Goal: Use online tool/utility: Use online tool/utility

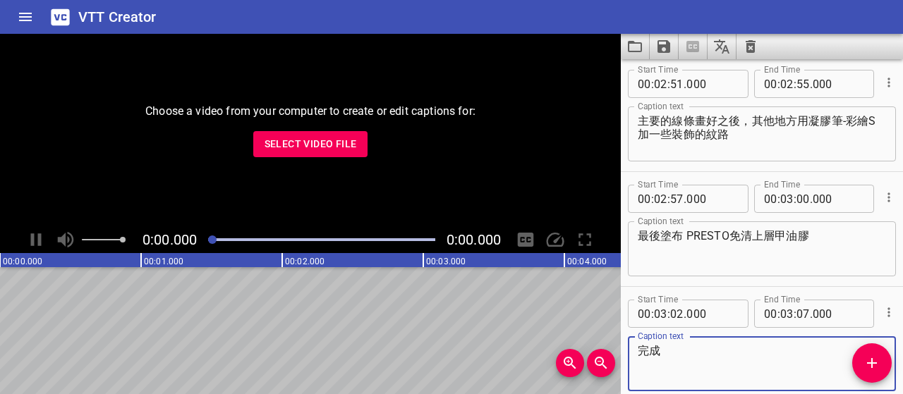
scroll to position [2489, 0]
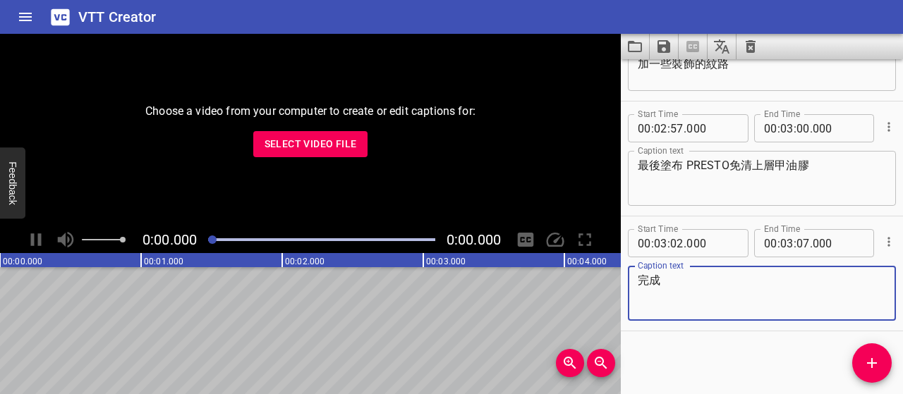
click at [346, 143] on span "Select Video File" at bounding box center [310, 144] width 92 height 18
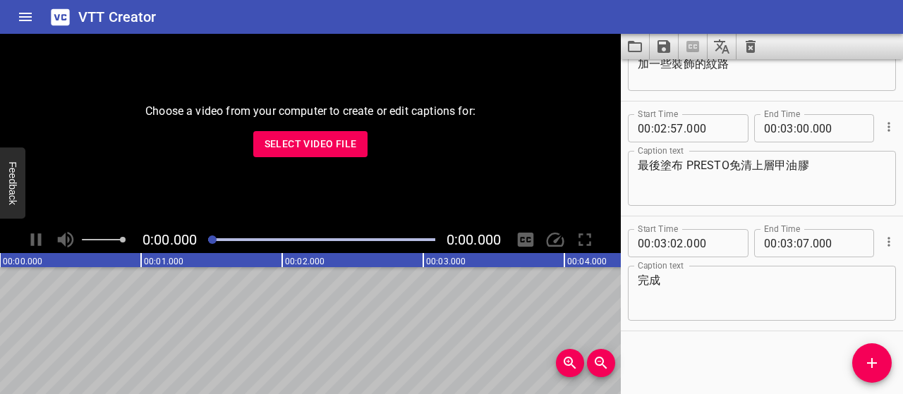
click at [322, 142] on span "Select Video File" at bounding box center [310, 144] width 92 height 18
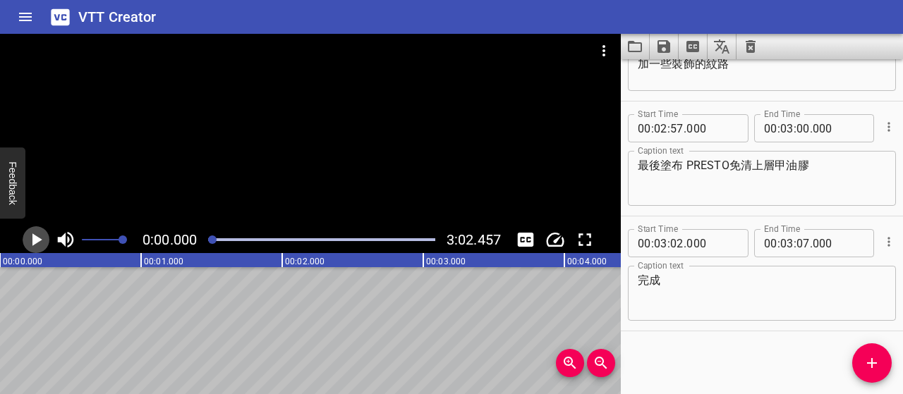
click at [37, 238] on icon "Play/Pause" at bounding box center [37, 239] width 10 height 13
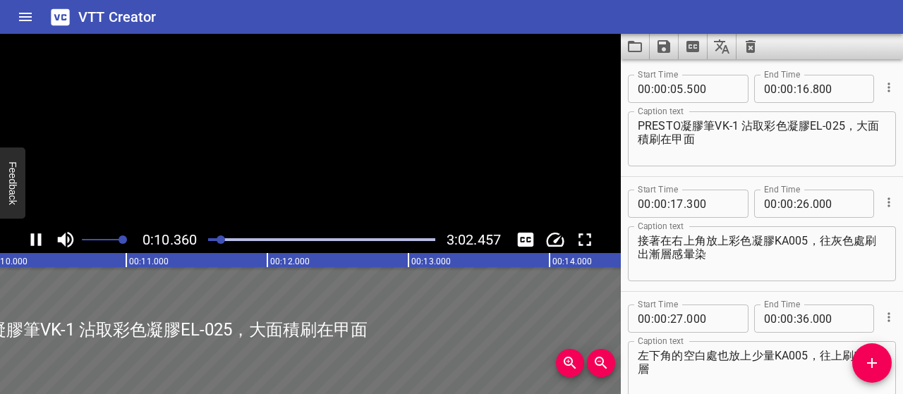
scroll to position [0, 1461]
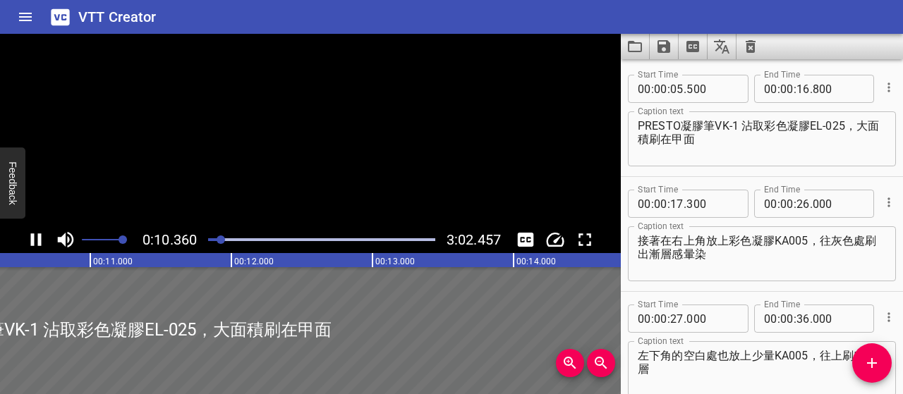
click at [37, 238] on icon "Play/Pause" at bounding box center [35, 239] width 21 height 21
click at [35, 239] on icon "Play/Pause" at bounding box center [37, 239] width 10 height 13
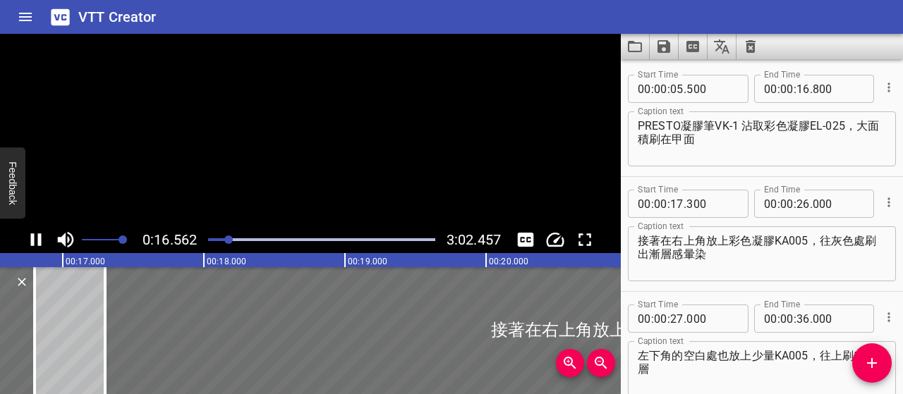
scroll to position [0, 2335]
click at [35, 239] on icon "Play/Pause" at bounding box center [35, 239] width 21 height 21
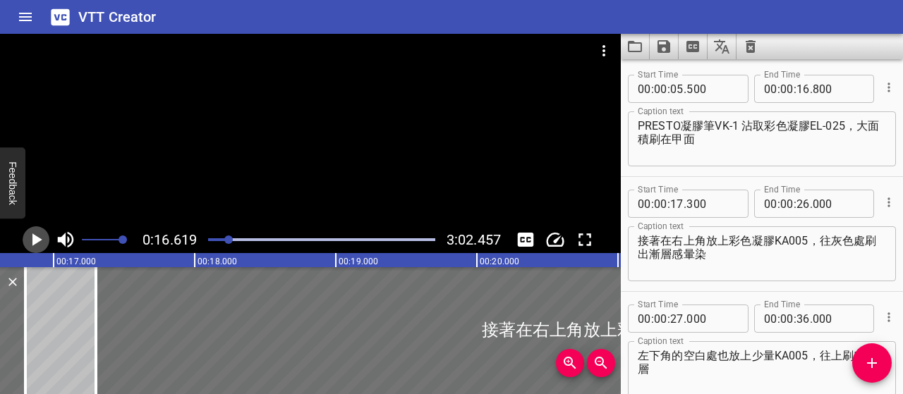
click at [35, 239] on icon "Play/Pause" at bounding box center [37, 239] width 10 height 13
click at [35, 239] on icon "Play/Pause" at bounding box center [35, 239] width 21 height 21
click at [228, 241] on div at bounding box center [228, 240] width 8 height 8
click at [224, 241] on div at bounding box center [228, 240] width 8 height 8
click at [226, 238] on div at bounding box center [228, 240] width 8 height 8
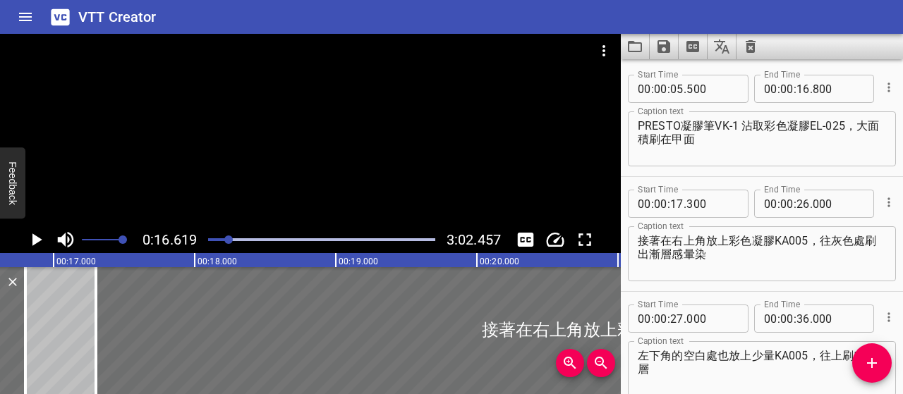
click at [201, 244] on div at bounding box center [322, 240] width 244 height 20
click at [226, 241] on div at bounding box center [322, 240] width 244 height 20
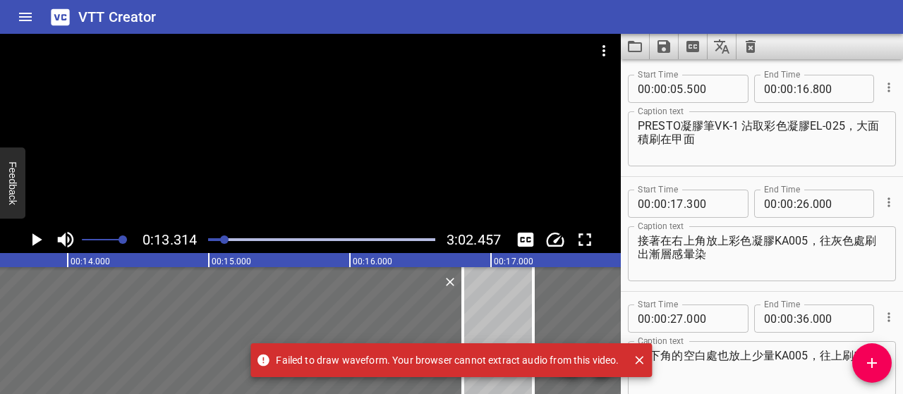
scroll to position [0, 1877]
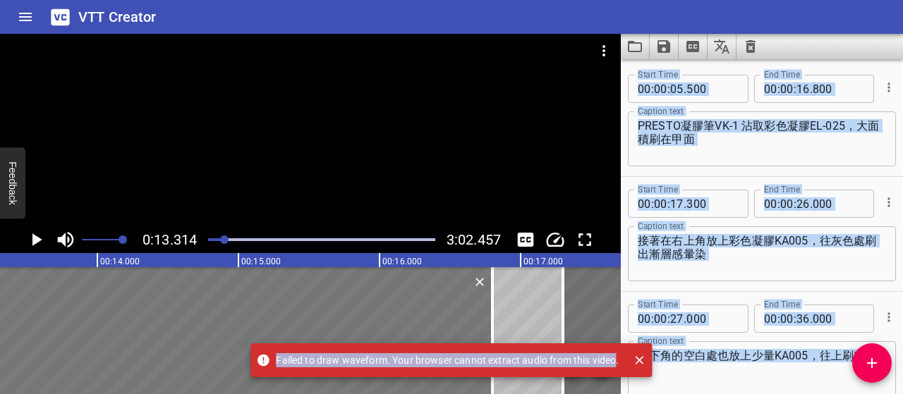
drag, startPoint x: 616, startPoint y: 365, endPoint x: 229, endPoint y: 359, distance: 387.2
click at [229, 359] on div "VTT Creator Caption Editor Batch Transcribe Login Sign Up Privacy Contact 0:13.…" at bounding box center [451, 197] width 903 height 394
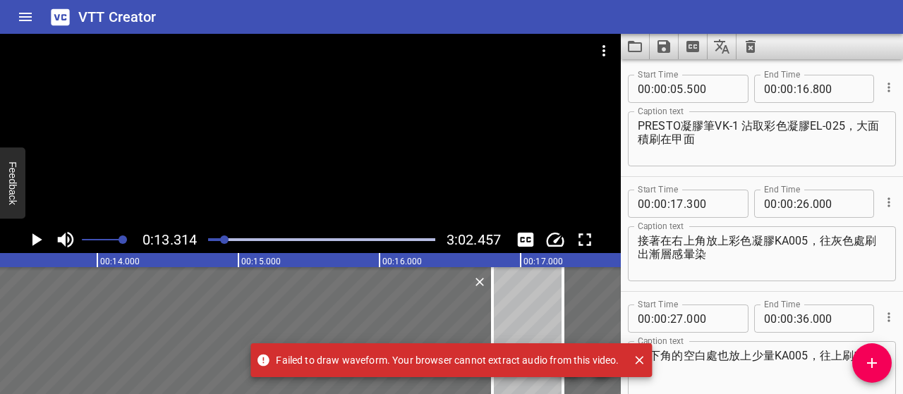
click at [621, 362] on div at bounding box center [633, 360] width 28 height 18
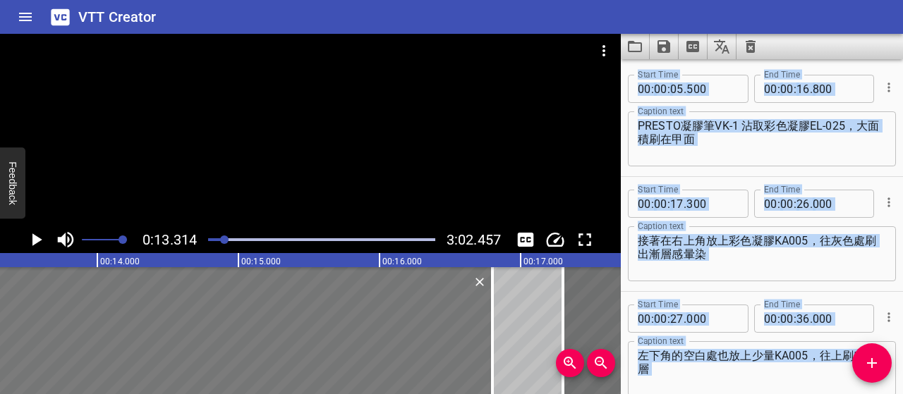
drag, startPoint x: 614, startPoint y: 358, endPoint x: 447, endPoint y: 372, distance: 167.8
click at [793, 259] on textarea "接著在右上角放上彩色凝膠KA005，往灰色處刷出漸層感暈染" at bounding box center [761, 254] width 248 height 40
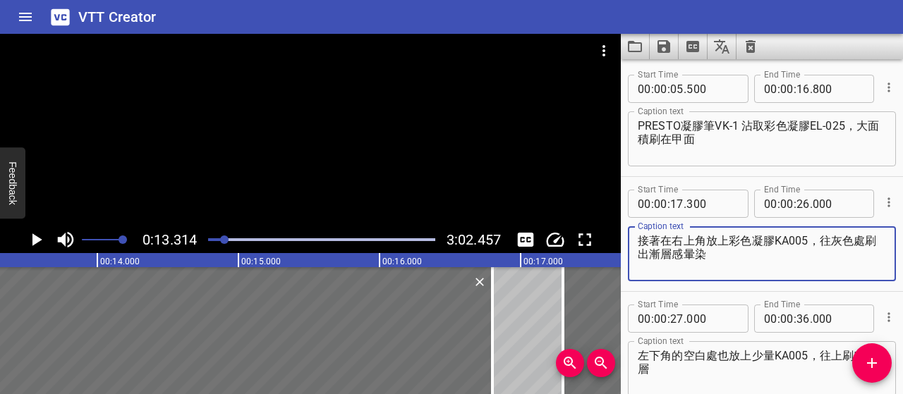
click at [43, 238] on icon "Play/Pause" at bounding box center [35, 239] width 21 height 21
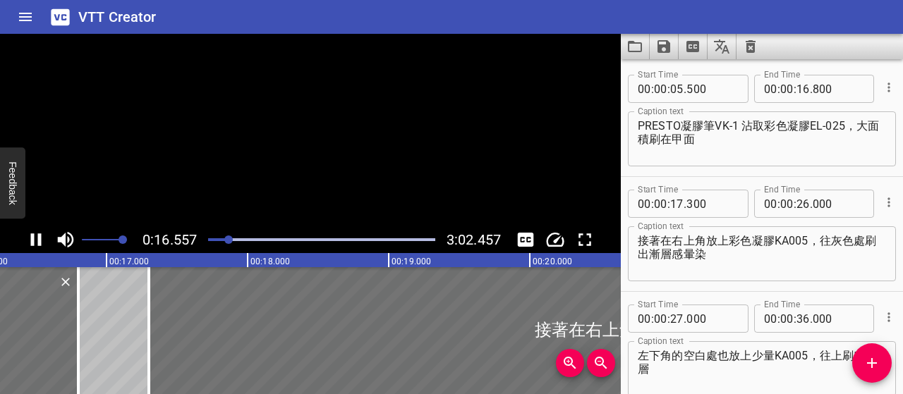
scroll to position [0, 2335]
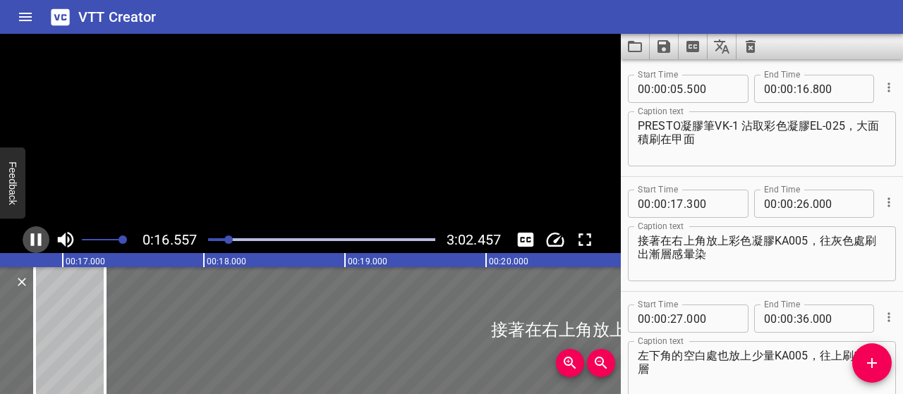
click at [43, 238] on icon "Play/Pause" at bounding box center [35, 239] width 21 height 21
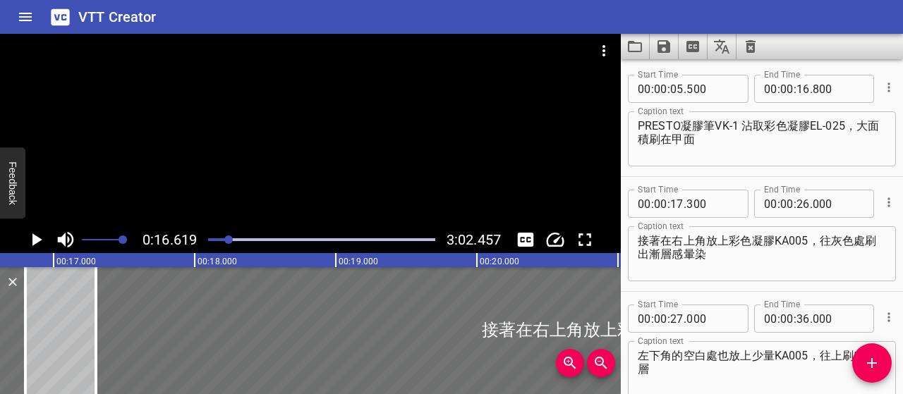
click at [35, 232] on icon "Play/Pause" at bounding box center [35, 239] width 21 height 21
click at [39, 243] on icon "Play/Pause" at bounding box center [36, 239] width 11 height 13
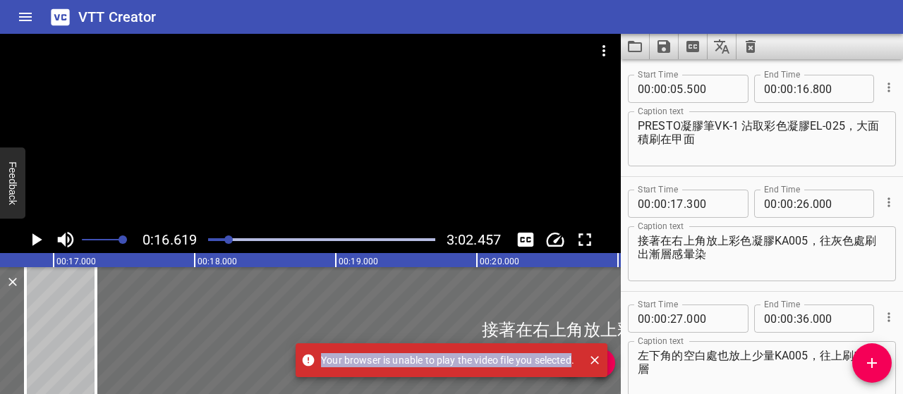
drag, startPoint x: 322, startPoint y: 362, endPoint x: 573, endPoint y: 362, distance: 251.0
click at [573, 362] on span "Your browser is unable to play the video file you selected." at bounding box center [440, 360] width 267 height 14
copy span "Your browser is unable to play the video file you selected"
click at [592, 365] on icon "Close" at bounding box center [594, 360] width 14 height 14
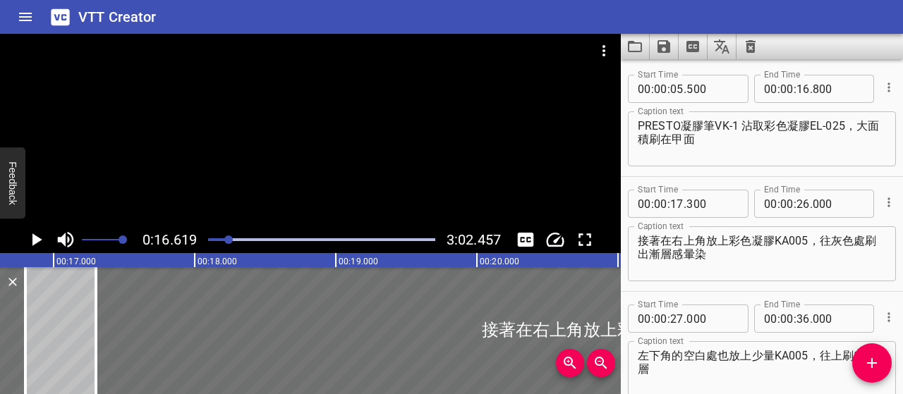
click at [33, 238] on icon "Play/Pause" at bounding box center [37, 239] width 10 height 13
click at [33, 238] on icon "Play/Pause" at bounding box center [36, 239] width 11 height 13
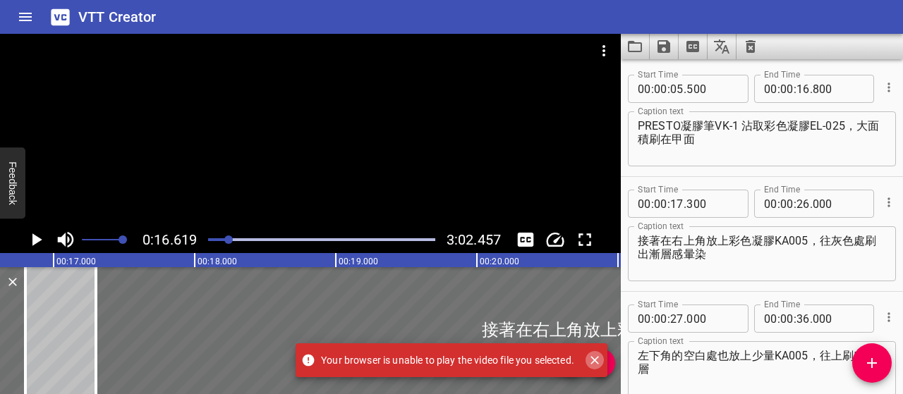
click at [594, 358] on icon "Close" at bounding box center [594, 360] width 14 height 14
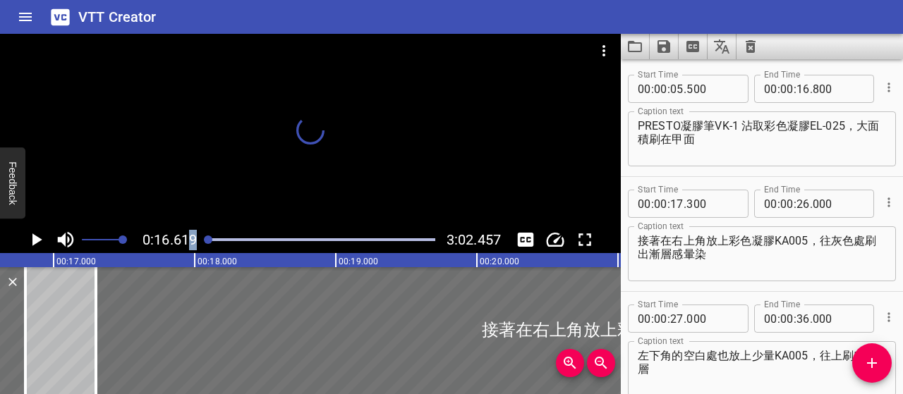
drag, startPoint x: 228, startPoint y: 243, endPoint x: 186, endPoint y: 240, distance: 41.7
click at [186, 240] on div "0:16.619 3:02.457" at bounding box center [310, 239] width 621 height 27
click at [37, 239] on icon "Play/Pause" at bounding box center [37, 239] width 10 height 13
click at [37, 240] on icon "Play/Pause" at bounding box center [35, 239] width 21 height 21
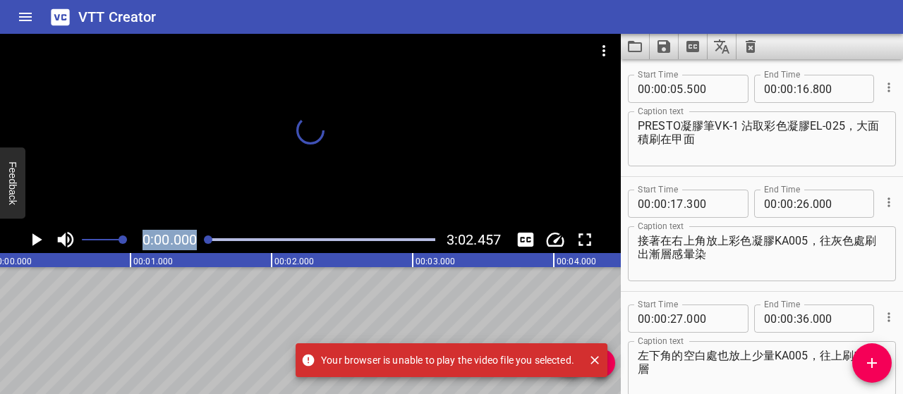
scroll to position [0, 0]
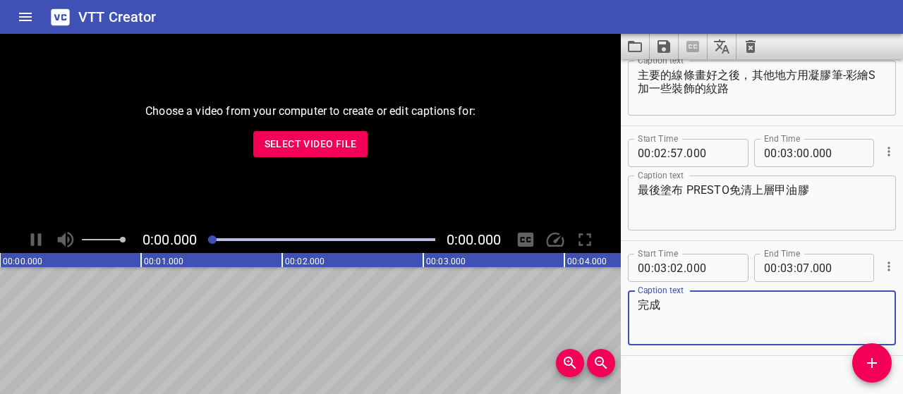
scroll to position [2489, 0]
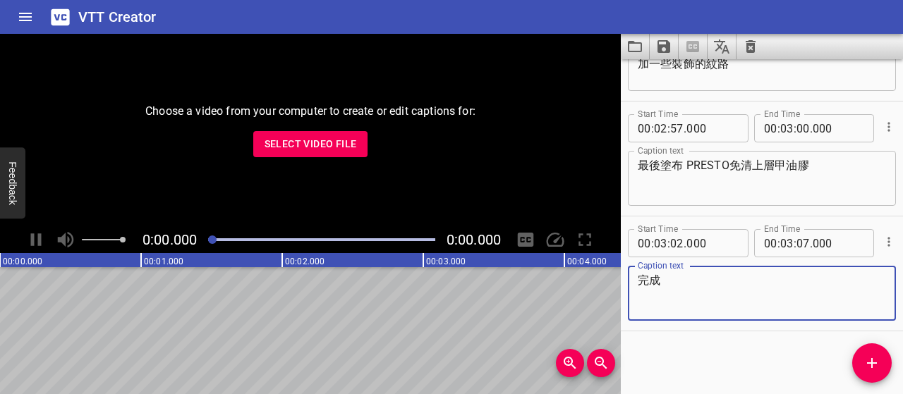
click at [338, 143] on span "Select Video File" at bounding box center [310, 144] width 92 height 18
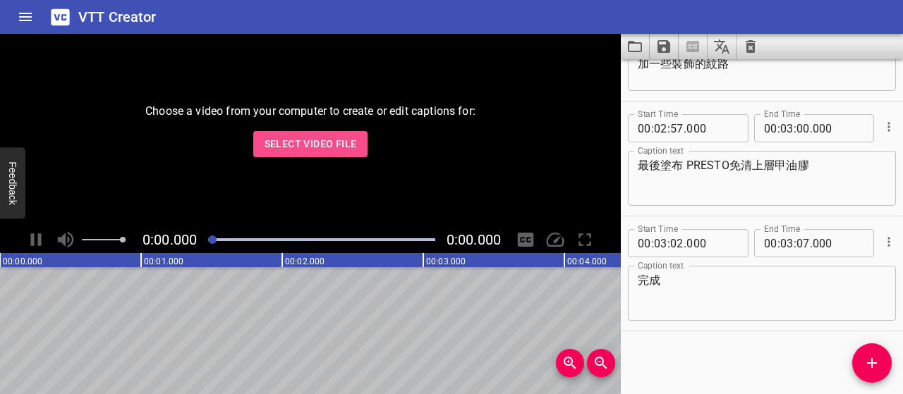
click at [330, 149] on span "Select Video File" at bounding box center [310, 144] width 92 height 18
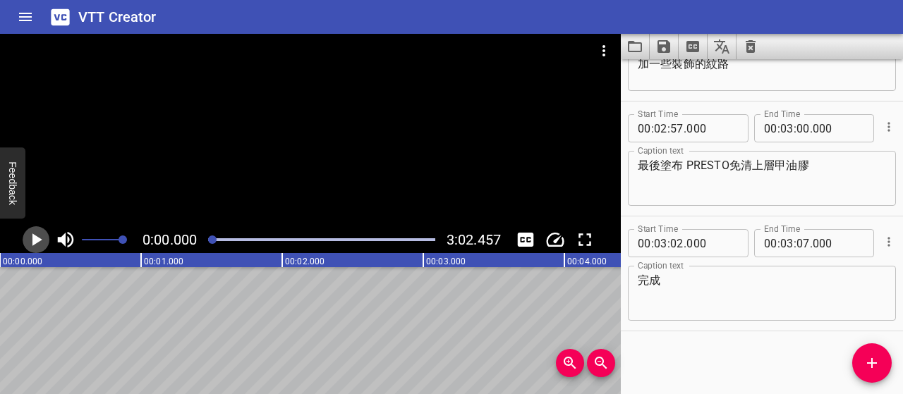
click at [36, 240] on icon "Play/Pause" at bounding box center [37, 239] width 10 height 13
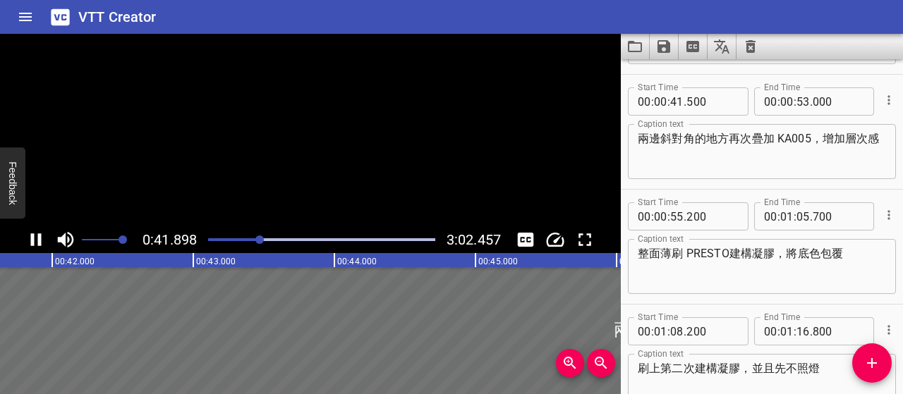
scroll to position [460, 0]
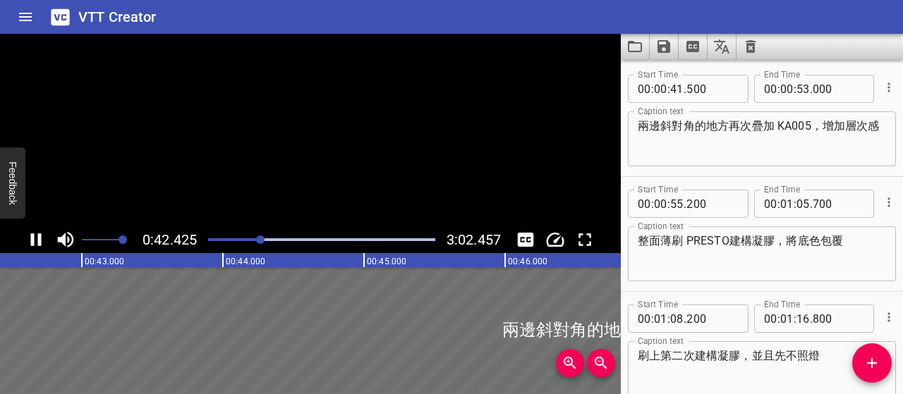
click at [37, 241] on icon "Play/Pause" at bounding box center [35, 239] width 21 height 21
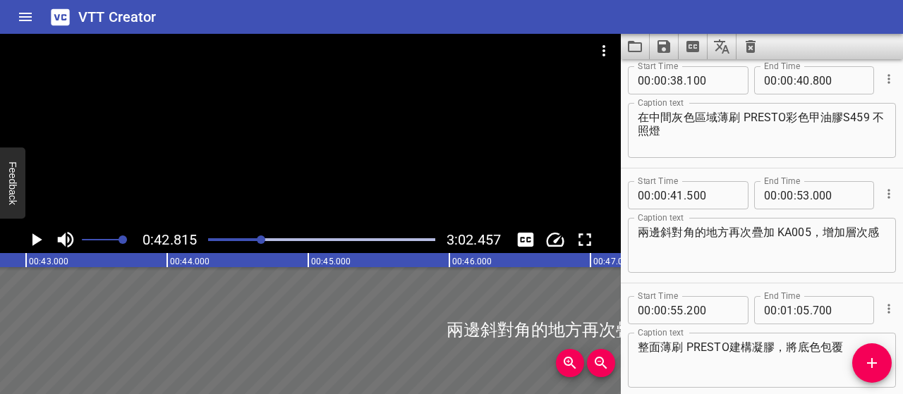
scroll to position [319, 0]
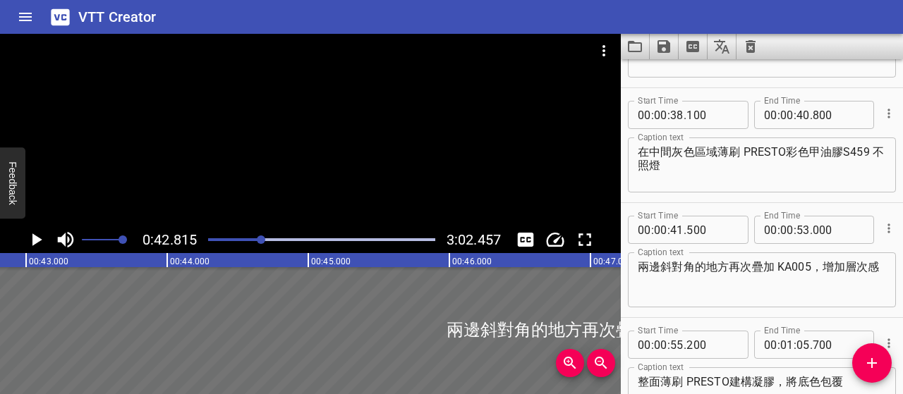
click at [647, 149] on textarea "在中間灰色區域薄刷 PRESTO彩色甲油膠S459 不照燈" at bounding box center [761, 165] width 248 height 40
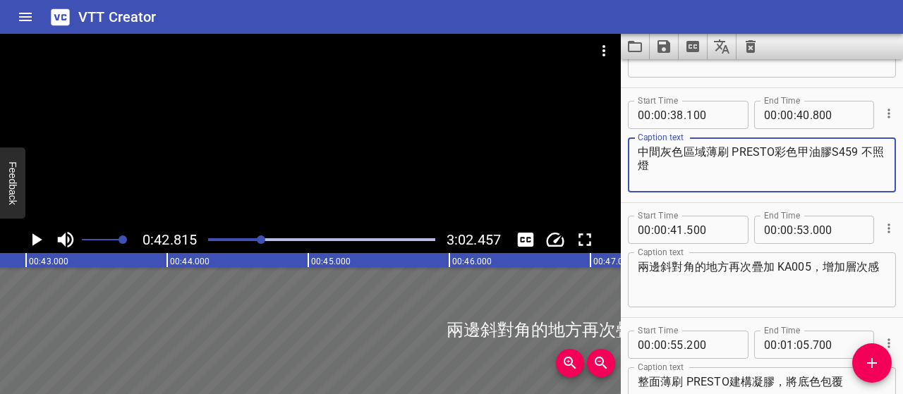
click at [856, 153] on textarea "中間灰色區域薄刷 PRESTO彩色甲油膠S459 不照燈" at bounding box center [761, 165] width 248 height 40
click at [830, 166] on textarea "中間灰色區域薄刷 PRESTO彩色甲油膠S459， 不照燈" at bounding box center [761, 165] width 248 height 40
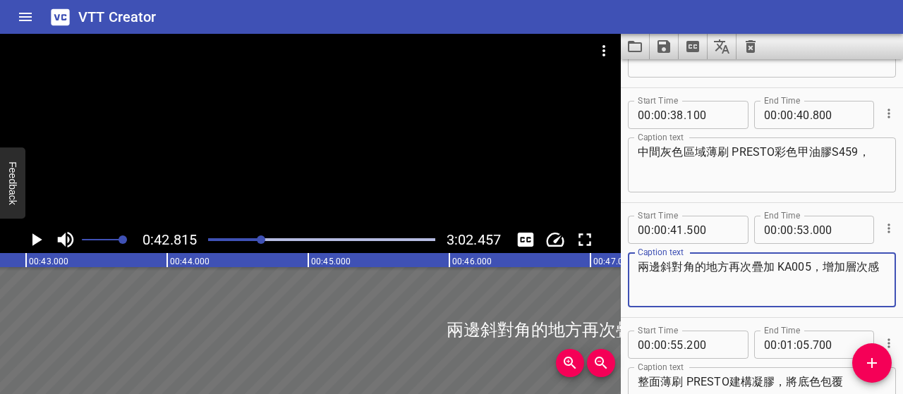
drag, startPoint x: 638, startPoint y: 267, endPoint x: 810, endPoint y: 257, distance: 172.4
click at [810, 257] on div "兩邊斜對角的地方再次疊加 KA005，增加層次感 Caption text" at bounding box center [762, 279] width 268 height 55
click at [877, 157] on div "中間灰色區域薄刷 PRESTO彩色甲油膠S459， Caption text" at bounding box center [762, 165] width 268 height 55
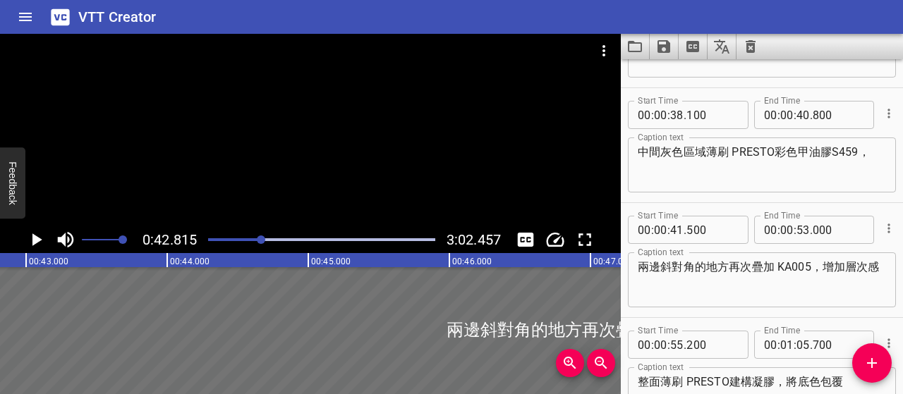
drag, startPoint x: 877, startPoint y: 157, endPoint x: 723, endPoint y: 166, distance: 154.7
click at [660, 171] on textarea "中間灰色區域薄刷 PRESTO彩色甲油膠S459，" at bounding box center [761, 165] width 248 height 40
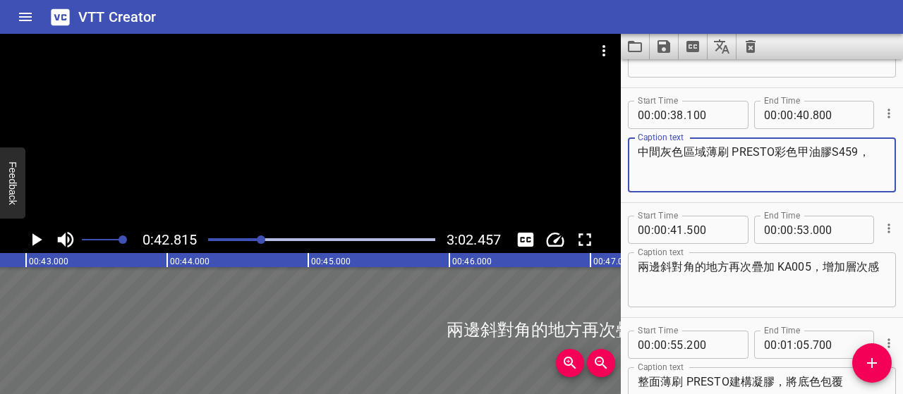
click at [869, 149] on textarea "中間灰色區域薄刷 PRESTO彩色甲油膠S459，" at bounding box center [761, 165] width 248 height 40
paste textarea "兩邊斜對角的地方再次疊加 KA005"
click at [673, 165] on textarea "中間灰色區域薄刷 PRESTO彩色甲油膠S459，兩邊斜對角的地方再次疊加 KA005" at bounding box center [761, 165] width 248 height 40
type textarea "中間灰色區域薄刷 PRESTO彩色甲油膠S459，兩邊對角則是再次疊加 KA005"
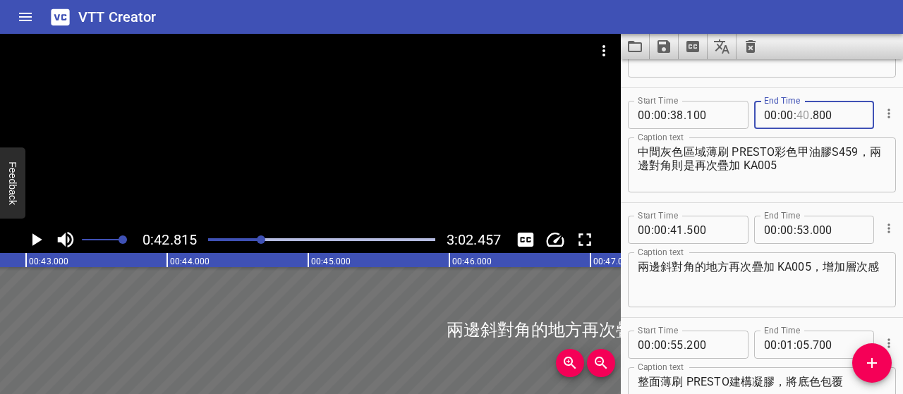
click at [801, 117] on input "number" at bounding box center [802, 115] width 13 height 28
type input "53"
type input "000"
click at [881, 229] on icon "Cue Options" at bounding box center [888, 228] width 14 height 14
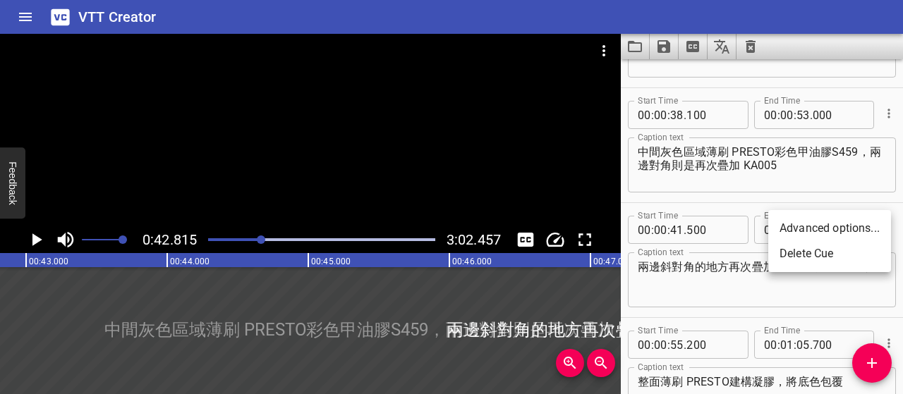
click at [838, 253] on li "Delete Cue" at bounding box center [829, 253] width 123 height 25
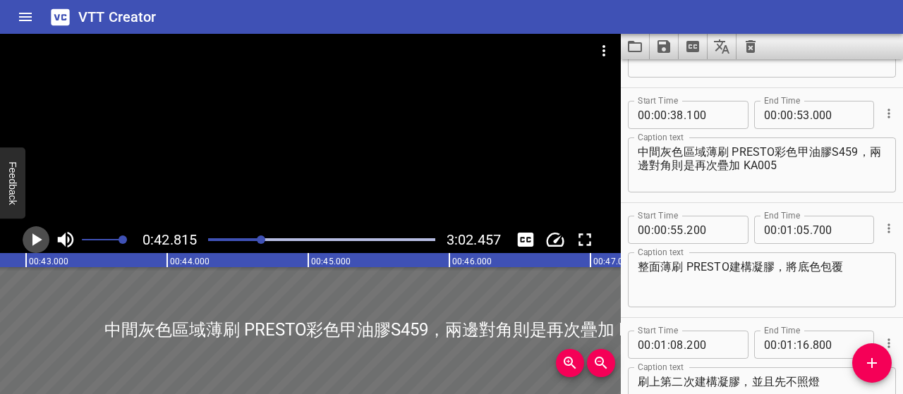
click at [37, 240] on icon "Play/Pause" at bounding box center [37, 239] width 10 height 13
click at [37, 240] on icon "Play/Pause" at bounding box center [35, 239] width 21 height 21
click at [259, 241] on div at bounding box center [261, 240] width 8 height 8
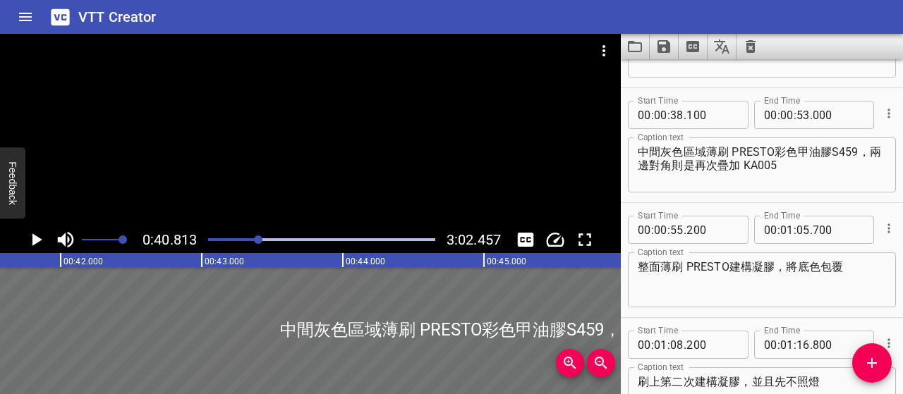
scroll to position [0, 5756]
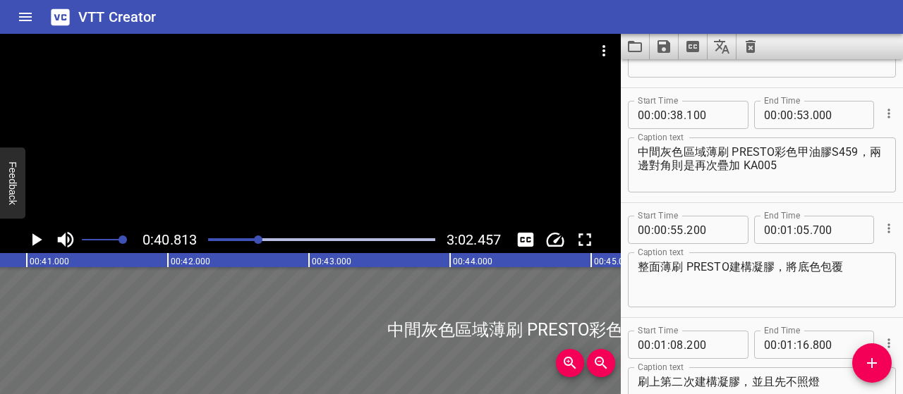
click at [35, 240] on icon "Play/Pause" at bounding box center [37, 239] width 10 height 13
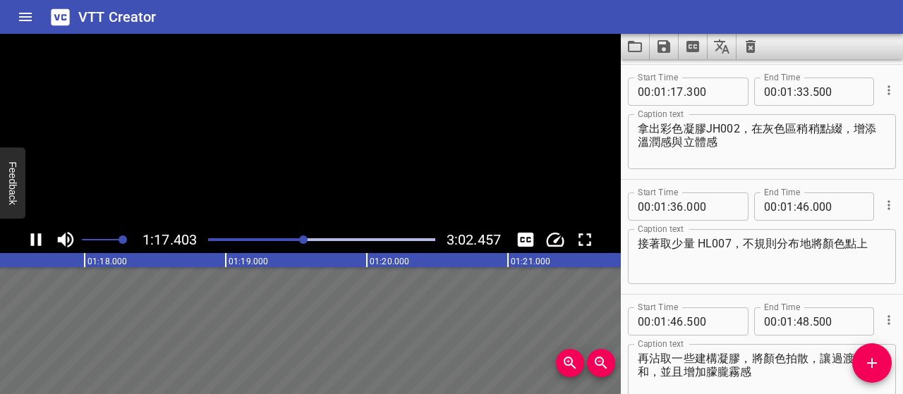
scroll to position [690, 0]
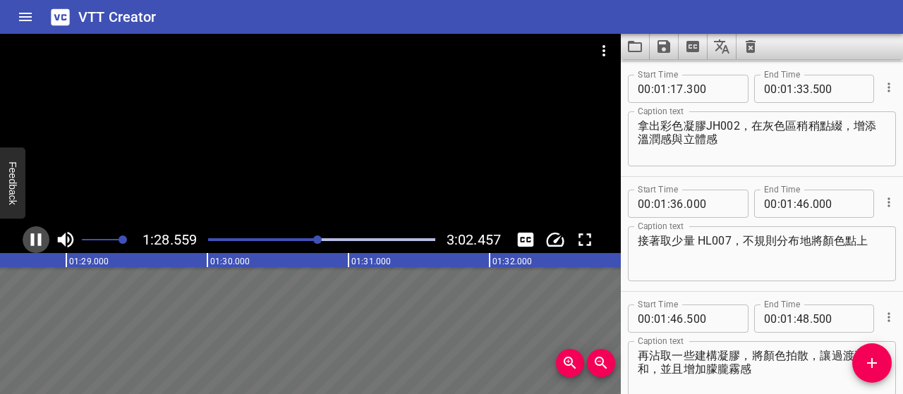
click at [36, 242] on icon "Play/Pause" at bounding box center [35, 239] width 21 height 21
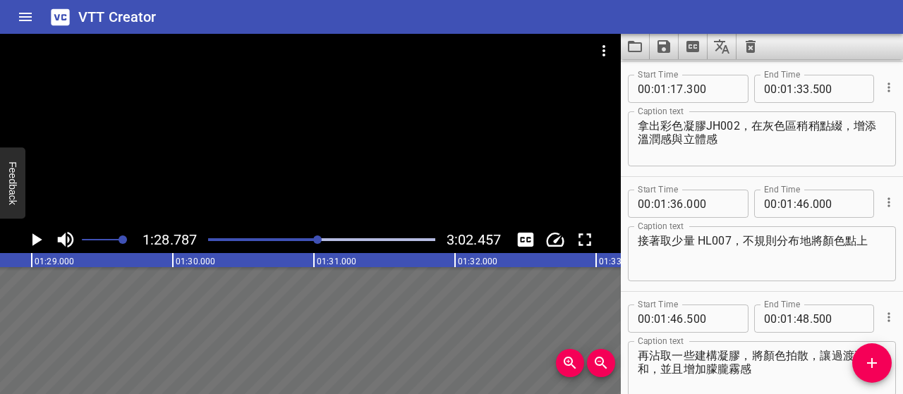
scroll to position [0, 12522]
click at [796, 88] on input "number" at bounding box center [802, 89] width 13 height 28
type input "27"
type input "500"
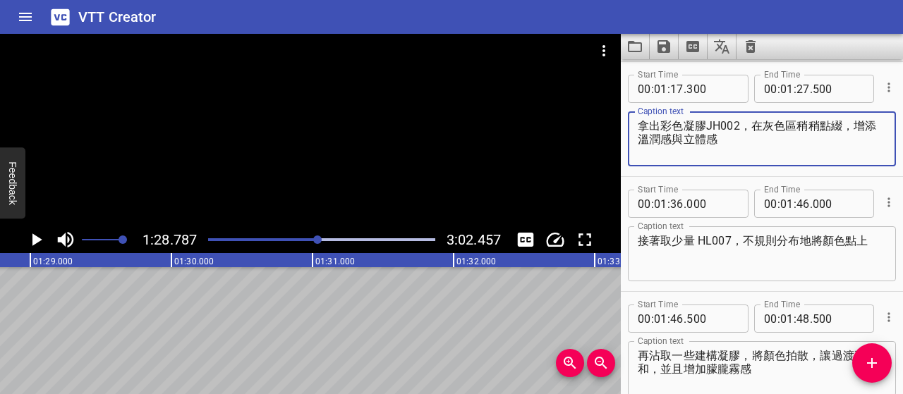
click at [762, 143] on textarea "拿出彩色凝膠JH002，在灰色區稍稍點綴，增添溫潤感與立體感" at bounding box center [761, 139] width 248 height 40
type textarea "拿出彩色凝膠JH002，在灰色區稍稍點綴，增添溫潤感"
click at [316, 238] on div at bounding box center [317, 240] width 8 height 8
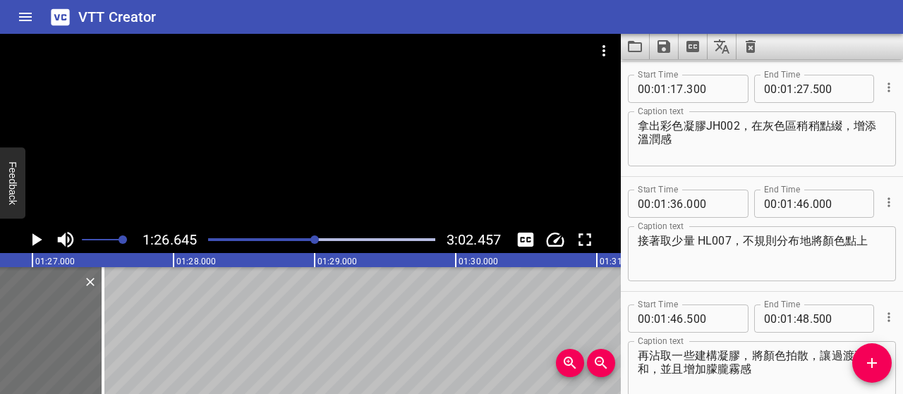
scroll to position [0, 12220]
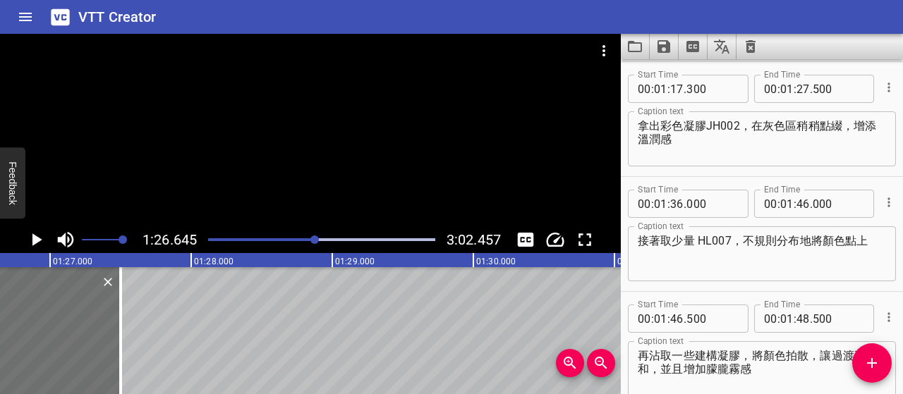
click at [44, 238] on icon "Play/Pause" at bounding box center [35, 239] width 21 height 21
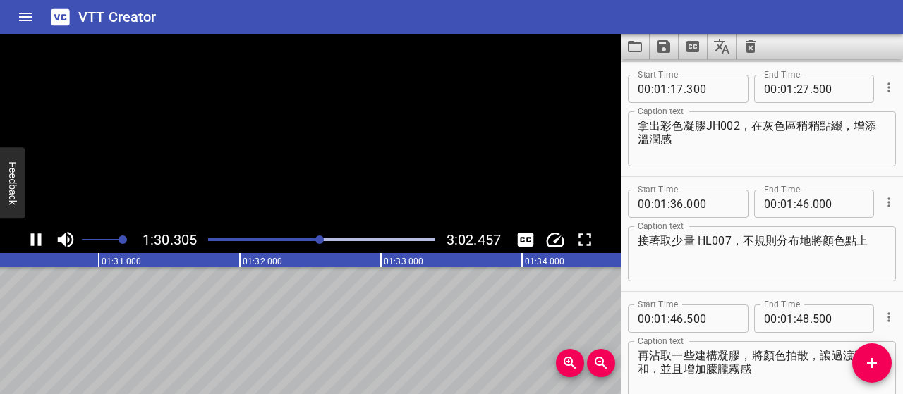
click at [44, 238] on icon "Play/Pause" at bounding box center [35, 239] width 21 height 21
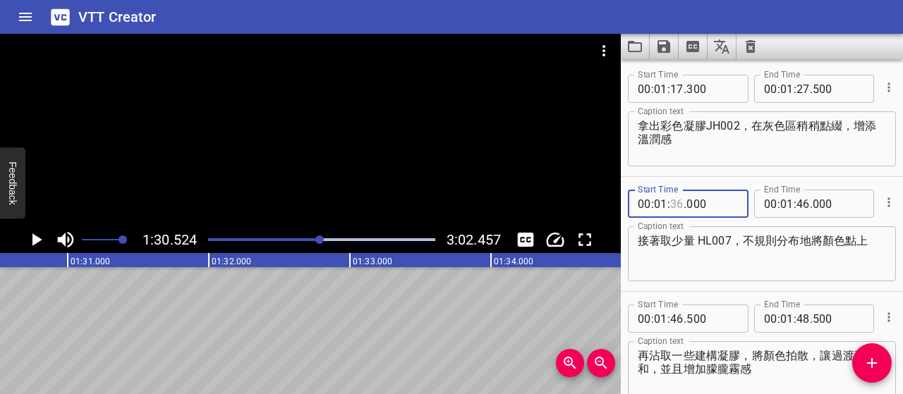
click at [678, 204] on input "number" at bounding box center [676, 204] width 13 height 28
type input "30"
type input "000"
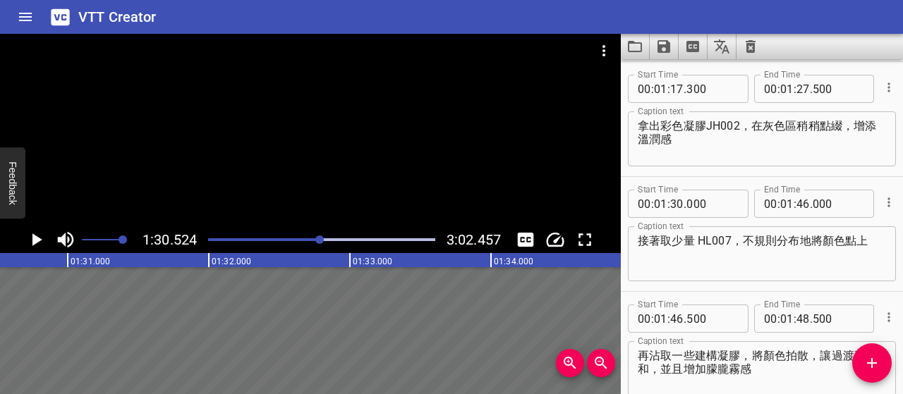
click at [315, 240] on div "Play progress" at bounding box center [207, 239] width 227 height 3
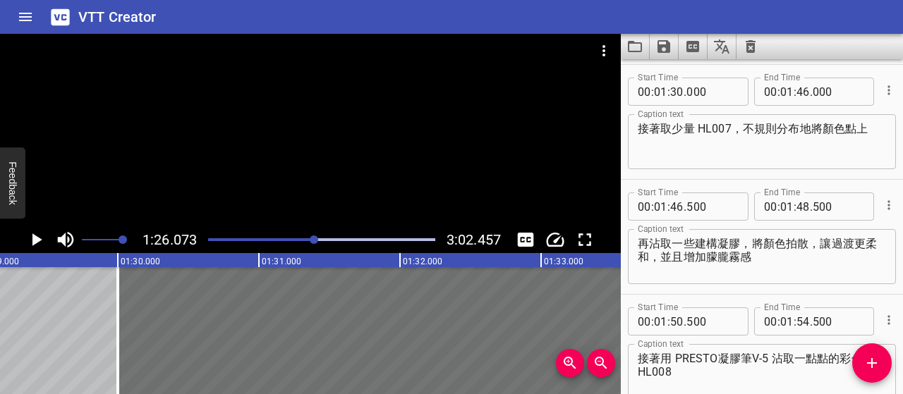
scroll to position [805, 0]
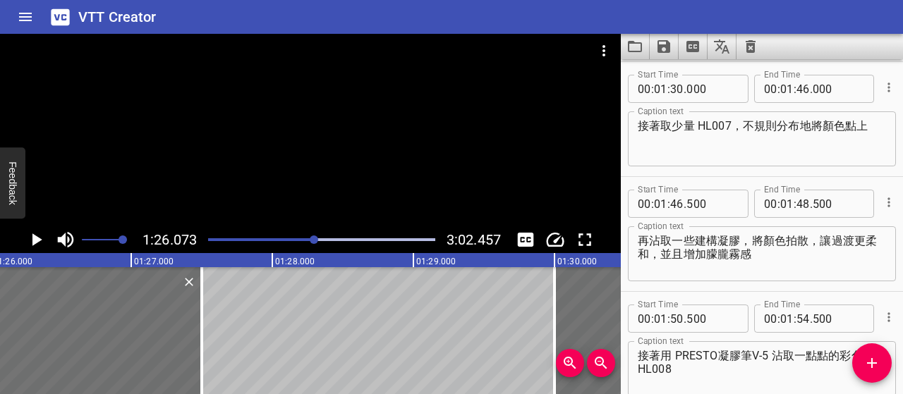
click at [25, 240] on icon "Play/Pause" at bounding box center [35, 239] width 21 height 21
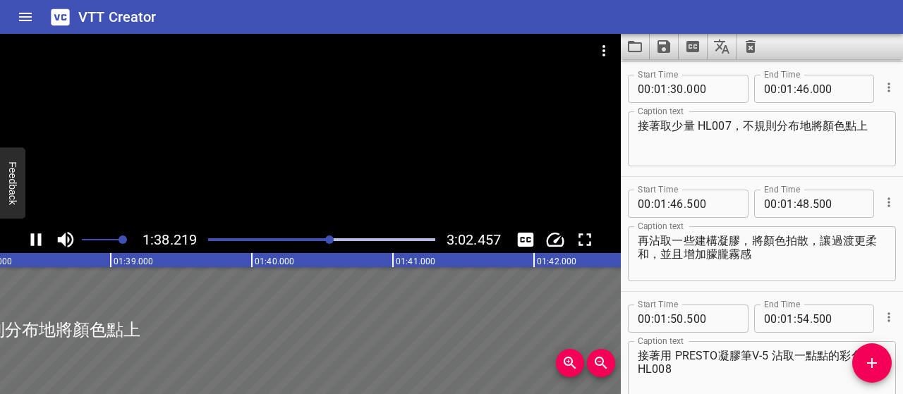
scroll to position [0, 13852]
click at [38, 244] on icon "Play/Pause" at bounding box center [36, 239] width 11 height 13
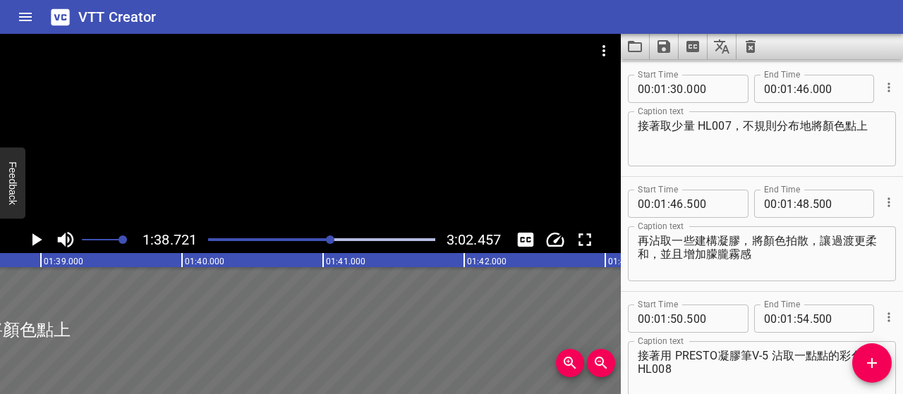
scroll to position [0, 13923]
click at [326, 242] on div at bounding box center [322, 240] width 244 height 20
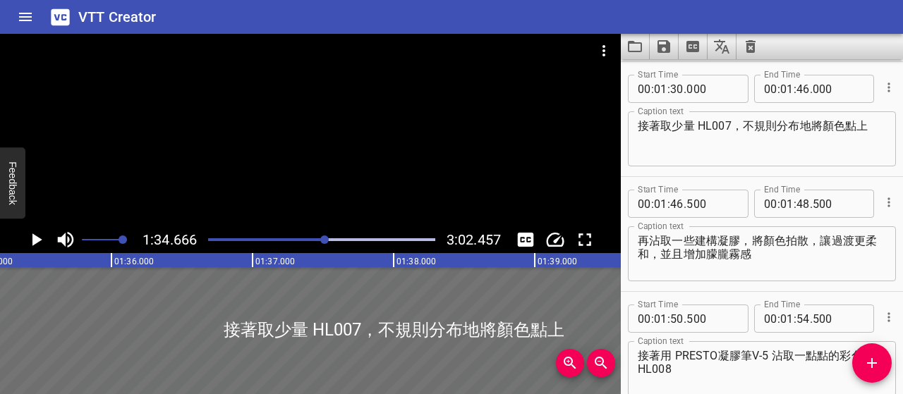
scroll to position [0, 13351]
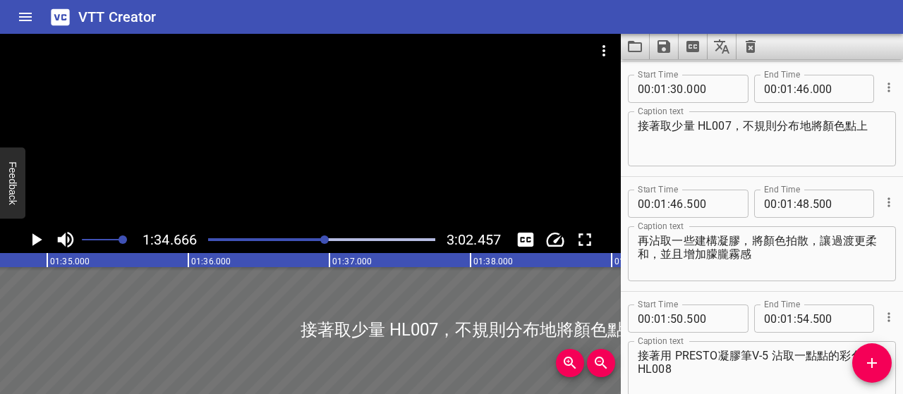
click at [39, 238] on icon "Play/Pause" at bounding box center [35, 239] width 21 height 21
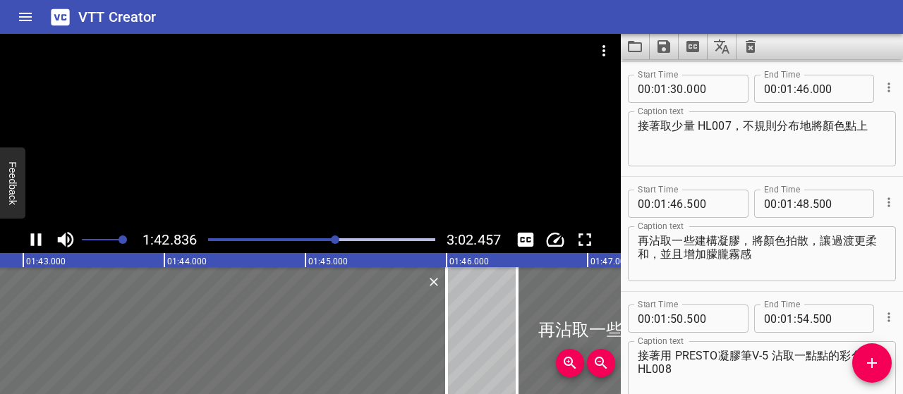
click at [38, 245] on icon "Play/Pause" at bounding box center [36, 239] width 11 height 13
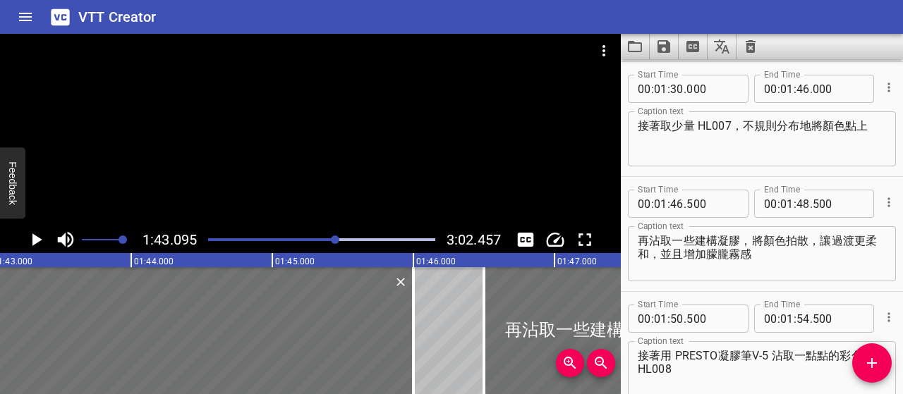
scroll to position [0, 14540]
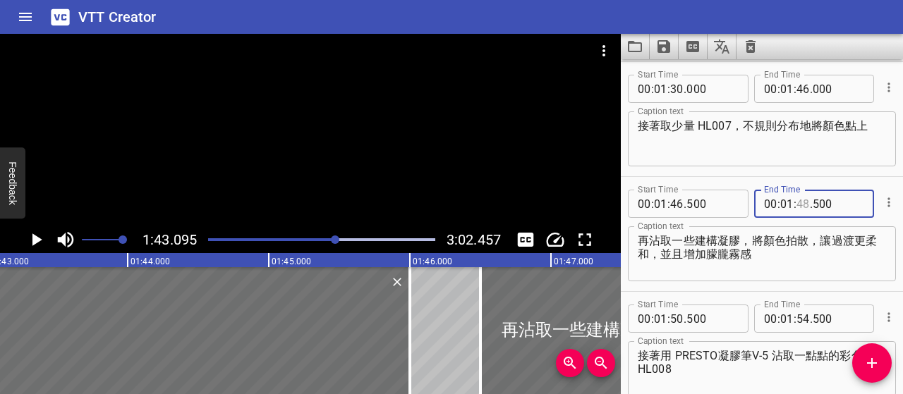
click at [797, 203] on input "number" at bounding box center [802, 204] width 13 height 28
type input "42"
type input "000"
click at [673, 204] on input "number" at bounding box center [676, 204] width 13 height 28
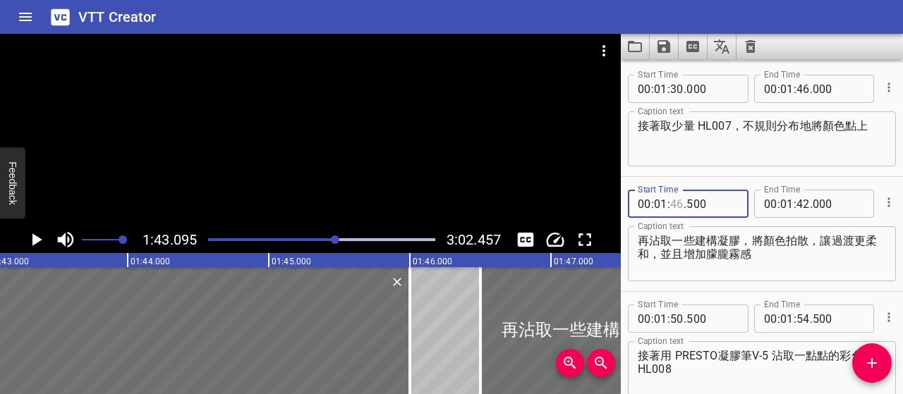
type input "46"
click at [798, 88] on input "number" at bounding box center [802, 89] width 13 height 28
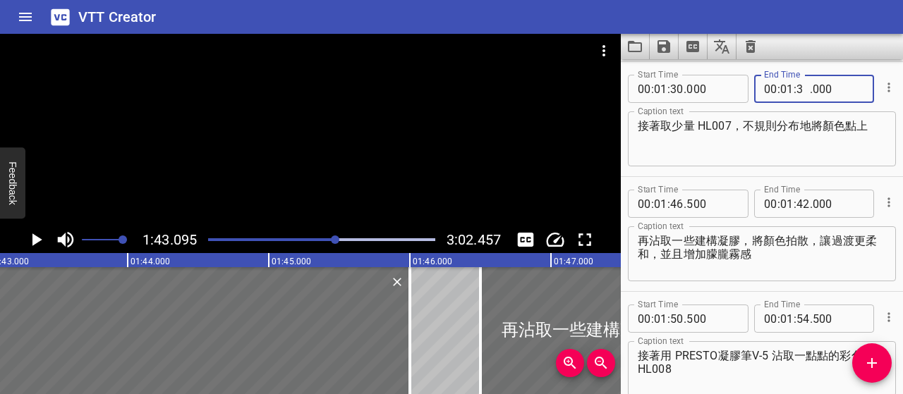
type input "37"
type input "000"
click at [678, 201] on input "number" at bounding box center [676, 204] width 13 height 28
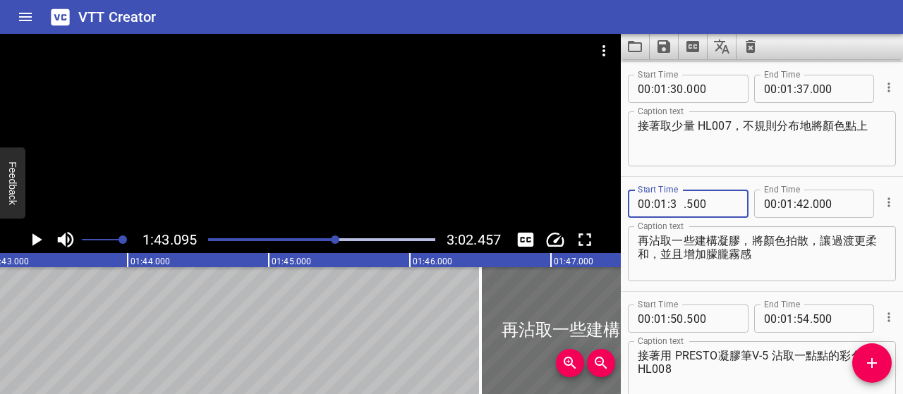
type input "37"
type input "500"
click at [733, 266] on textarea "再沾取一些建構凝膠，將顏色拍散，讓過渡更柔和，並且增加朦朧霧感" at bounding box center [761, 254] width 248 height 40
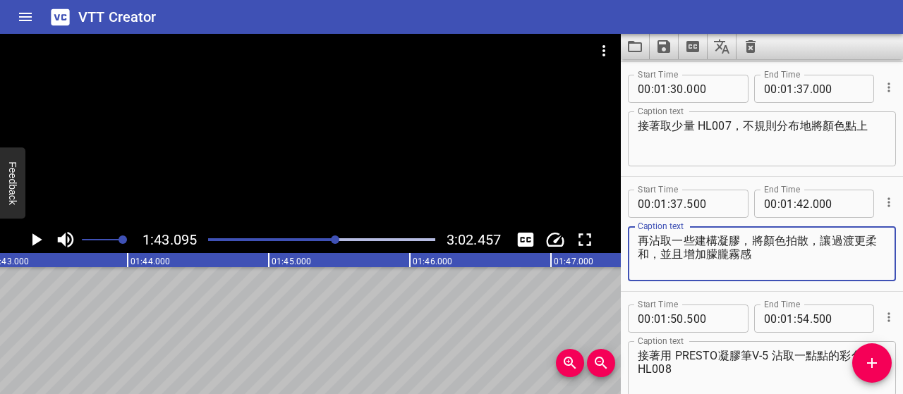
click at [328, 240] on div "Play progress" at bounding box center [222, 239] width 227 height 3
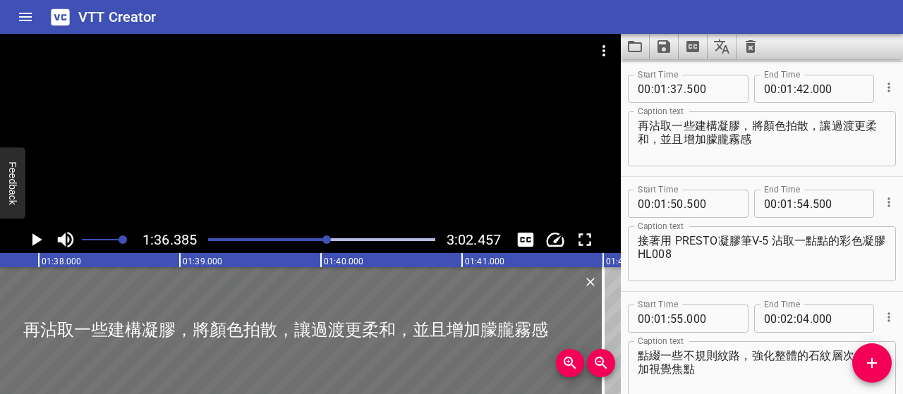
scroll to position [0, 13593]
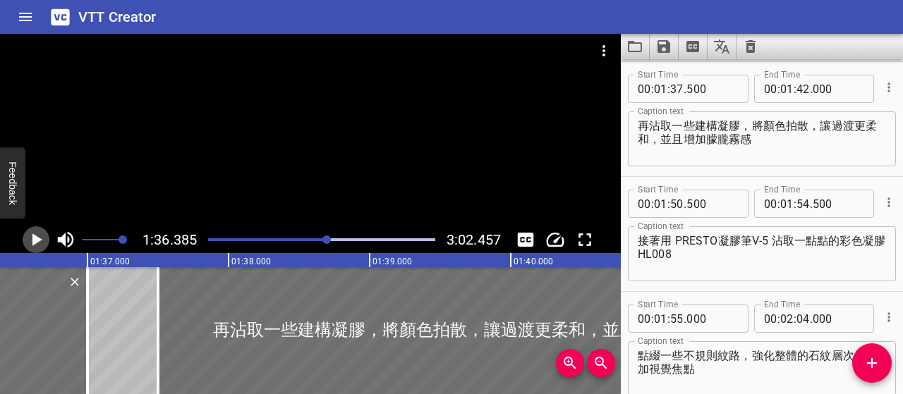
click at [30, 234] on icon "Play/Pause" at bounding box center [35, 239] width 21 height 21
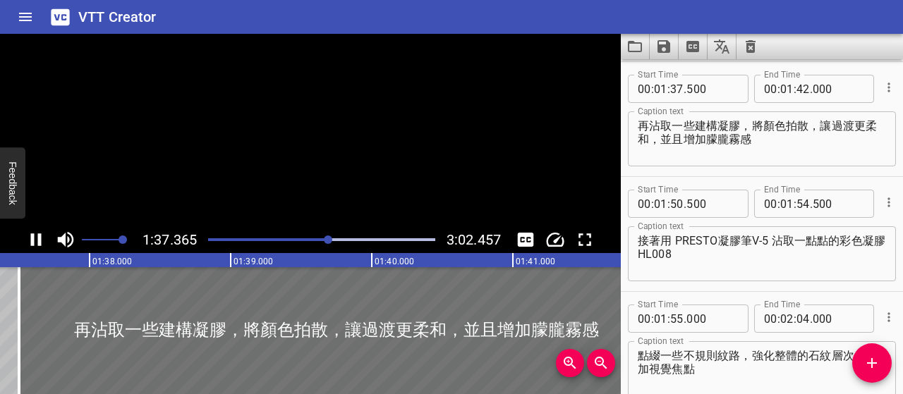
click at [30, 234] on icon "Play/Pause" at bounding box center [35, 239] width 21 height 21
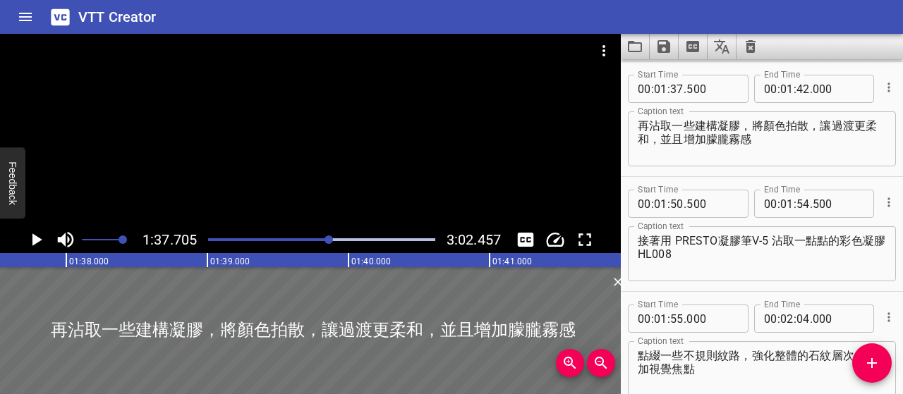
scroll to position [0, 13779]
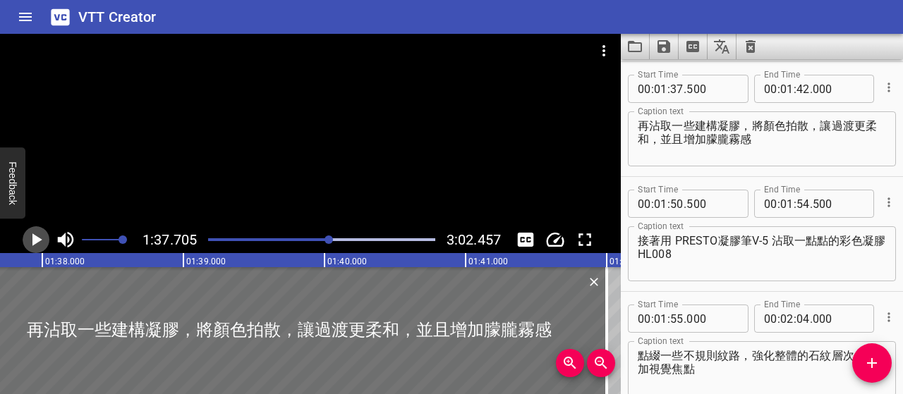
click at [30, 234] on icon "Play/Pause" at bounding box center [35, 239] width 21 height 21
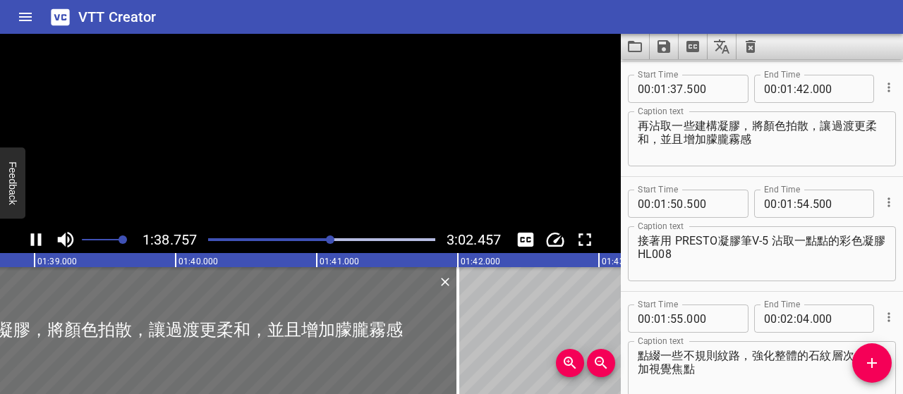
click at [30, 234] on icon "Play/Pause" at bounding box center [35, 239] width 21 height 21
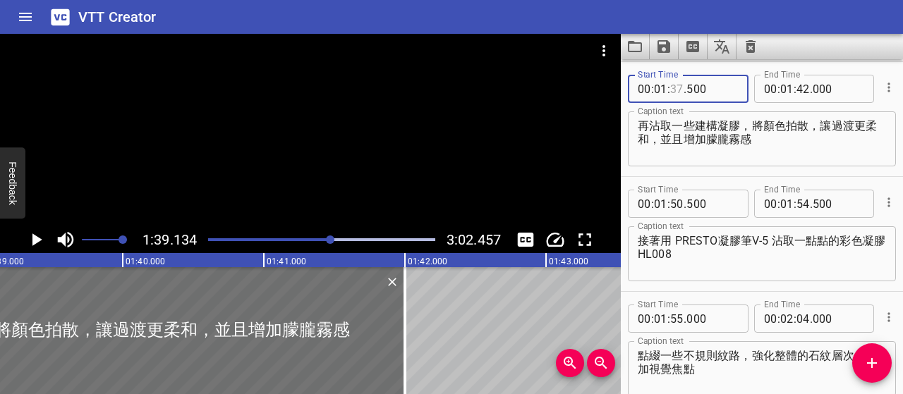
click at [676, 87] on input "number" at bounding box center [676, 89] width 13 height 28
type input "39"
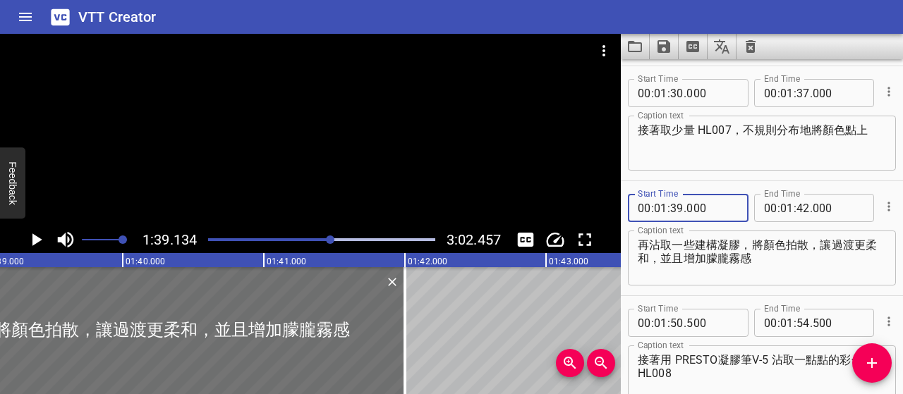
scroll to position [778, 0]
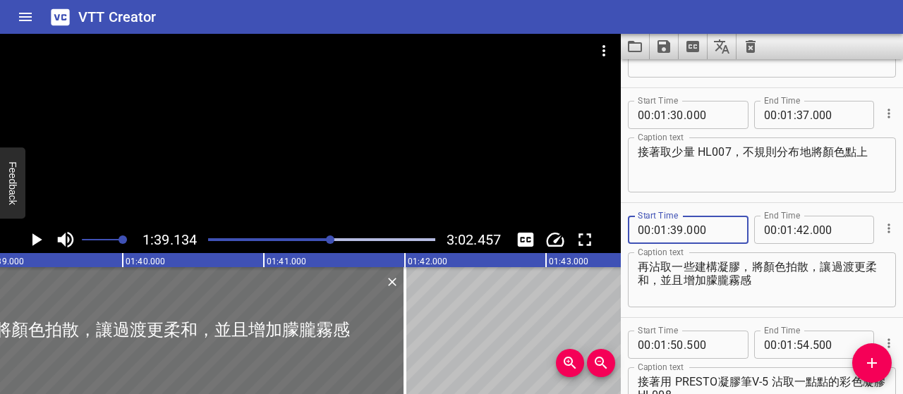
type input "000"
click at [796, 117] on input "number" at bounding box center [802, 115] width 13 height 28
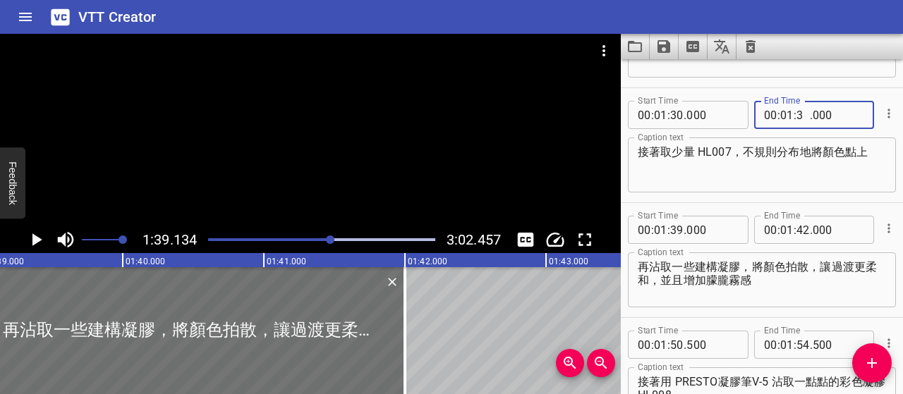
type input "38"
type input "500"
click at [769, 173] on textarea "接著取少量 HL007，不規則分布地將顏色點上" at bounding box center [761, 165] width 248 height 40
click at [325, 240] on div "Play progress" at bounding box center [217, 239] width 227 height 3
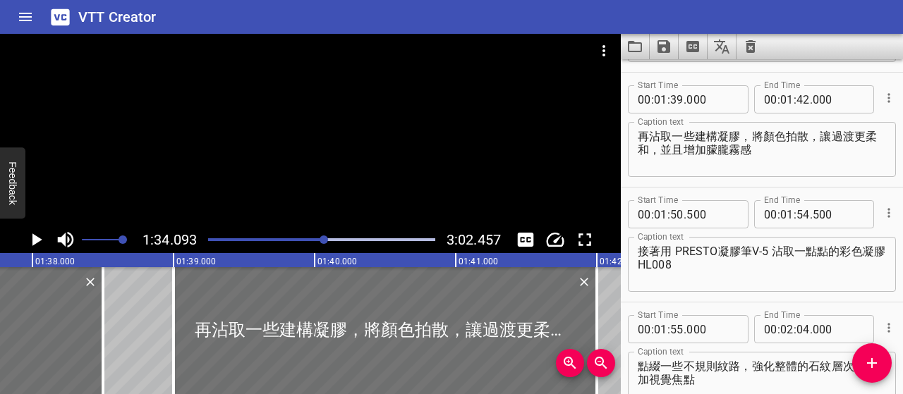
scroll to position [920, 0]
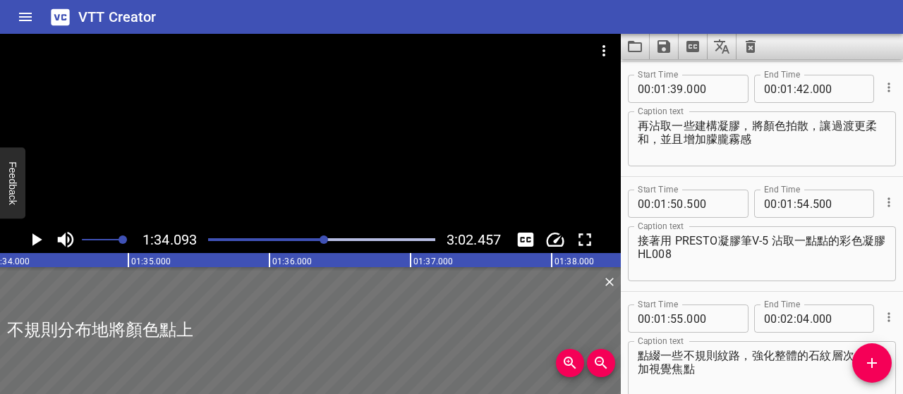
click at [37, 236] on icon "Play/Pause" at bounding box center [35, 239] width 21 height 21
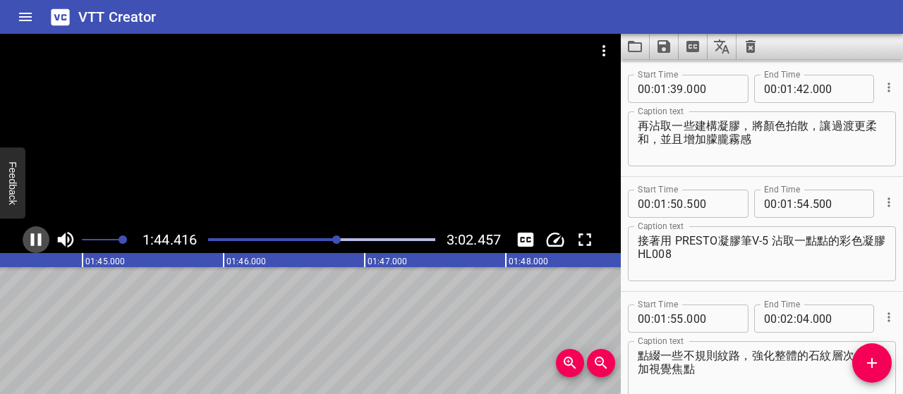
click at [32, 239] on icon "Play/Pause" at bounding box center [36, 239] width 11 height 13
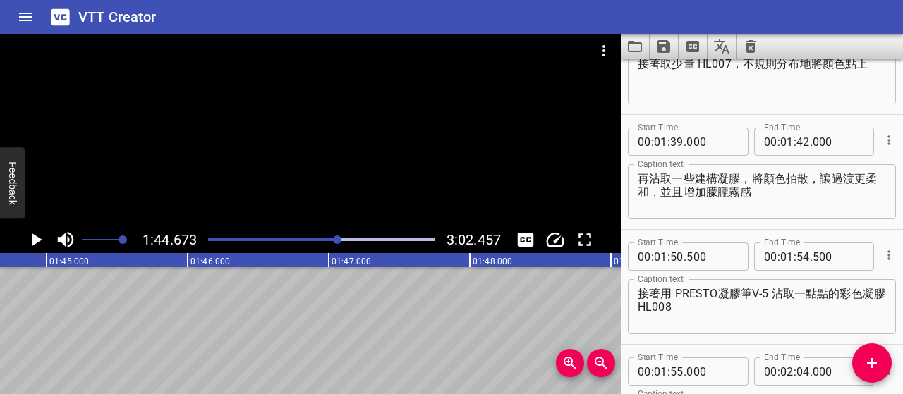
scroll to position [778, 0]
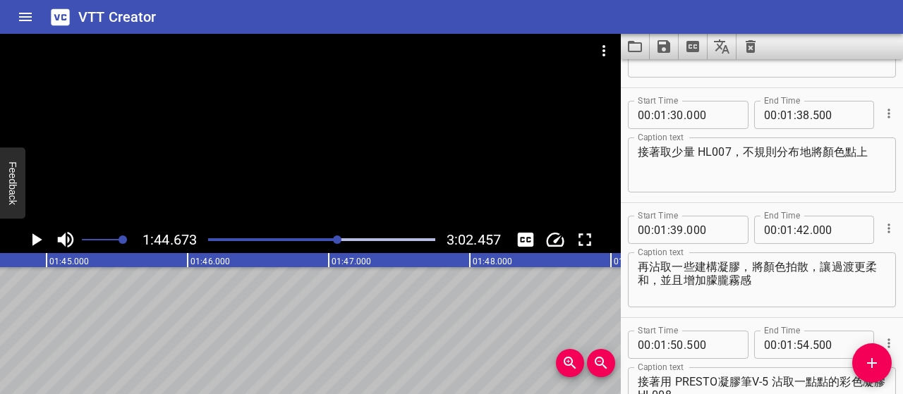
click at [752, 267] on textarea "再沾取一些建構凝膠，將顏色拍散，讓過渡更柔和，並且增加朦朧霧感" at bounding box center [761, 280] width 248 height 40
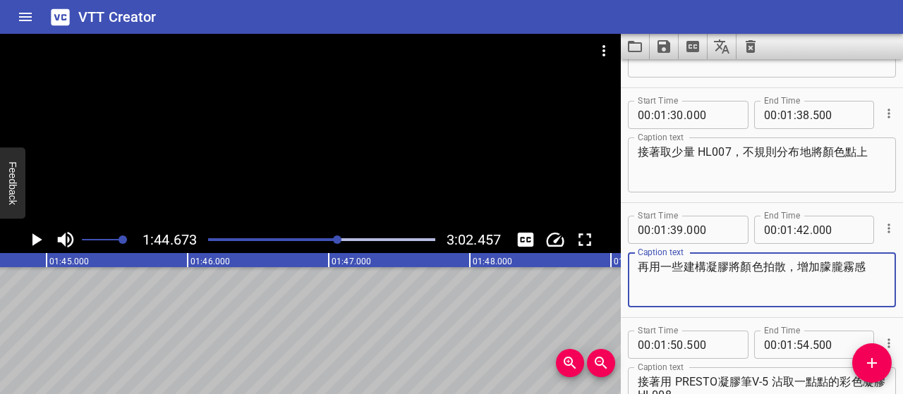
type textarea "再用一些建構凝膠將顏色拍散，增加朦朧霧感"
click at [329, 240] on div "Play progress" at bounding box center [224, 239] width 227 height 3
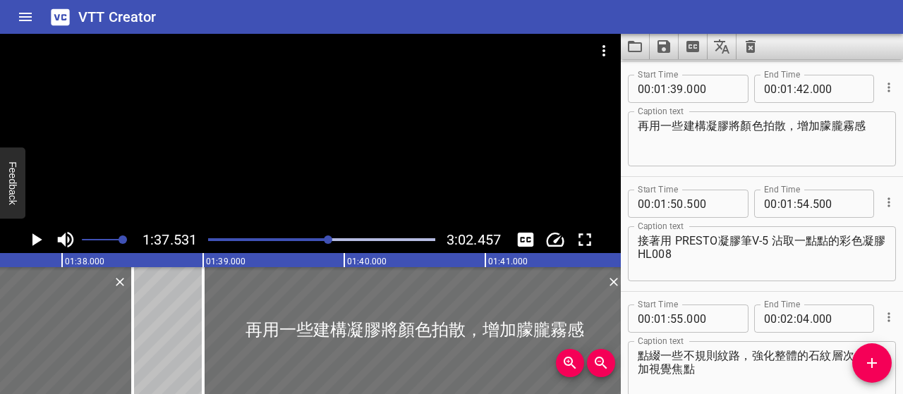
scroll to position [0, 13755]
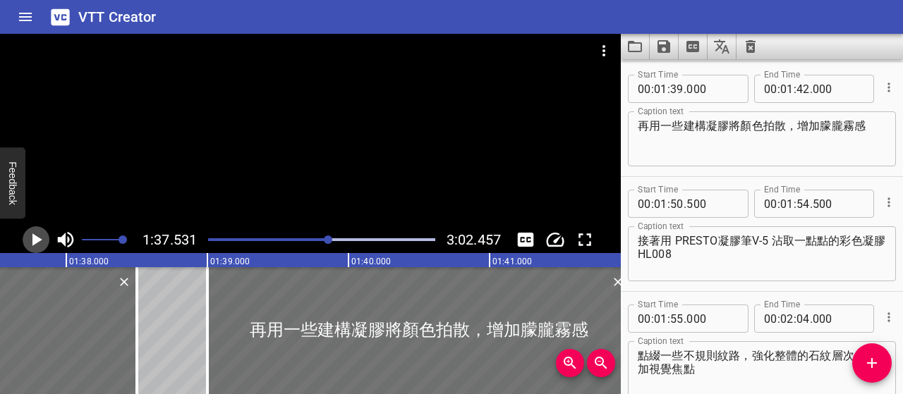
click at [44, 240] on icon "Play/Pause" at bounding box center [35, 239] width 21 height 21
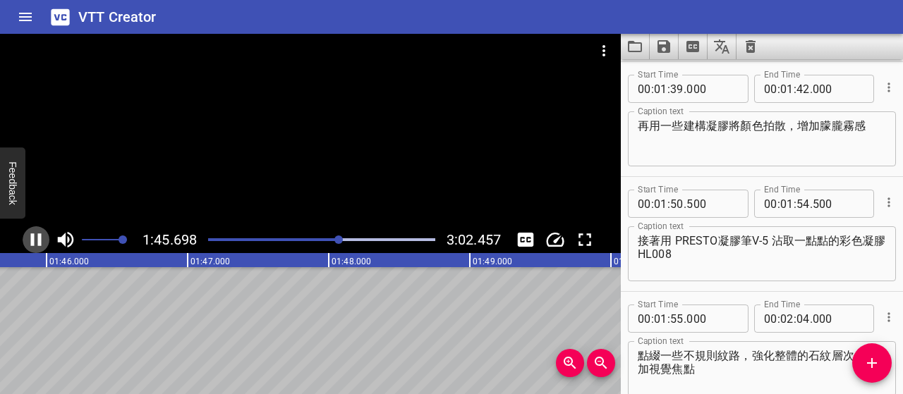
click at [45, 242] on icon "Play/Pause" at bounding box center [35, 239] width 21 height 21
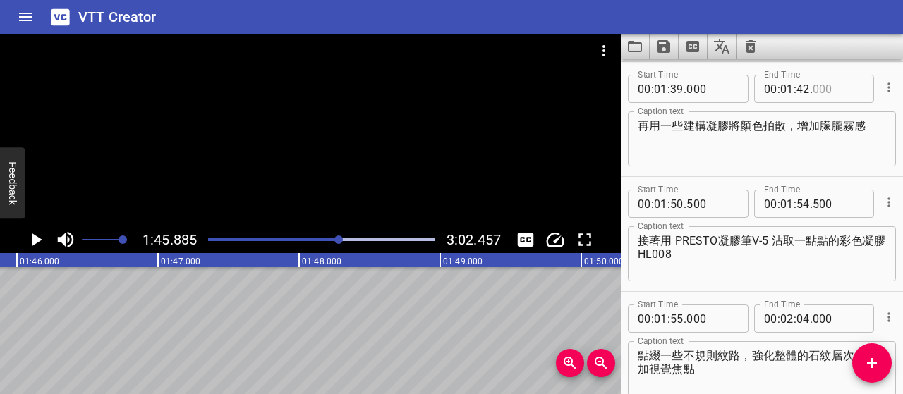
click at [812, 89] on input "number" at bounding box center [837, 89] width 51 height 28
type input "200"
click at [678, 204] on input "number" at bounding box center [676, 204] width 13 height 28
type input "45"
click at [692, 203] on input "999" at bounding box center [711, 204] width 51 height 28
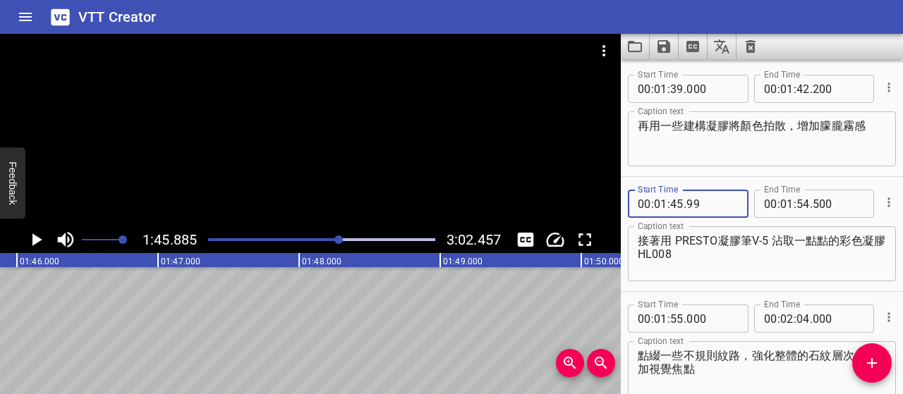
type input "9"
type input "500"
type input "45"
type input "5000"
type input "50"
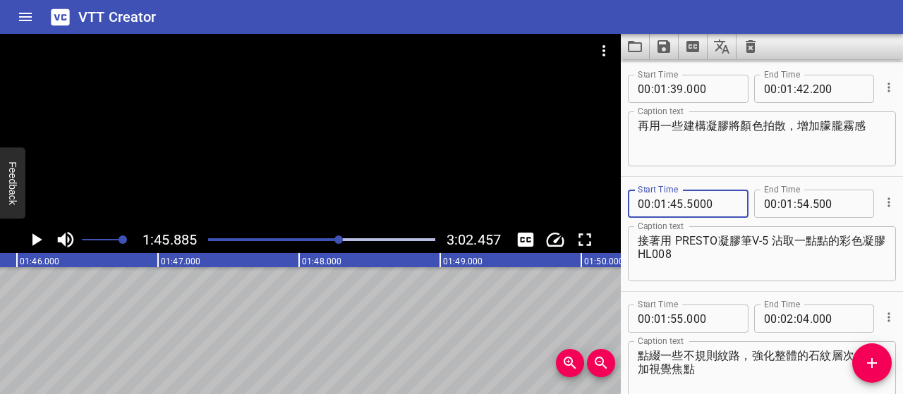
type input "000"
click at [668, 149] on textarea "再用一些建構凝膠將顏色拍散，增加朦朧霧感" at bounding box center [761, 139] width 248 height 40
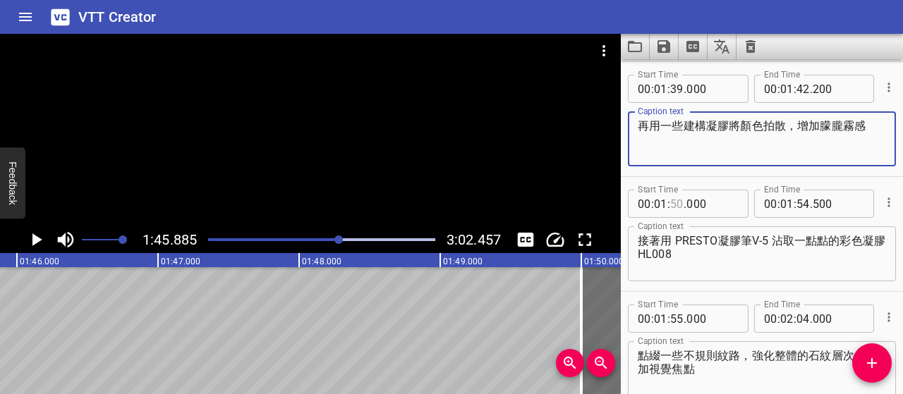
click at [676, 202] on input "number" at bounding box center [676, 204] width 13 height 28
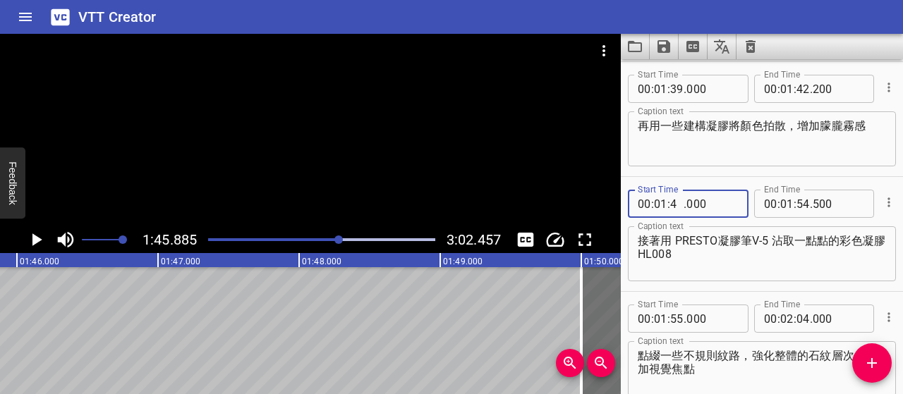
type input "45"
type input "000"
click at [690, 257] on textarea "接著用 PRESTO凝膠筆V-5 沾取一點點的彩色凝膠HL008" at bounding box center [761, 254] width 248 height 40
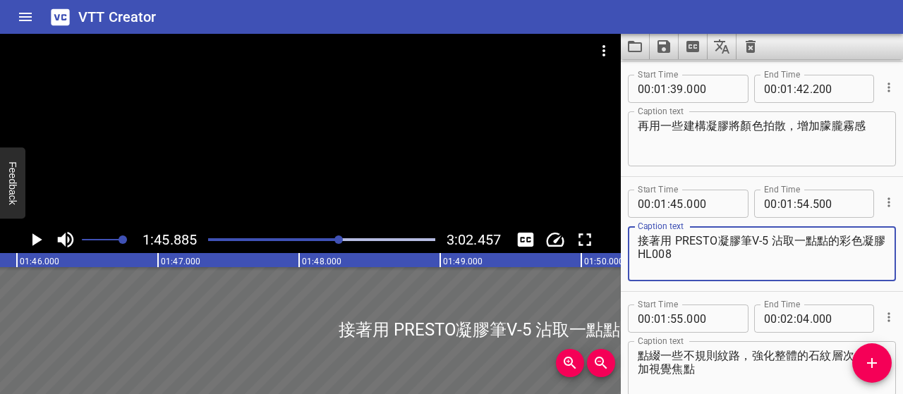
click at [338, 240] on div at bounding box center [338, 240] width 8 height 8
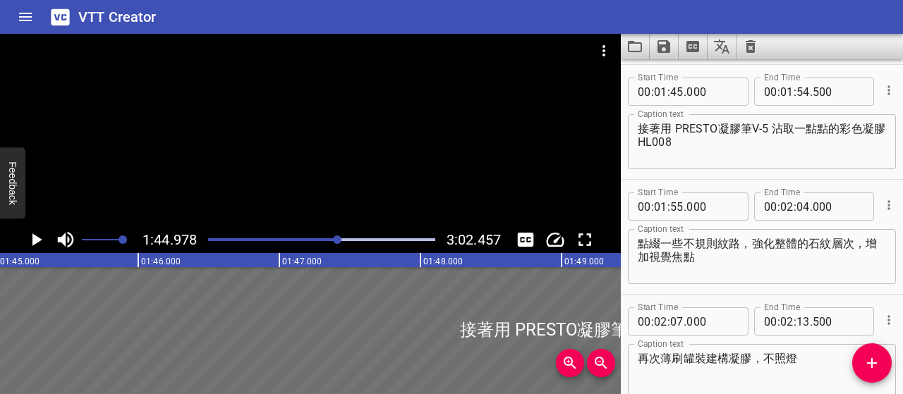
scroll to position [1034, 0]
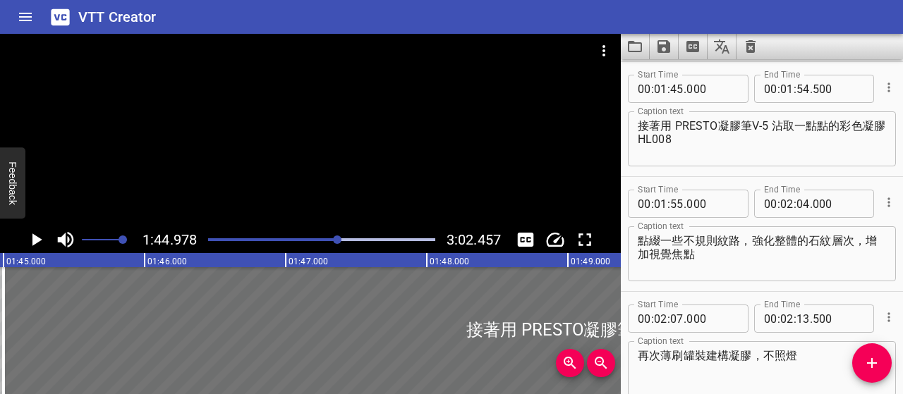
click at [335, 240] on div at bounding box center [337, 240] width 8 height 8
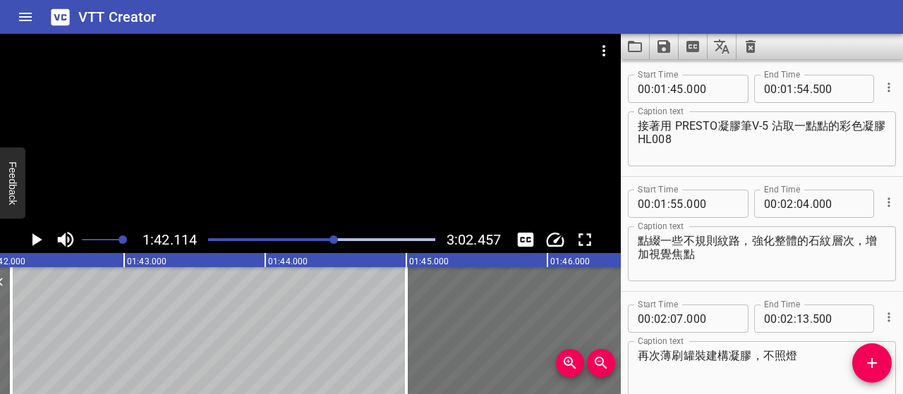
scroll to position [0, 14401]
click at [30, 242] on icon "Play/Pause" at bounding box center [35, 239] width 21 height 21
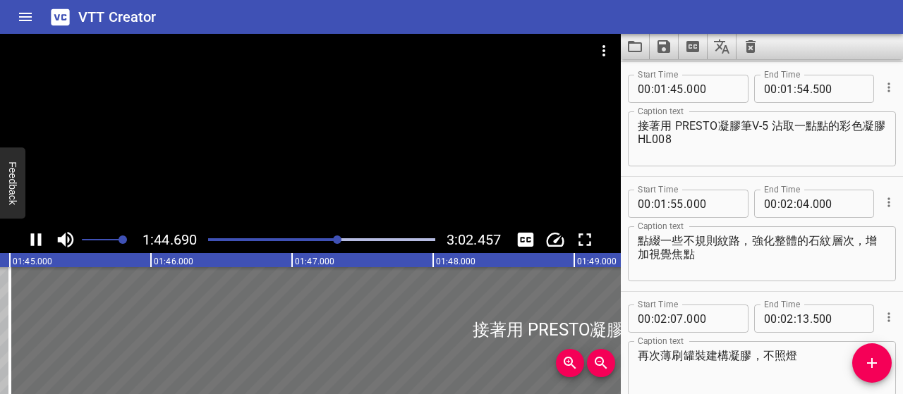
click at [38, 239] on icon "Play/Pause" at bounding box center [36, 239] width 11 height 13
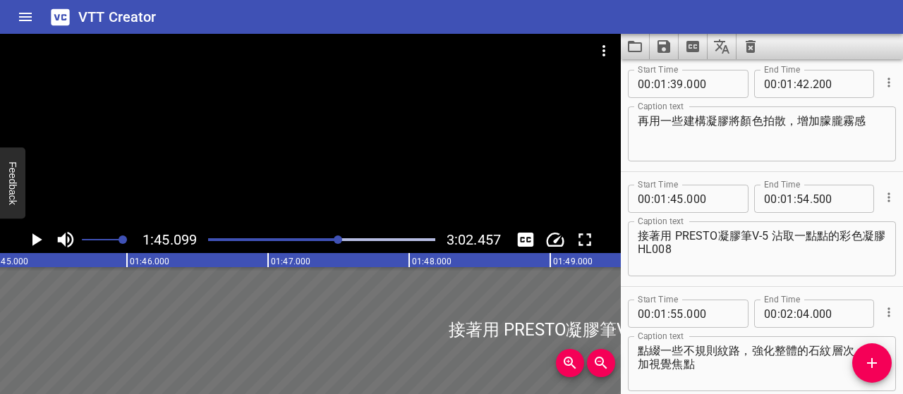
scroll to position [893, 0]
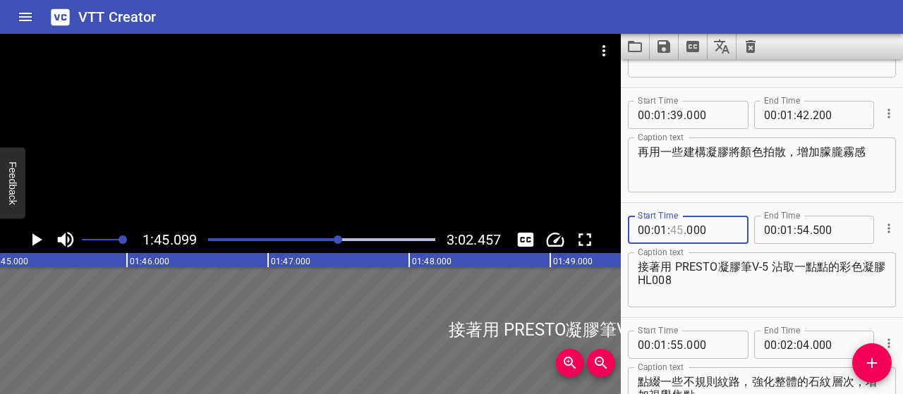
click at [675, 228] on input "number" at bounding box center [676, 230] width 13 height 28
type input "44"
type input "700"
click at [707, 276] on textarea "接著用 PRESTO凝膠筆V-5 沾取一點點的彩色凝膠HL008" at bounding box center [761, 280] width 248 height 40
click at [331, 240] on div "Play progress" at bounding box center [225, 239] width 227 height 3
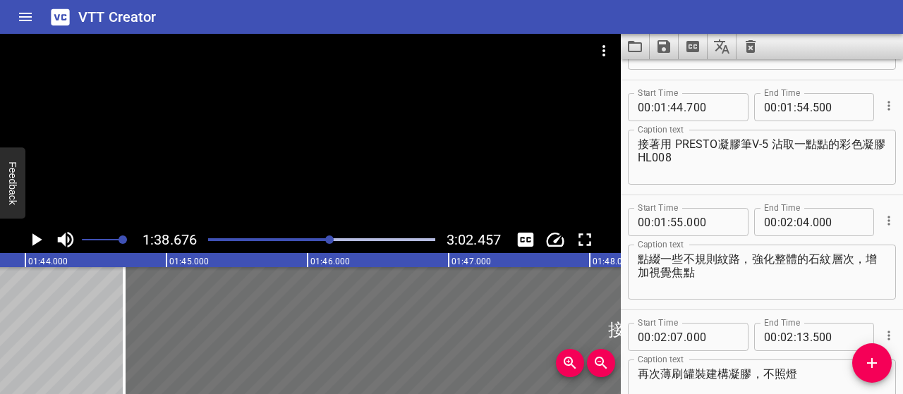
scroll to position [1034, 0]
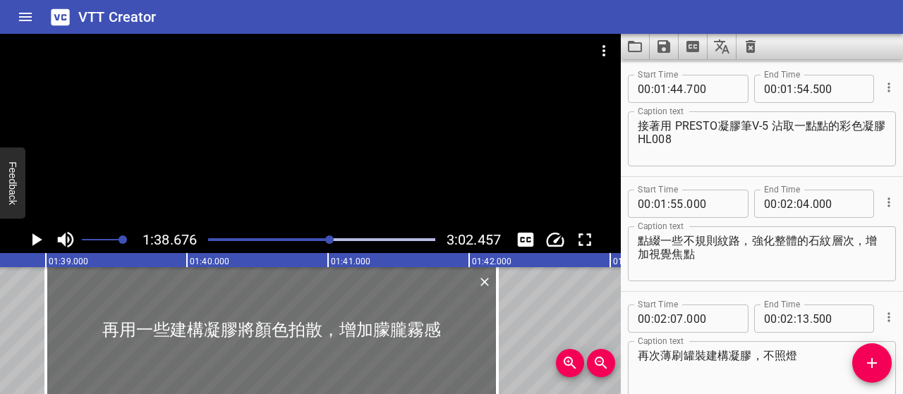
click at [36, 236] on icon "Play/Pause" at bounding box center [37, 239] width 10 height 13
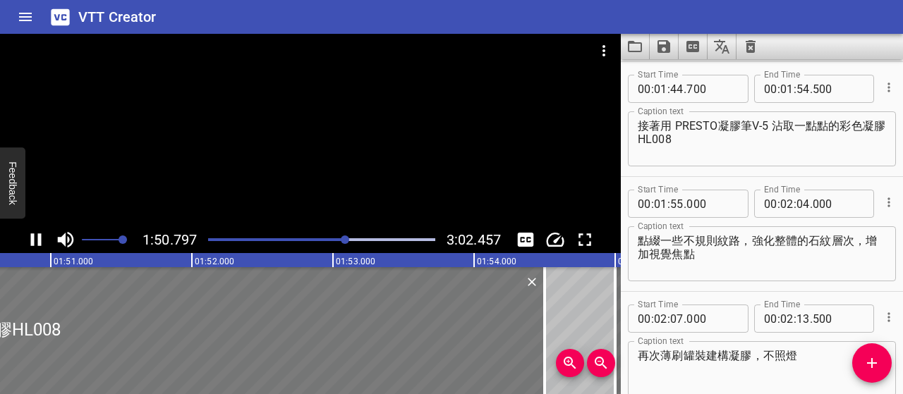
scroll to position [0, 15626]
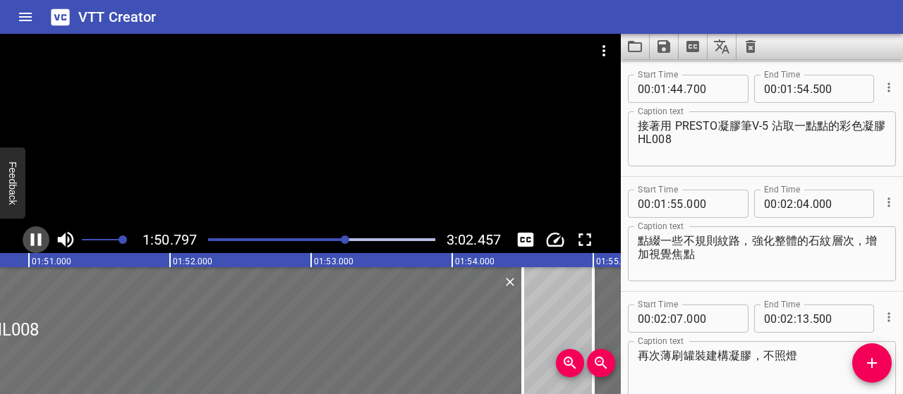
click at [30, 238] on icon "Play/Pause" at bounding box center [35, 239] width 21 height 21
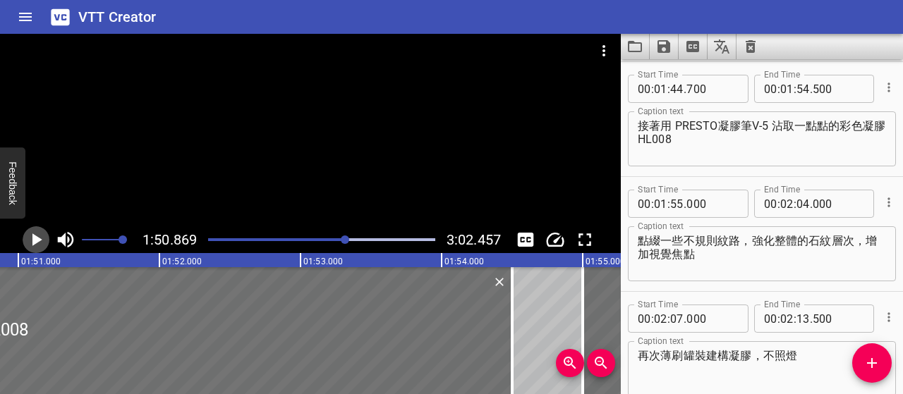
click at [35, 236] on icon "Play/Pause" at bounding box center [37, 239] width 10 height 13
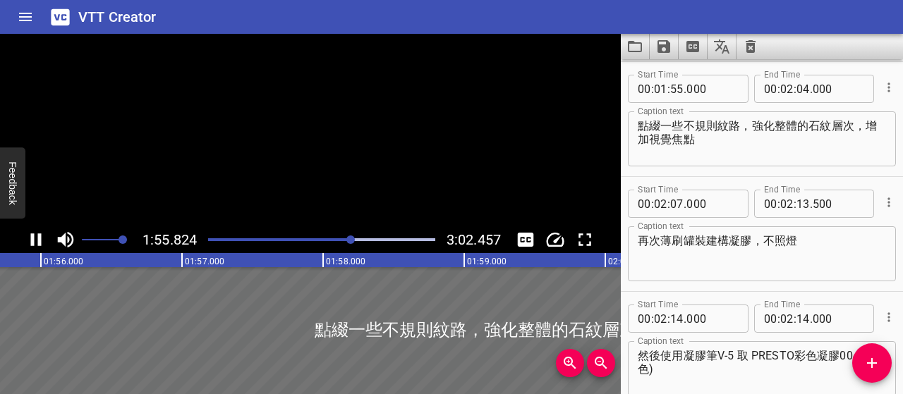
scroll to position [0, 16334]
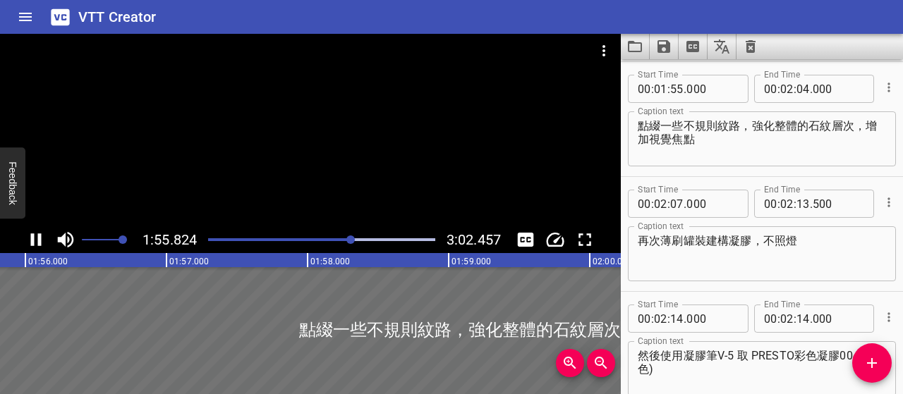
click at [35, 243] on icon "Play/Pause" at bounding box center [35, 239] width 21 height 21
click at [341, 238] on div "Play progress" at bounding box center [239, 239] width 227 height 3
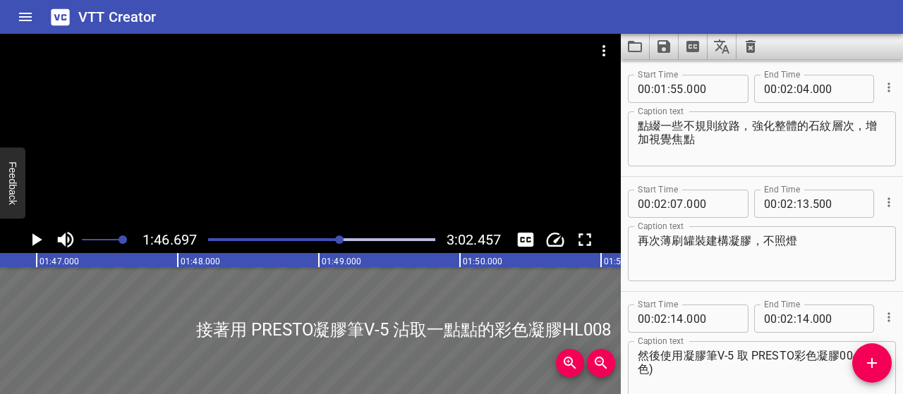
scroll to position [0, 15047]
click at [42, 241] on icon "Play/Pause" at bounding box center [35, 239] width 21 height 21
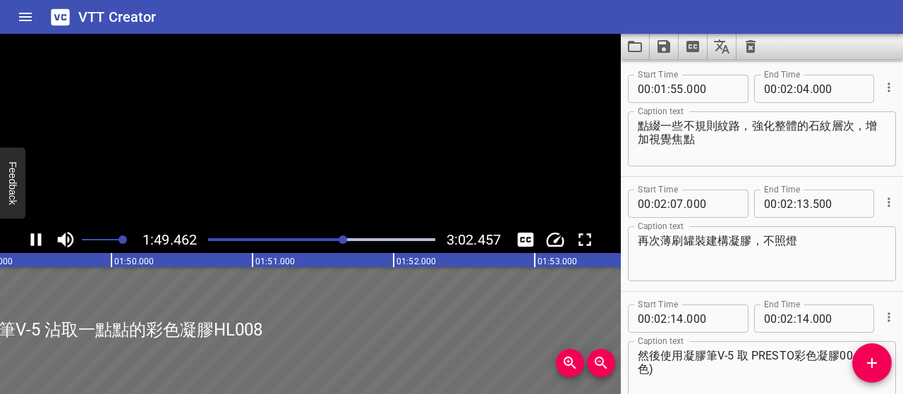
scroll to position [0, 15437]
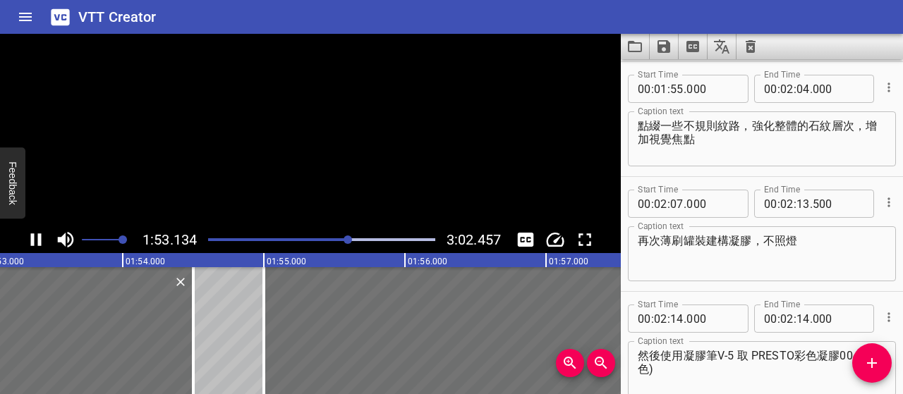
click at [42, 241] on icon "Play/Pause" at bounding box center [35, 239] width 21 height 21
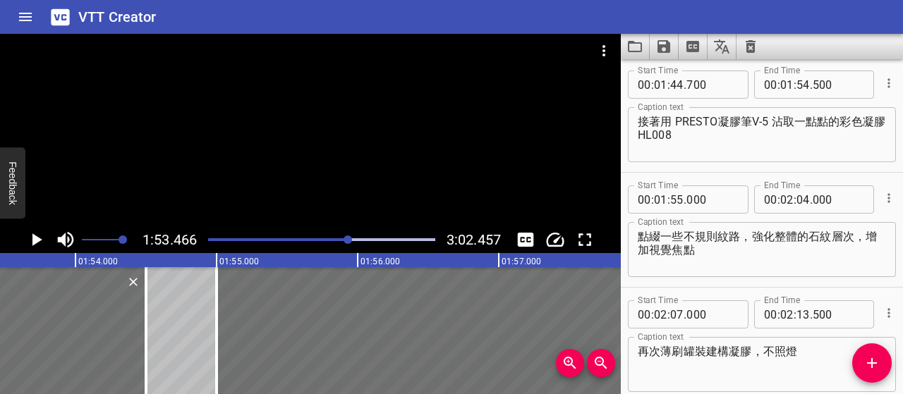
scroll to position [1008, 0]
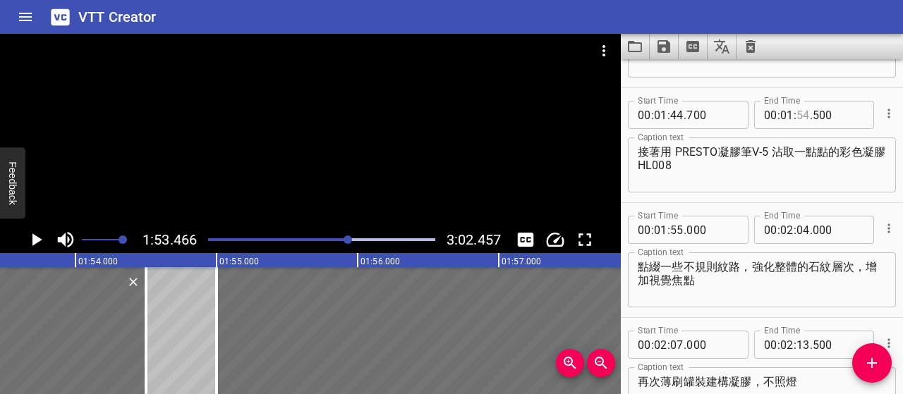
click at [797, 114] on input "number" at bounding box center [802, 115] width 13 height 28
type input "52"
type input "000"
click at [672, 230] on input "number" at bounding box center [676, 230] width 13 height 28
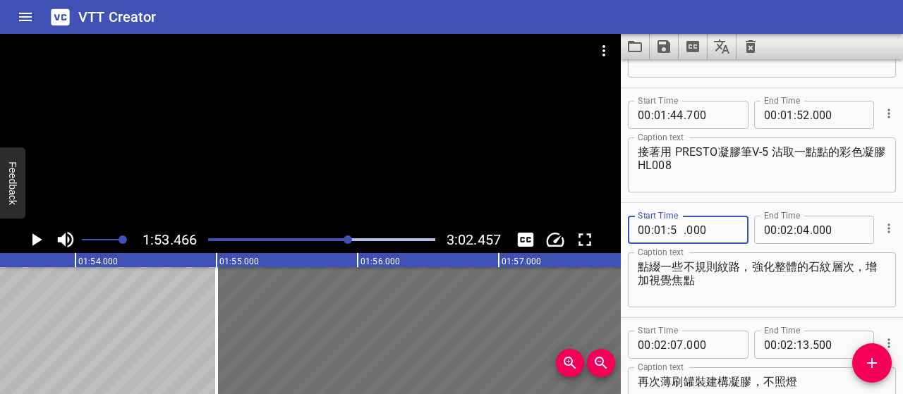
type input "52"
type input "500"
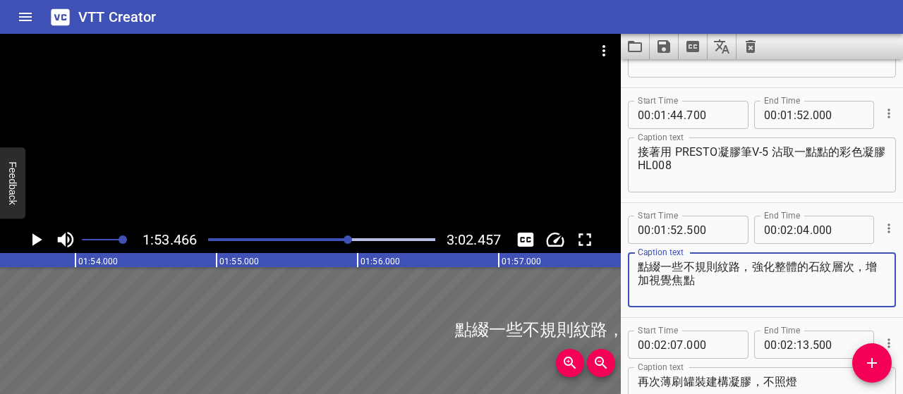
click at [756, 295] on textarea "點綴一些不規則紋路，強化整體的石紋層次，增加視覺焦點" at bounding box center [761, 280] width 248 height 40
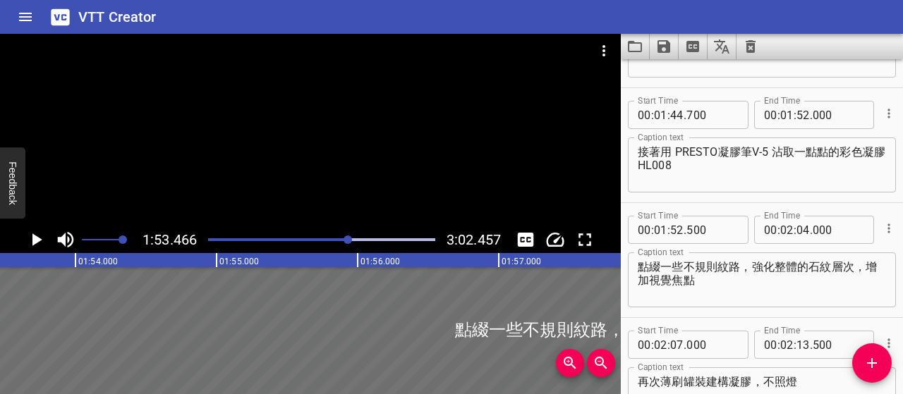
click at [337, 240] on div "Play progress" at bounding box center [236, 239] width 227 height 3
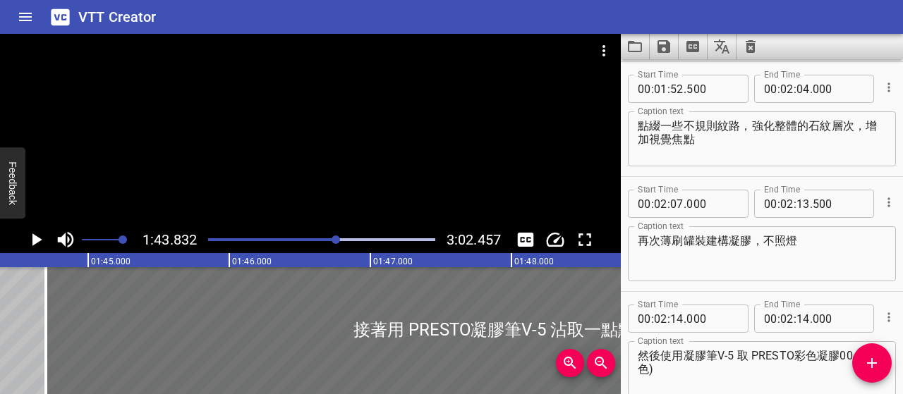
scroll to position [0, 14643]
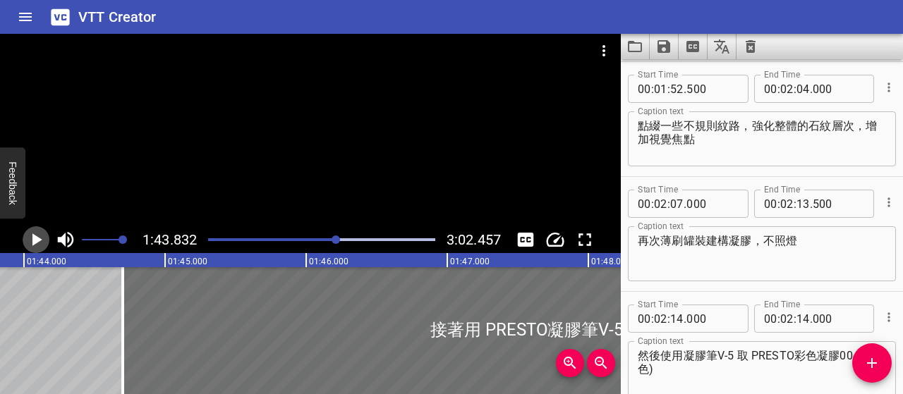
click at [44, 237] on icon "Play/Pause" at bounding box center [35, 239] width 21 height 21
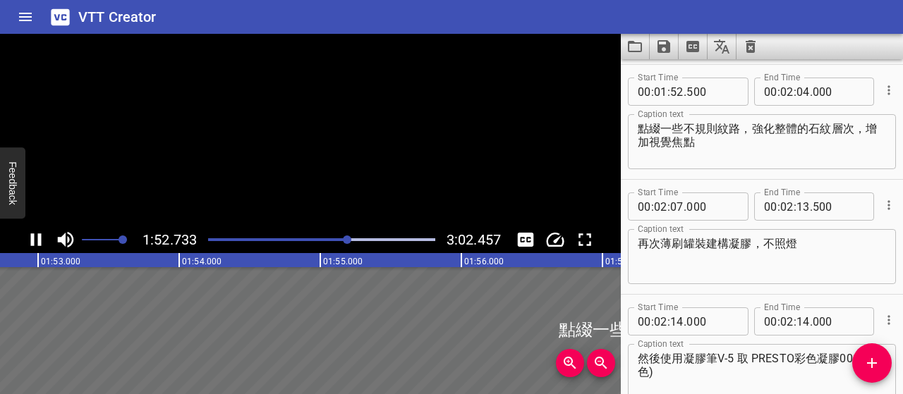
scroll to position [1149, 0]
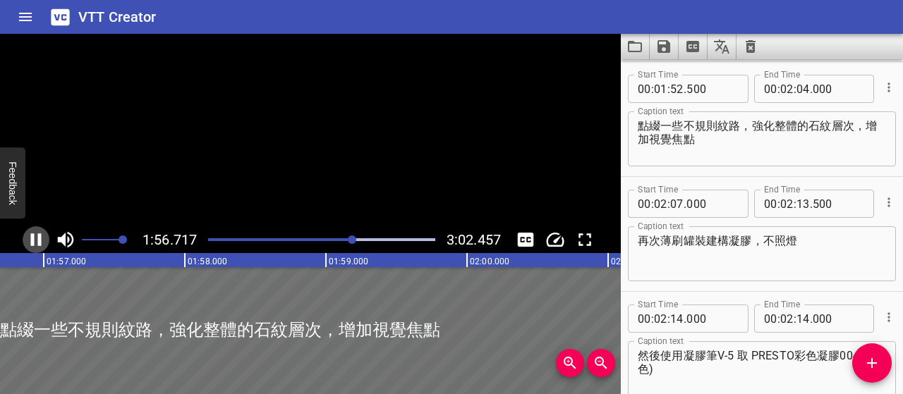
click at [45, 237] on icon "Play/Pause" at bounding box center [35, 239] width 21 height 21
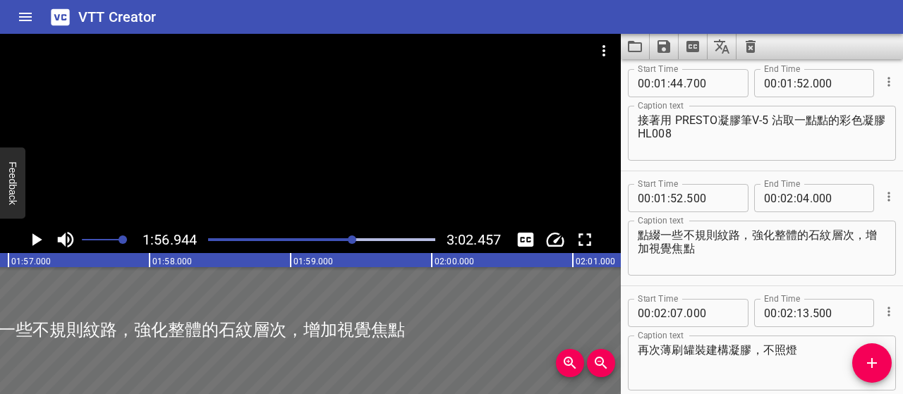
scroll to position [1008, 0]
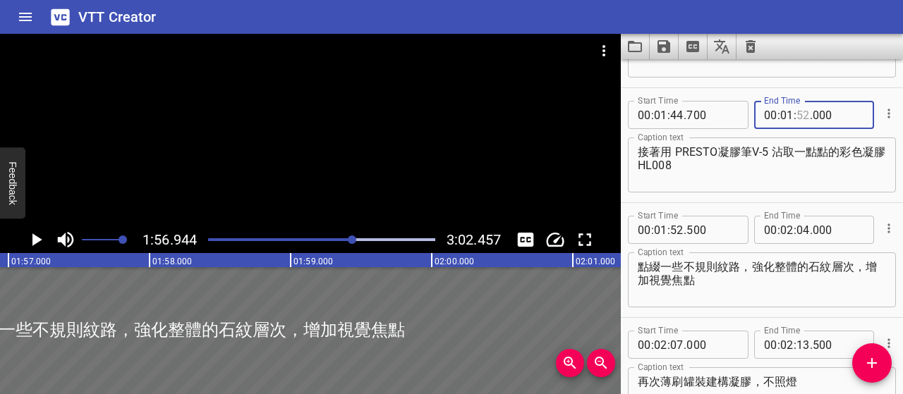
click at [796, 118] on input "number" at bounding box center [802, 115] width 13 height 28
type input "50"
type input "000"
click at [675, 229] on input "number" at bounding box center [676, 230] width 13 height 28
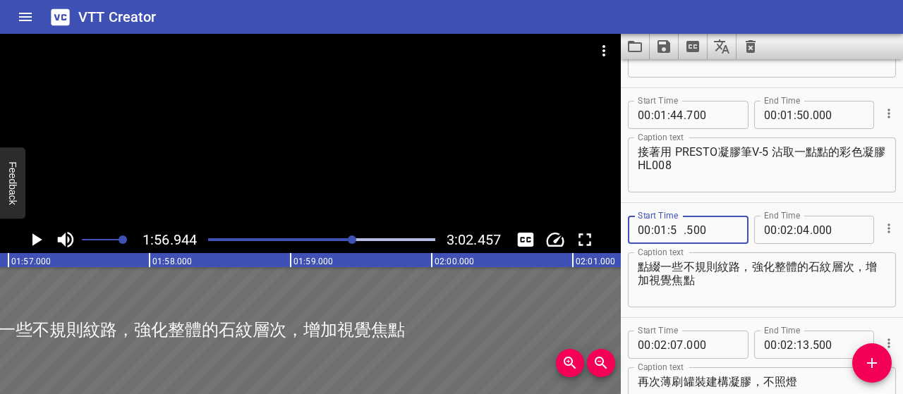
type input "50"
type input "500"
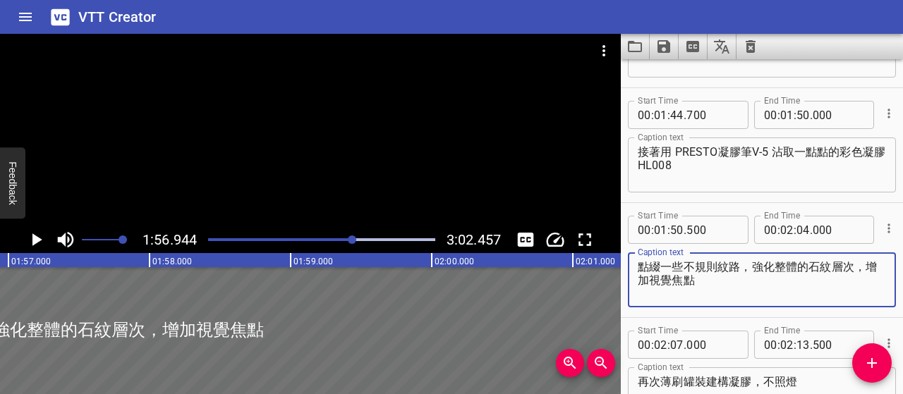
click at [733, 300] on textarea "點綴一些不規則紋路，強化整體的石紋層次，增加視覺焦點" at bounding box center [761, 280] width 248 height 40
click at [713, 283] on textarea "點綴一些不規則紋路，強化整體的石紋層次，增加視覺焦點" at bounding box center [761, 280] width 248 height 40
type textarea "點綴一些不規則紋路，強化整體的石紋層次"
click at [349, 238] on div at bounding box center [352, 240] width 8 height 8
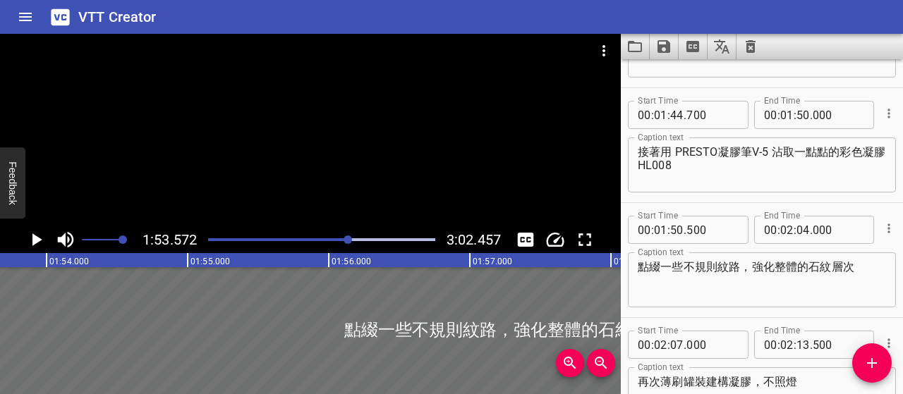
scroll to position [0, 16017]
click at [347, 238] on div at bounding box center [347, 240] width 8 height 8
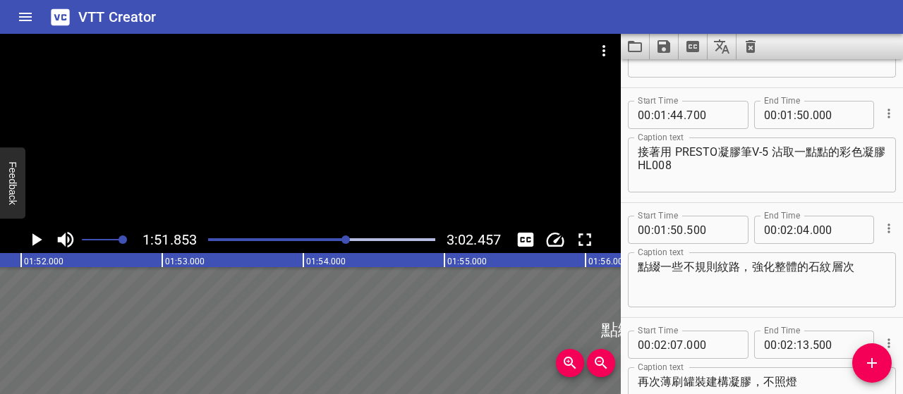
click at [340, 240] on div "Play progress" at bounding box center [234, 239] width 227 height 3
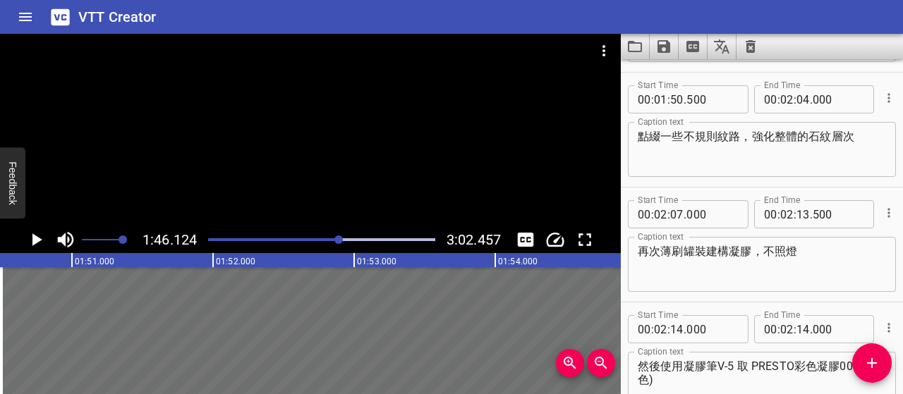
scroll to position [1149, 0]
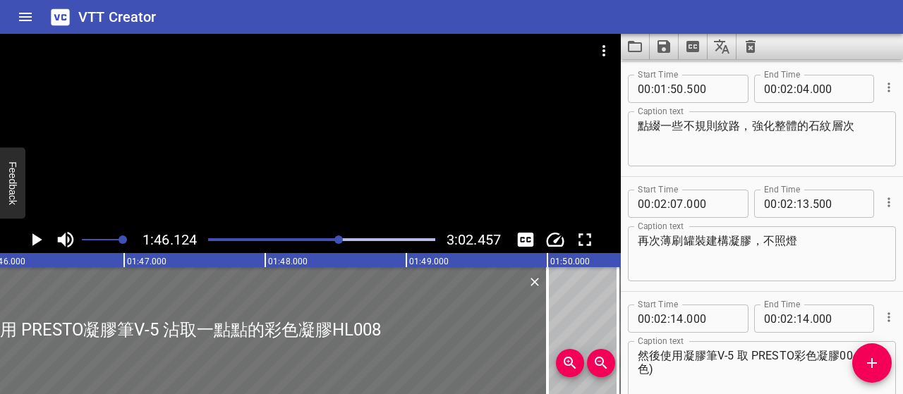
click at [34, 240] on icon "Play/Pause" at bounding box center [37, 239] width 10 height 13
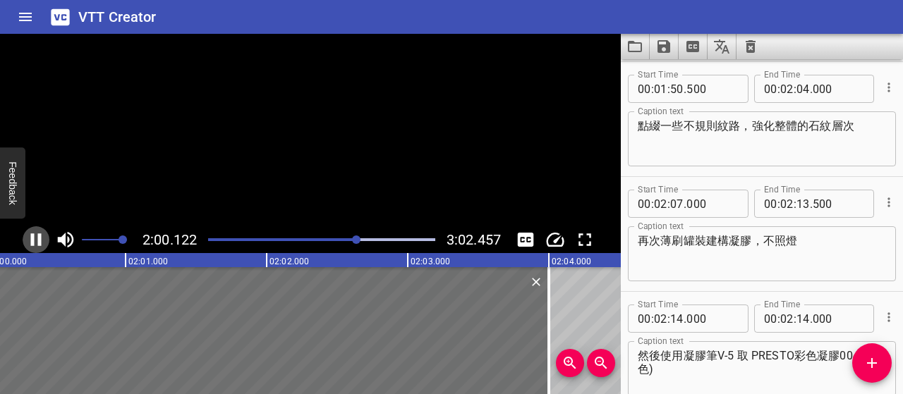
click at [35, 240] on icon "Play/Pause" at bounding box center [35, 239] width 21 height 21
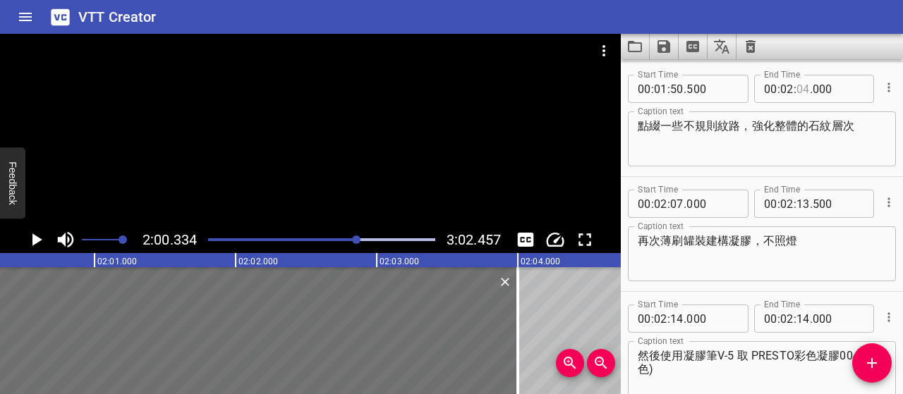
click at [798, 88] on input "number" at bounding box center [802, 89] width 13 height 28
type input "04"
click at [780, 94] on input "number" at bounding box center [786, 89] width 13 height 28
type input "01"
type input "57"
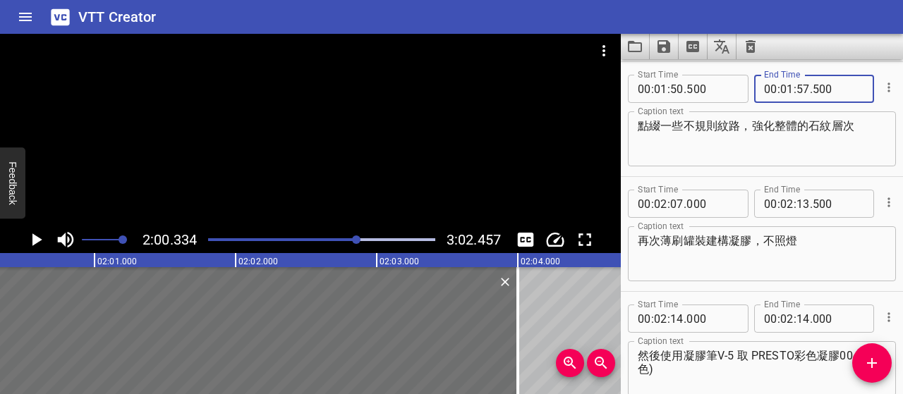
type input "500"
click at [352, 241] on div at bounding box center [322, 240] width 244 height 20
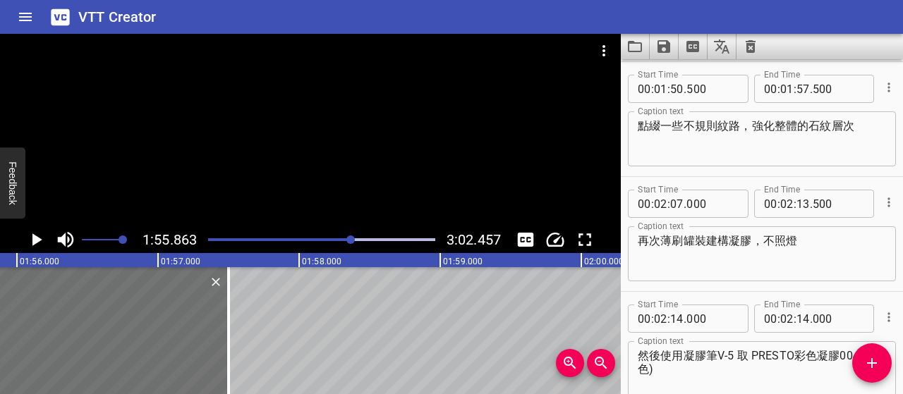
scroll to position [0, 16340]
click at [39, 238] on icon "Play/Pause" at bounding box center [35, 239] width 21 height 21
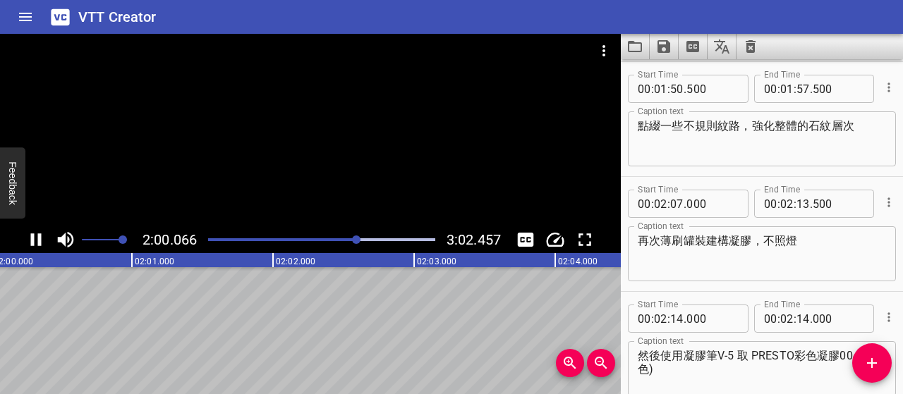
click at [37, 243] on icon "Play/Pause" at bounding box center [35, 239] width 21 height 21
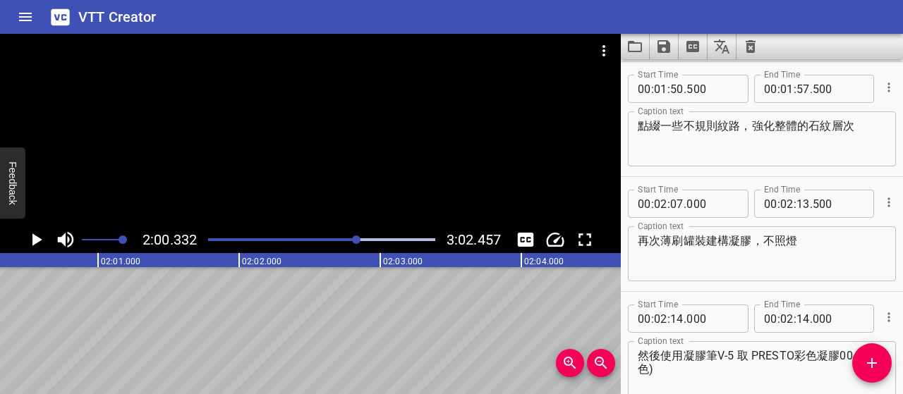
scroll to position [0, 16970]
click at [800, 89] on input "number" at bounding box center [802, 89] width 13 height 28
type input "58"
type input "000"
click at [353, 240] on div at bounding box center [356, 240] width 8 height 8
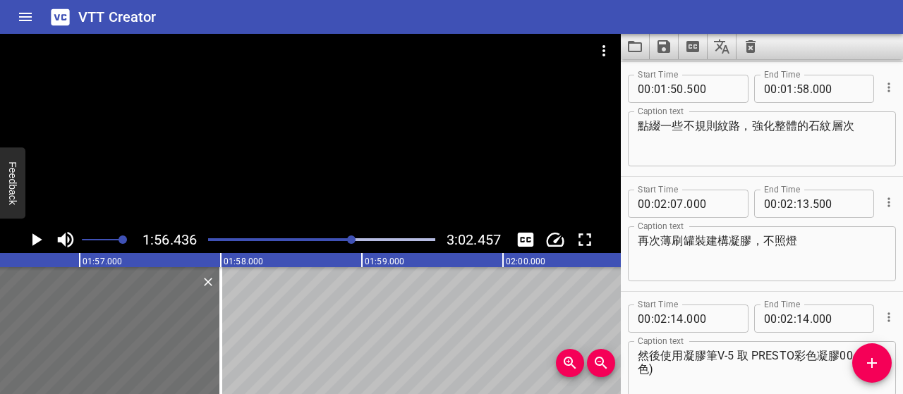
click at [350, 239] on div at bounding box center [351, 240] width 8 height 8
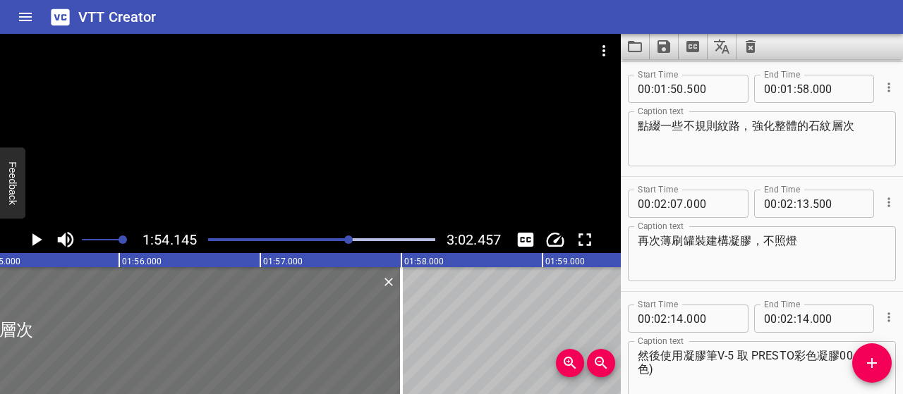
scroll to position [0, 16097]
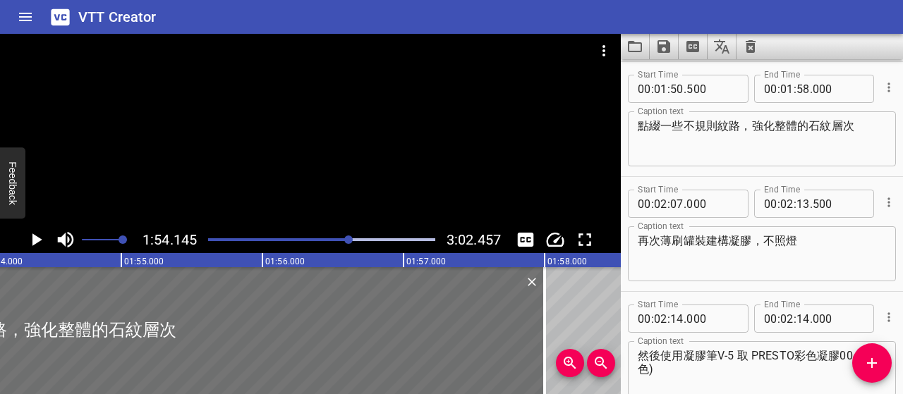
click at [347, 239] on div at bounding box center [348, 240] width 8 height 8
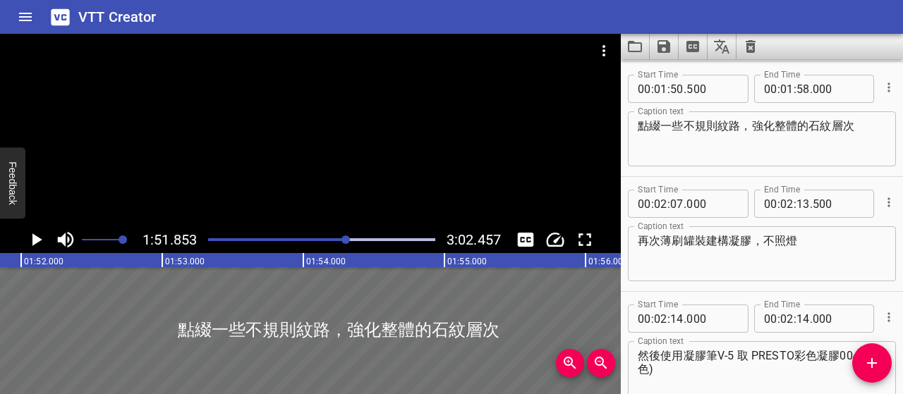
click at [344, 240] on div at bounding box center [345, 240] width 8 height 8
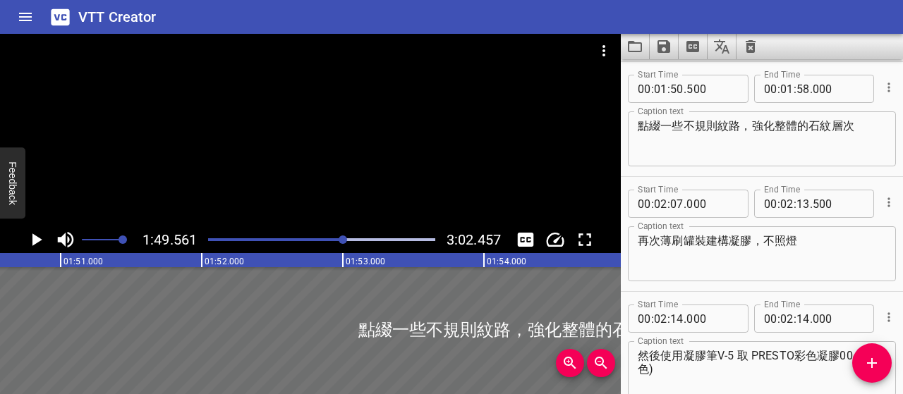
scroll to position [0, 15451]
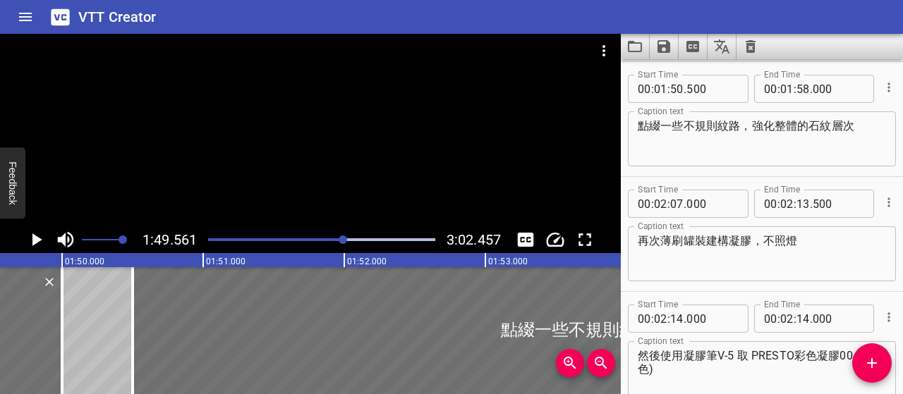
click at [340, 240] on div at bounding box center [342, 240] width 8 height 8
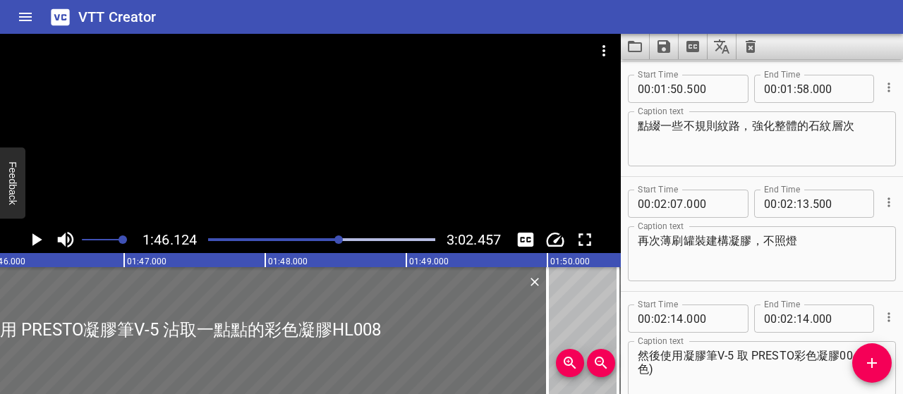
click at [23, 236] on button "Play/Pause" at bounding box center [36, 239] width 27 height 27
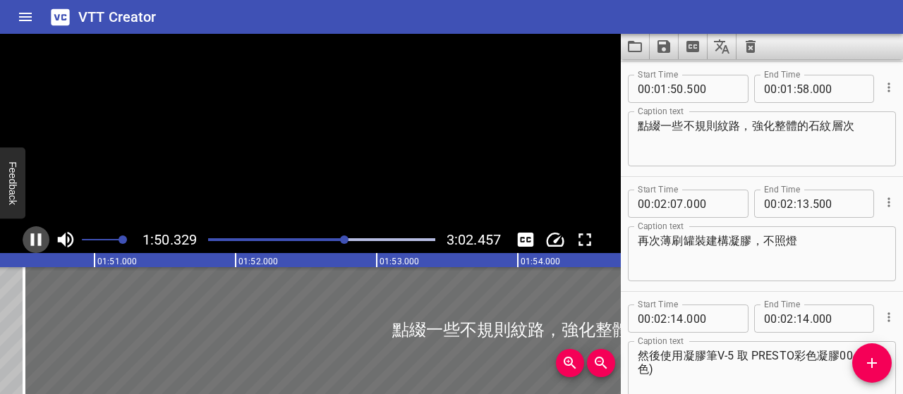
click at [26, 236] on icon "Play/Pause" at bounding box center [35, 239] width 21 height 21
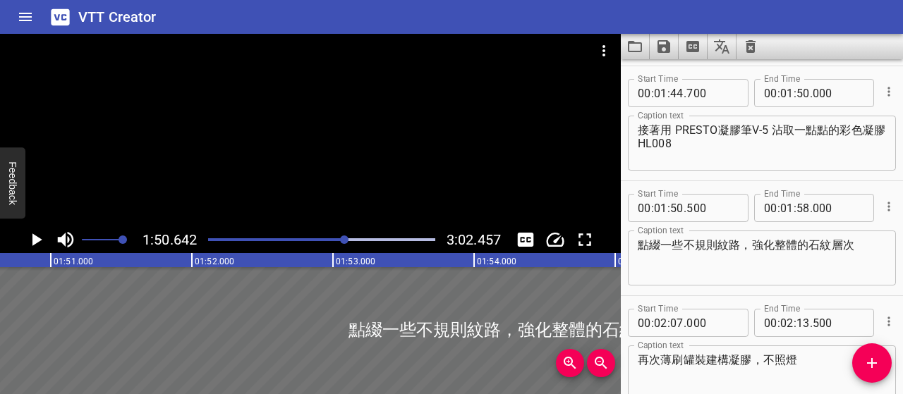
scroll to position [1008, 0]
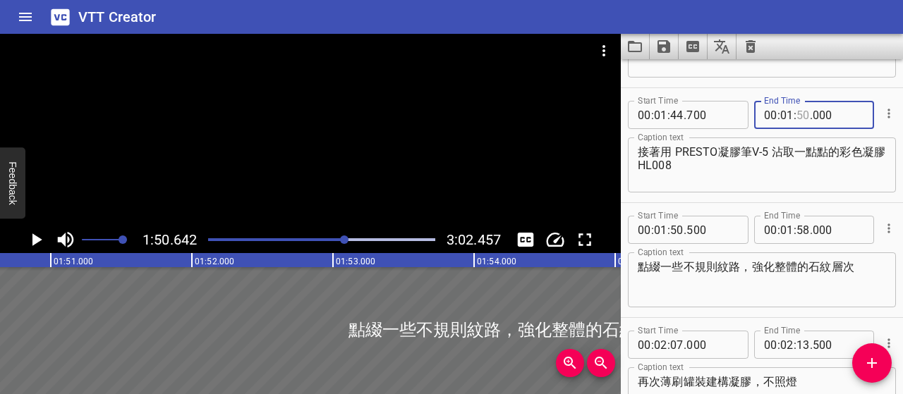
click at [796, 114] on input "number" at bounding box center [802, 115] width 13 height 28
type input "48"
type input "500"
click at [673, 228] on input "number" at bounding box center [676, 230] width 13 height 28
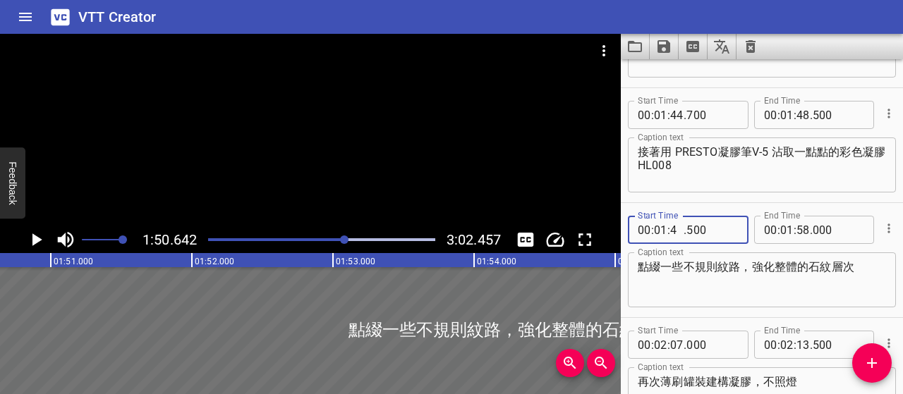
type input "49"
type input "000"
click at [715, 277] on textarea "點綴一些不規則紋路，強化整體的石紋層次" at bounding box center [761, 280] width 248 height 40
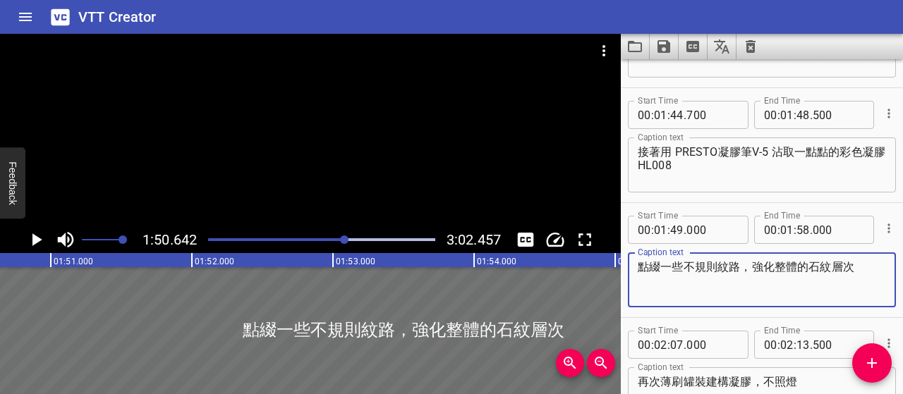
click at [340, 239] on div "Play progress" at bounding box center [232, 239] width 227 height 3
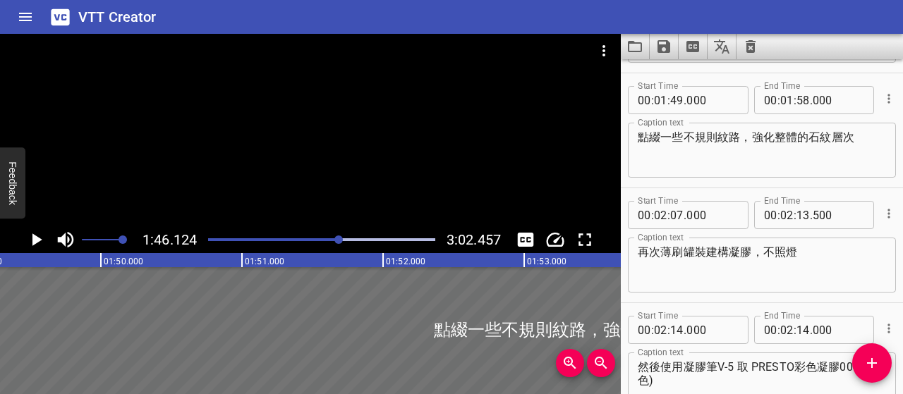
scroll to position [1149, 0]
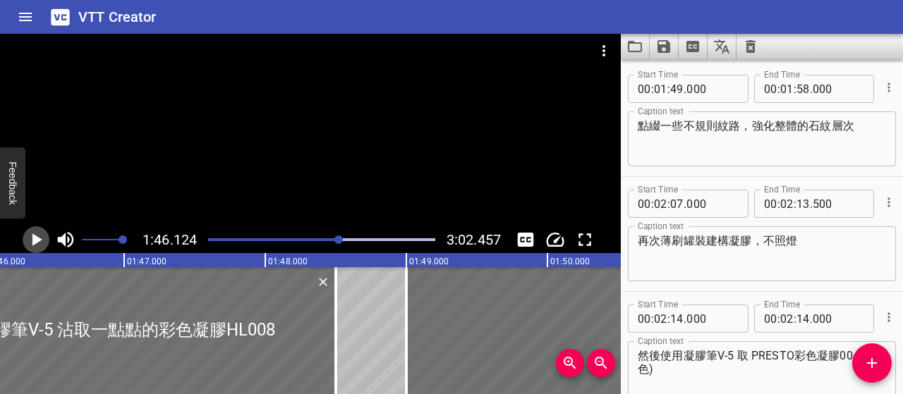
click at [31, 236] on icon "Play/Pause" at bounding box center [35, 239] width 21 height 21
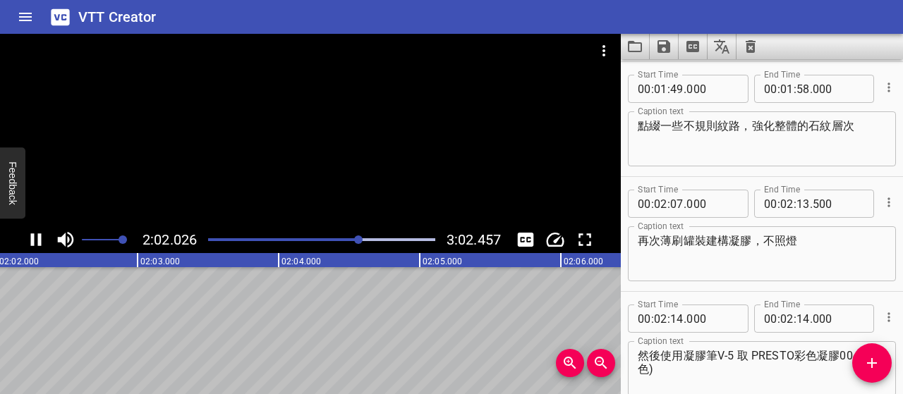
click at [34, 243] on icon "Play/Pause" at bounding box center [35, 239] width 21 height 21
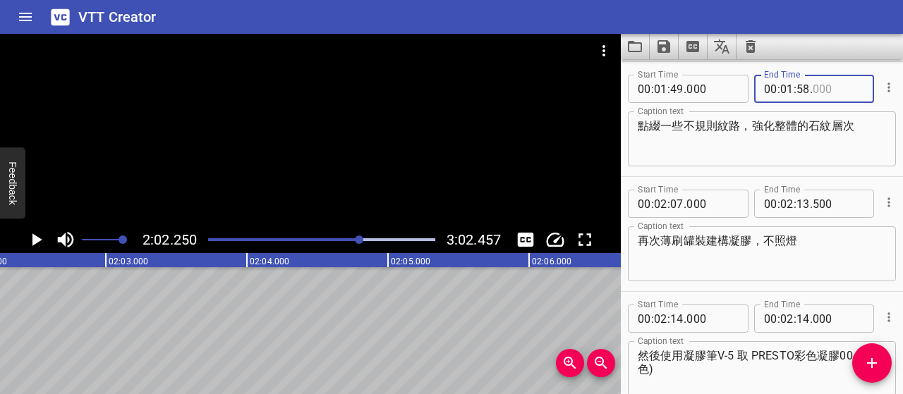
click at [814, 89] on input "number" at bounding box center [837, 89] width 51 height 28
type input "300"
click at [674, 205] on input "number" at bounding box center [676, 204] width 13 height 28
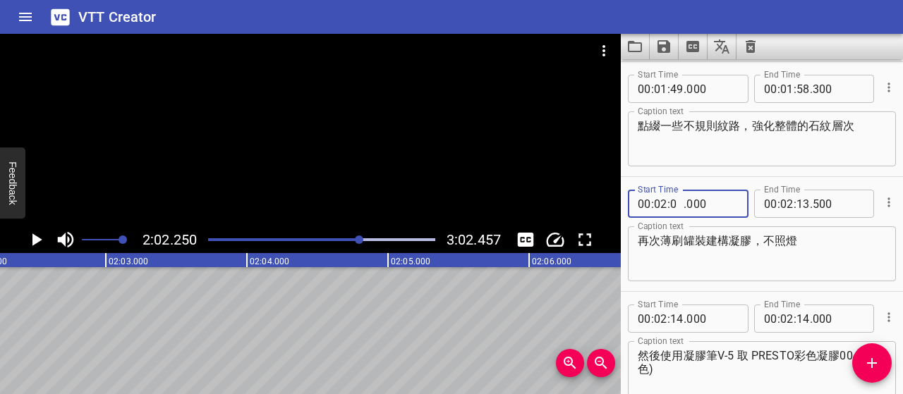
type input "00"
type input "700"
click at [697, 250] on textarea "再次薄刷罐裝建構凝膠，不照燈" at bounding box center [761, 254] width 248 height 40
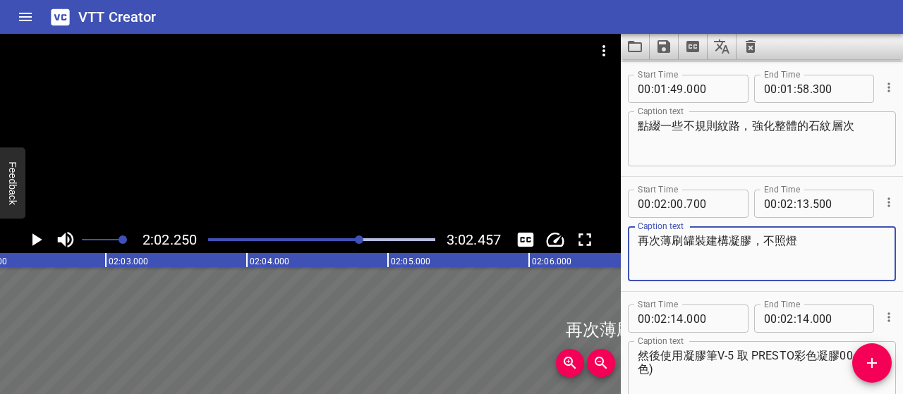
click at [351, 241] on div at bounding box center [322, 240] width 244 height 20
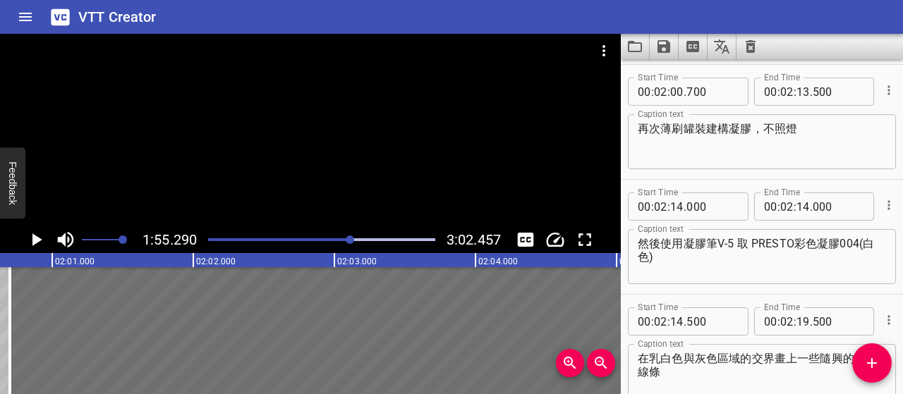
scroll to position [1264, 0]
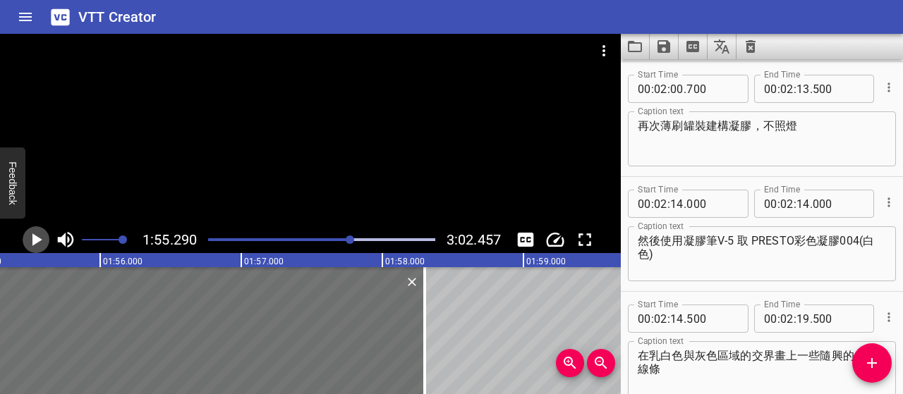
click at [24, 243] on button "Play/Pause" at bounding box center [36, 239] width 27 height 27
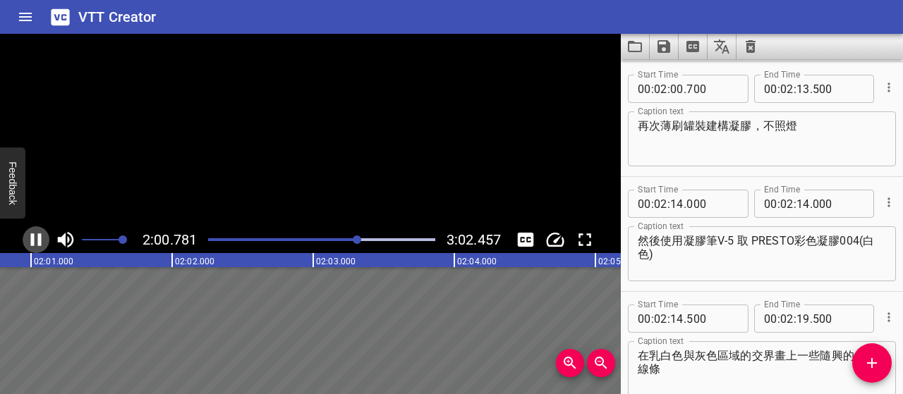
click at [24, 243] on button "Play/Pause" at bounding box center [36, 239] width 27 height 27
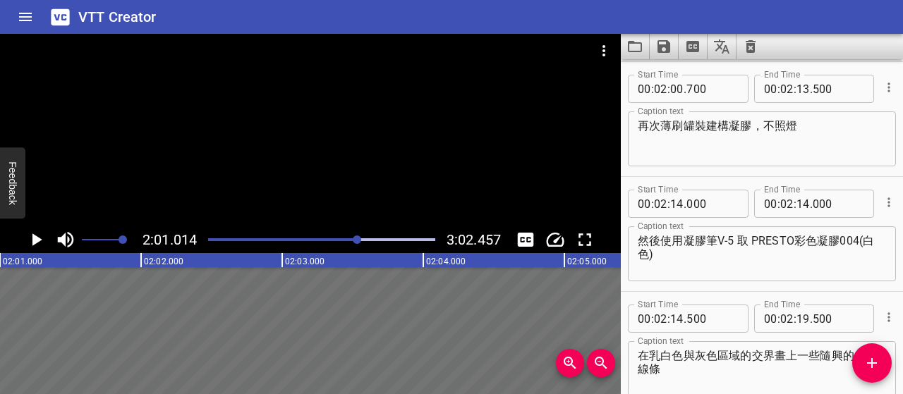
scroll to position [0, 17066]
click at [24, 243] on button "Play/Pause" at bounding box center [36, 239] width 27 height 27
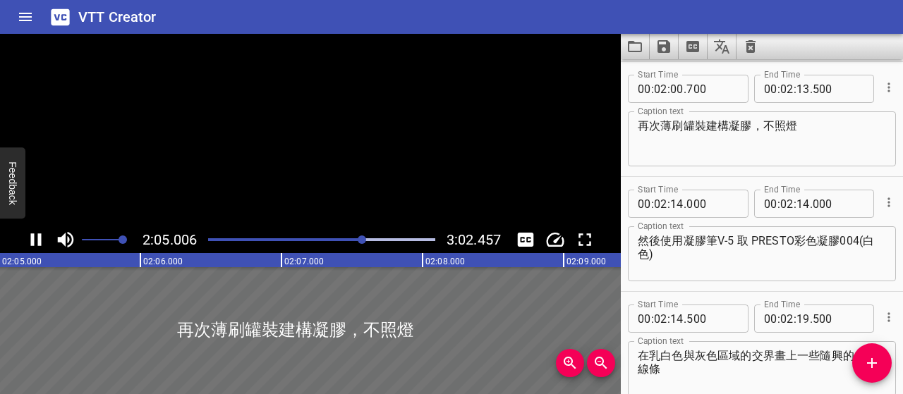
scroll to position [0, 17673]
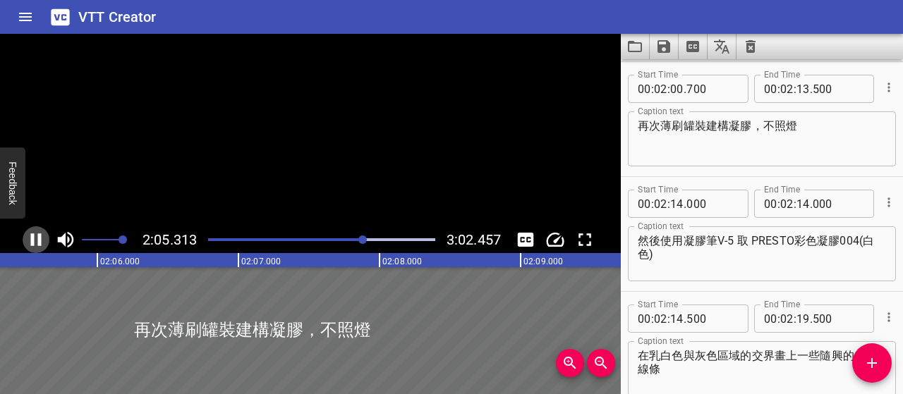
click at [24, 243] on button "Play/Pause" at bounding box center [36, 239] width 27 height 27
click at [663, 128] on textarea "再次薄刷罐裝建構凝膠，不照燈" at bounding box center [761, 139] width 248 height 40
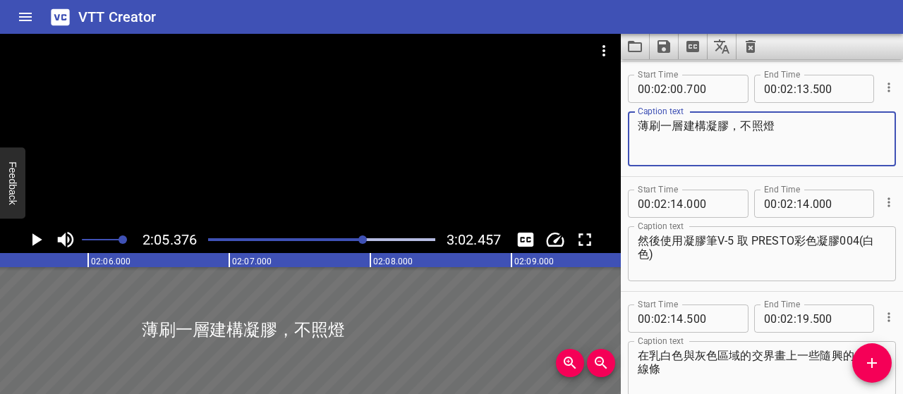
click at [740, 122] on textarea "薄刷一層建構凝膠，不照燈" at bounding box center [761, 139] width 248 height 40
type textarea "薄刷一層建構凝膠，然後先不照燈"
click at [663, 239] on textarea "然後使用凝膠筆V-5 取 PRESTO彩色凝膠004(白色)" at bounding box center [761, 254] width 248 height 40
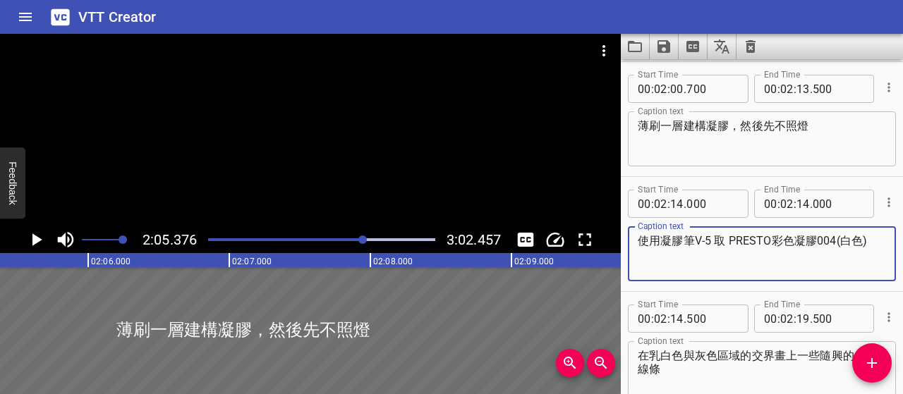
type textarea "使用凝膠筆V-5 取 PRESTO彩色凝膠004(白色)"
click at [37, 238] on icon "Play/Pause" at bounding box center [37, 239] width 10 height 13
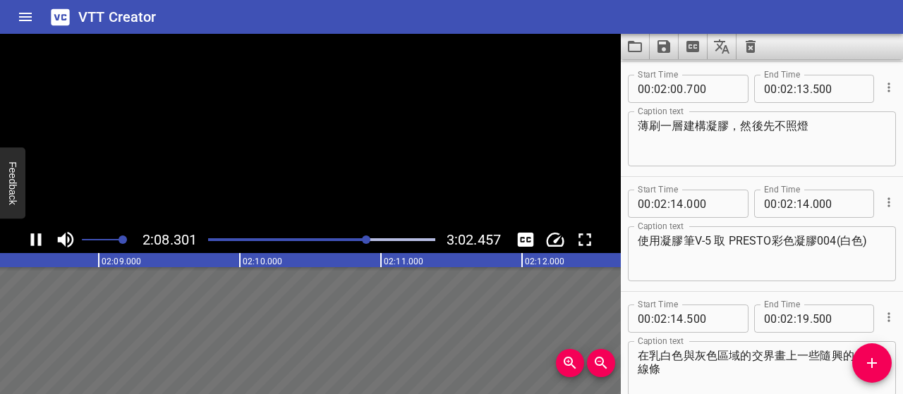
click at [37, 238] on icon "Play/Pause" at bounding box center [35, 239] width 21 height 21
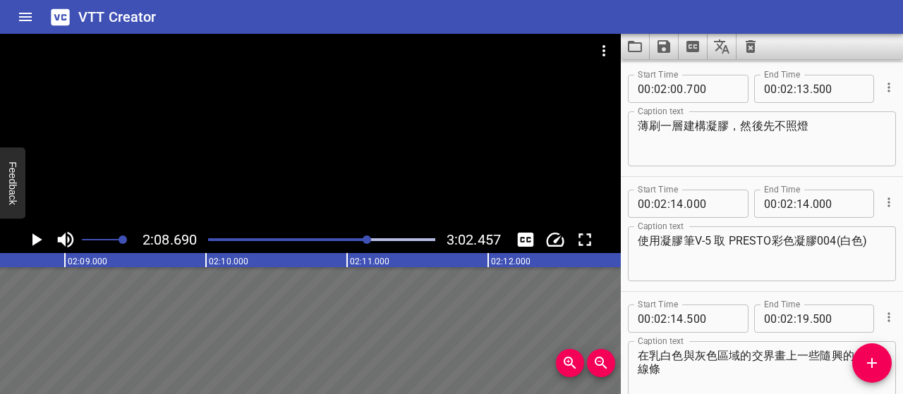
scroll to position [0, 18149]
click at [676, 201] on input "number" at bounding box center [676, 204] width 13 height 28
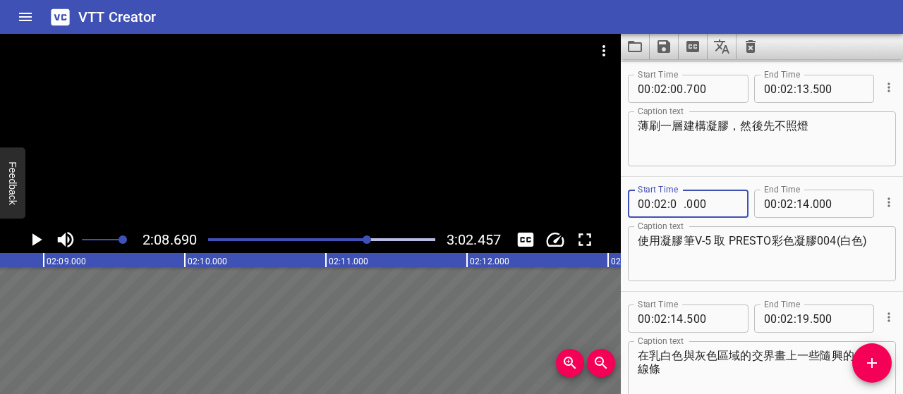
type input "08"
type input "000"
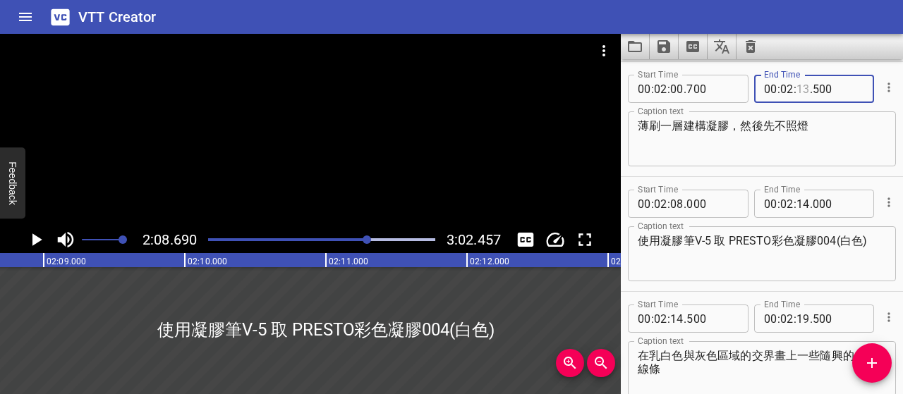
click at [796, 85] on input "number" at bounding box center [802, 89] width 13 height 28
type input "07"
type input "500"
click at [764, 160] on div "薄刷一層建構凝膠，然後先不照燈 Caption text" at bounding box center [762, 138] width 268 height 55
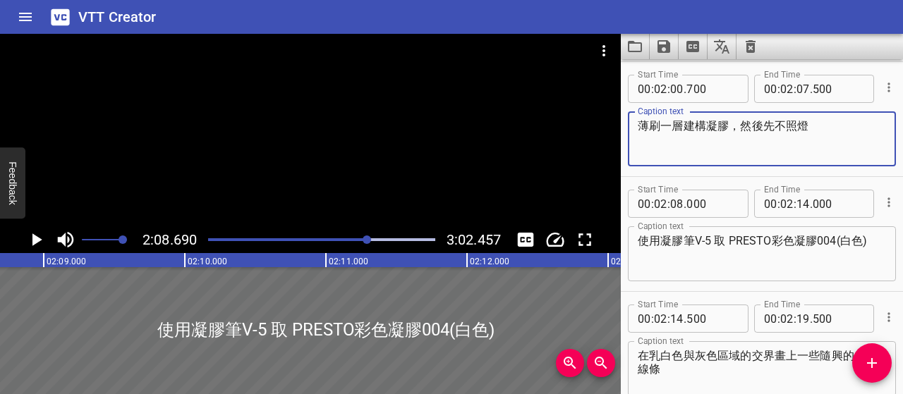
click at [365, 240] on div at bounding box center [366, 240] width 8 height 8
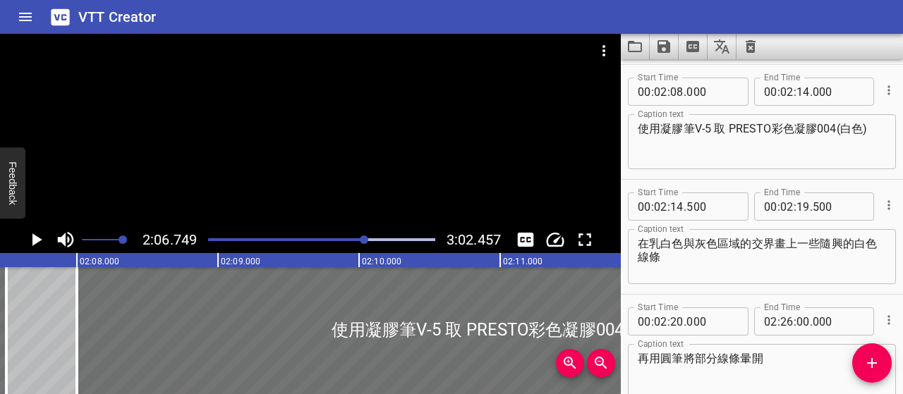
scroll to position [1379, 0]
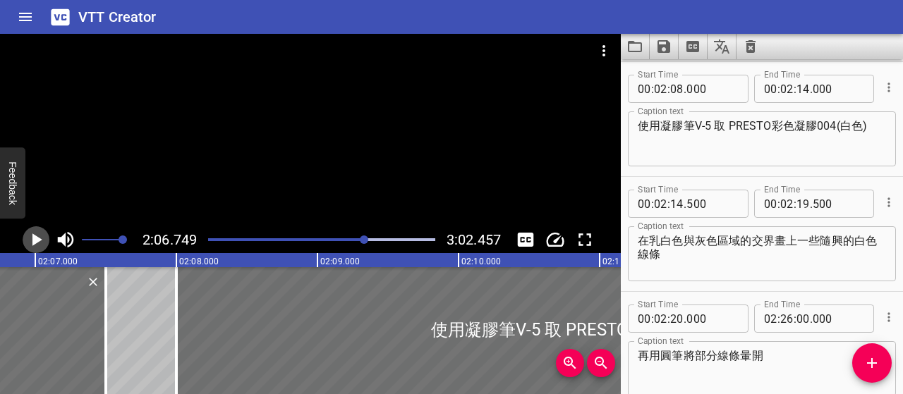
click at [38, 238] on icon "Play/Pause" at bounding box center [37, 239] width 10 height 13
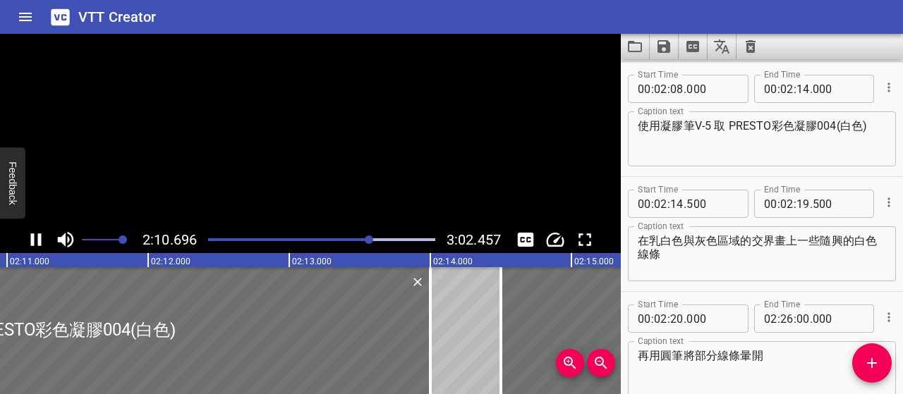
click at [38, 238] on icon "Play/Pause" at bounding box center [36, 239] width 11 height 13
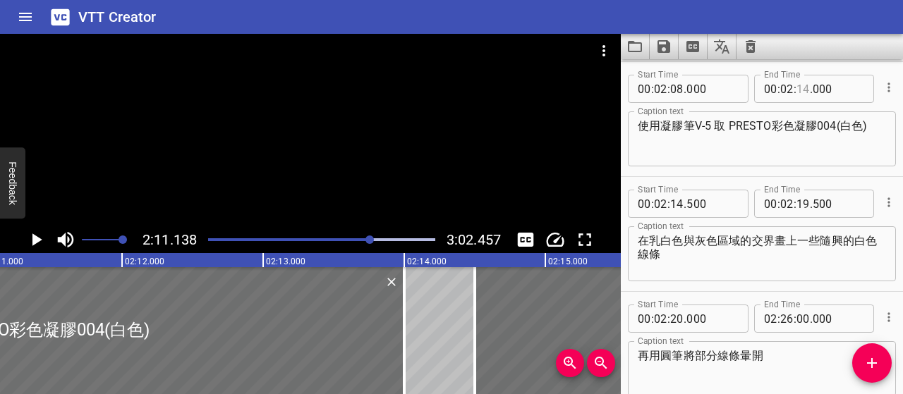
click at [796, 88] on input "number" at bounding box center [802, 89] width 13 height 28
type input "10"
type input "000"
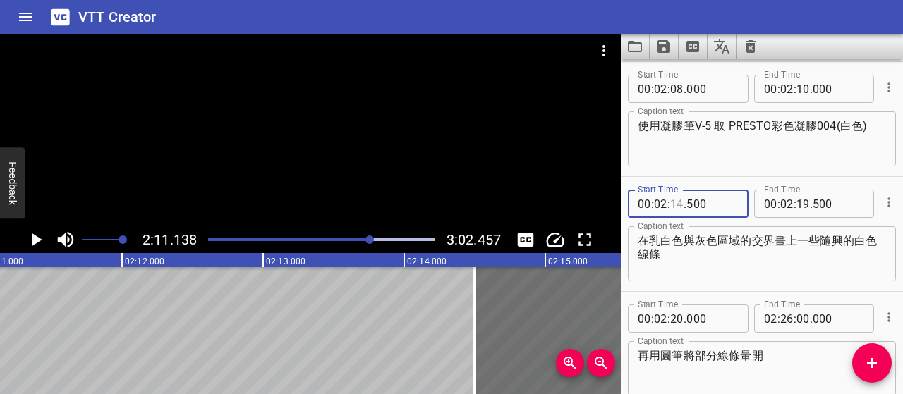
click at [677, 203] on input "number" at bounding box center [676, 204] width 13 height 28
type input "10"
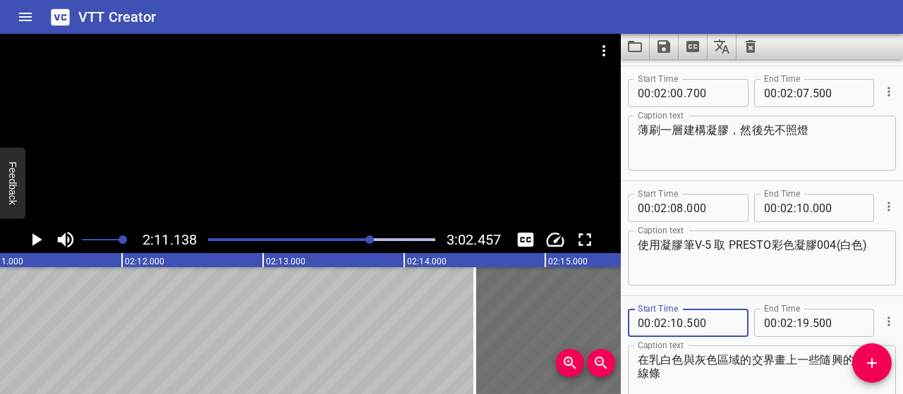
scroll to position [1238, 0]
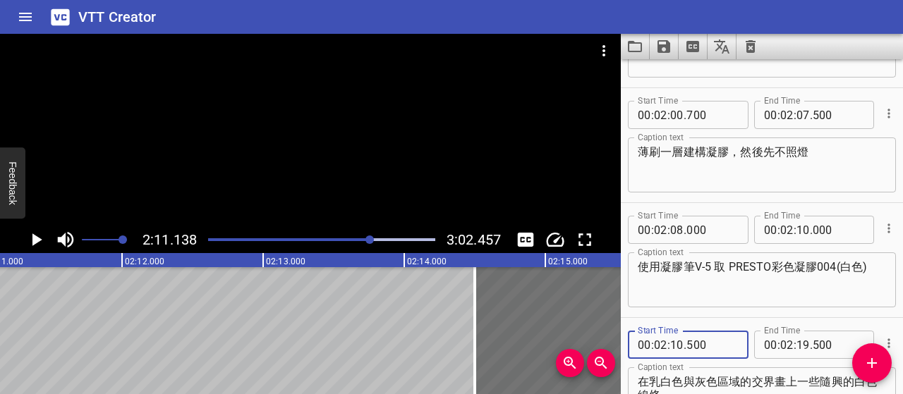
type input "500"
click at [367, 240] on div at bounding box center [369, 240] width 8 height 8
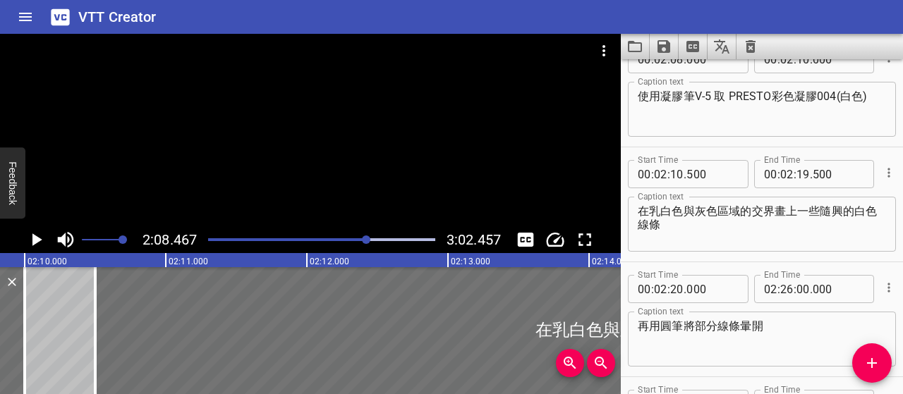
scroll to position [1494, 0]
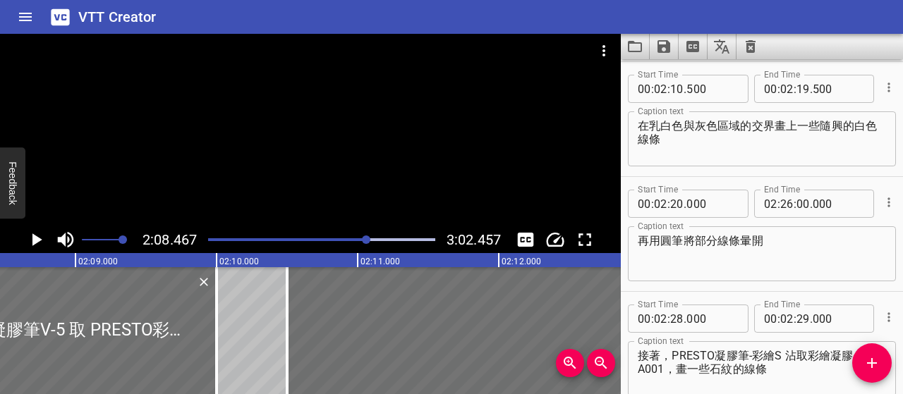
click at [362, 240] on div "Play progress" at bounding box center [254, 239] width 227 height 3
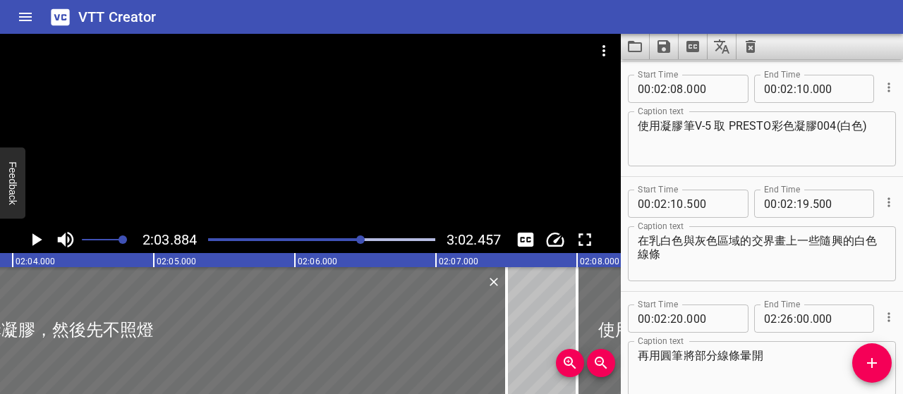
scroll to position [0, 17471]
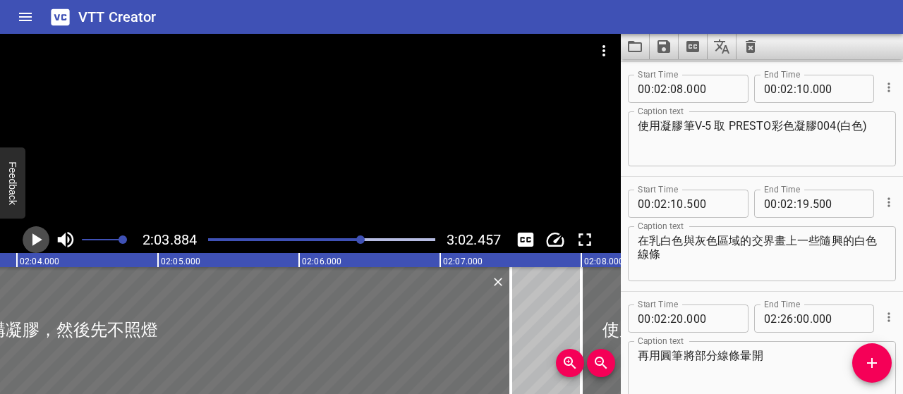
click at [35, 236] on icon "Play/Pause" at bounding box center [37, 239] width 10 height 13
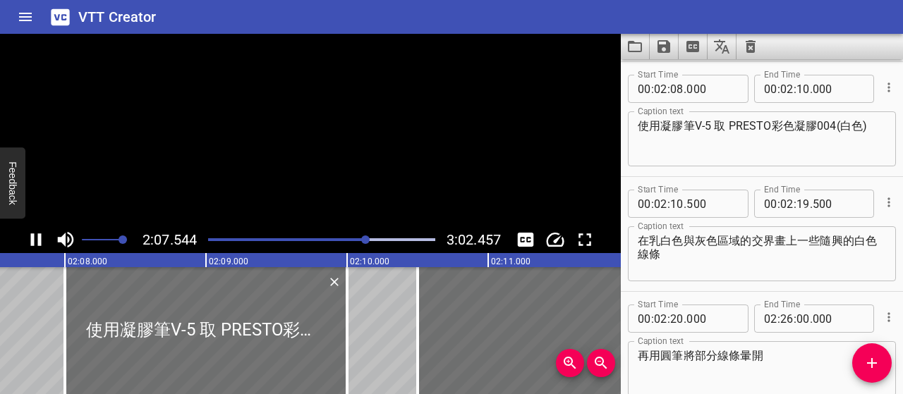
click at [35, 236] on icon "Play/Pause" at bounding box center [35, 239] width 21 height 21
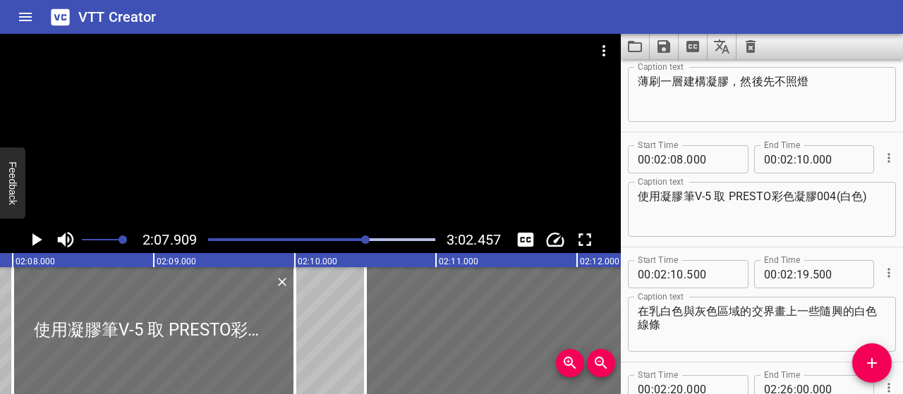
scroll to position [1238, 0]
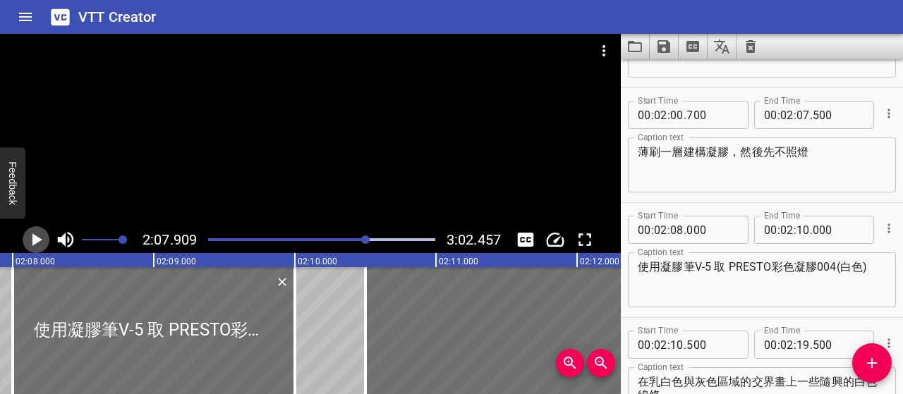
click at [38, 242] on icon "Play/Pause" at bounding box center [37, 239] width 10 height 13
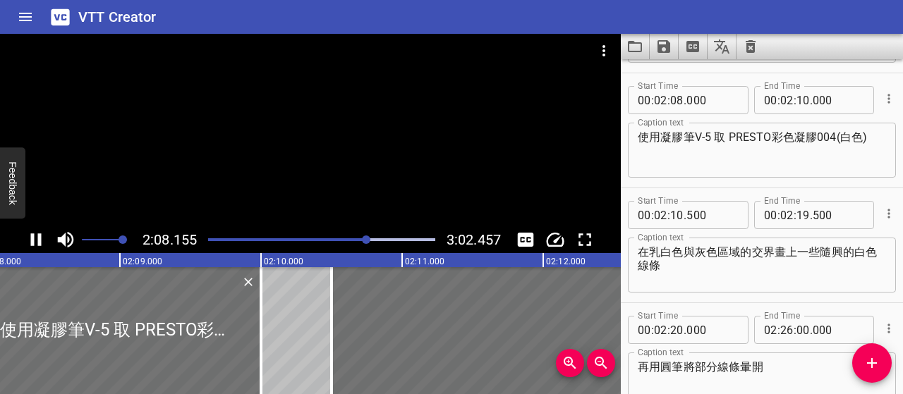
scroll to position [1379, 0]
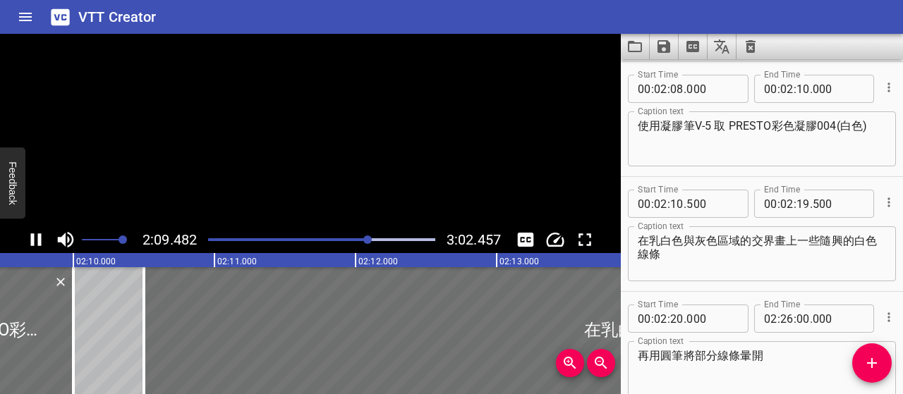
click at [38, 242] on icon "Play/Pause" at bounding box center [36, 239] width 11 height 13
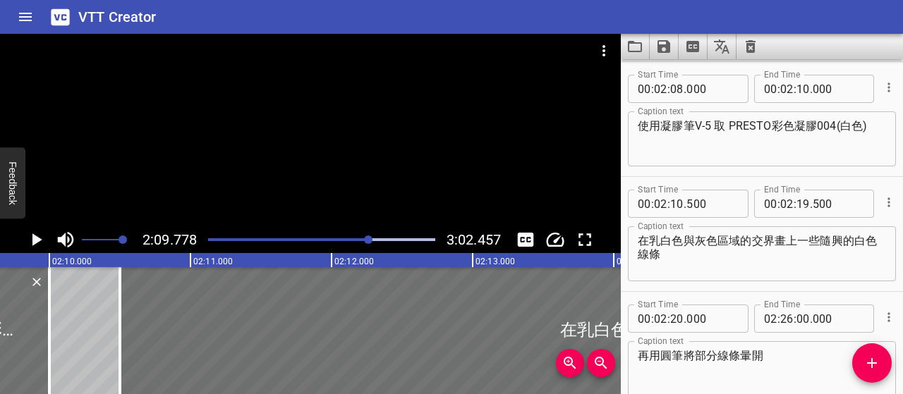
scroll to position [0, 18302]
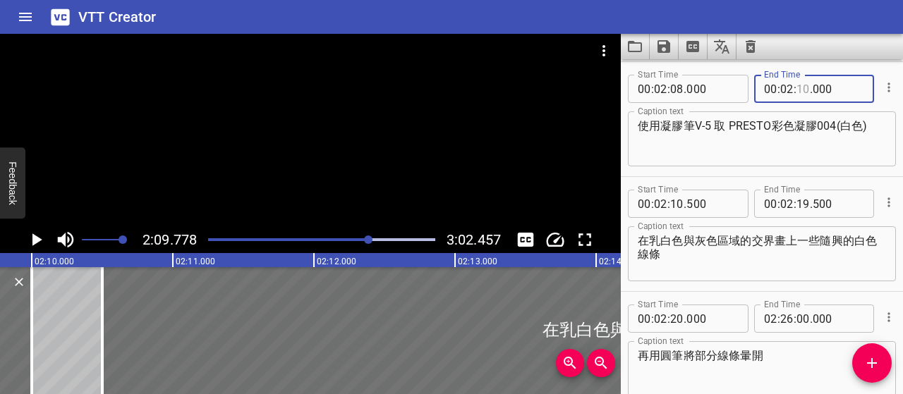
click at [800, 88] on input "number" at bounding box center [802, 89] width 13 height 28
type input "09"
type input "500"
click at [692, 204] on input "number" at bounding box center [711, 204] width 51 height 28
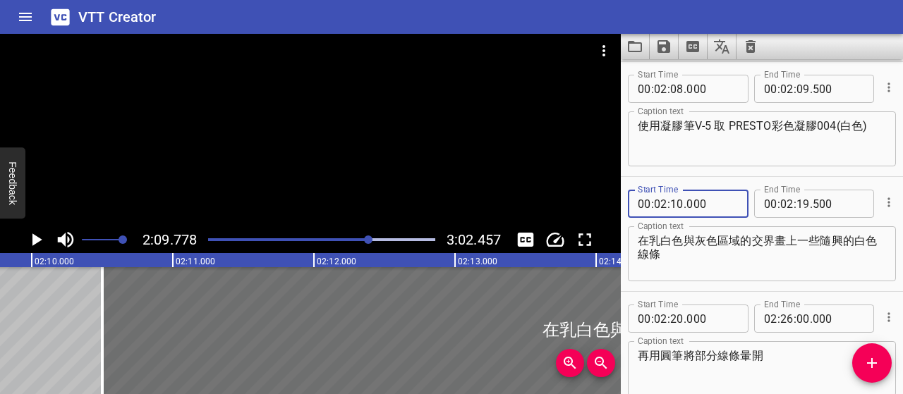
type input "000"
click at [726, 267] on textarea "在乳白色與灰色區域的交界畫上一些隨興的白色線條" at bounding box center [761, 254] width 248 height 40
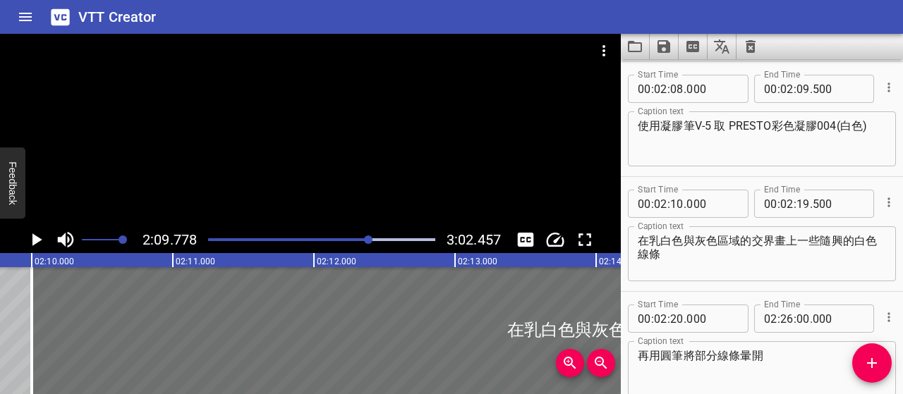
click at [367, 240] on div at bounding box center [368, 240] width 8 height 8
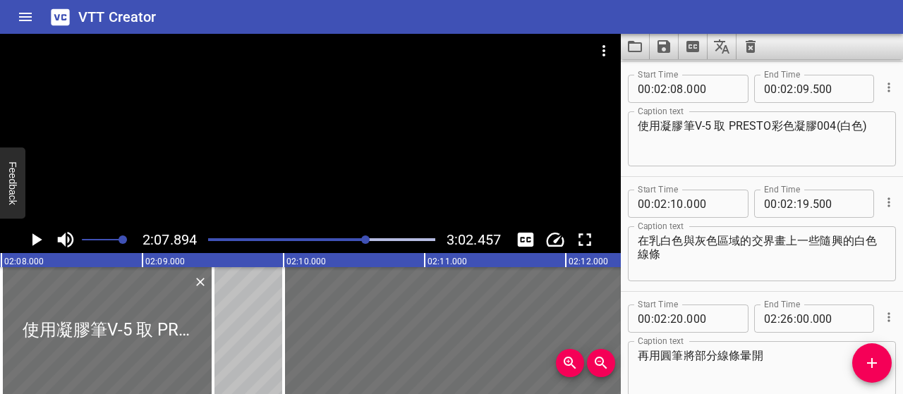
scroll to position [0, 18037]
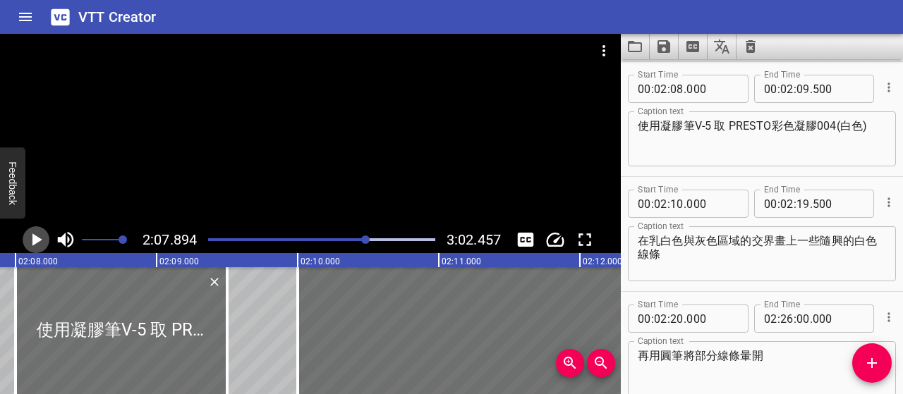
click at [26, 245] on icon "Play/Pause" at bounding box center [35, 239] width 21 height 21
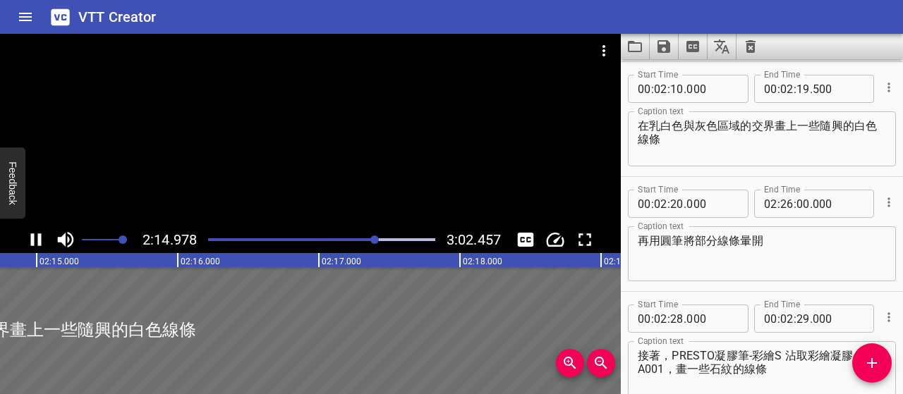
scroll to position [0, 19036]
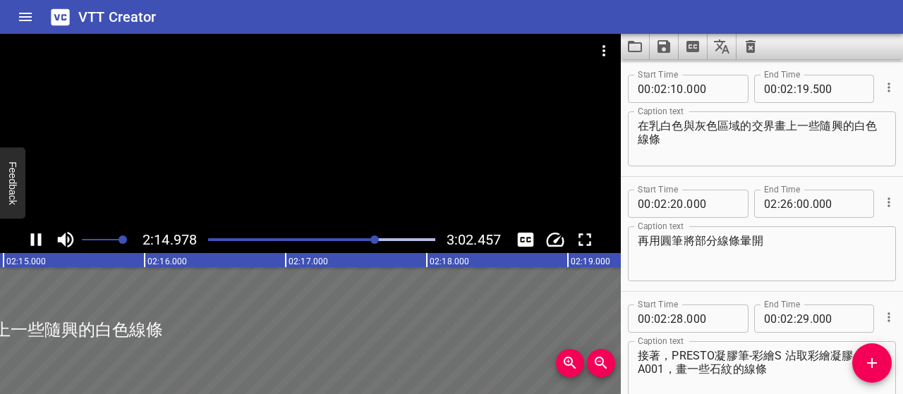
click at [32, 236] on icon "Play/Pause" at bounding box center [36, 239] width 11 height 13
click at [801, 92] on input "number" at bounding box center [802, 89] width 13 height 28
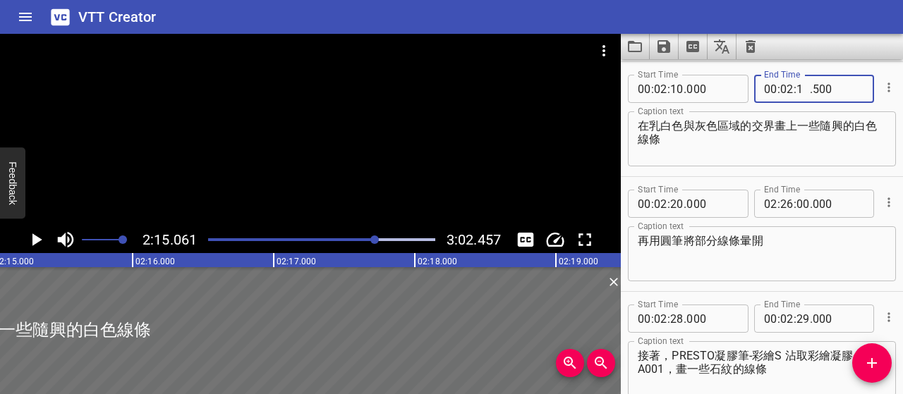
type input "14"
type input "500"
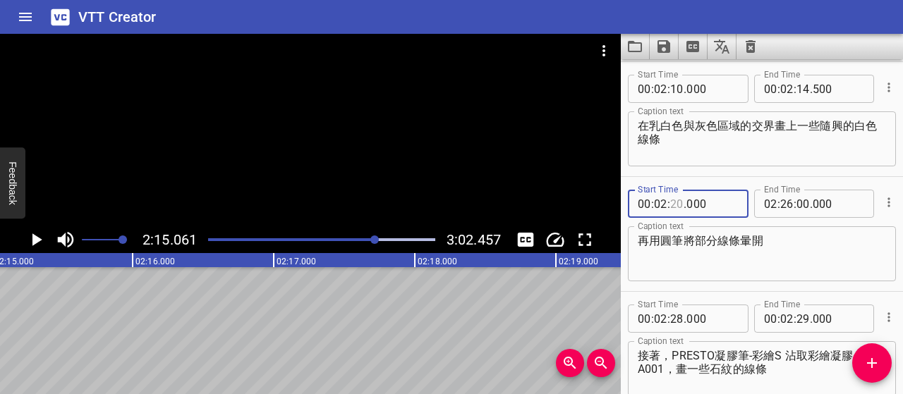
click at [678, 201] on input "number" at bounding box center [676, 204] width 13 height 28
type input "15"
type input "999"
click at [710, 264] on textarea "再用圓筆將部分線條暈開" at bounding box center [761, 254] width 248 height 40
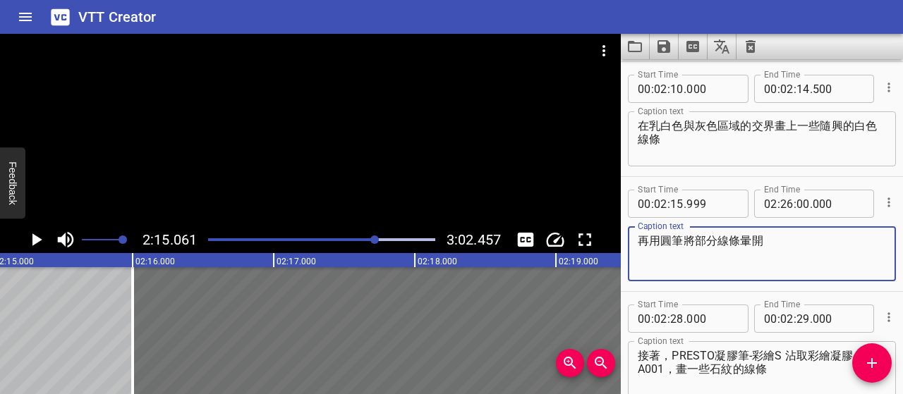
click at [371, 239] on div "Play progress" at bounding box center [262, 239] width 227 height 3
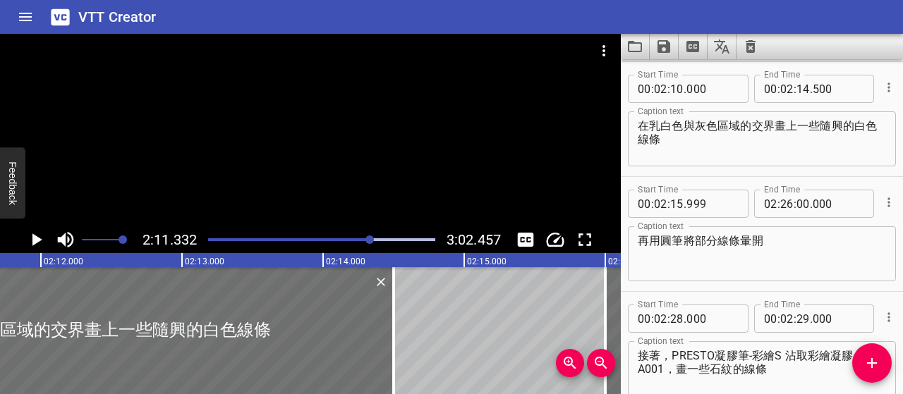
scroll to position [0, 18522]
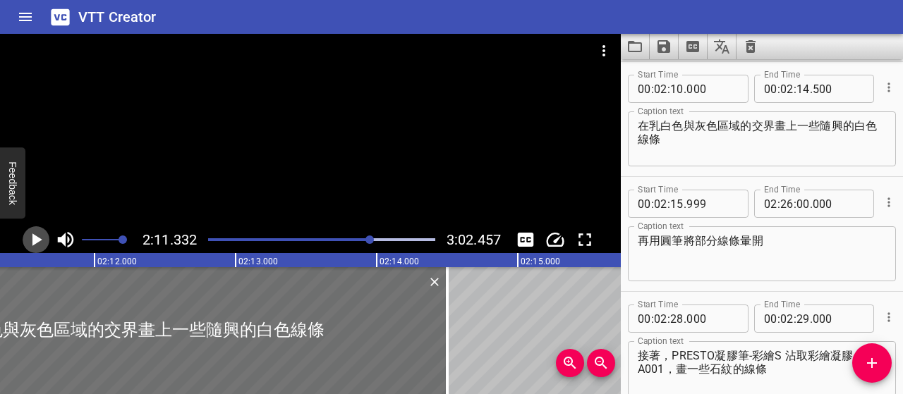
click at [30, 241] on icon "Play/Pause" at bounding box center [35, 239] width 21 height 21
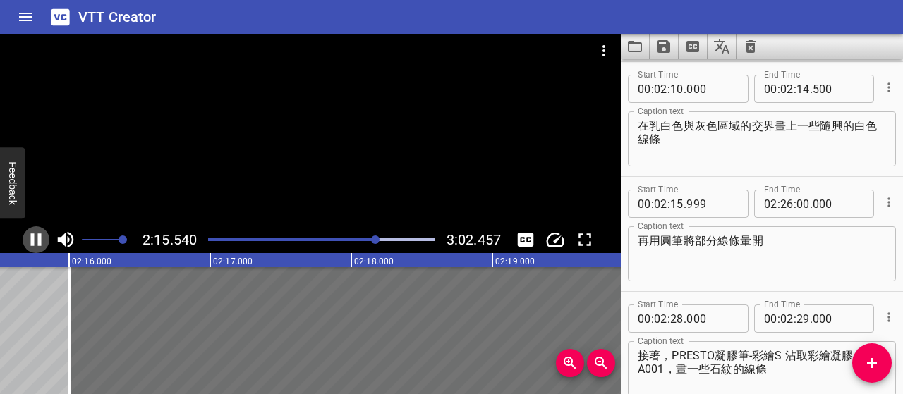
click at [30, 240] on icon "Play/Pause" at bounding box center [35, 239] width 21 height 21
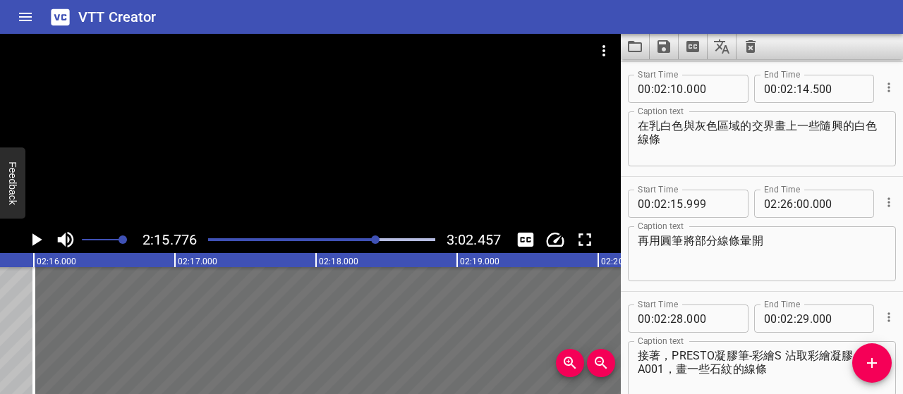
scroll to position [0, 19149]
click at [675, 202] on input "number" at bounding box center [676, 204] width 13 height 28
type input "15"
type input "000"
click at [755, 257] on textarea "再用圓筆將部分線條暈開" at bounding box center [761, 254] width 248 height 40
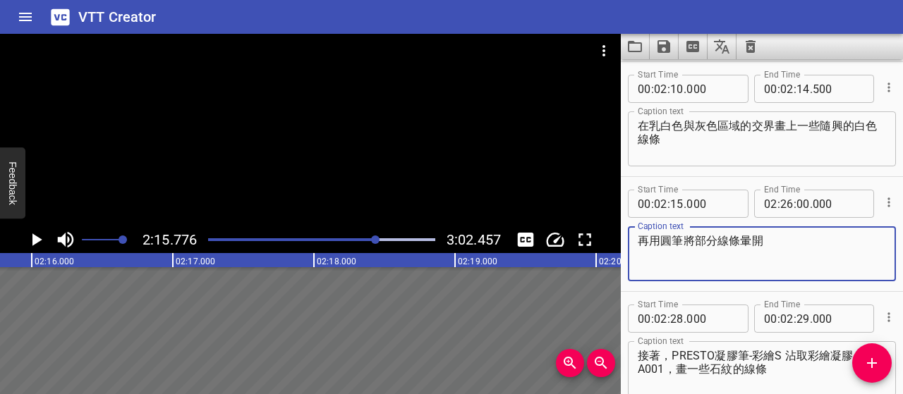
click at [372, 239] on div at bounding box center [375, 240] width 8 height 8
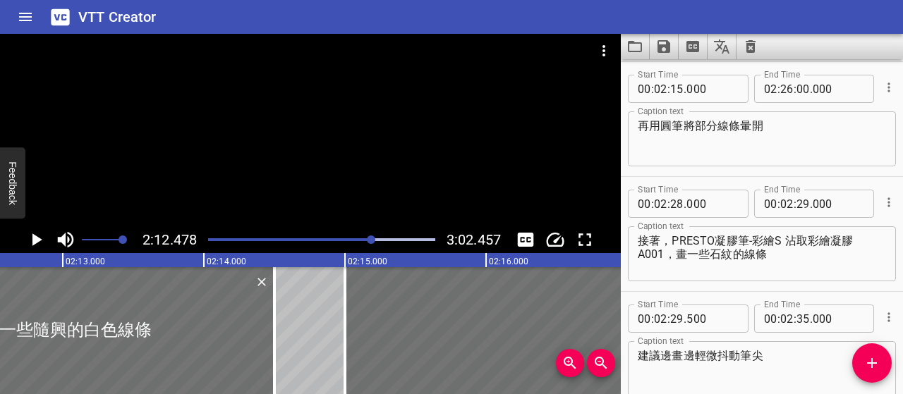
scroll to position [0, 18683]
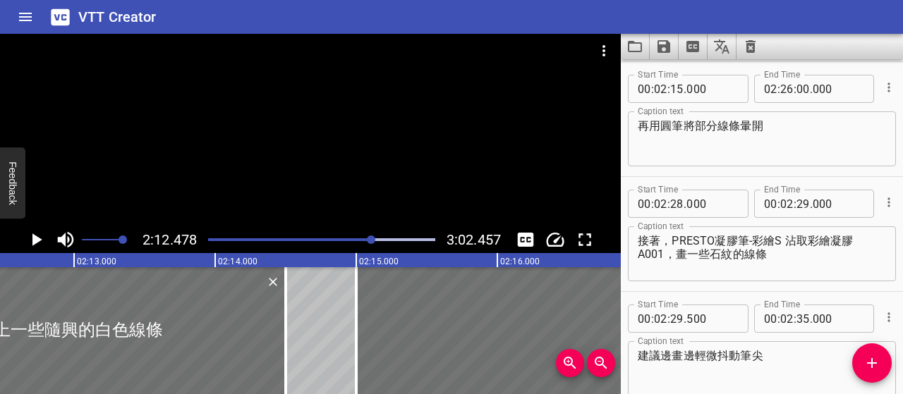
click at [38, 239] on icon "Play/Pause" at bounding box center [37, 239] width 10 height 13
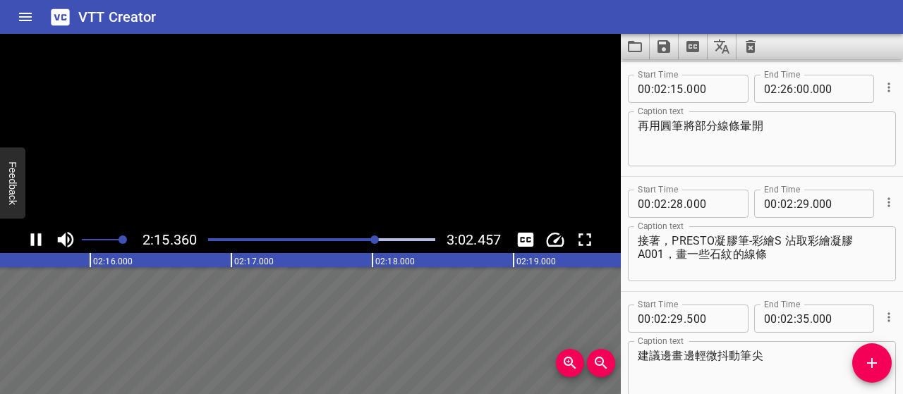
click at [38, 239] on icon "Play/Pause" at bounding box center [36, 239] width 11 height 13
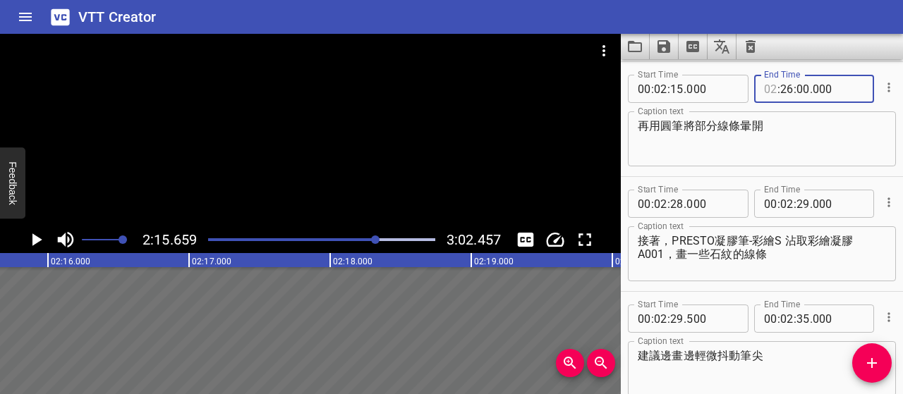
click at [769, 85] on input "number" at bounding box center [770, 89] width 13 height 28
type input "00"
type input "02"
type input "26"
type input "000"
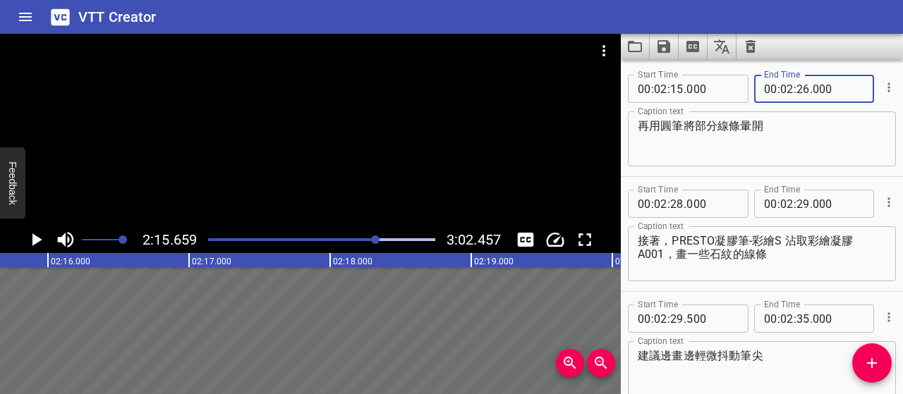
click at [784, 130] on textarea "再用圓筆將部分線條暈開" at bounding box center [761, 139] width 248 height 40
click at [372, 240] on div at bounding box center [375, 240] width 8 height 8
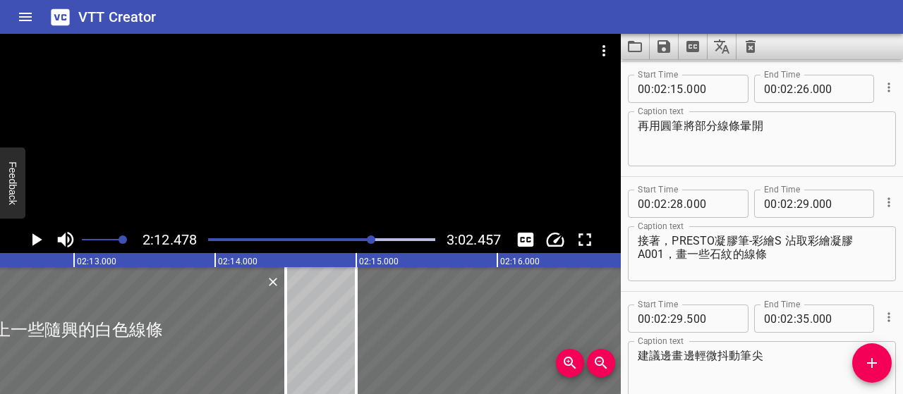
click at [39, 239] on icon "Play/Pause" at bounding box center [37, 239] width 10 height 13
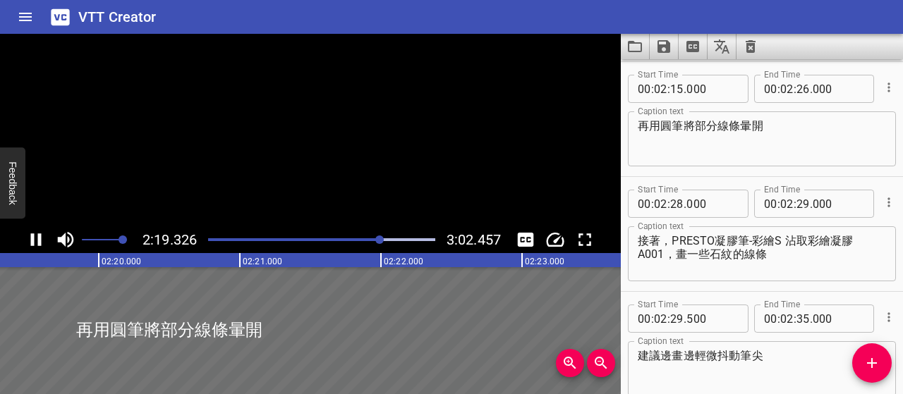
scroll to position [0, 19649]
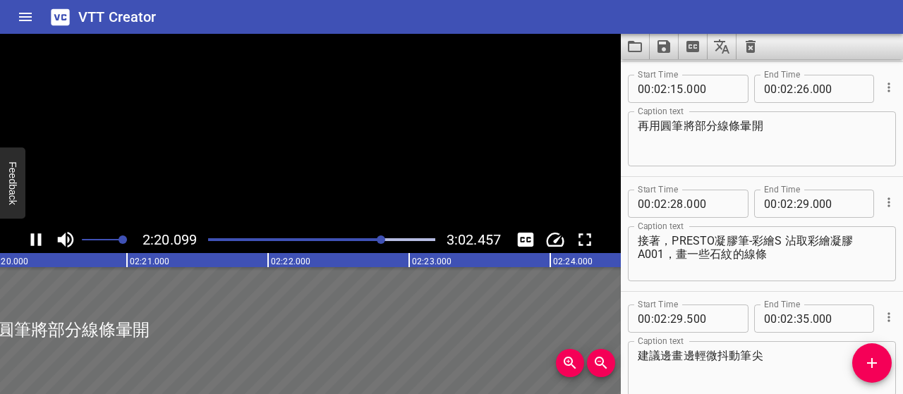
click at [39, 239] on icon "Play/Pause" at bounding box center [36, 239] width 11 height 13
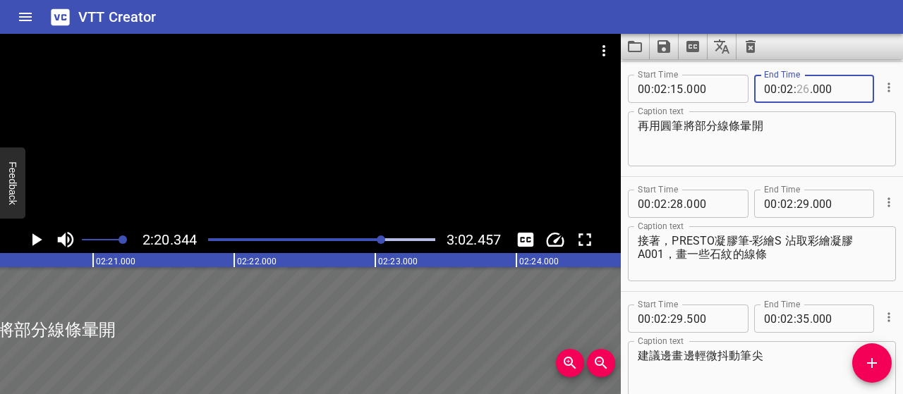
click at [796, 92] on input "number" at bounding box center [802, 89] width 13 height 28
type input "19"
type input "500"
click at [30, 247] on icon "Play/Pause" at bounding box center [35, 239] width 21 height 21
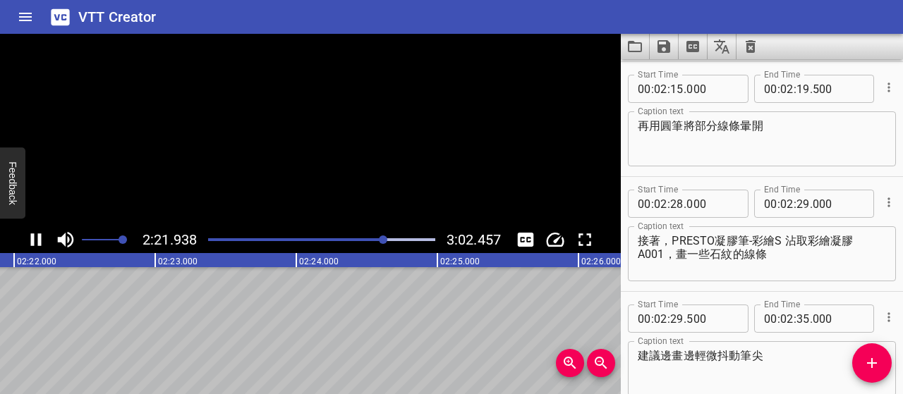
click at [30, 247] on icon "Play/Pause" at bounding box center [35, 239] width 21 height 21
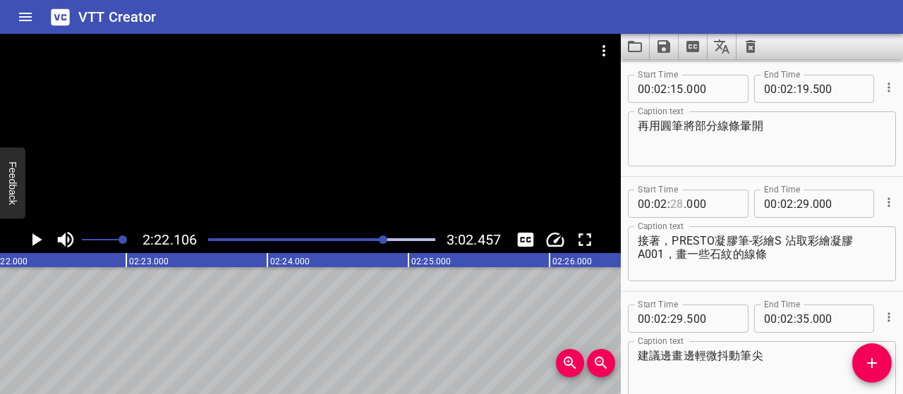
click at [674, 204] on input "number" at bounding box center [676, 204] width 13 height 28
type input "22"
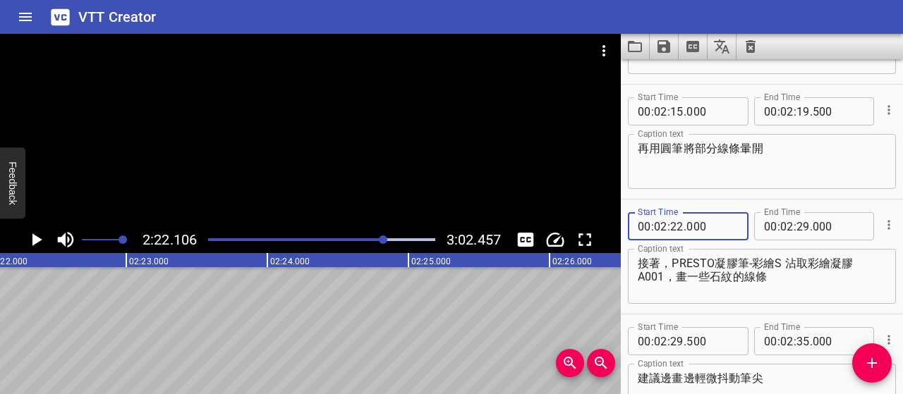
scroll to position [1609, 0]
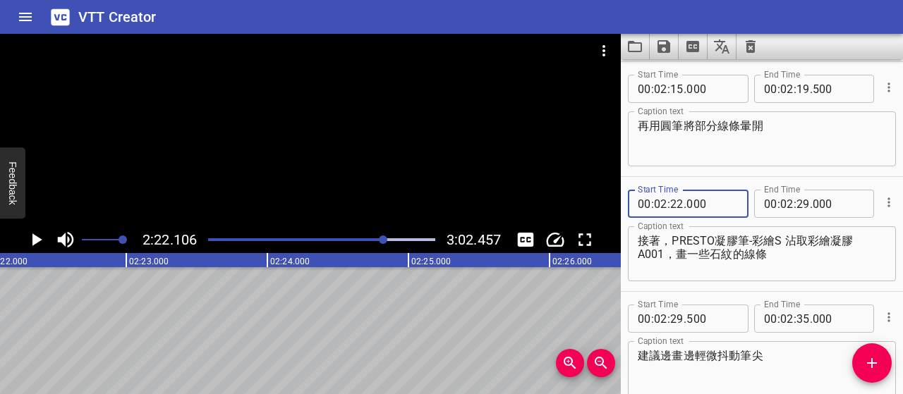
type input "000"
click at [798, 260] on textarea "接著，PRESTO凝膠筆-彩繪S 沾取彩繪凝膠A001，畫一些石紋的線條" at bounding box center [761, 254] width 248 height 40
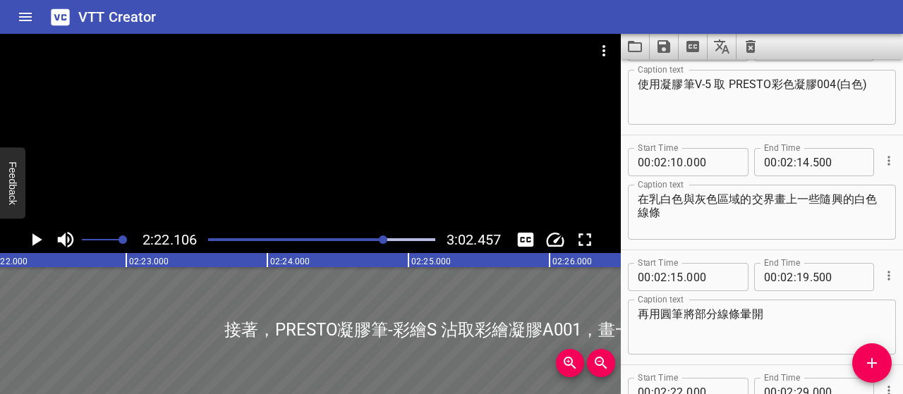
scroll to position [1398, 0]
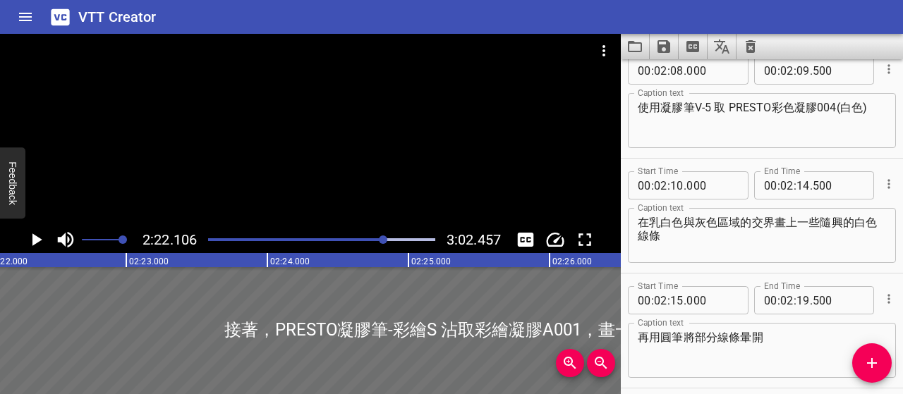
click at [377, 239] on div "Play progress" at bounding box center [271, 239] width 227 height 3
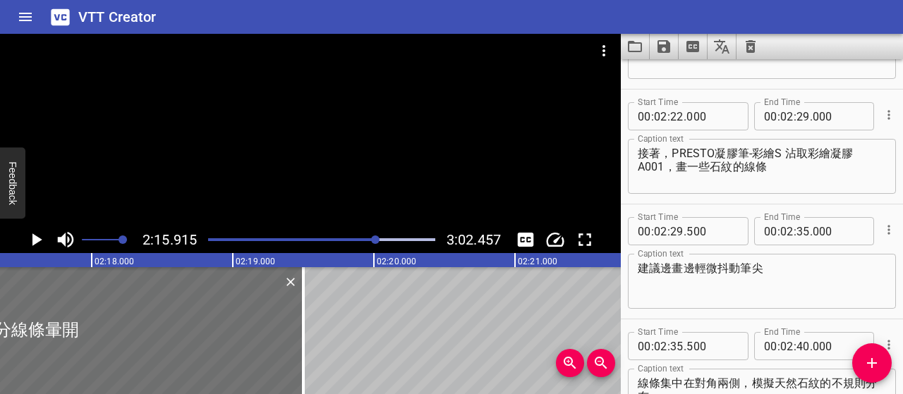
scroll to position [1724, 0]
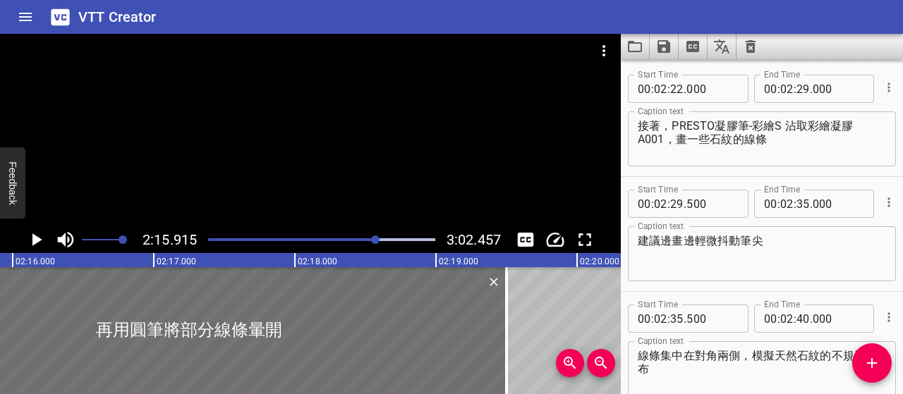
click at [370, 239] on div "Play progress" at bounding box center [263, 239] width 227 height 3
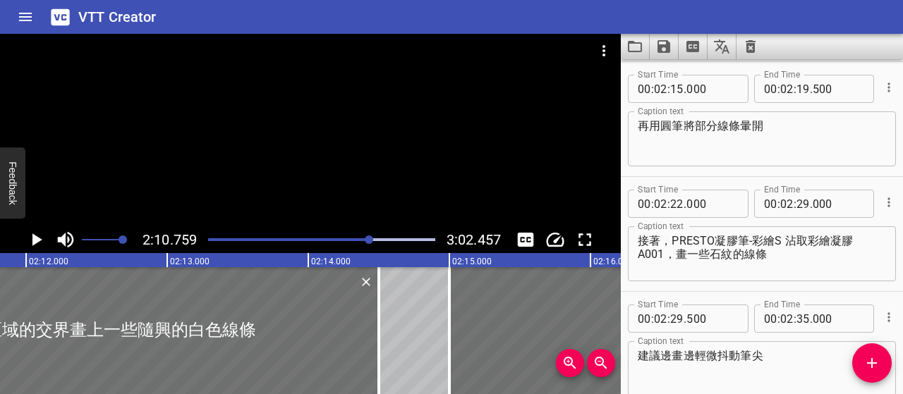
scroll to position [0, 18441]
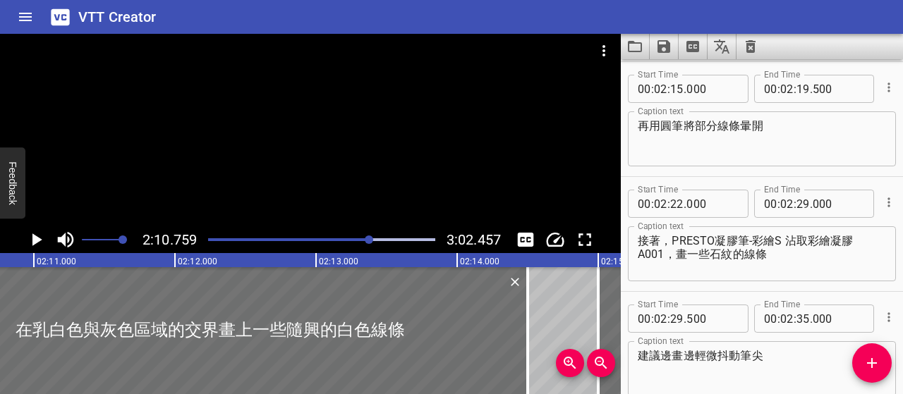
click at [364, 243] on div at bounding box center [322, 240] width 244 height 20
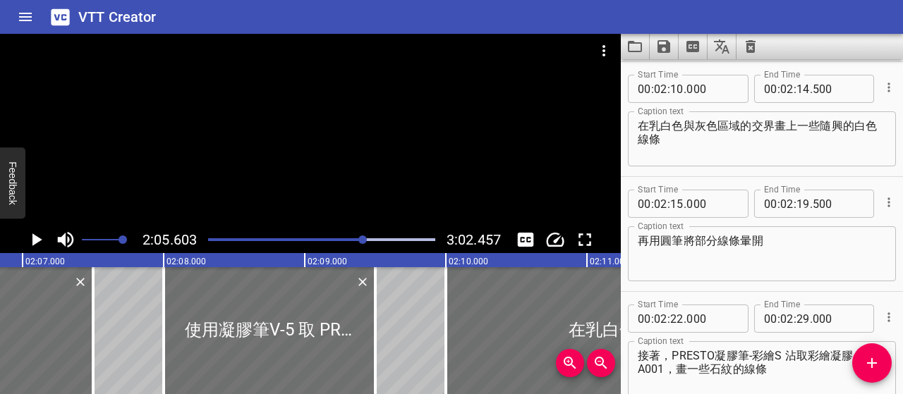
scroll to position [0, 17714]
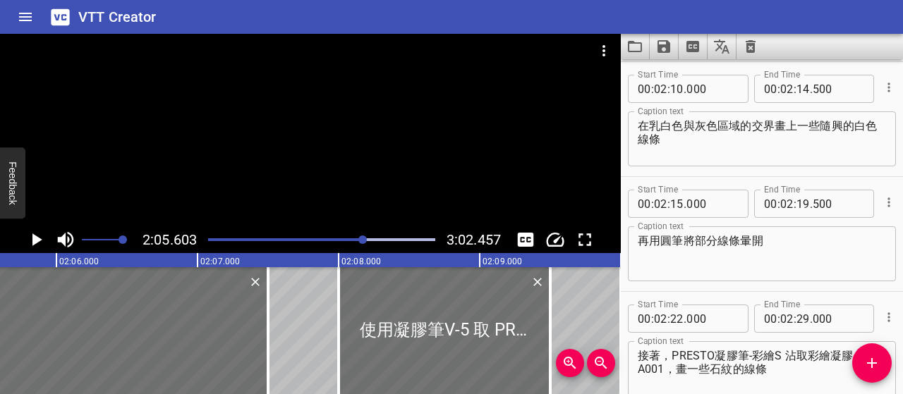
click at [34, 239] on icon "Play/Pause" at bounding box center [37, 239] width 10 height 13
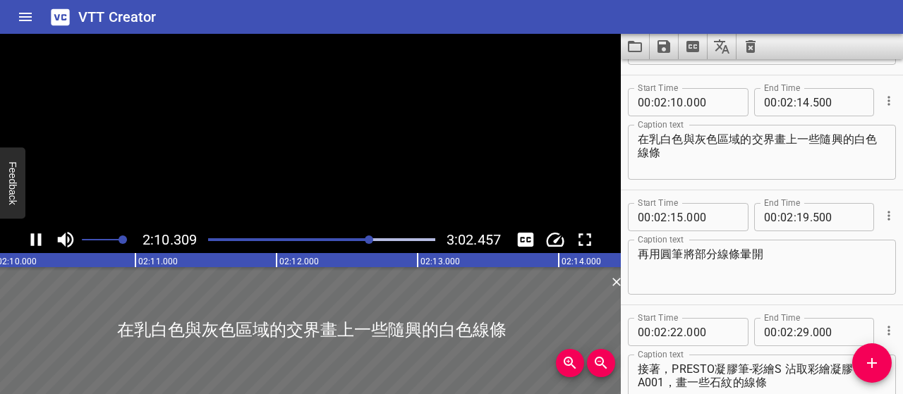
scroll to position [0, 0]
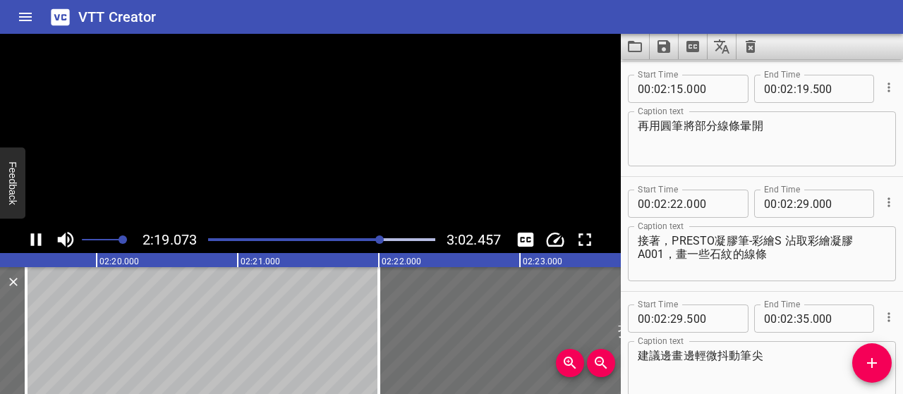
click at [34, 239] on icon "Play/Pause" at bounding box center [35, 239] width 21 height 21
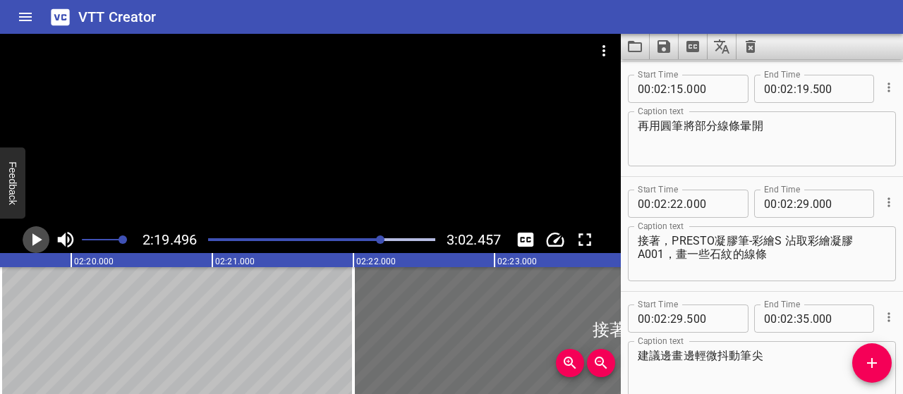
click at [34, 239] on icon "Play/Pause" at bounding box center [37, 239] width 10 height 13
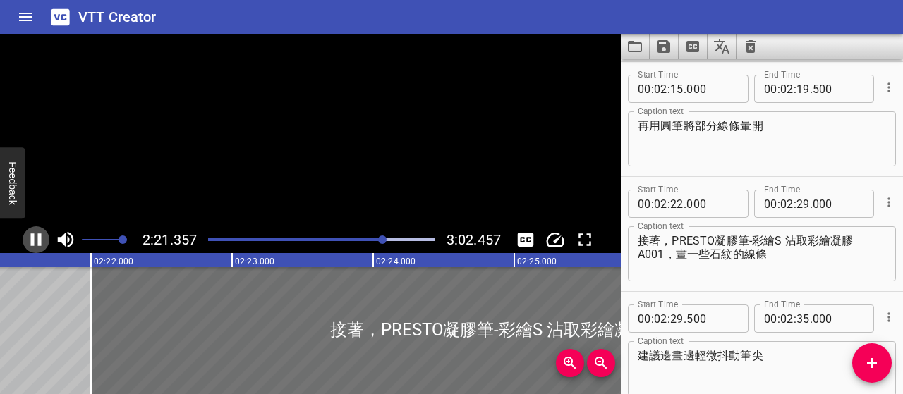
click at [34, 239] on icon "Play/Pause" at bounding box center [35, 239] width 21 height 21
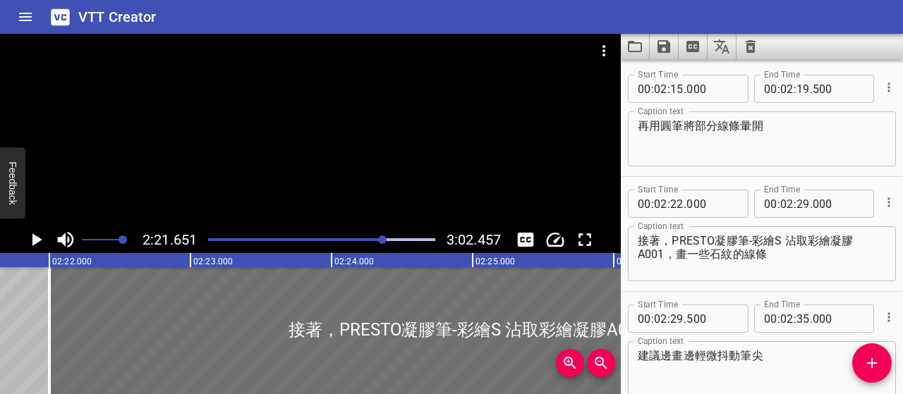
click at [661, 123] on textarea "再用圓筆將部分線條暈開" at bounding box center [761, 139] width 248 height 40
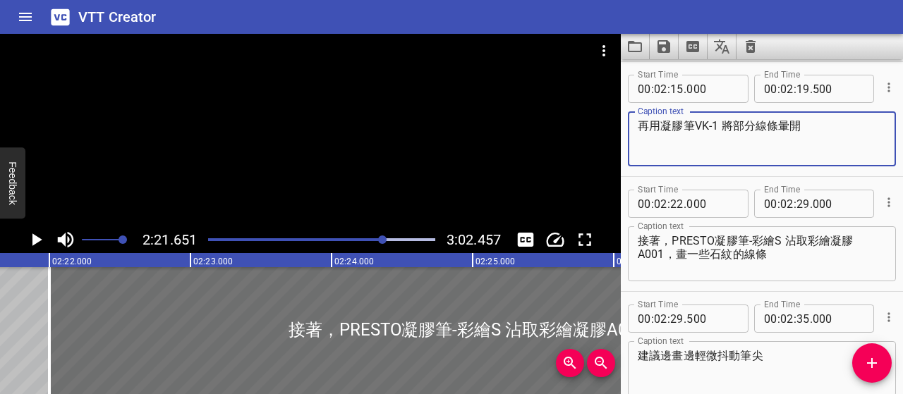
type textarea "再用凝膠筆VK-1 將部分線條暈開"
click at [33, 242] on icon "Play/Pause" at bounding box center [37, 239] width 10 height 13
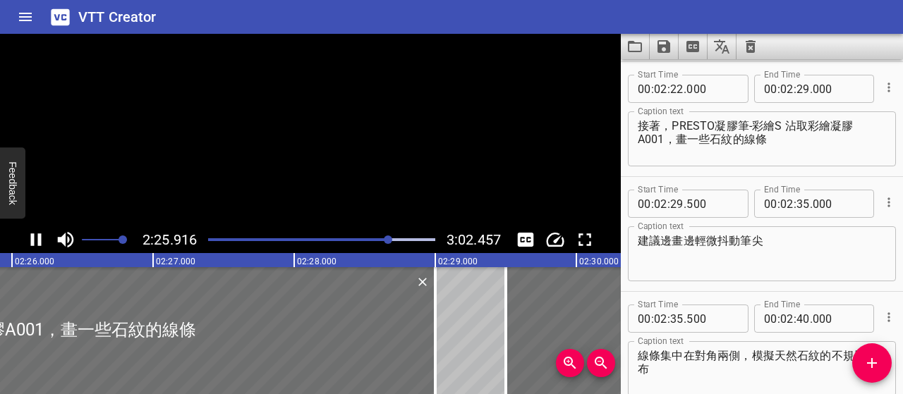
click at [33, 242] on icon "Play/Pause" at bounding box center [36, 239] width 11 height 13
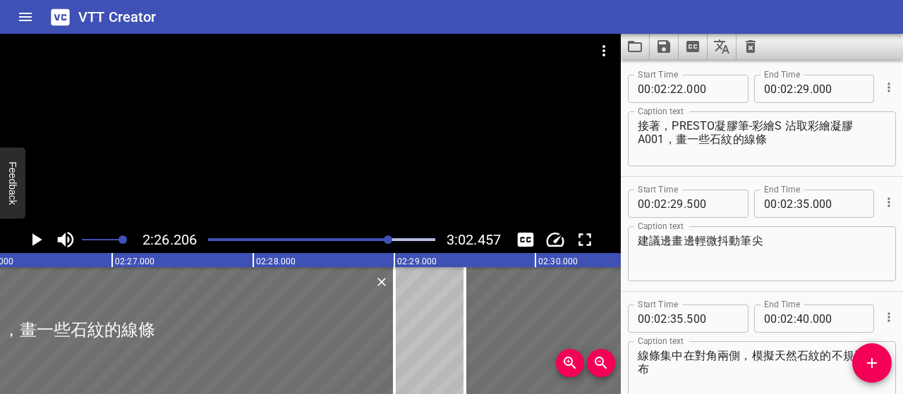
click at [686, 139] on textarea "接著，PRESTO凝膠筆-彩繪S 沾取彩繪凝膠A001，畫一些石紋的線條" at bounding box center [761, 139] width 248 height 40
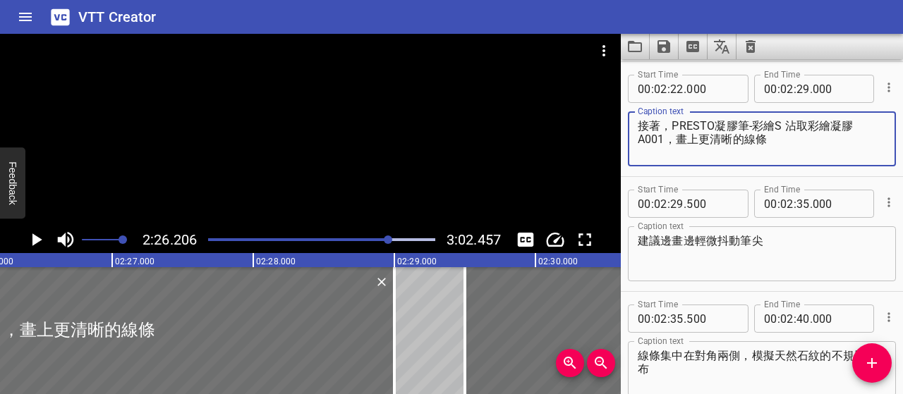
type textarea "接著，PRESTO凝膠筆-彩繪S 沾取彩繪凝膠A001，畫上更清晰的線條"
click at [37, 237] on icon "Play/Pause" at bounding box center [37, 239] width 10 height 13
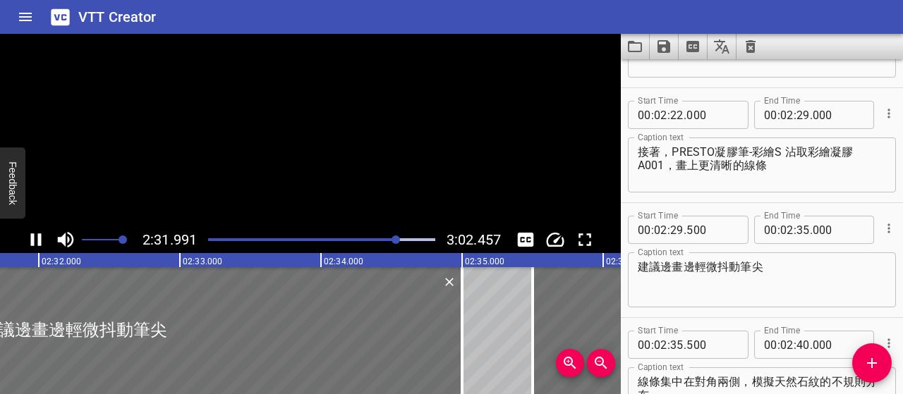
scroll to position [0, 21451]
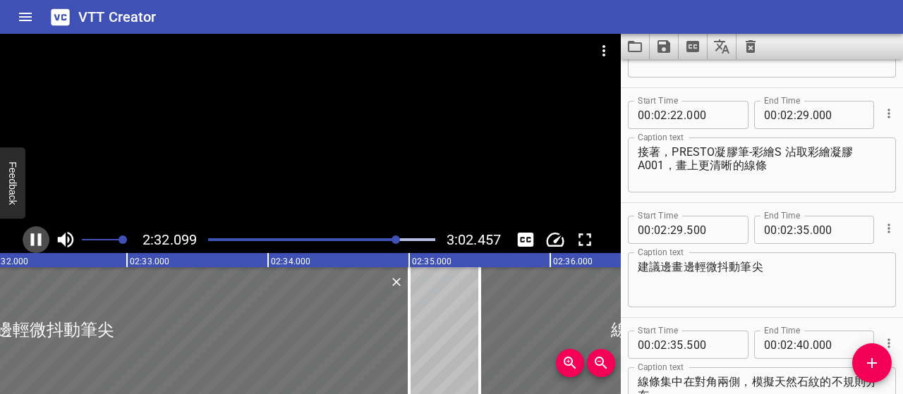
click at [38, 239] on icon "Play/Pause" at bounding box center [36, 239] width 11 height 13
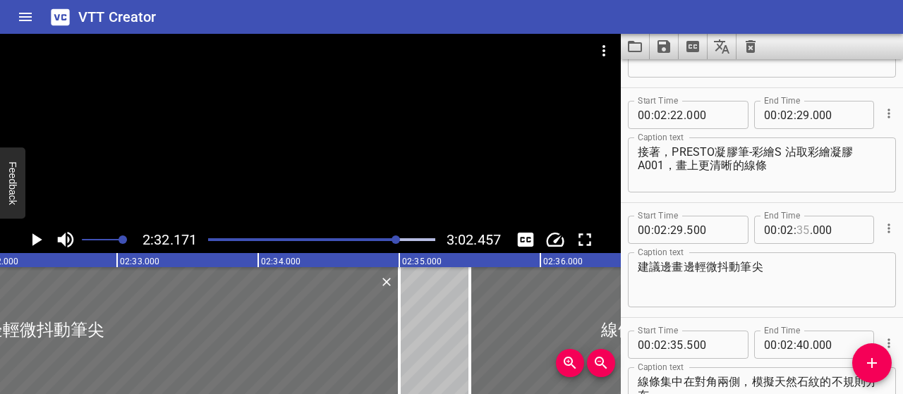
click at [798, 231] on input "number" at bounding box center [802, 230] width 13 height 28
type input "32"
type input "000"
click at [676, 338] on input "number" at bounding box center [676, 345] width 13 height 28
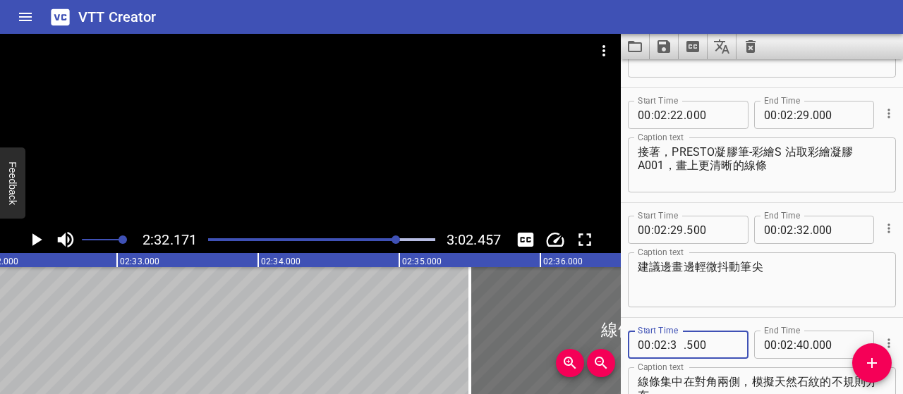
type input "32"
type input "500"
click at [739, 291] on textarea "建議邊畫邊輕微抖動筆尖" at bounding box center [761, 280] width 248 height 40
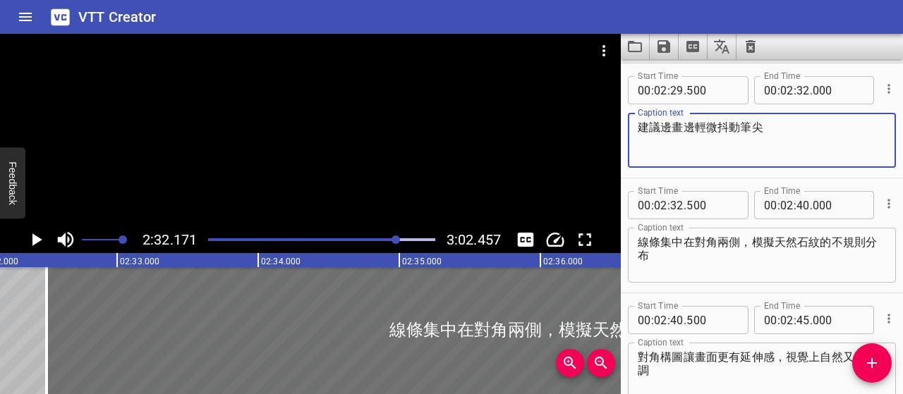
scroll to position [1839, 0]
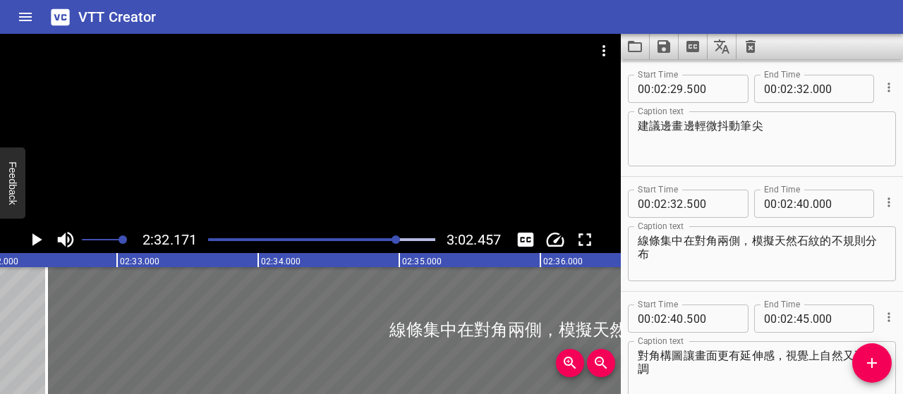
click at [393, 242] on div at bounding box center [395, 240] width 8 height 8
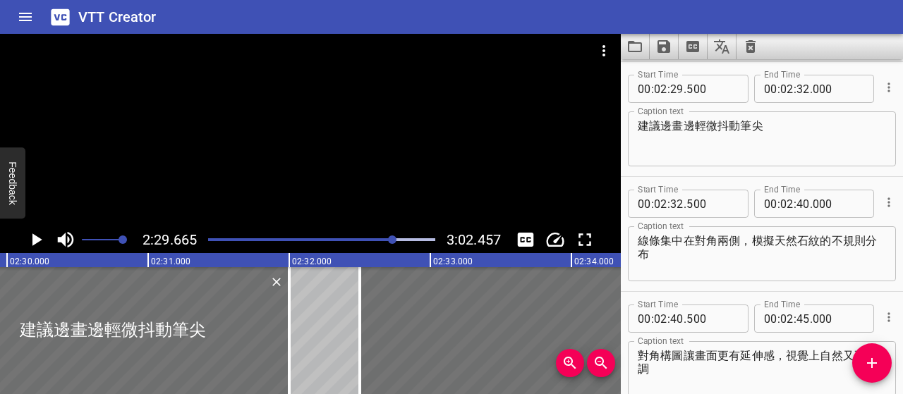
scroll to position [0, 21107]
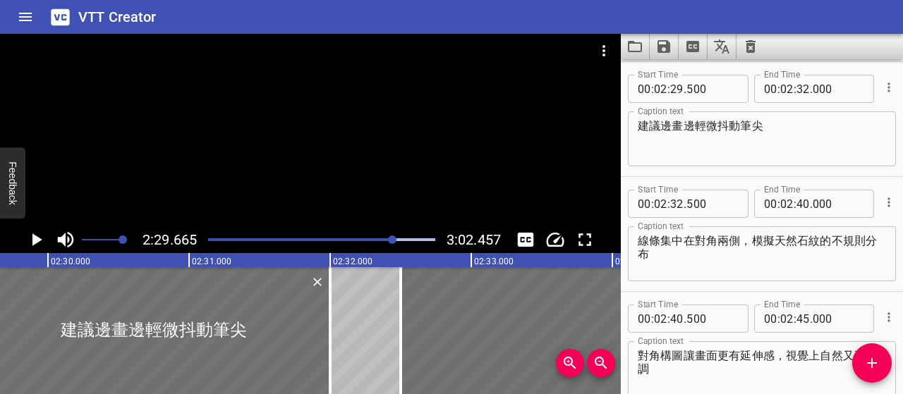
click at [391, 242] on div at bounding box center [392, 240] width 8 height 8
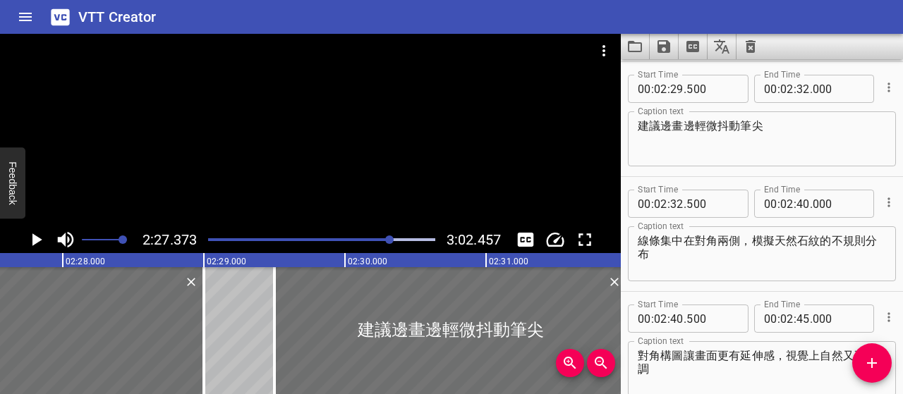
scroll to position [0, 20784]
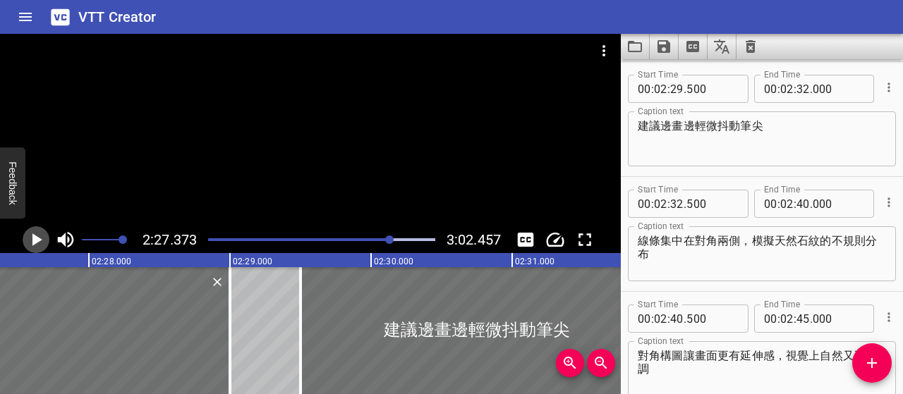
click at [42, 239] on icon "Play/Pause" at bounding box center [35, 239] width 21 height 21
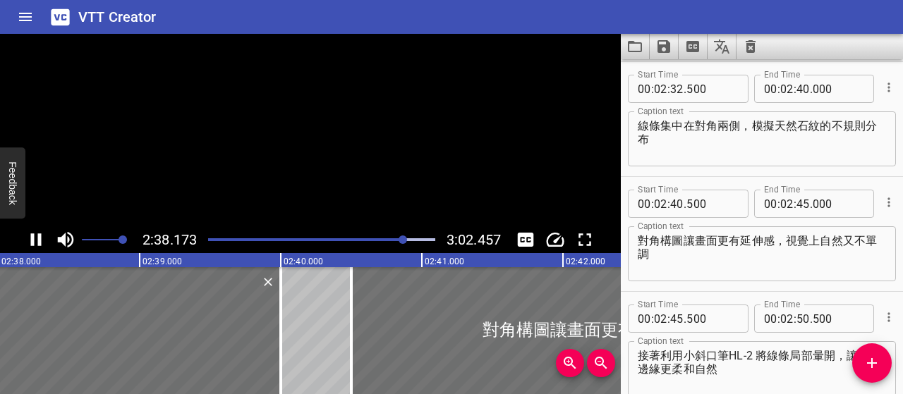
scroll to position [0, 22307]
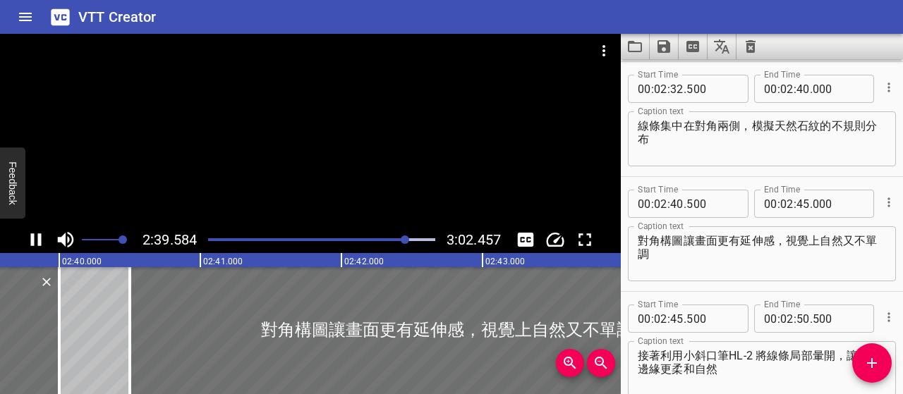
click at [38, 238] on icon "Play/Pause" at bounding box center [36, 239] width 11 height 13
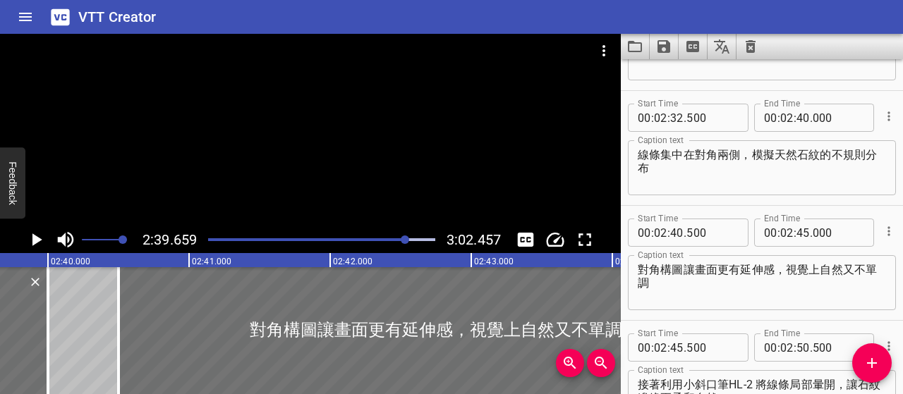
scroll to position [1883, 0]
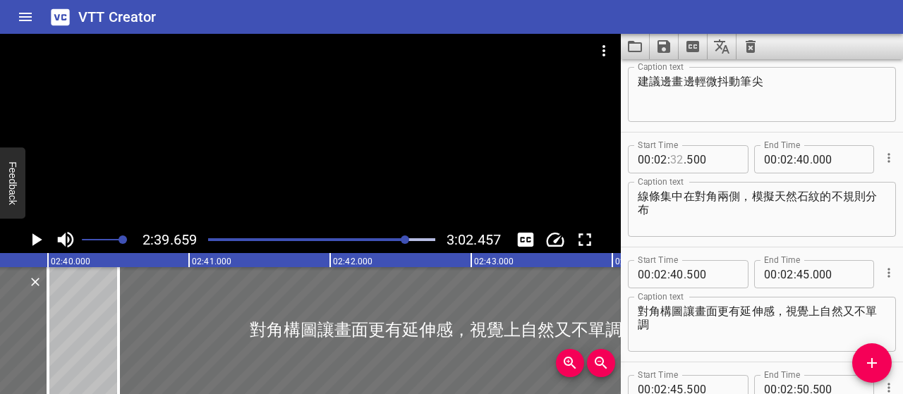
click at [676, 160] on input "number" at bounding box center [676, 159] width 13 height 28
type input "33"
type input "000"
click at [800, 154] on input "number" at bounding box center [802, 159] width 13 height 28
type input "39"
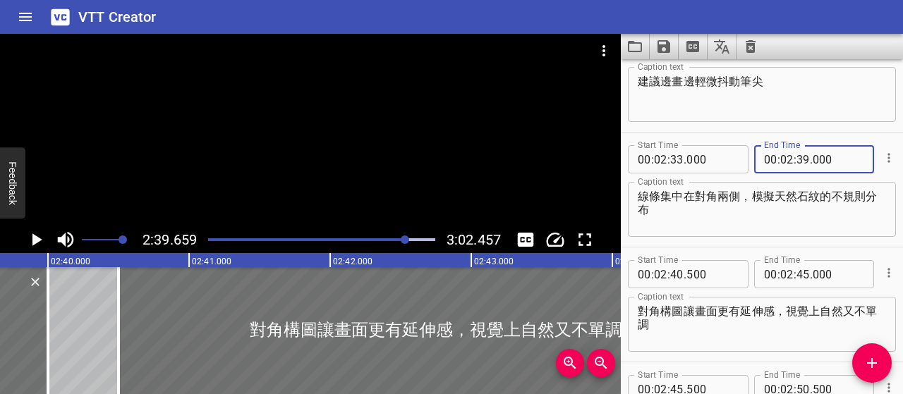
type input "000"
click at [674, 271] on input "number" at bounding box center [676, 274] width 13 height 28
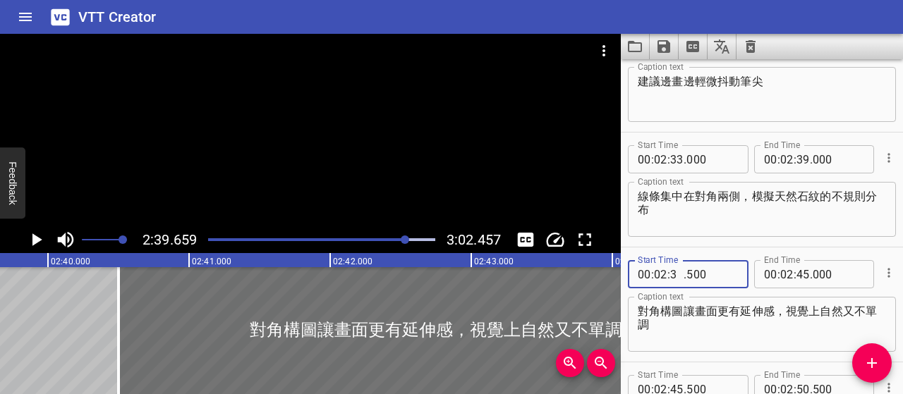
type input "39"
type input "500"
click at [775, 315] on textarea "對角構圖讓畫面更有延伸感，視覺上自然又不單調" at bounding box center [761, 325] width 248 height 40
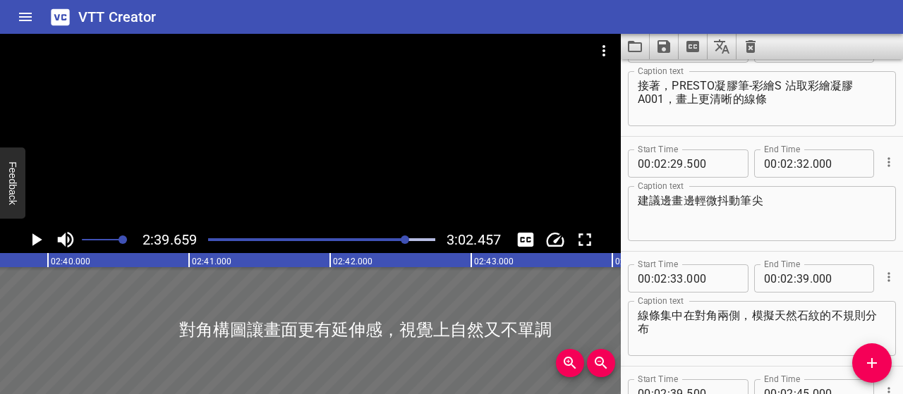
scroll to position [1742, 0]
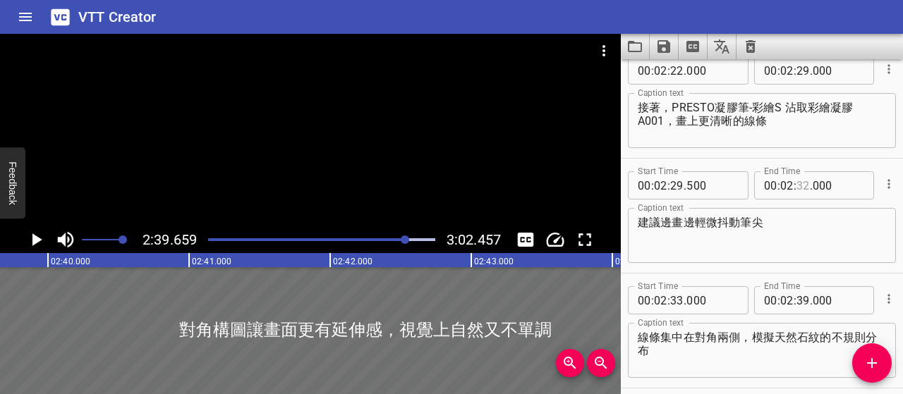
click at [796, 187] on input "number" at bounding box center [802, 185] width 13 height 28
type input "31"
type input "5"
type input "005"
click at [796, 187] on input "number" at bounding box center [802, 185] width 13 height 28
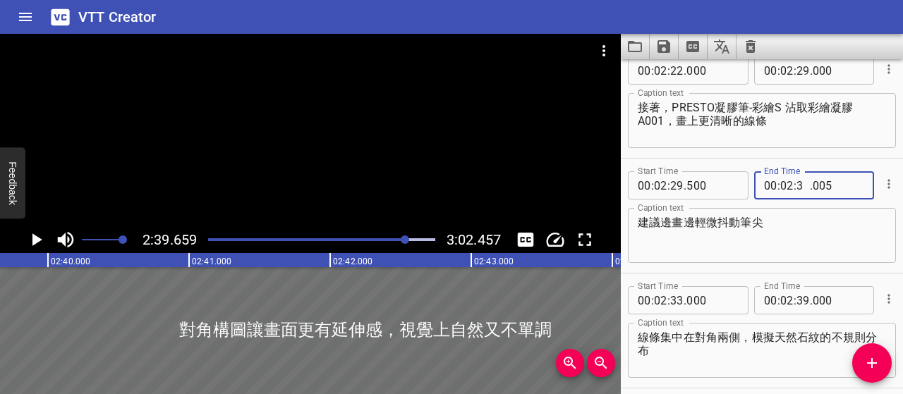
type input "32"
type input "500"
click at [816, 236] on textarea "建議邊畫邊輕微抖動筆尖" at bounding box center [761, 236] width 248 height 40
click at [398, 239] on div "Play progress" at bounding box center [293, 239] width 227 height 3
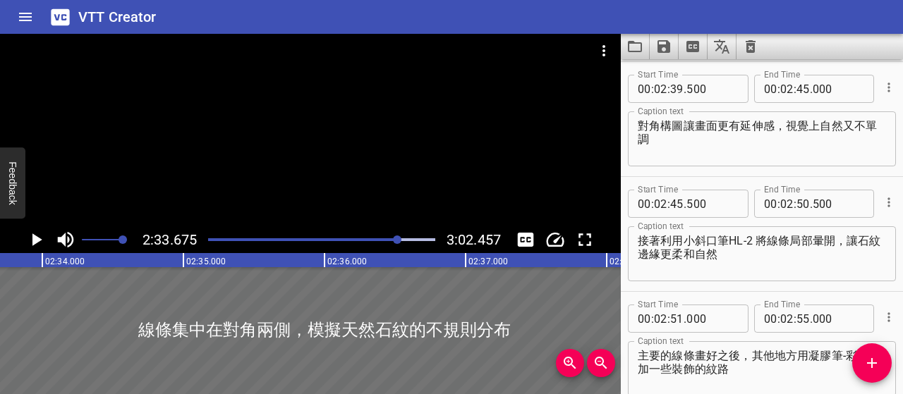
scroll to position [0, 21672]
click at [394, 239] on div at bounding box center [397, 240] width 8 height 8
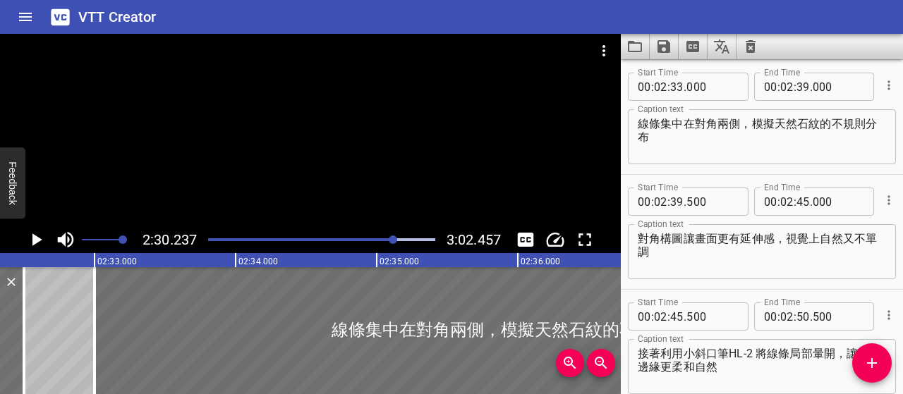
scroll to position [1954, 0]
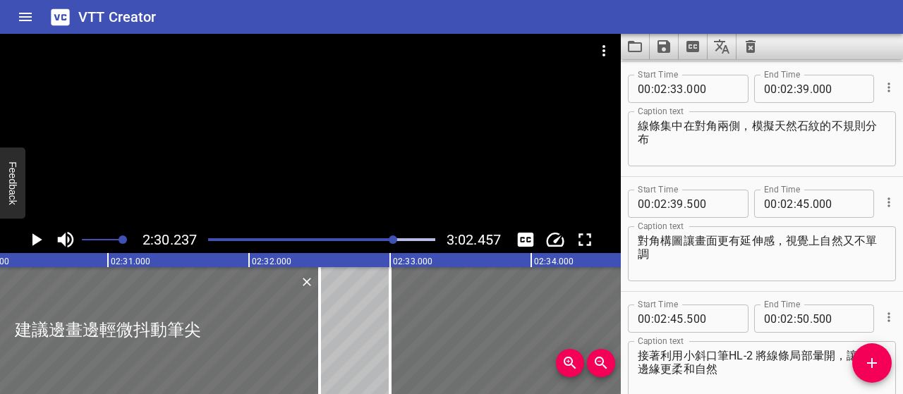
click at [392, 239] on div at bounding box center [393, 240] width 8 height 8
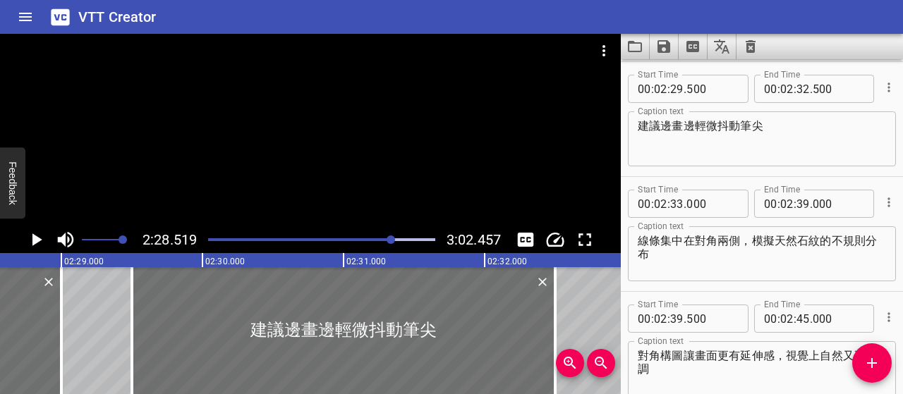
scroll to position [0, 20946]
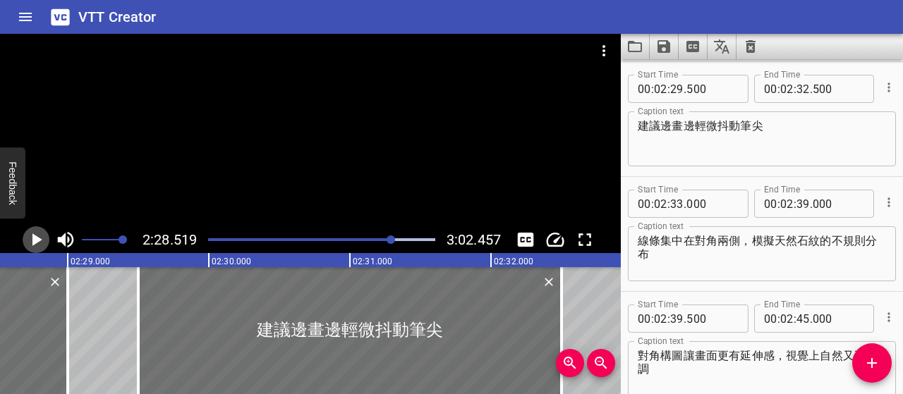
click at [38, 240] on icon "Play/Pause" at bounding box center [37, 239] width 10 height 13
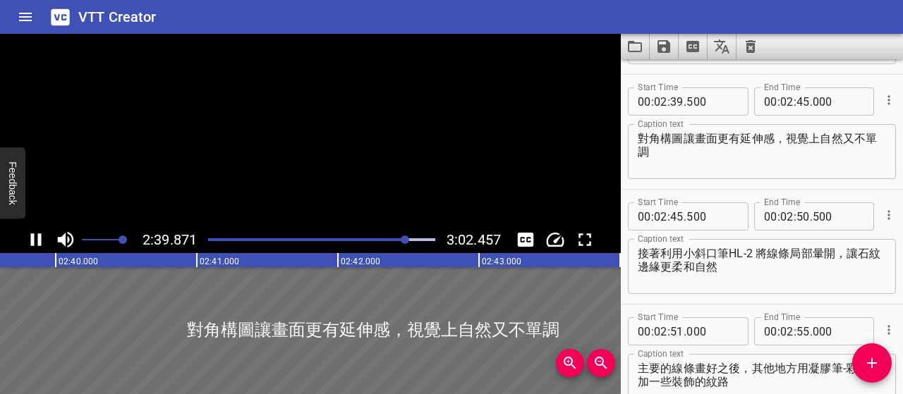
scroll to position [2069, 0]
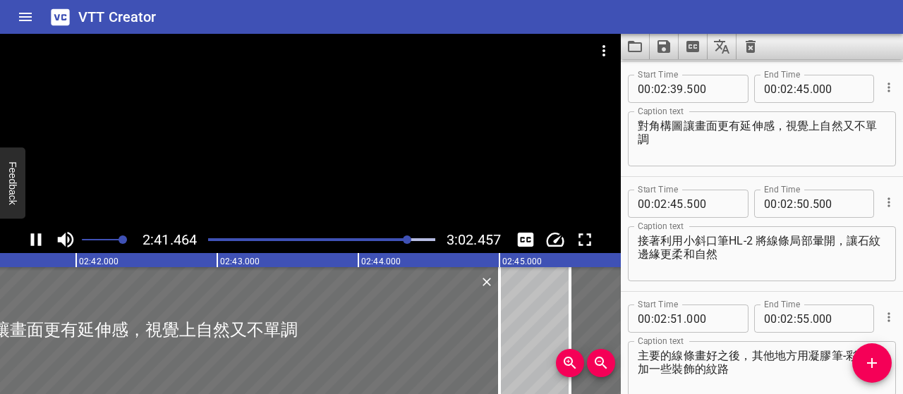
click at [36, 240] on icon "Play/Pause" at bounding box center [35, 239] width 21 height 21
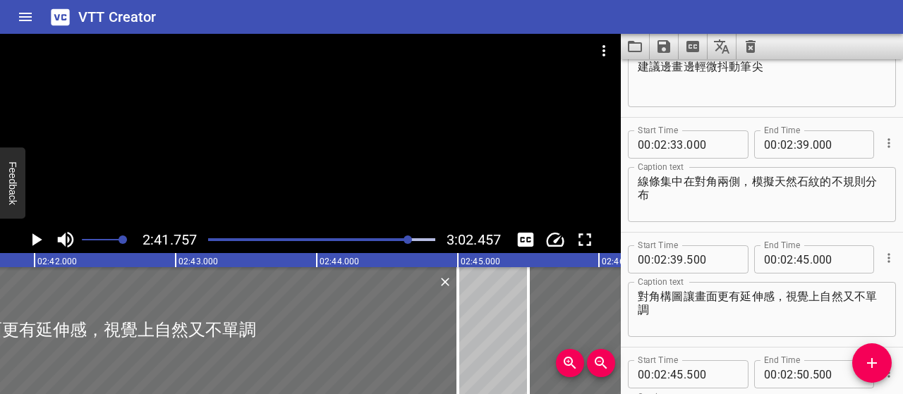
scroll to position [1928, 0]
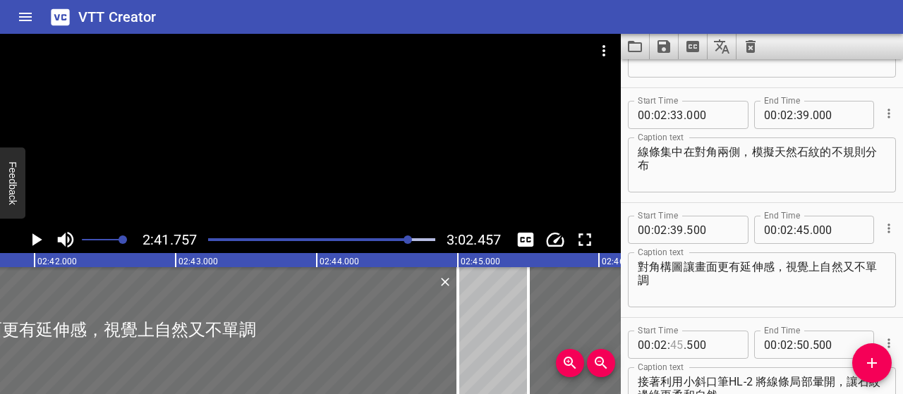
click at [678, 342] on input "number" at bounding box center [676, 345] width 13 height 28
type input "41"
type input "500"
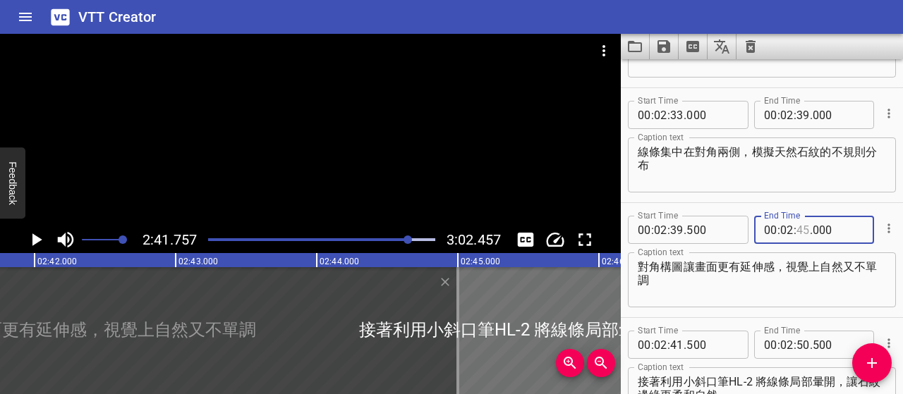
click at [798, 227] on input "number" at bounding box center [802, 230] width 13 height 28
type input "41"
type input "000"
click at [800, 118] on input "number" at bounding box center [802, 115] width 13 height 28
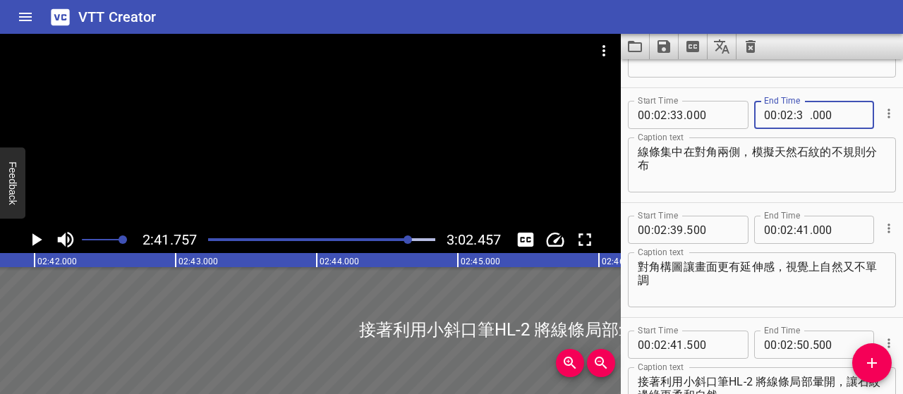
type input "36"
type input "500"
click at [677, 228] on input "number" at bounding box center [676, 230] width 13 height 28
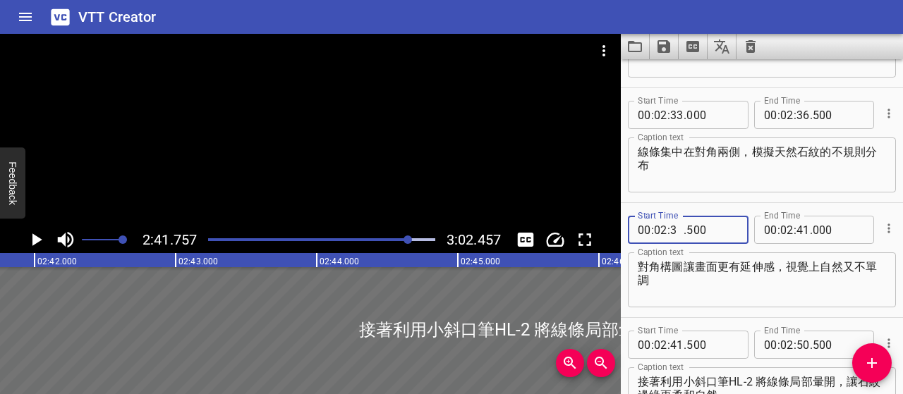
type input "37"
type input "000"
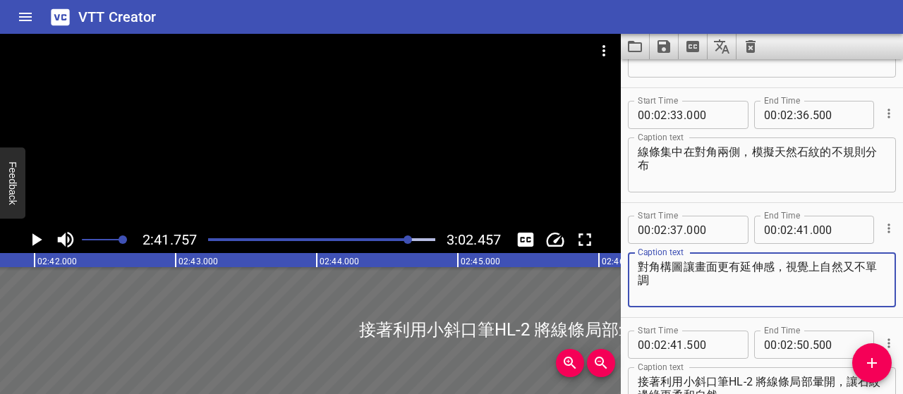
click at [719, 286] on textarea "對角構圖讓畫面更有延伸感，視覺上自然又不單調" at bounding box center [761, 280] width 248 height 40
click at [403, 242] on div at bounding box center [322, 240] width 244 height 20
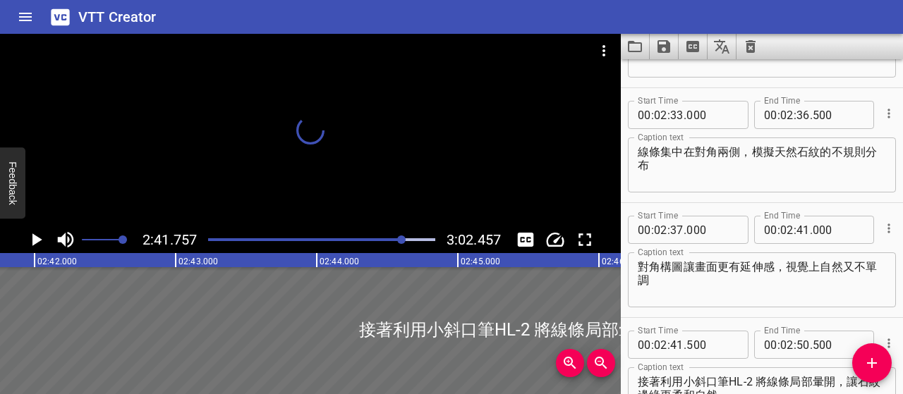
scroll to position [0, 22765]
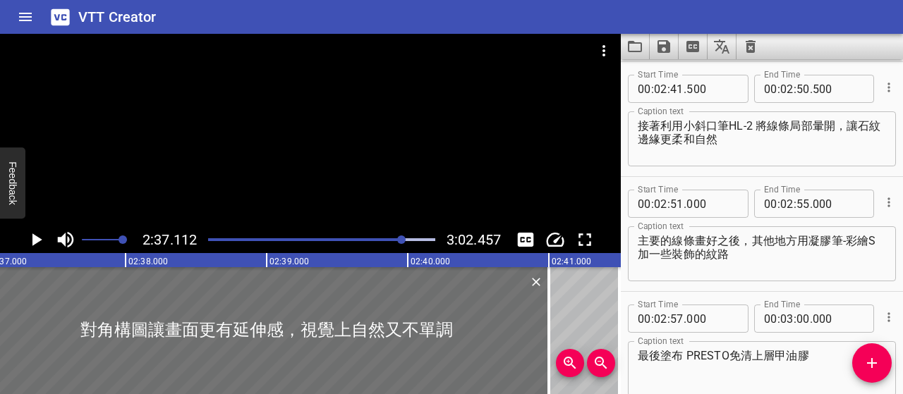
click at [396, 238] on div at bounding box center [322, 240] width 244 height 20
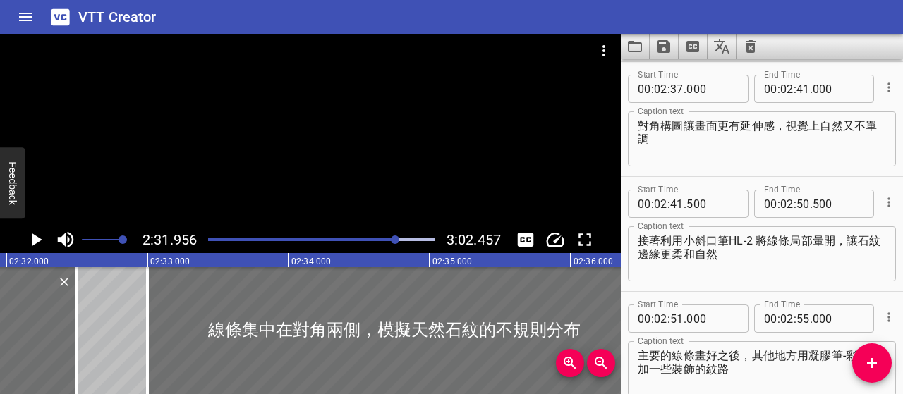
click at [40, 236] on icon "Play/Pause" at bounding box center [35, 239] width 21 height 21
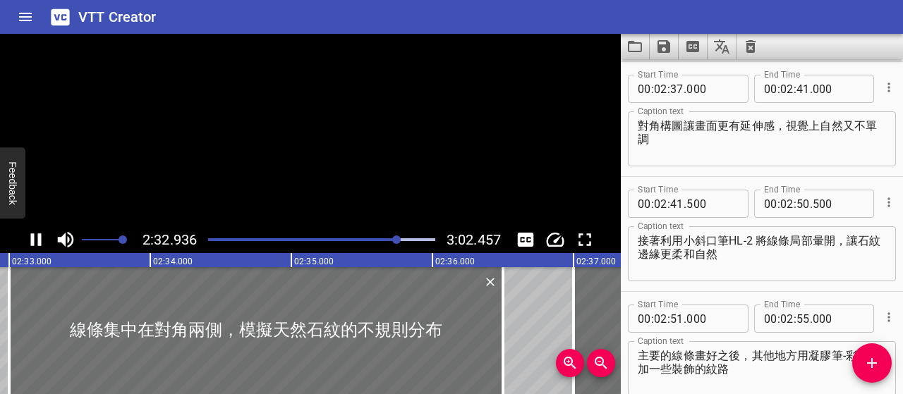
scroll to position [2022, 0]
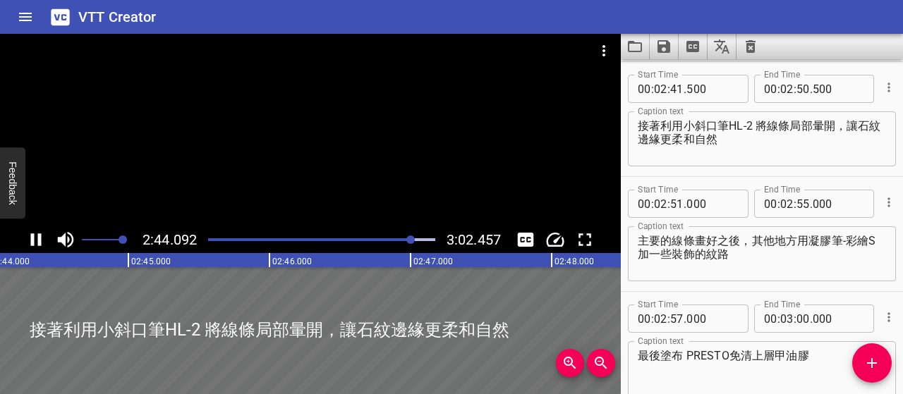
click at [40, 237] on icon "Play/Pause" at bounding box center [36, 239] width 11 height 13
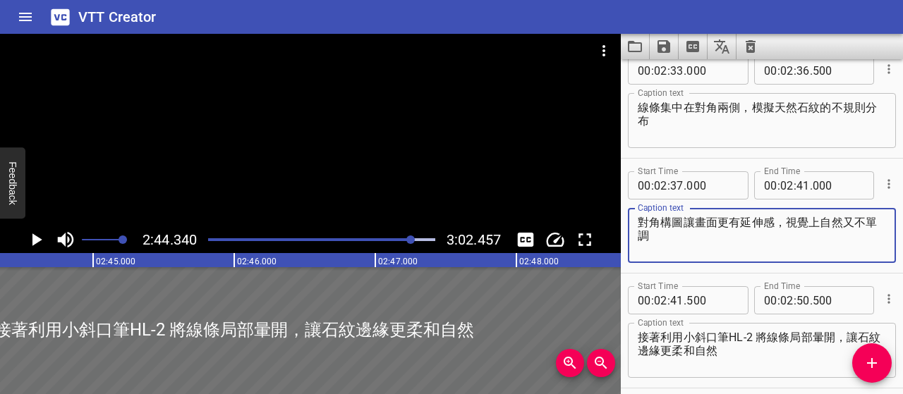
drag, startPoint x: 653, startPoint y: 238, endPoint x: 680, endPoint y: 224, distance: 30.0
click at [631, 225] on div "對角構圖讓畫面更有延伸感，視覺上自然又不單調 Caption text" at bounding box center [762, 235] width 268 height 55
click at [661, 138] on textarea "線條集中在對角兩側，模擬天然石紋的不規則分布" at bounding box center [761, 121] width 248 height 40
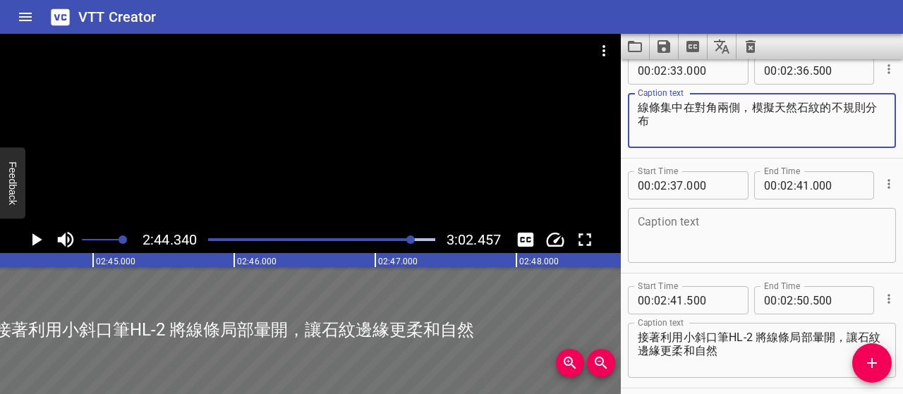
paste textarea "對角構圖讓畫面更有延伸感，視覺上自然又不單調"
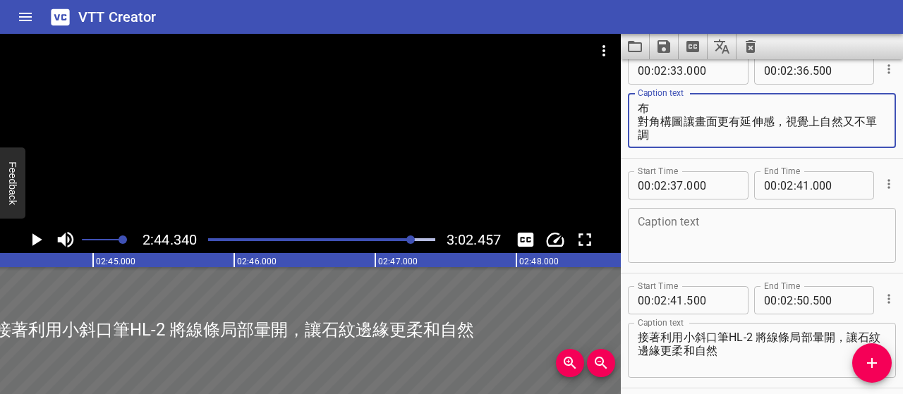
type textarea "線條集中在對角兩側，模擬天然石紋的不規則分布 對角構圖讓畫面更有延伸感，視覺上自然又不單調"
click at [796, 73] on input "number" at bounding box center [802, 70] width 13 height 28
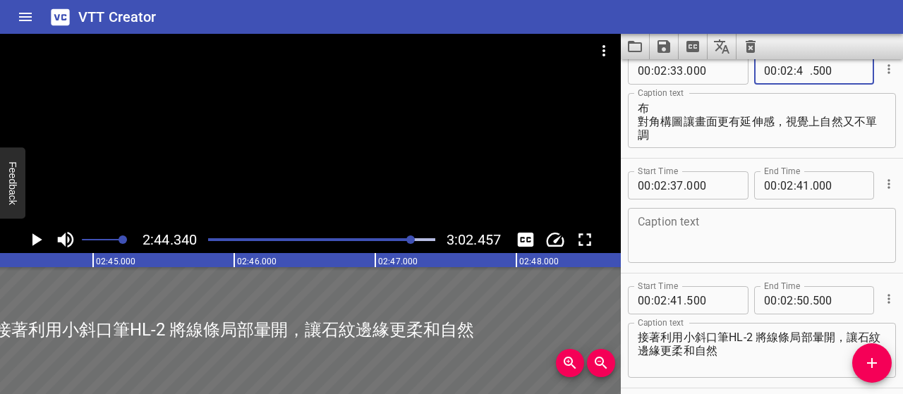
type input "41"
type input "000"
click at [881, 188] on icon "Cue Options" at bounding box center [888, 184] width 14 height 14
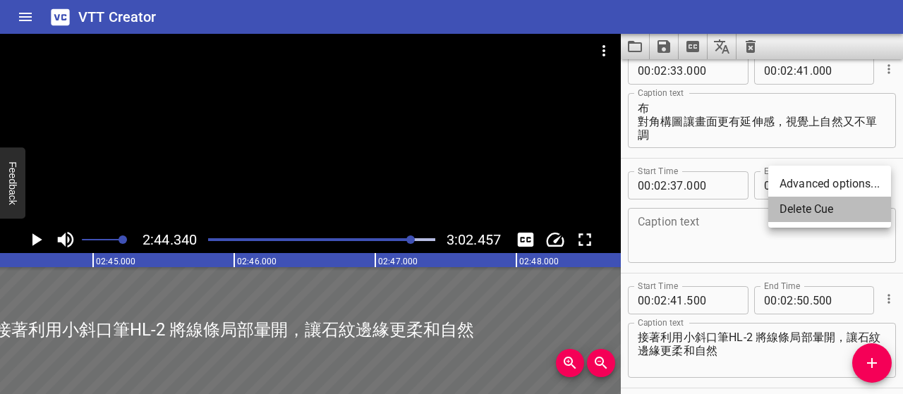
click at [834, 214] on li "Delete Cue" at bounding box center [829, 209] width 123 height 25
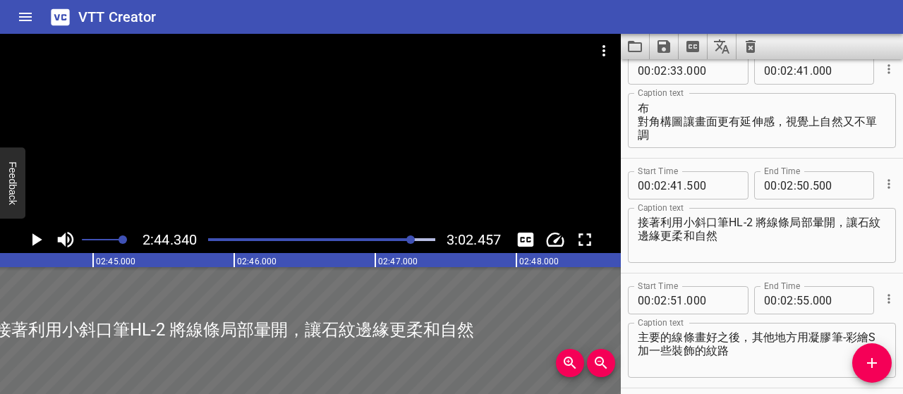
click at [403, 240] on div "Play progress" at bounding box center [298, 239] width 227 height 3
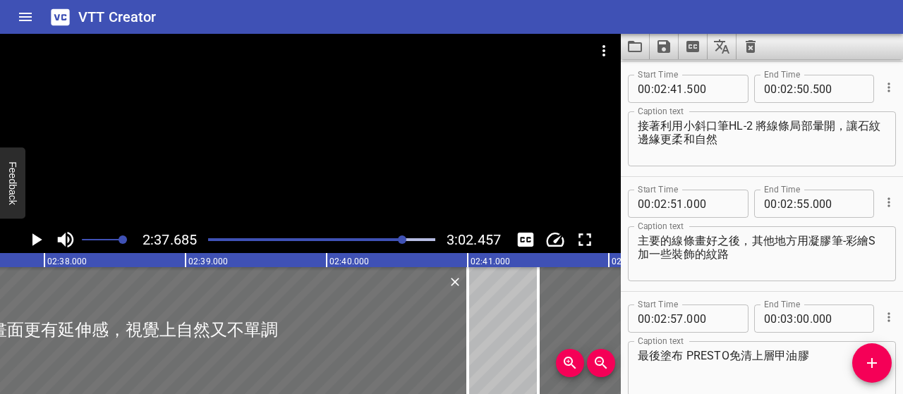
click at [399, 239] on div at bounding box center [402, 240] width 8 height 8
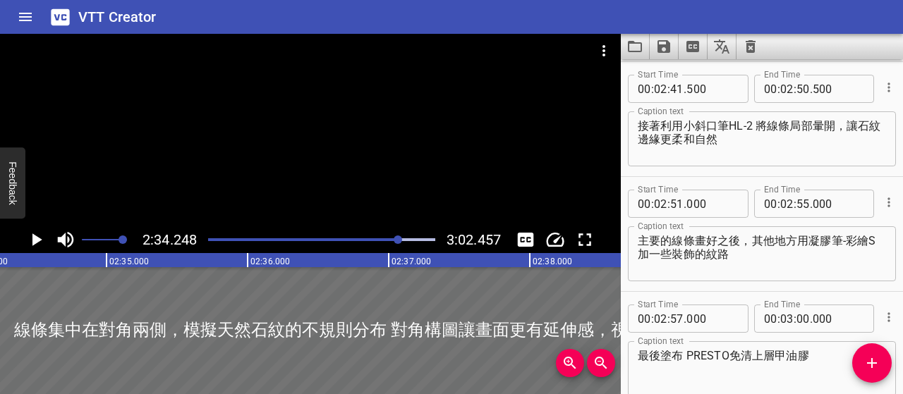
click at [392, 239] on div "Play progress" at bounding box center [286, 239] width 227 height 3
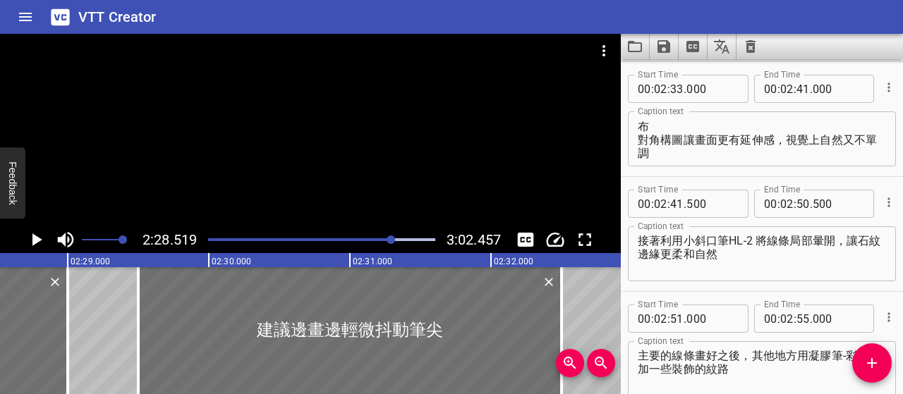
click at [38, 236] on icon "Play/Pause" at bounding box center [35, 239] width 21 height 21
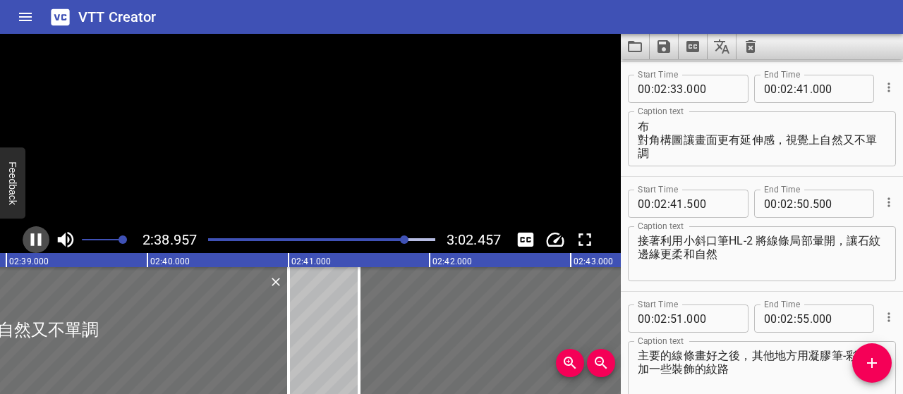
click at [38, 236] on icon "Play/Pause" at bounding box center [36, 239] width 11 height 13
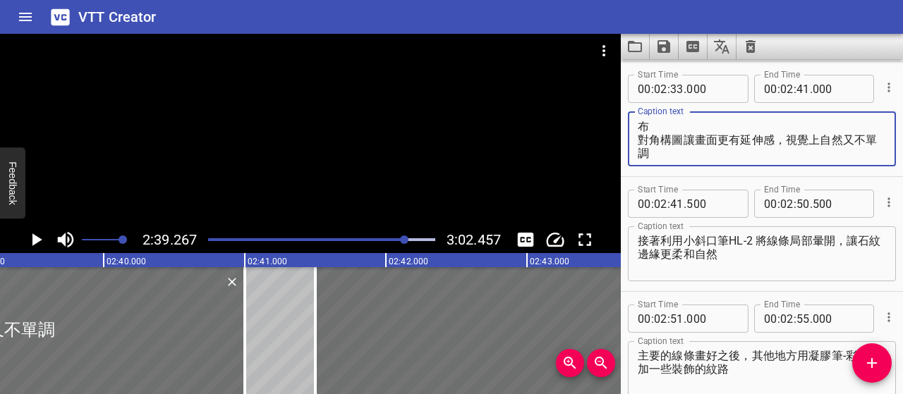
click at [663, 139] on textarea "線條集中在對角兩側，模擬天然石紋的不規則分布 對角構圖讓畫面更有延伸感，視覺上自然又不單調" at bounding box center [761, 139] width 248 height 40
click at [659, 153] on textarea "線條集中在對角兩側，模擬天然石紋的不規則分布 這樣的構圖方式不僅讓畫面更有延伸感，視覺上自然又不單調" at bounding box center [761, 139] width 248 height 40
click at [841, 138] on textarea "線條集中在對角兩側，模擬天然石紋的不規則分布 這樣的構圖方式不僅讓畫面更有延伸感，視覺上自然又不單調" at bounding box center [761, 139] width 248 height 40
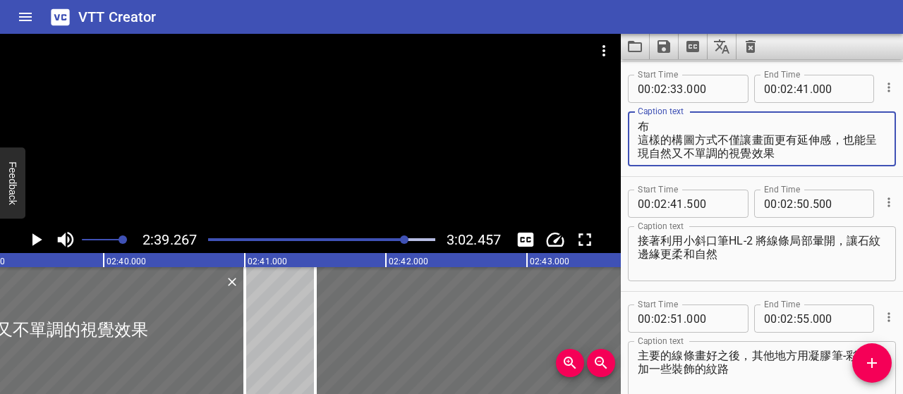
click at [742, 139] on textarea "線條集中在對角兩側，模擬天然石紋的不規則分布 這樣的構圖方式不僅讓畫面更有延伸感，也能呈現自然又不單調的視覺效果" at bounding box center [761, 139] width 248 height 40
type textarea "線條集中在對角兩側，模擬天然石紋的不規則分布 這樣的構圖讓畫面更有延伸感，也能呈現自然又不單調的視覺效果"
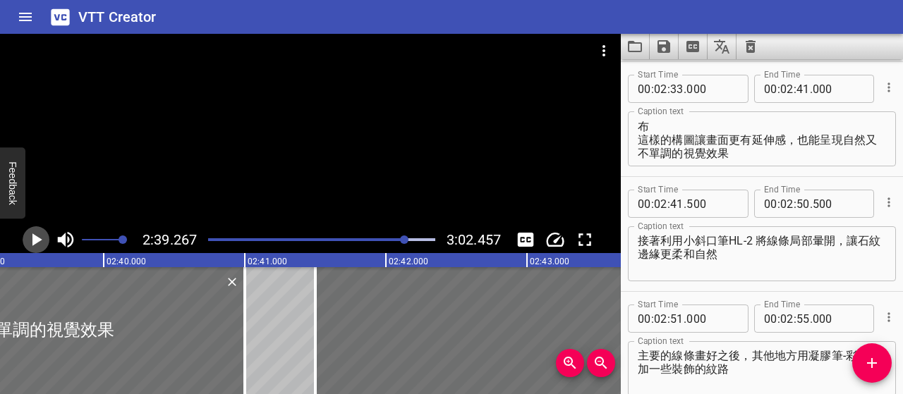
click at [31, 238] on icon "Play/Pause" at bounding box center [35, 239] width 21 height 21
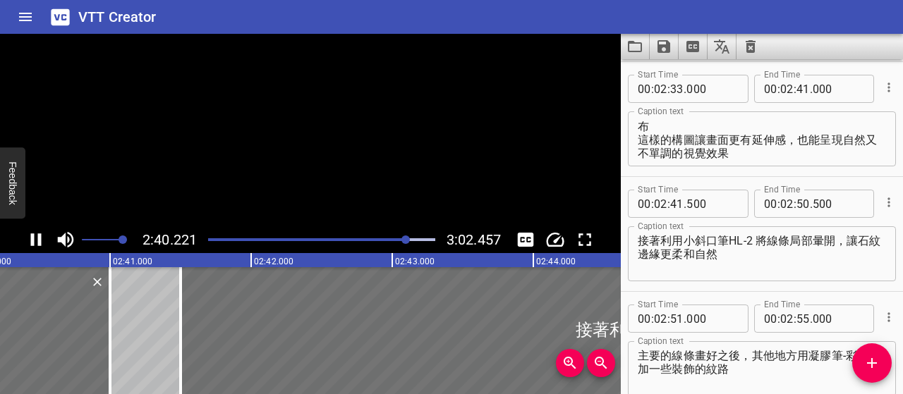
click at [31, 238] on icon "Play/Pause" at bounding box center [36, 239] width 11 height 13
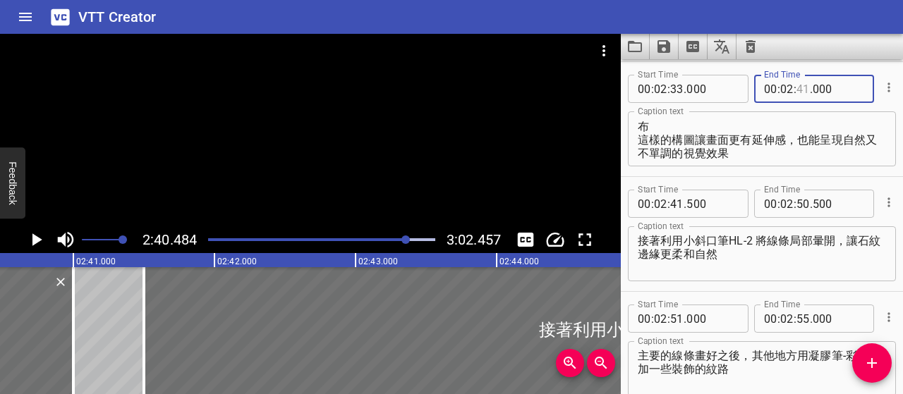
click at [797, 84] on input "number" at bounding box center [802, 89] width 13 height 28
type input "39"
type input "000"
click at [673, 195] on input "number" at bounding box center [676, 204] width 13 height 28
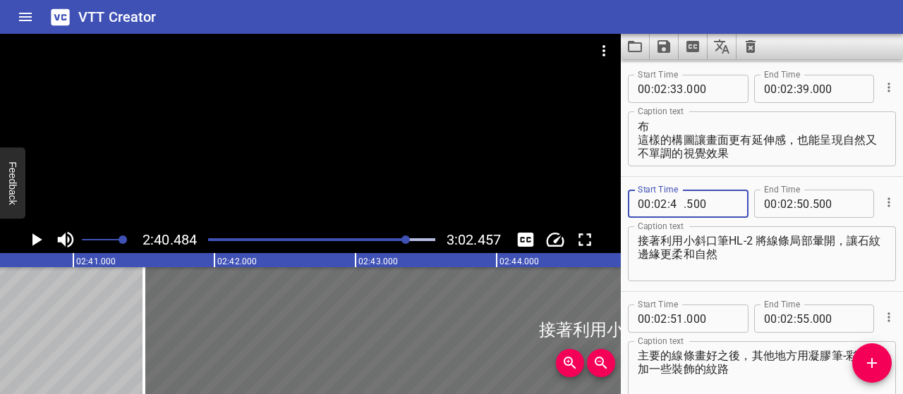
click at [673, 204] on input "4" at bounding box center [676, 204] width 13 height 28
type input "34"
type input "500"
click at [673, 204] on input "number" at bounding box center [676, 204] width 13 height 28
type input "39"
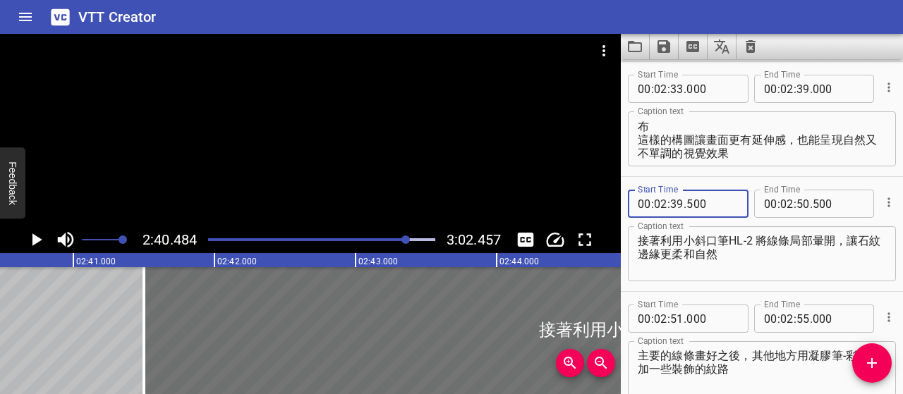
type input "500"
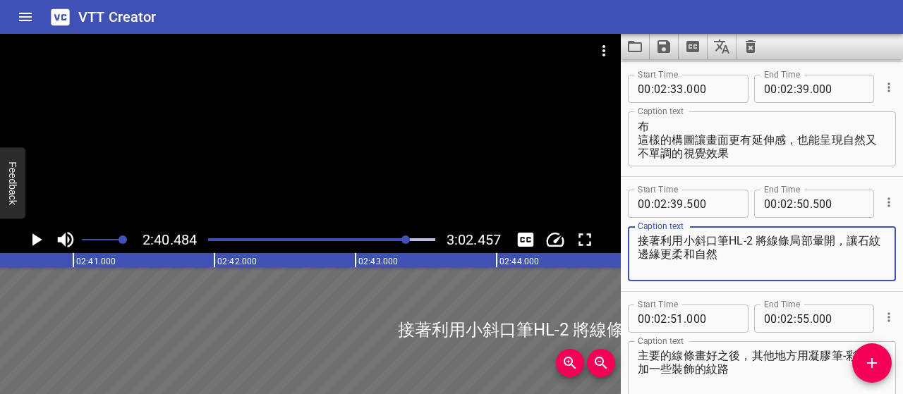
click at [737, 256] on textarea "接著利用小斜口筆HL-2 將線條局部暈開，讓石紋邊緣更柔和自然" at bounding box center [761, 254] width 248 height 40
click at [398, 242] on div at bounding box center [322, 240] width 244 height 20
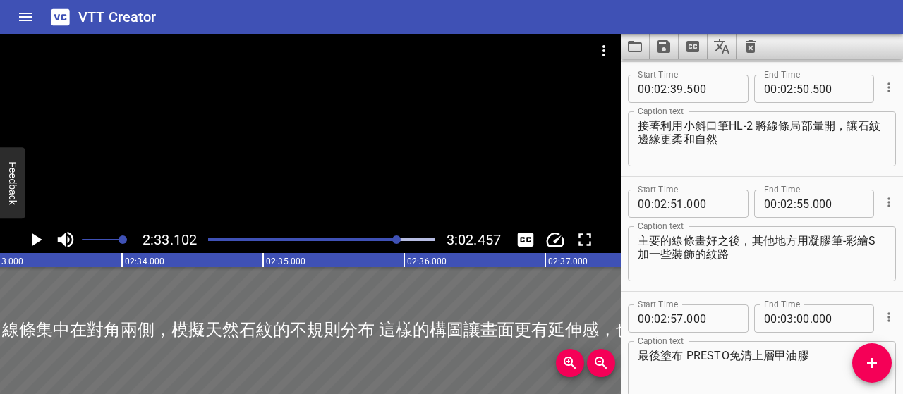
scroll to position [0, 21592]
click at [391, 240] on div "Play progress" at bounding box center [284, 239] width 227 height 3
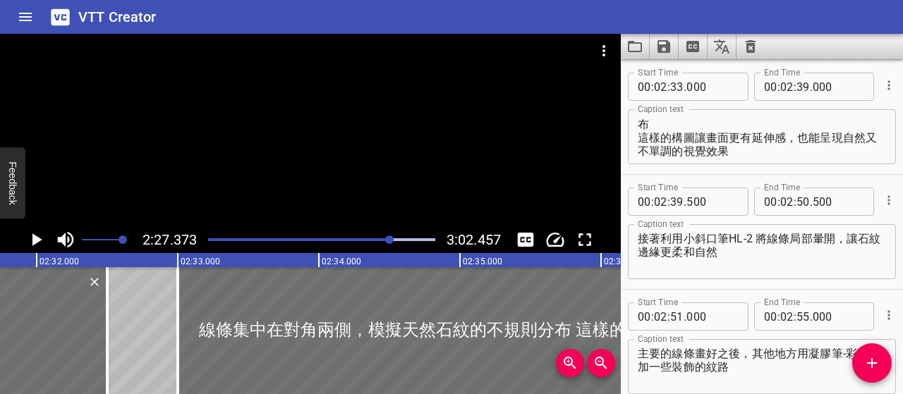
scroll to position [1954, 0]
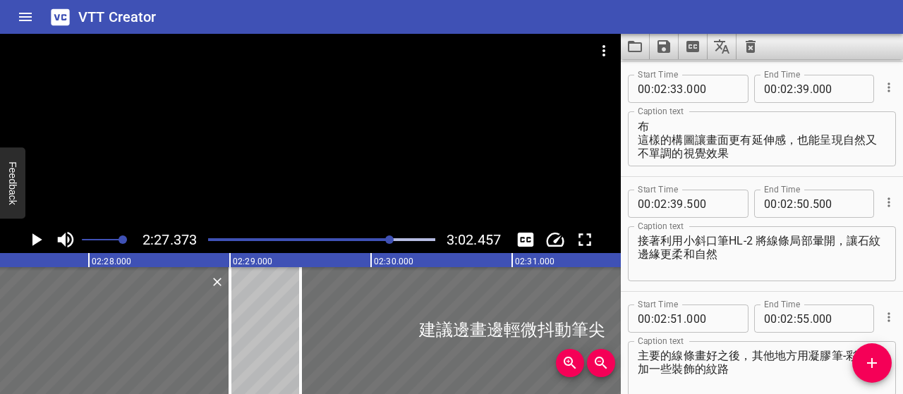
click at [42, 237] on icon "Play/Pause" at bounding box center [35, 239] width 21 height 21
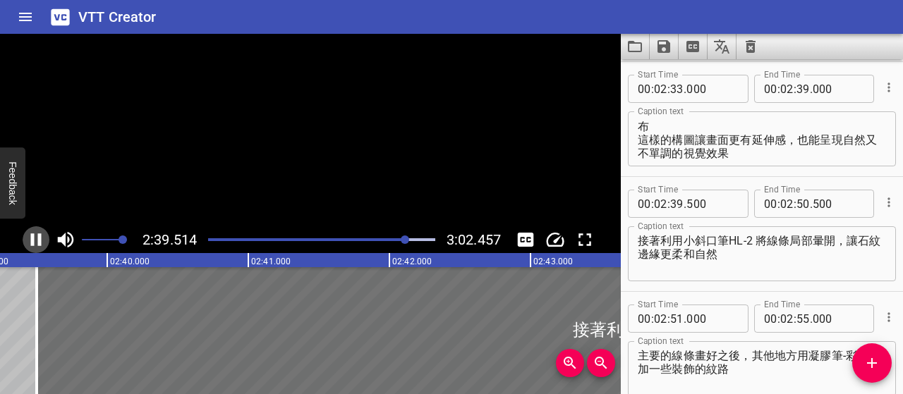
scroll to position [2062, 0]
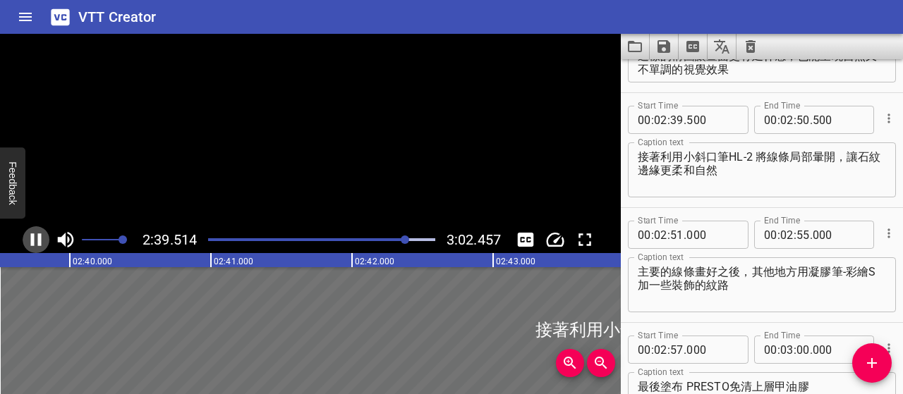
click at [44, 239] on icon "Play/Pause" at bounding box center [35, 239] width 21 height 21
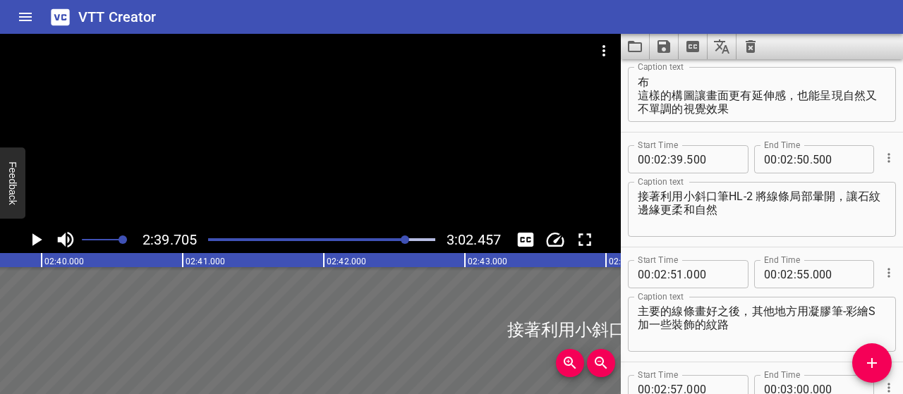
scroll to position [1928, 0]
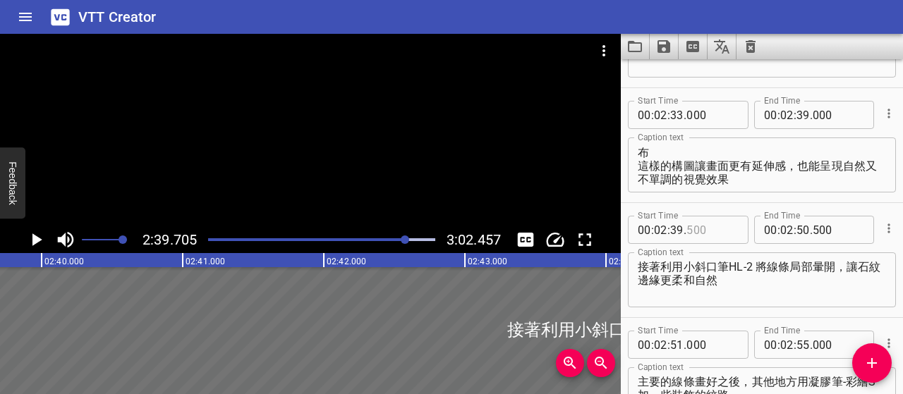
click at [697, 228] on input "number" at bounding box center [711, 230] width 51 height 28
type input "300"
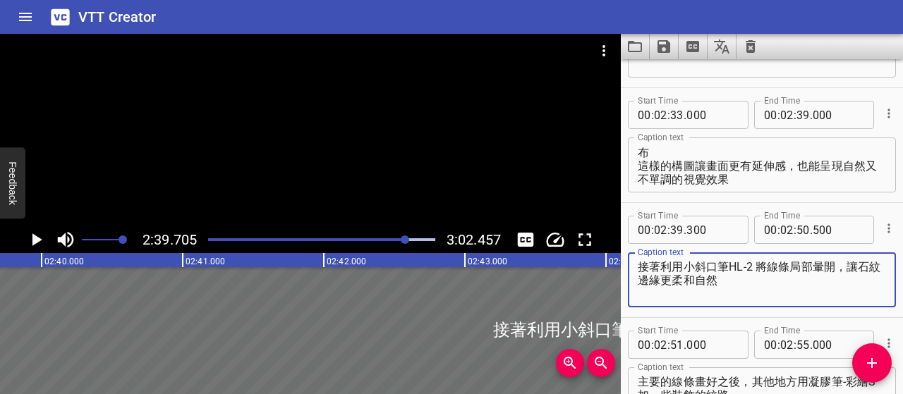
drag, startPoint x: 683, startPoint y: 266, endPoint x: 523, endPoint y: 261, distance: 159.4
click at [523, 261] on main "2:39.705 3:02.457 00:00.000 00:01.000 00:02.000 00:03.000 00:04.000 00:05.000 0…" at bounding box center [451, 214] width 903 height 360
click at [400, 239] on div "Play progress" at bounding box center [293, 239] width 227 height 3
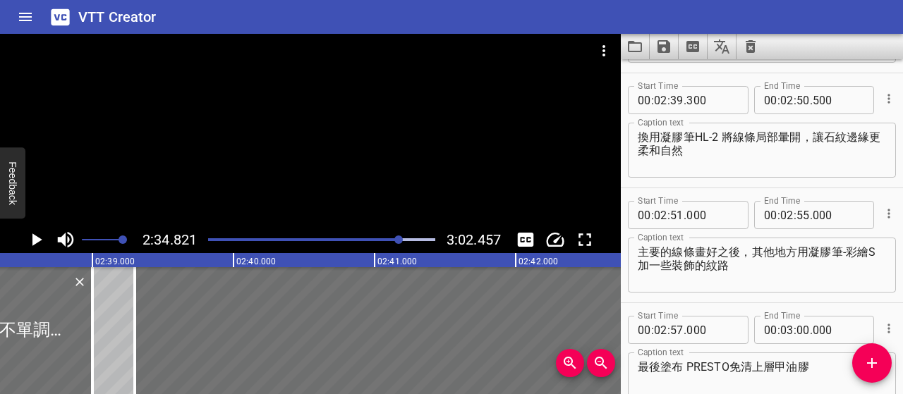
scroll to position [2069, 0]
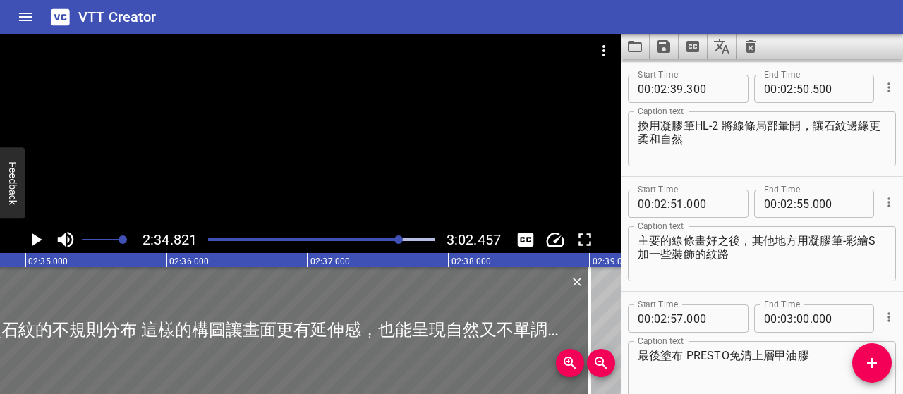
click at [38, 236] on icon "Play/Pause" at bounding box center [35, 239] width 21 height 21
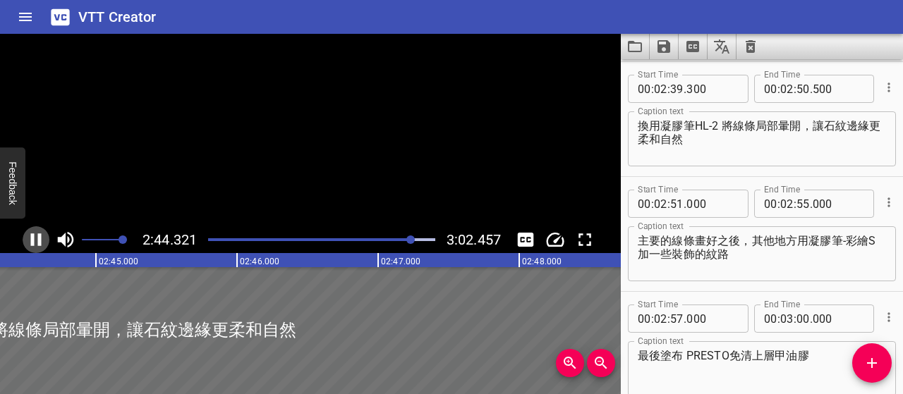
click at [32, 240] on icon "Play/Pause" at bounding box center [36, 239] width 11 height 13
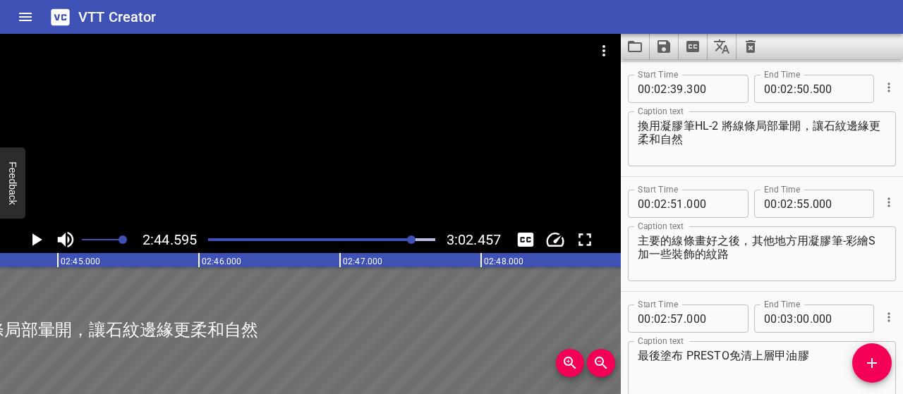
click at [845, 128] on textarea "換用凝膠筆HL-2 將線條局部暈開，讓石紋邊緣更柔和自然" at bounding box center [761, 139] width 248 height 40
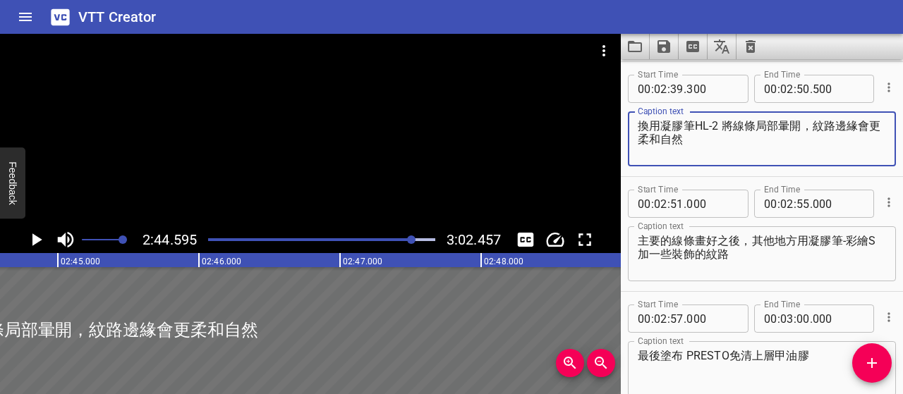
type textarea "換用凝膠筆HL-2 將線條局部暈開，紋路邊緣會更柔和自然"
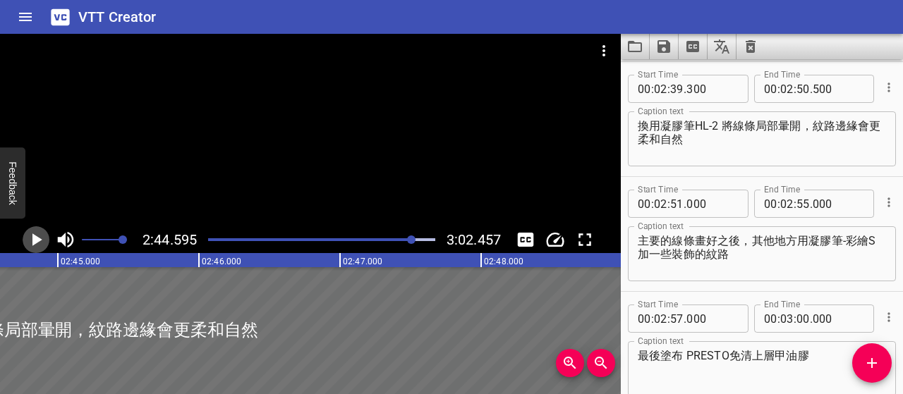
click at [30, 240] on icon "Play/Pause" at bounding box center [35, 239] width 21 height 21
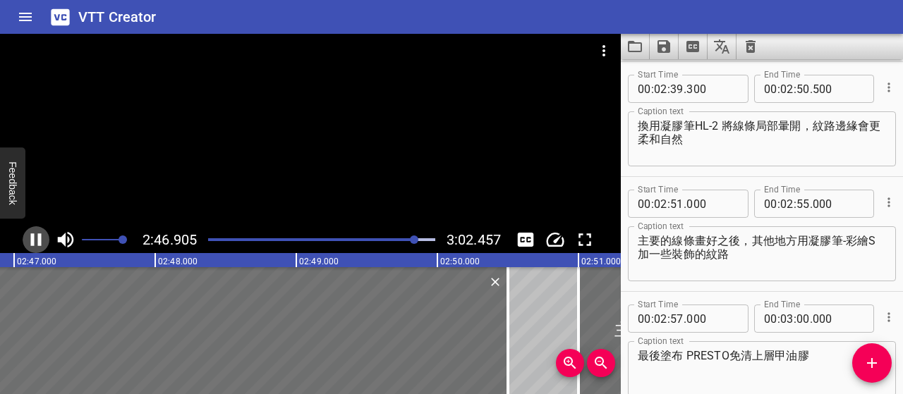
click at [30, 241] on icon "Play/Pause" at bounding box center [35, 239] width 21 height 21
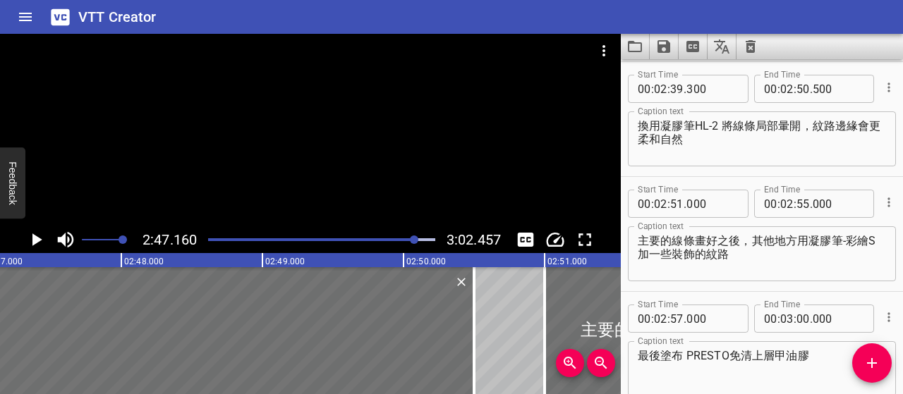
scroll to position [0, 23575]
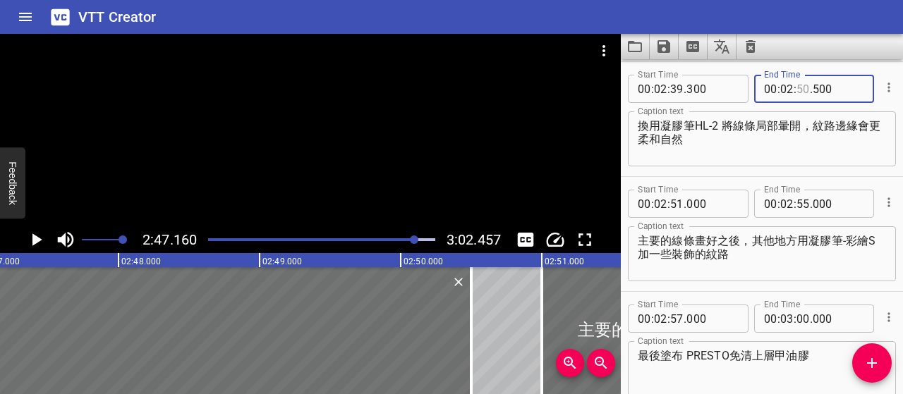
click at [796, 89] on input "number" at bounding box center [802, 89] width 13 height 28
type input "2"
click at [796, 89] on input "2" at bounding box center [802, 89] width 13 height 28
type input "50"
type input "02"
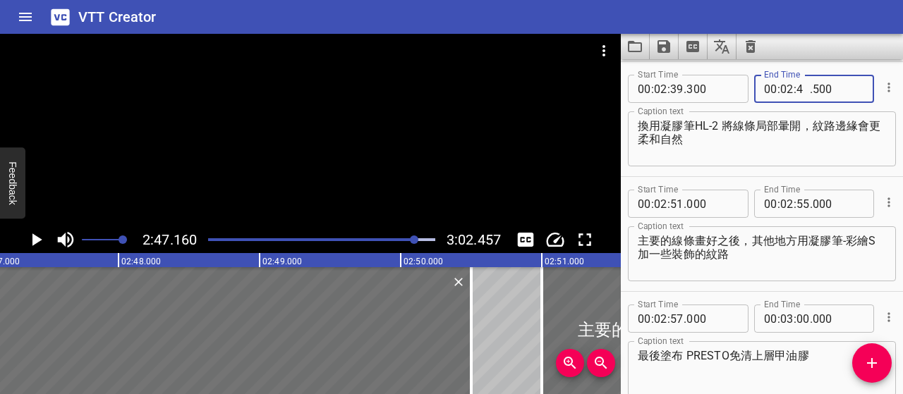
type input "45"
type input "500"
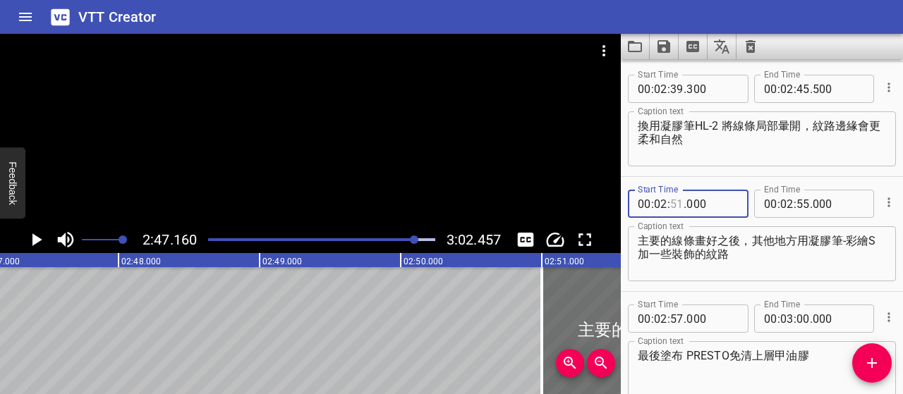
click at [674, 205] on input "number" at bounding box center [676, 204] width 13 height 28
type input "46"
type input "000"
click at [759, 261] on textarea "主要的線條畫好之後，其他地方用凝膠筆-彩繪S 加一些裝飾的紋路" at bounding box center [761, 254] width 248 height 40
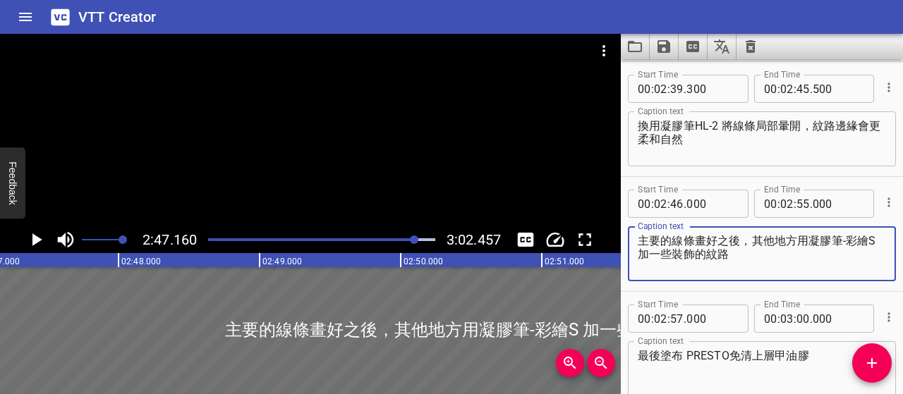
click at [408, 240] on div "Play progress" at bounding box center [302, 239] width 227 height 3
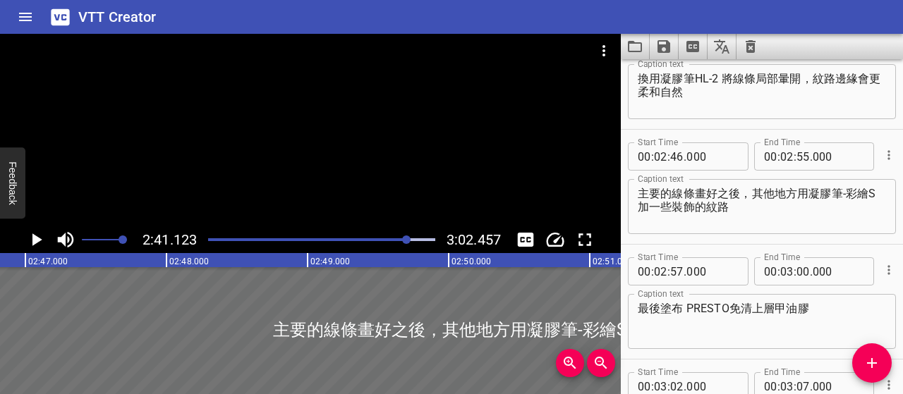
scroll to position [2184, 0]
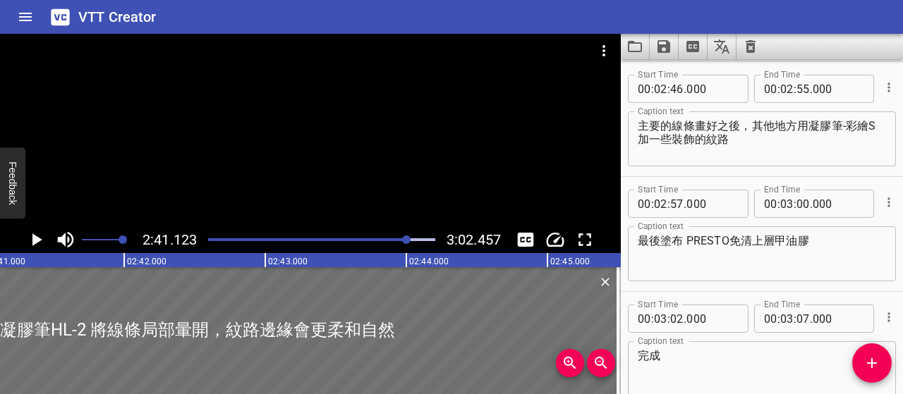
click at [30, 243] on icon "Play/Pause" at bounding box center [35, 239] width 21 height 21
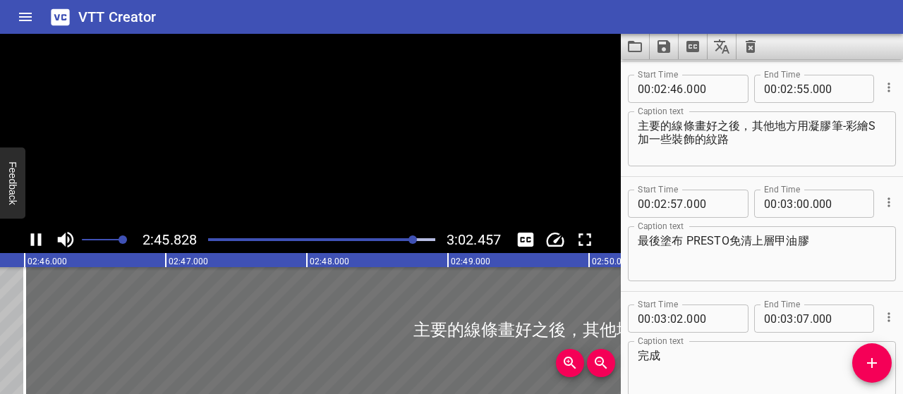
click at [30, 243] on icon "Play/Pause" at bounding box center [35, 239] width 21 height 21
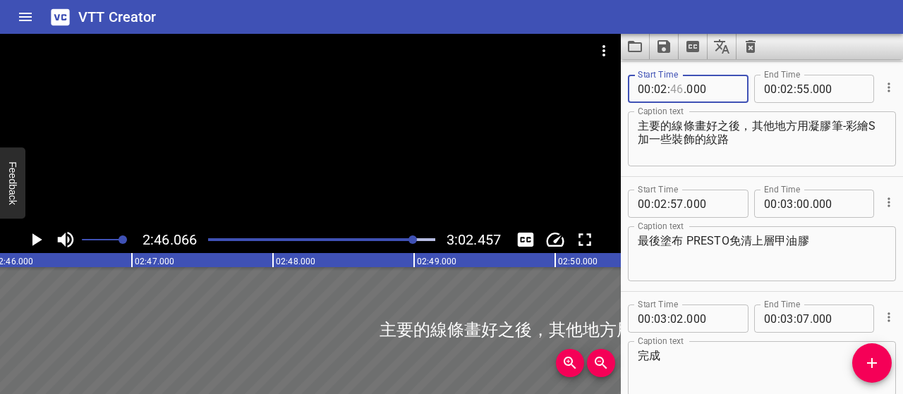
click at [672, 90] on input "number" at bounding box center [676, 89] width 13 height 28
type input "45"
type input "000"
click at [781, 154] on textarea "主要的線條畫好之後，其他地方用凝膠筆-彩繪S 加一些裝飾的紋路" at bounding box center [761, 139] width 248 height 40
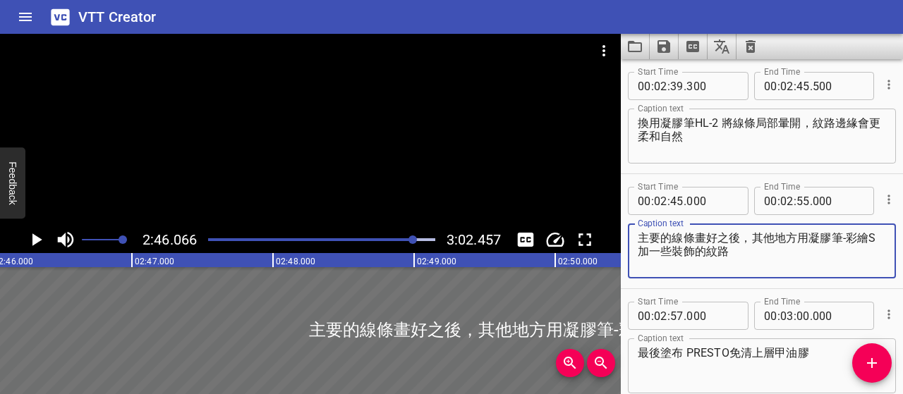
scroll to position [2043, 0]
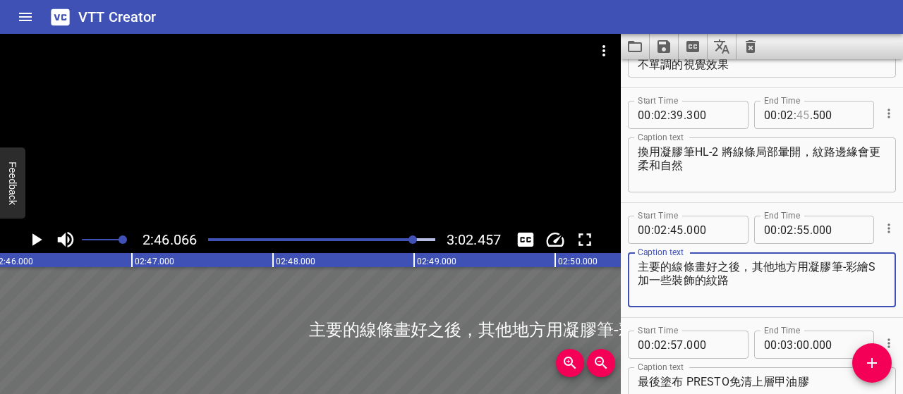
click at [798, 116] on input "number" at bounding box center [802, 115] width 13 height 28
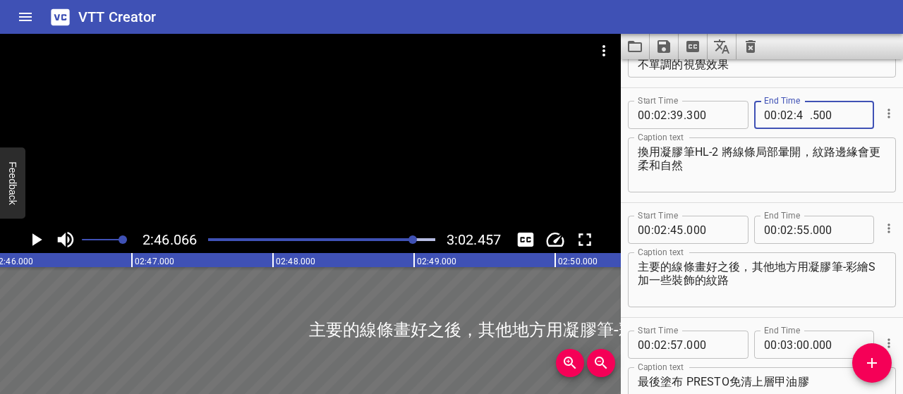
type input "44"
type input "500"
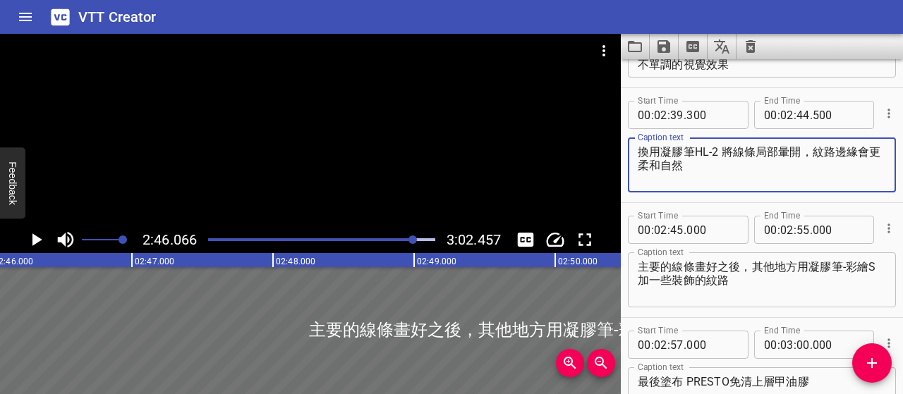
click at [824, 176] on textarea "換用凝膠筆HL-2 將線條局部暈開，紋路邊緣會更柔和自然" at bounding box center [761, 165] width 248 height 40
click at [410, 241] on div at bounding box center [412, 240] width 8 height 8
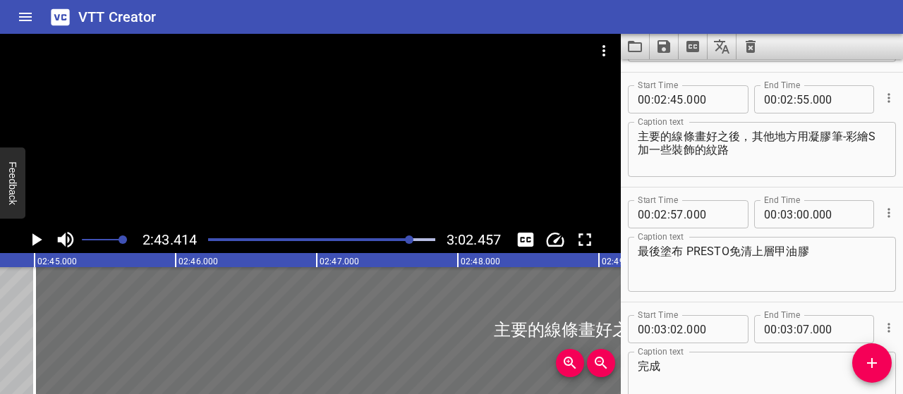
scroll to position [2184, 0]
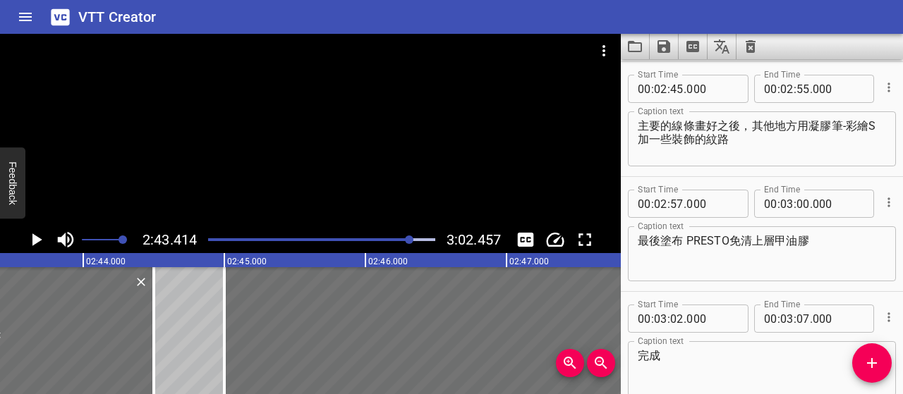
click at [43, 239] on icon "Play/Pause" at bounding box center [35, 239] width 21 height 21
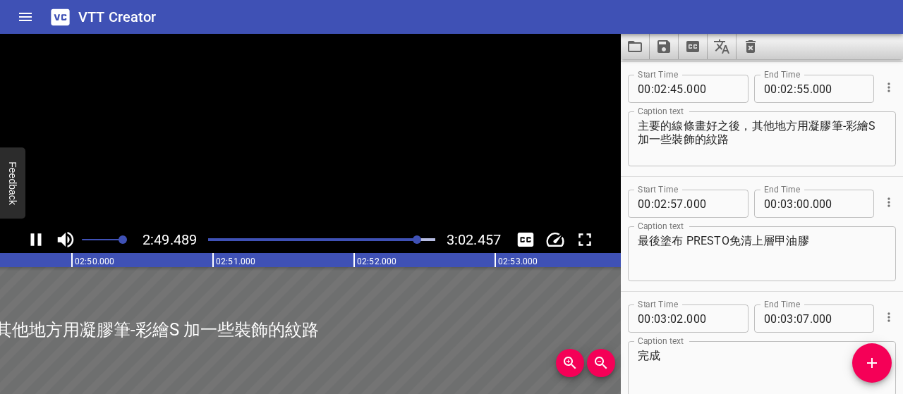
click at [43, 239] on icon "Play/Pause" at bounding box center [35, 239] width 21 height 21
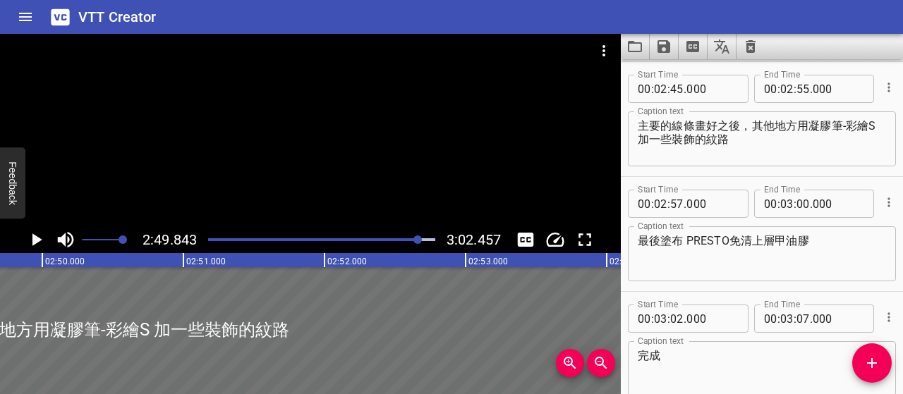
scroll to position [0, 23953]
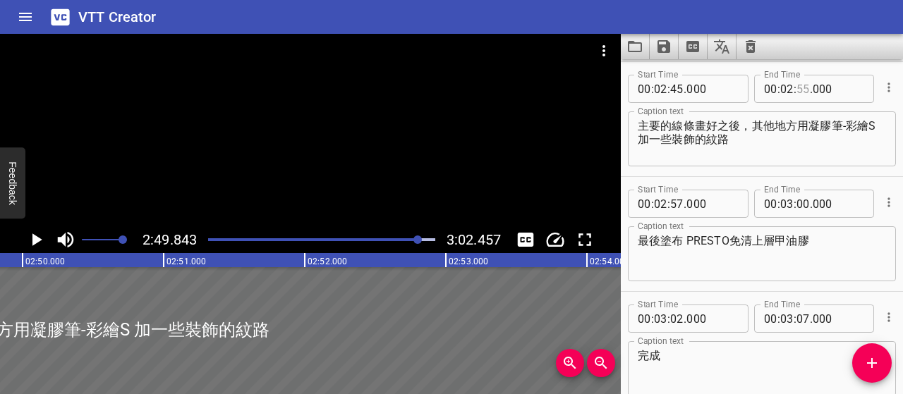
click at [796, 87] on input "number" at bounding box center [802, 89] width 13 height 28
type input "49"
type input "000"
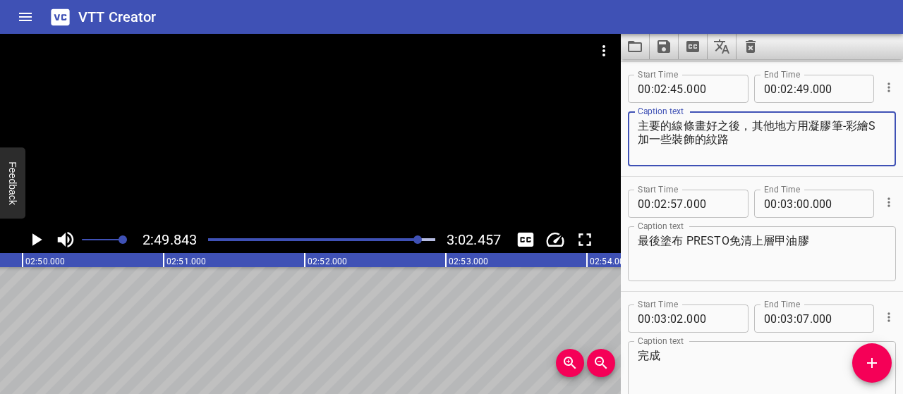
click at [811, 142] on textarea "主要的線條畫好之後，其他地方用凝膠筆-彩繪S 加一些裝飾的紋路" at bounding box center [761, 139] width 248 height 40
click at [416, 238] on div at bounding box center [417, 240] width 8 height 8
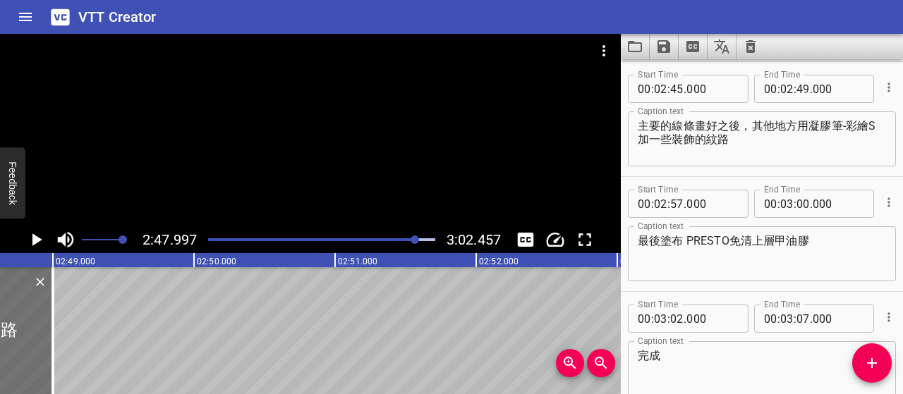
scroll to position [0, 23693]
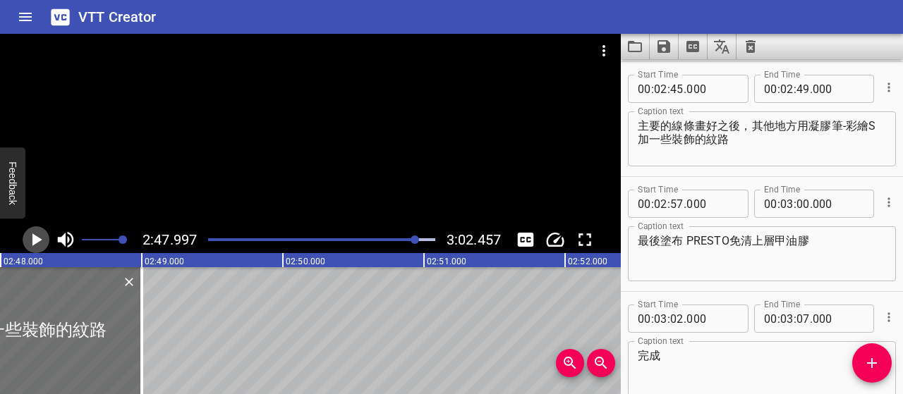
click at [41, 240] on icon "Play/Pause" at bounding box center [37, 239] width 10 height 13
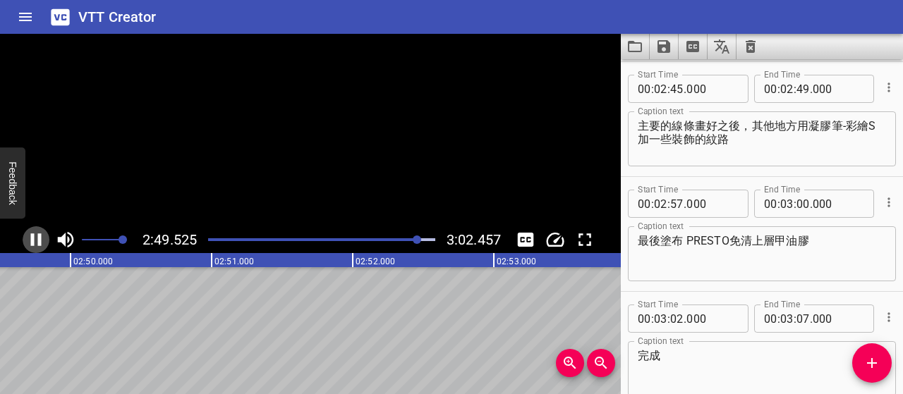
click at [41, 240] on icon "Play/Pause" at bounding box center [35, 239] width 21 height 21
click at [41, 240] on icon "Play/Pause" at bounding box center [37, 239] width 10 height 13
click at [41, 240] on icon "Play/Pause" at bounding box center [35, 239] width 21 height 21
click at [678, 204] on input "number" at bounding box center [676, 204] width 13 height 28
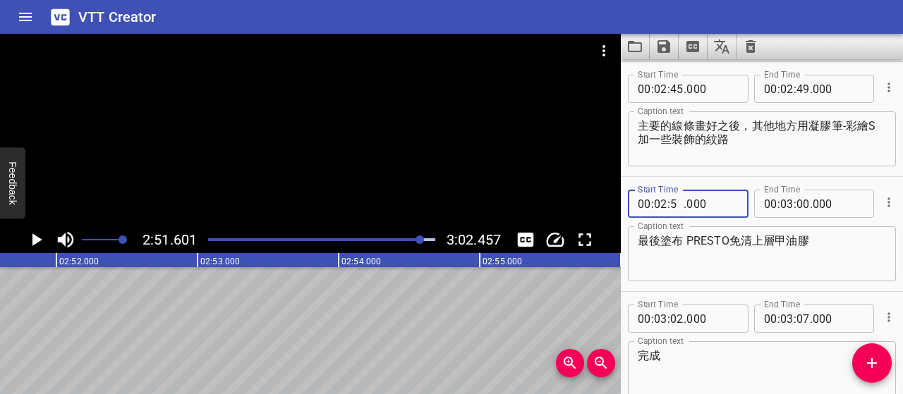
type input "51"
type input "000"
click at [709, 266] on textarea "最後塗布 PRESTO免清上層甲油膠" at bounding box center [761, 254] width 248 height 40
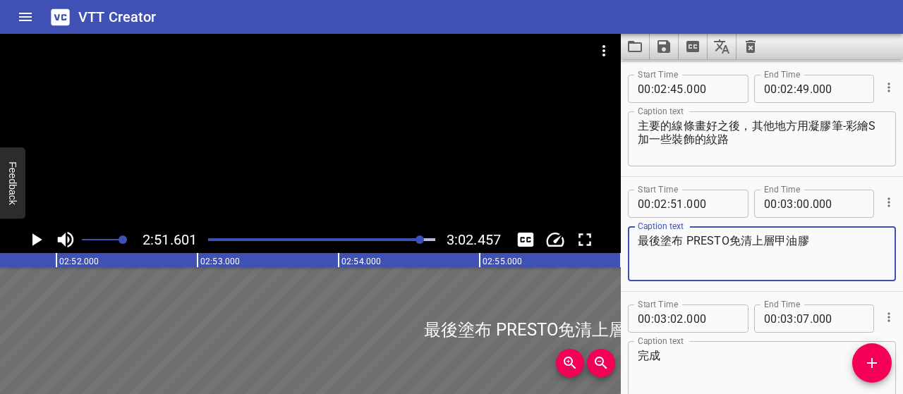
click at [418, 241] on div at bounding box center [419, 240] width 8 height 8
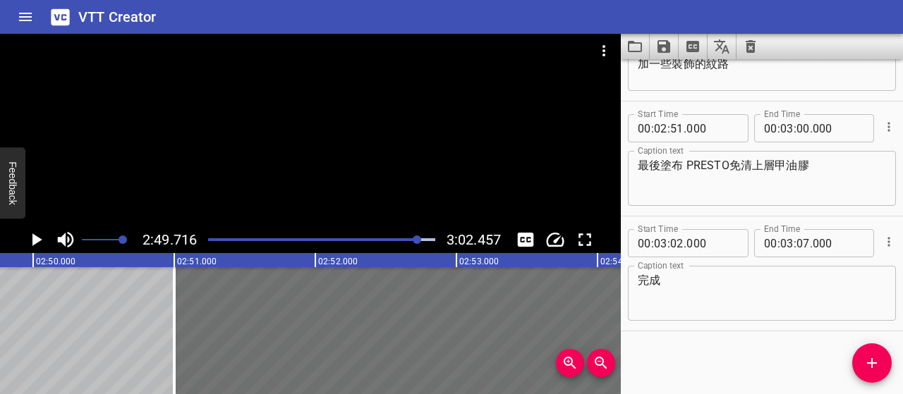
scroll to position [0, 23935]
click at [36, 242] on icon "Play/Pause" at bounding box center [37, 239] width 10 height 13
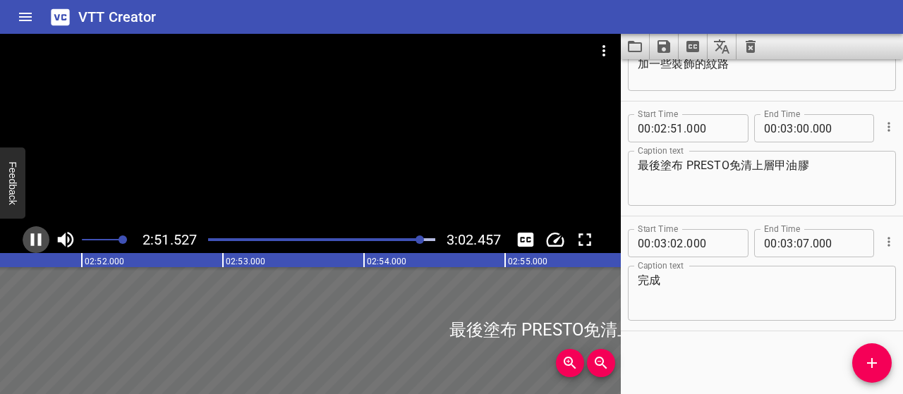
click at [37, 243] on icon "Play/Pause" at bounding box center [35, 239] width 21 height 21
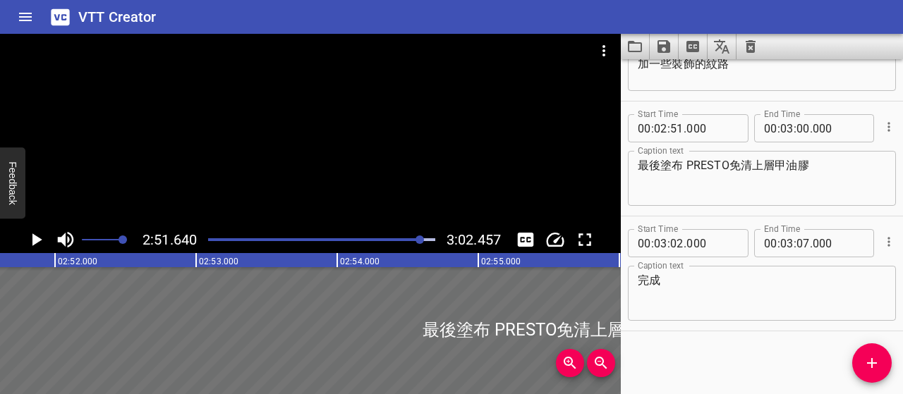
scroll to position [0, 24207]
click at [700, 128] on input "number" at bounding box center [711, 128] width 51 height 28
type input "500"
click at [734, 184] on textarea "最後塗布 PRESTO免清上層甲油膠" at bounding box center [761, 179] width 248 height 40
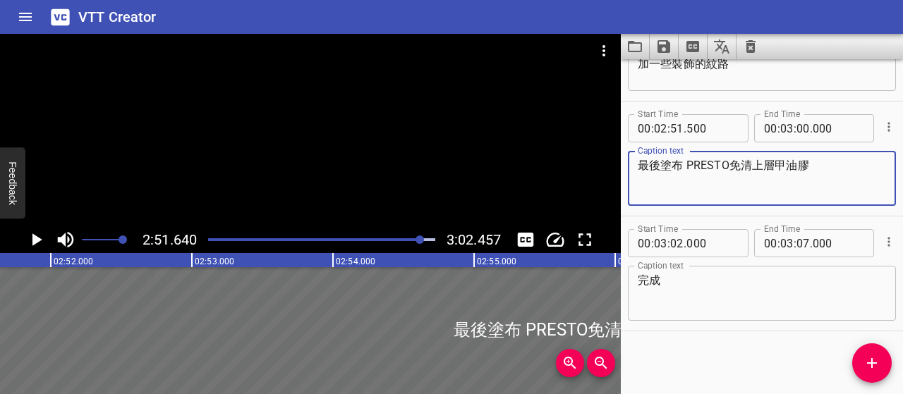
click at [37, 241] on icon "Play/Pause" at bounding box center [37, 239] width 10 height 13
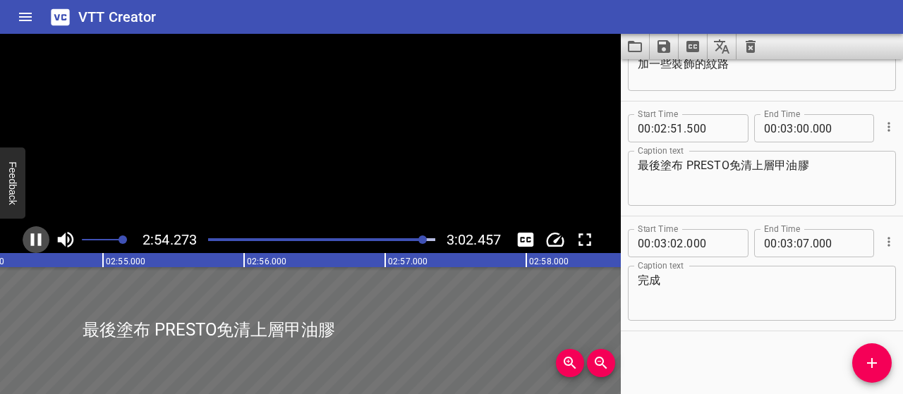
click at [37, 241] on icon "Play/Pause" at bounding box center [35, 239] width 21 height 21
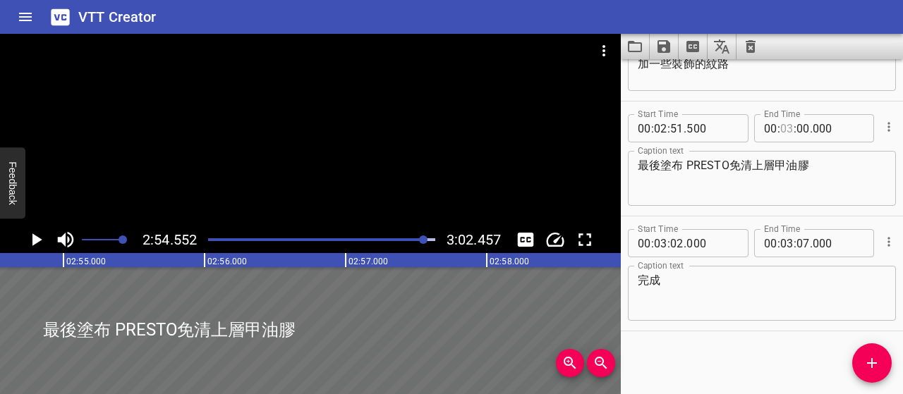
click at [781, 128] on input "number" at bounding box center [786, 128] width 13 height 28
type input "02"
type input "54"
type input "000"
click at [659, 242] on input "number" at bounding box center [660, 243] width 13 height 28
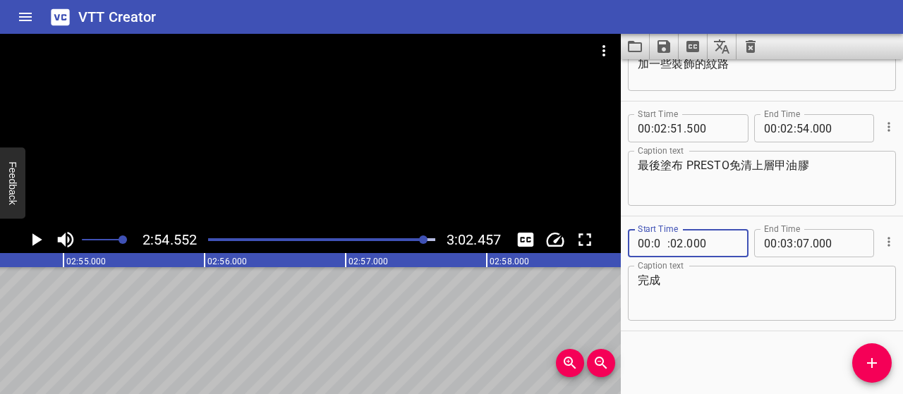
type input "02"
type input "56"
type input "000"
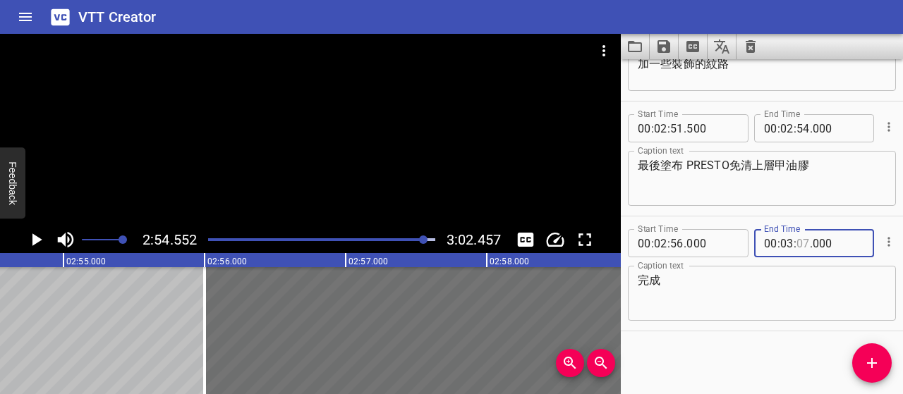
click at [797, 245] on input "number" at bounding box center [802, 243] width 13 height 28
type input "01"
type input "500"
click at [822, 321] on div "Caption text 完成 Caption text" at bounding box center [762, 291] width 268 height 63
click at [420, 241] on div at bounding box center [423, 240] width 8 height 8
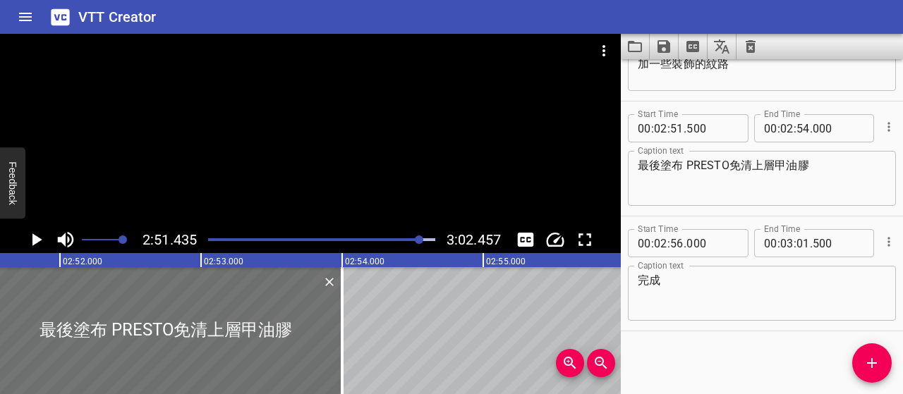
scroll to position [0, 24177]
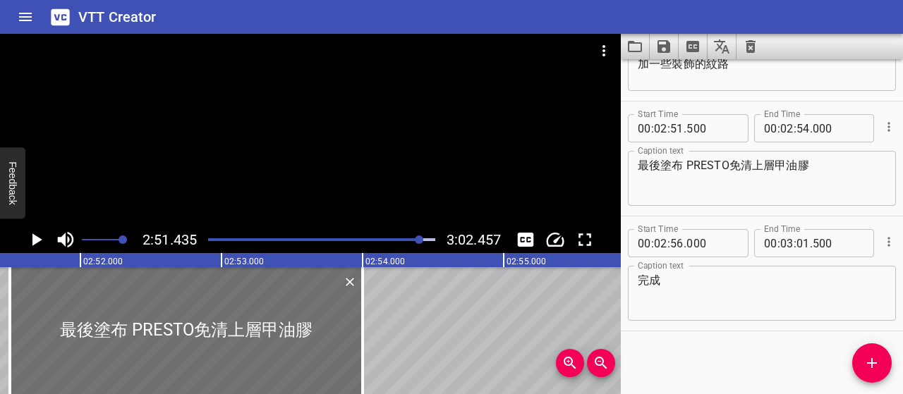
click at [42, 237] on icon "Play/Pause" at bounding box center [35, 239] width 21 height 21
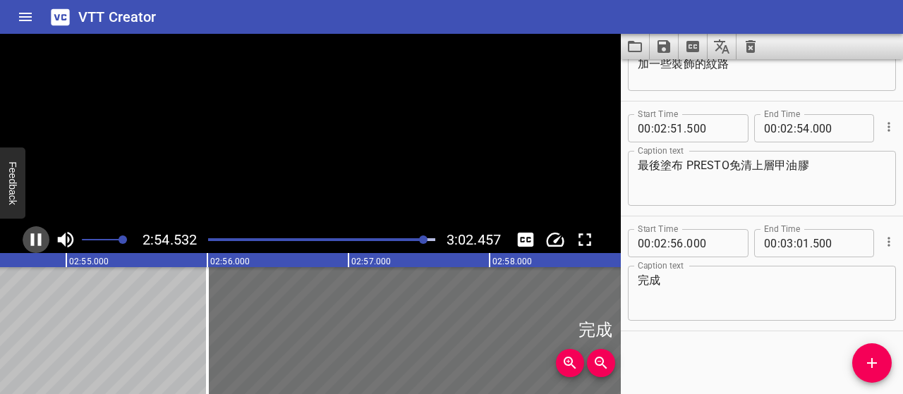
click at [42, 239] on icon "Play/Pause" at bounding box center [35, 239] width 21 height 21
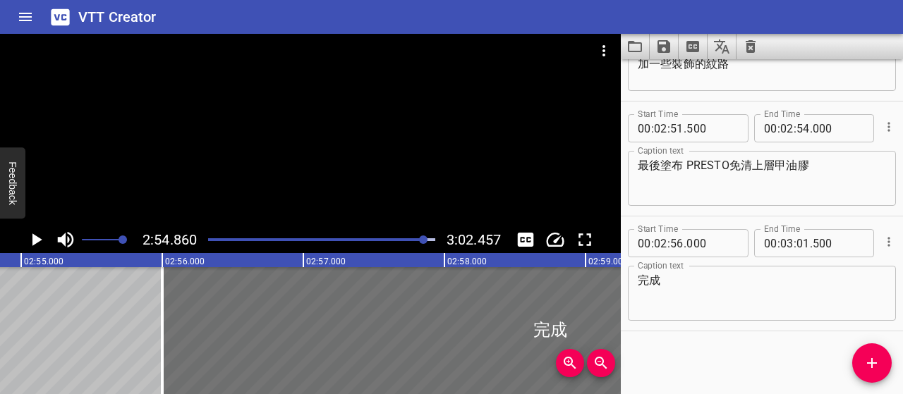
scroll to position [0, 24661]
click at [800, 128] on input "number" at bounding box center [802, 128] width 13 height 28
type input "53"
type input "500"
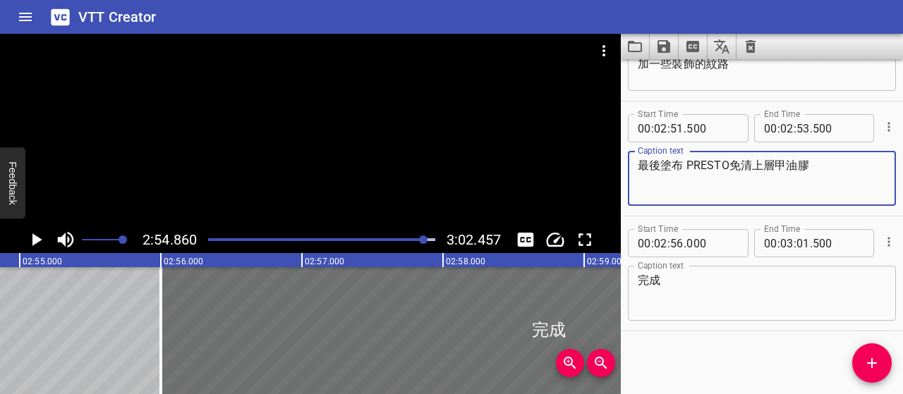
click at [807, 192] on textarea "最後塗布 PRESTO免清上層甲油膠" at bounding box center [761, 179] width 248 height 40
click at [422, 240] on div at bounding box center [423, 240] width 8 height 8
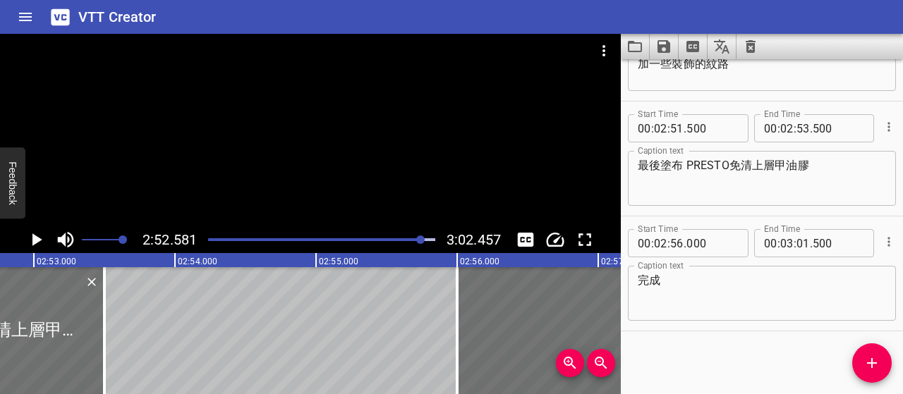
scroll to position [0, 24339]
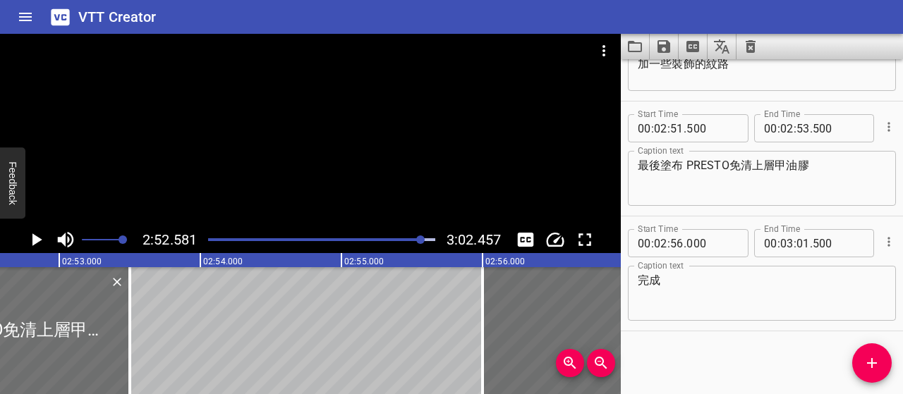
click at [34, 239] on icon "Play/Pause" at bounding box center [37, 239] width 10 height 13
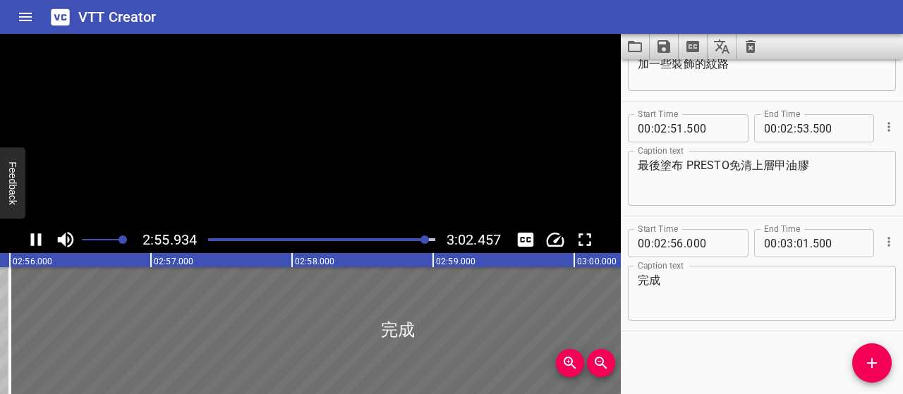
click at [34, 239] on icon "Play/Pause" at bounding box center [36, 239] width 11 height 13
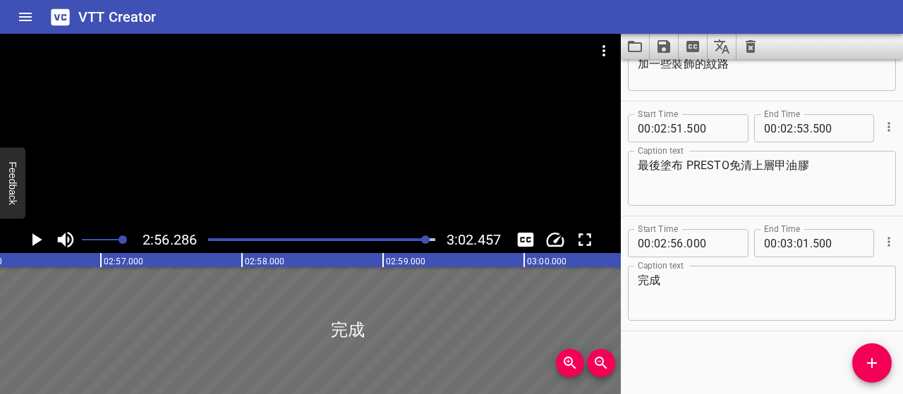
click at [34, 239] on icon "Play/Pause" at bounding box center [37, 239] width 10 height 13
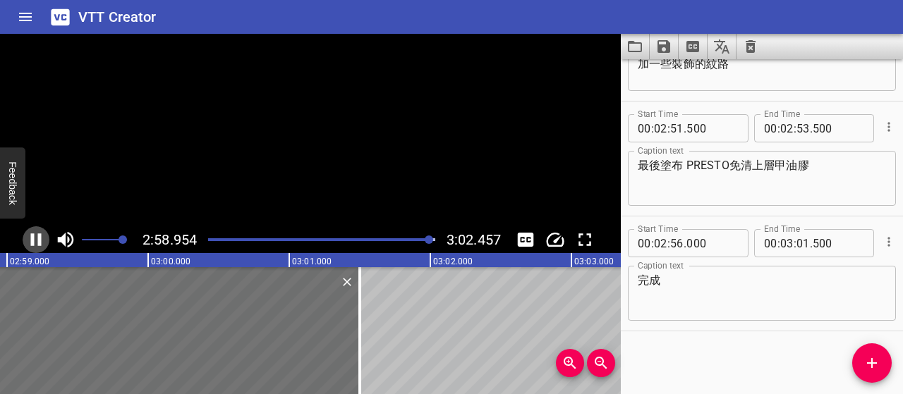
click at [34, 239] on icon "Play/Pause" at bounding box center [36, 239] width 11 height 13
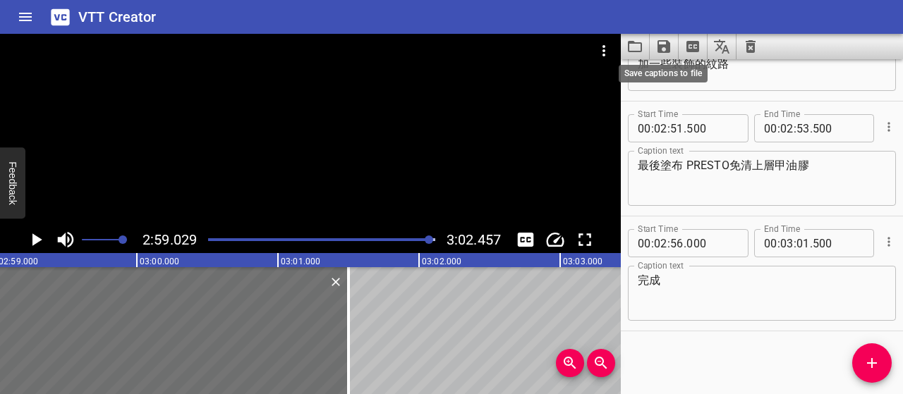
click at [663, 47] on icon "Save captions to file" at bounding box center [663, 46] width 17 height 17
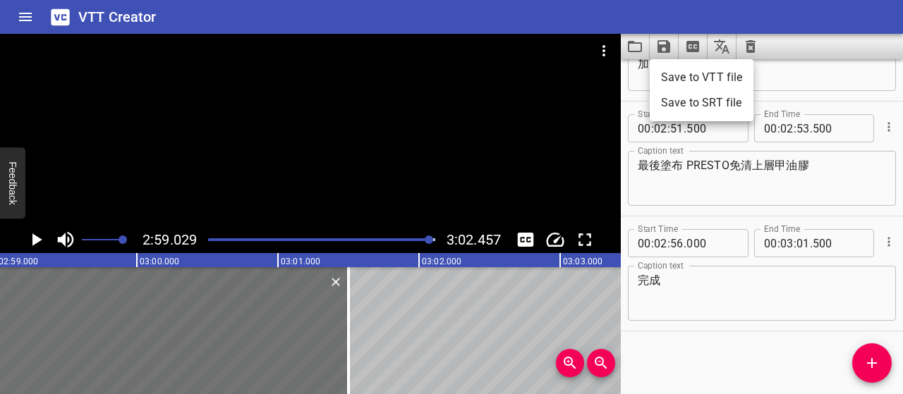
click at [680, 73] on li "Save to VTT file" at bounding box center [701, 77] width 104 height 25
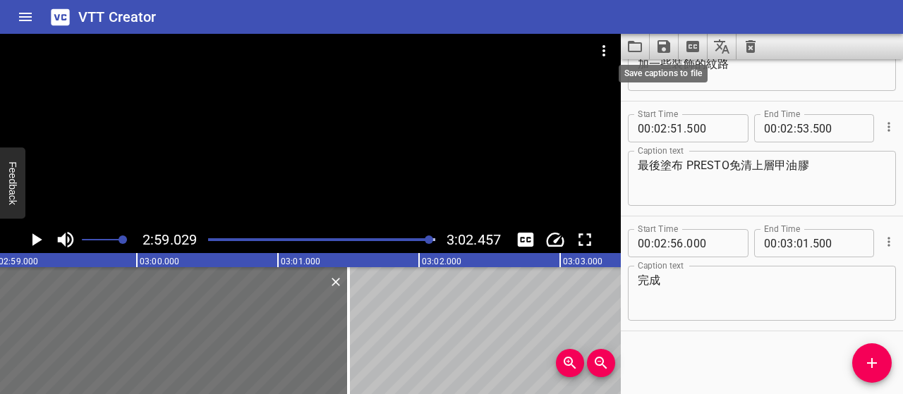
click at [666, 44] on icon "Save captions to file" at bounding box center [663, 46] width 13 height 13
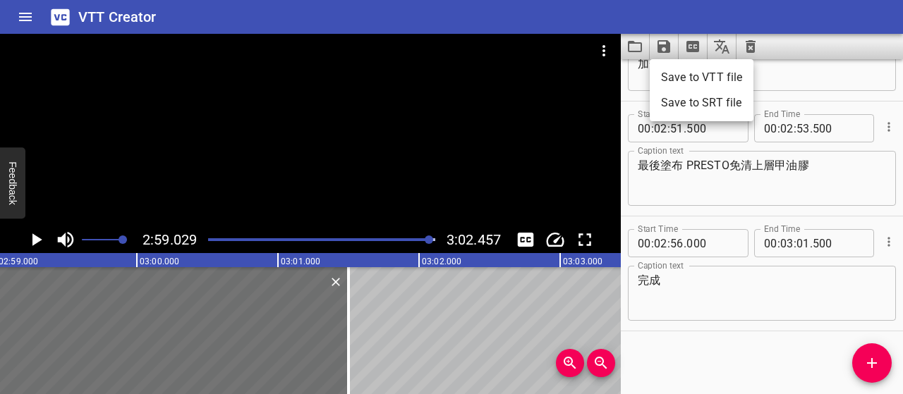
click at [707, 105] on li "Save to SRT file" at bounding box center [701, 102] width 104 height 25
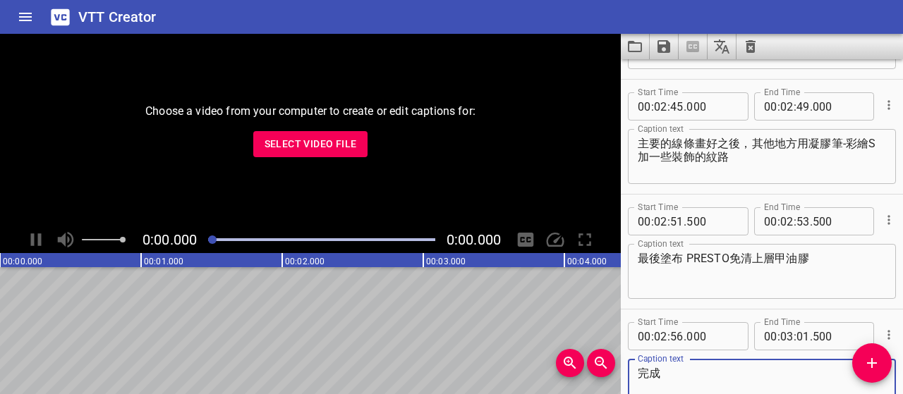
scroll to position [2259, 0]
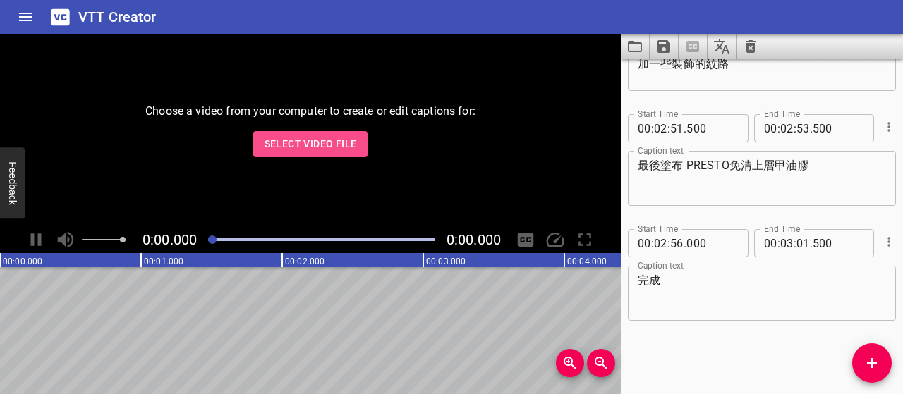
click at [348, 139] on span "Select Video File" at bounding box center [310, 144] width 92 height 18
click at [310, 144] on span "Select Video File" at bounding box center [310, 144] width 92 height 18
click at [330, 145] on span "Select Video File" at bounding box center [310, 144] width 92 height 18
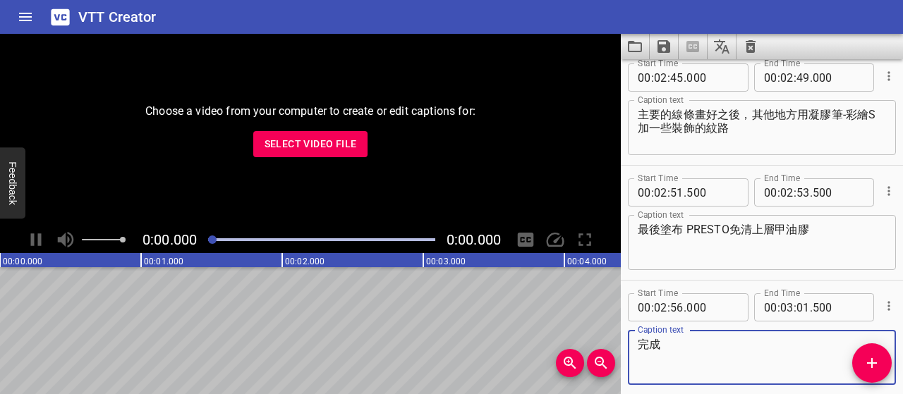
scroll to position [2259, 0]
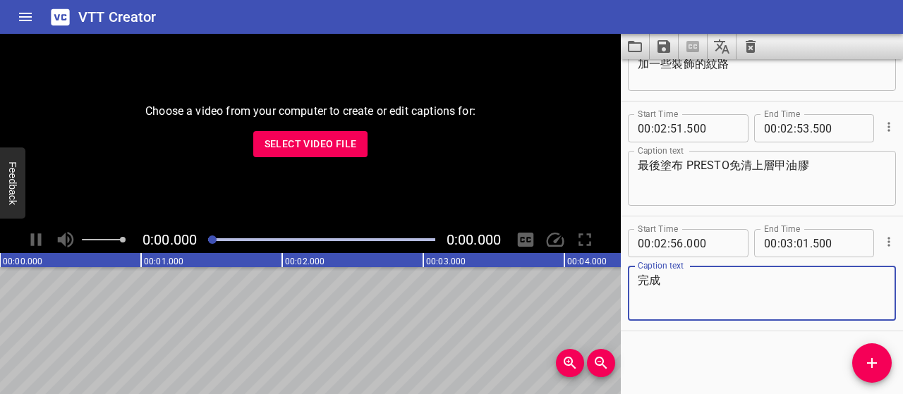
click at [321, 142] on span "Select Video File" at bounding box center [310, 144] width 92 height 18
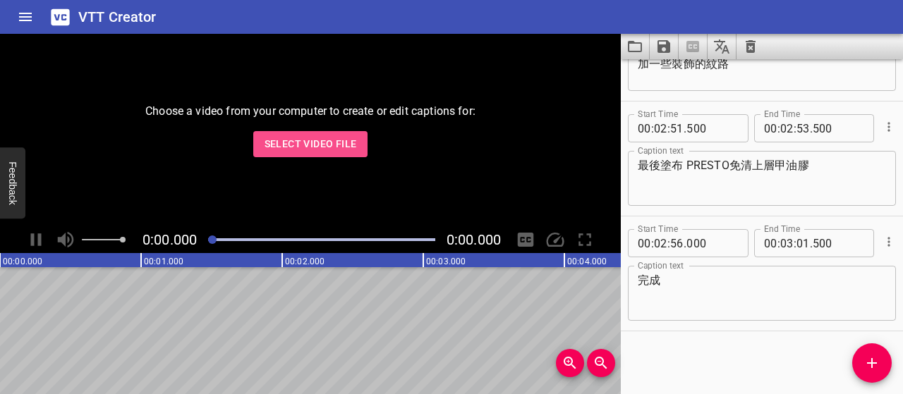
click at [350, 143] on span "Select Video File" at bounding box center [310, 144] width 92 height 18
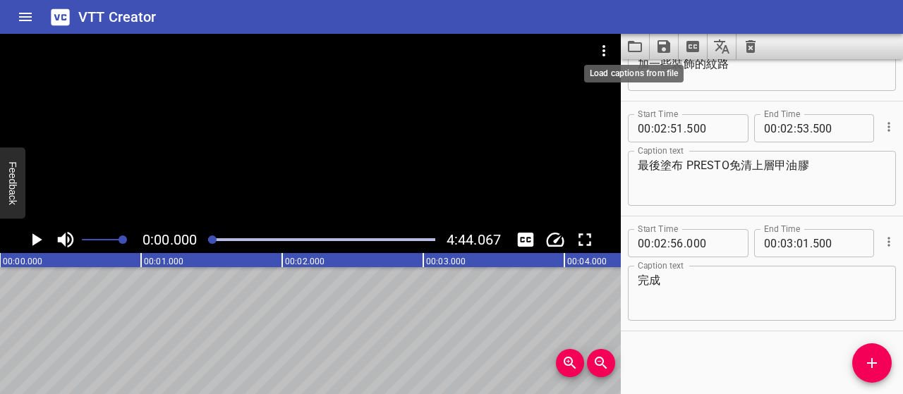
click at [634, 42] on icon "Load captions from file" at bounding box center [635, 46] width 14 height 11
click at [549, 15] on div "VTT Creator" at bounding box center [451, 17] width 903 height 34
click at [635, 52] on icon "Load captions from file" at bounding box center [634, 46] width 17 height 17
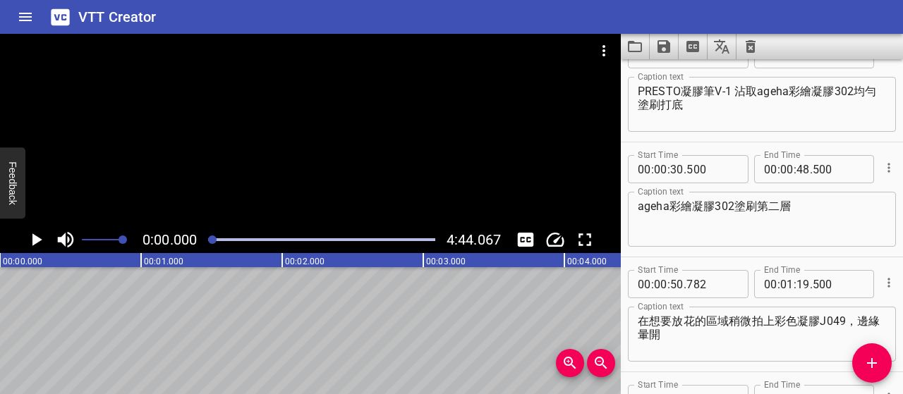
scroll to position [0, 0]
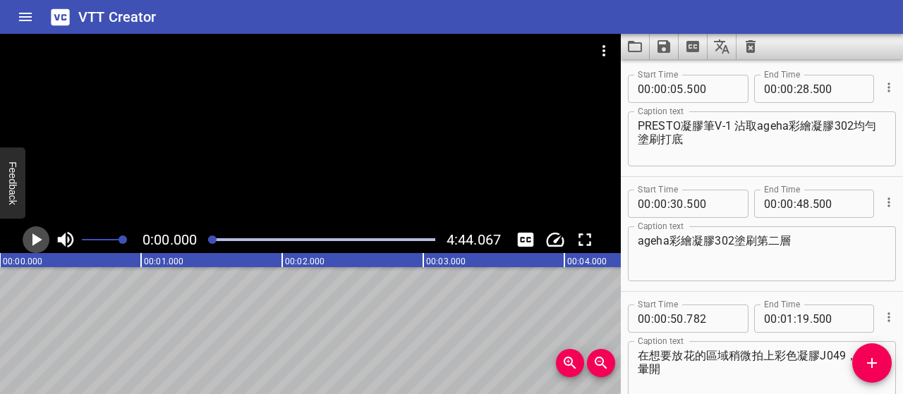
click at [34, 239] on icon "Play/Pause" at bounding box center [37, 239] width 10 height 13
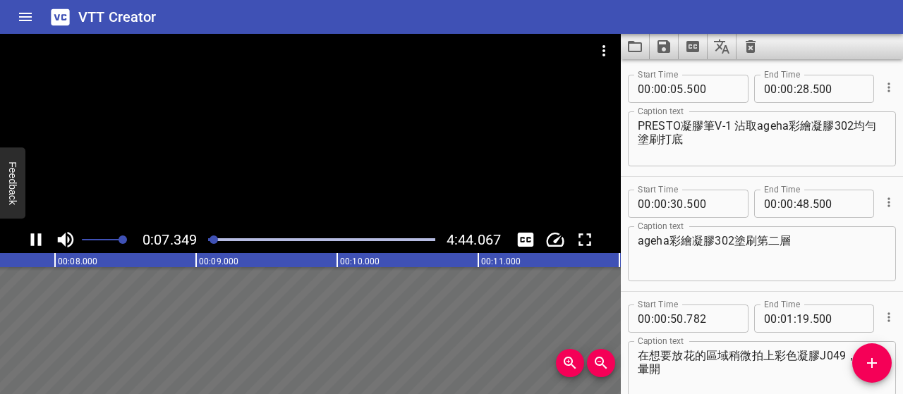
click at [35, 238] on icon "Play/Pause" at bounding box center [35, 239] width 21 height 21
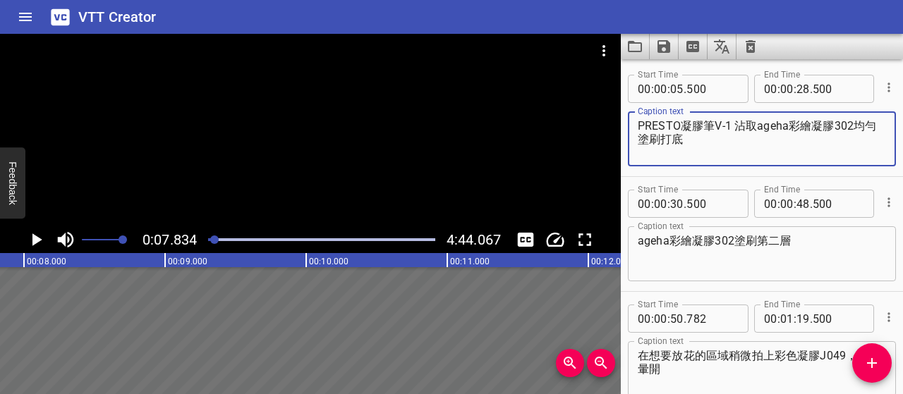
click at [719, 125] on textarea "PRESTO凝膠筆V-1 沾取ageha彩繪凝膠302均勻塗刷打底" at bounding box center [761, 139] width 248 height 40
click at [27, 237] on icon "Play/Pause" at bounding box center [35, 239] width 21 height 21
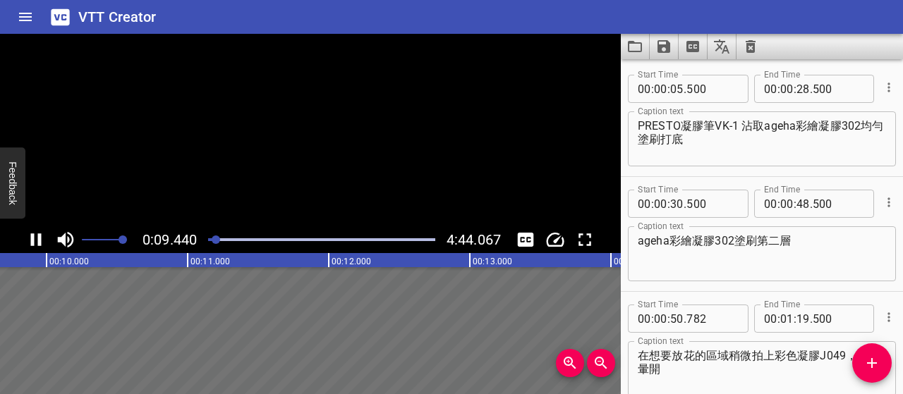
click at [28, 237] on icon "Play/Pause" at bounding box center [35, 239] width 21 height 21
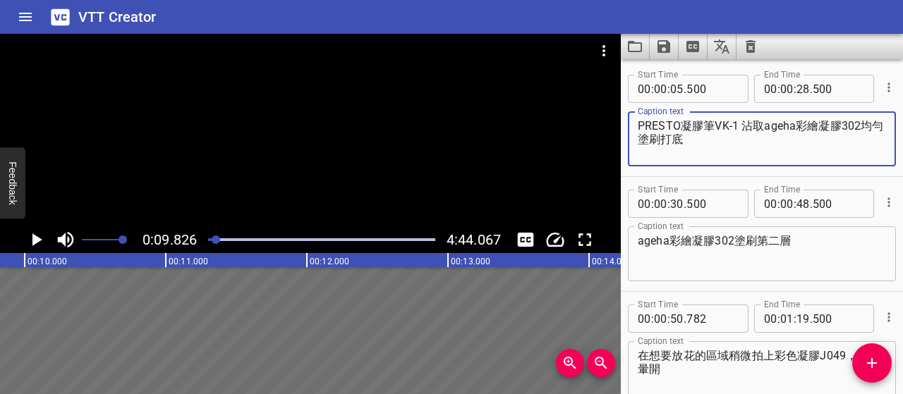
click at [817, 122] on textarea "PRESTO凝膠筆VK-1 沾取ageha彩繪凝膠302均勻塗刷打底" at bounding box center [761, 139] width 248 height 40
type textarea "PRESTO凝膠筆VK-1 沾取ageha彩色凝膠302均勻塗刷打底"
click at [34, 243] on icon "Play/Pause" at bounding box center [37, 239] width 10 height 13
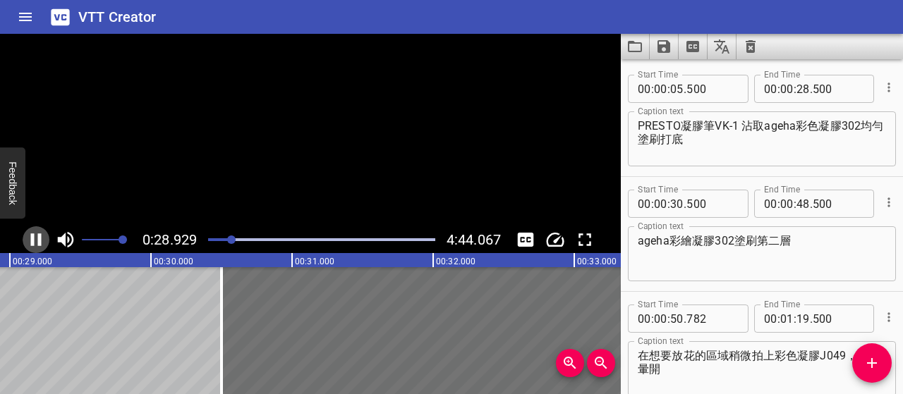
click at [34, 243] on icon "Play/Pause" at bounding box center [35, 239] width 21 height 21
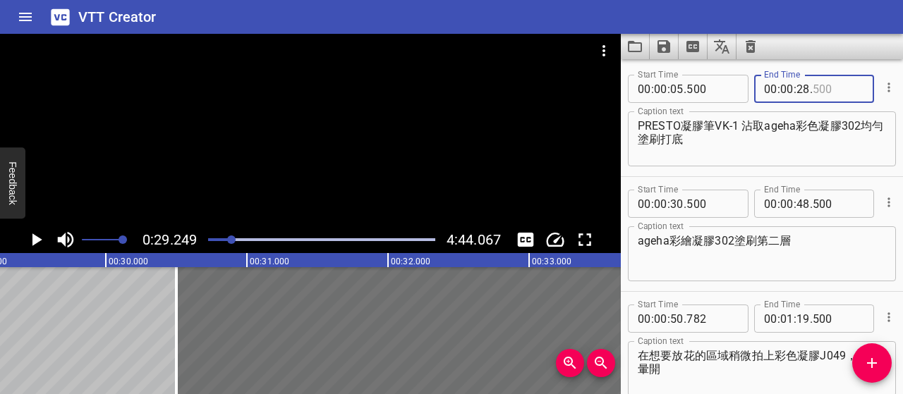
click at [843, 90] on input "number" at bounding box center [837, 89] width 51 height 28
type input "000"
click at [822, 142] on textarea "PRESTO凝膠筆VK-1 沾取ageha彩色凝膠302均勻塗刷打底" at bounding box center [761, 139] width 248 height 40
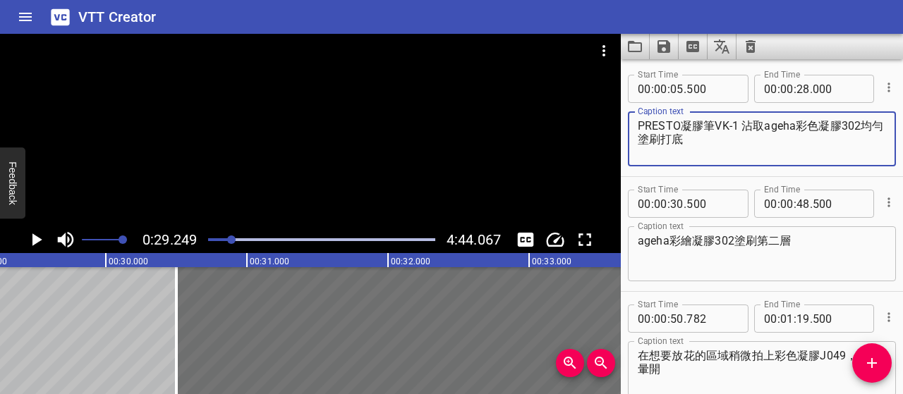
click at [38, 235] on icon "Play/Pause" at bounding box center [35, 239] width 21 height 21
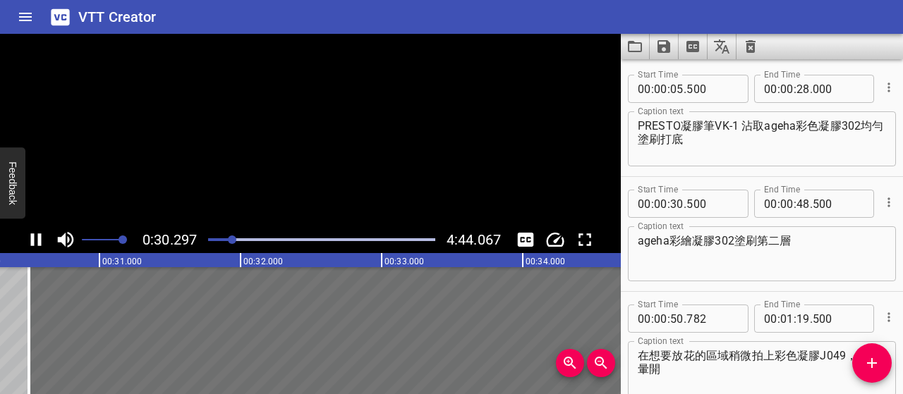
click at [37, 235] on icon "Play/Pause" at bounding box center [35, 239] width 21 height 21
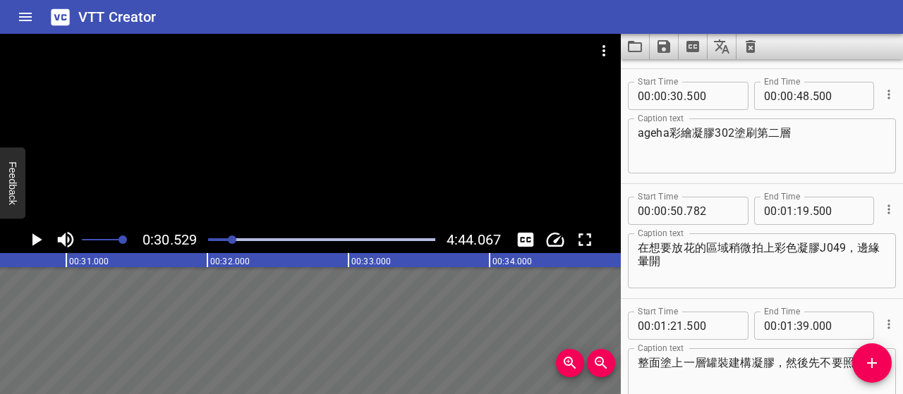
scroll to position [115, 0]
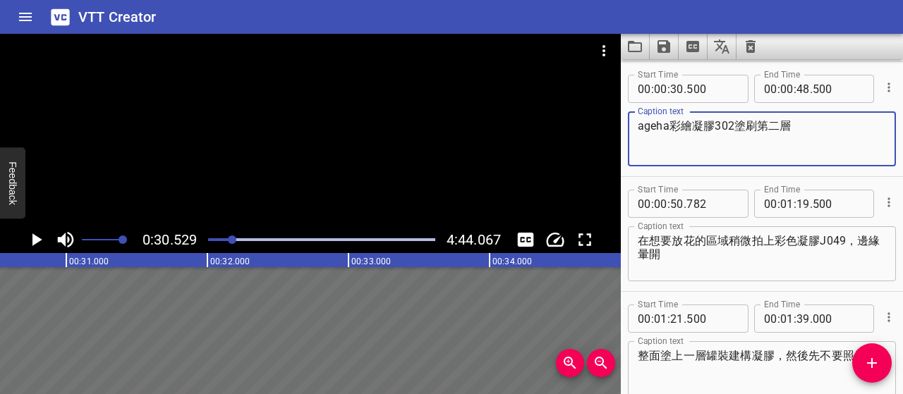
click at [693, 125] on textarea "ageha彩繪凝膠302塗刷第二層" at bounding box center [761, 139] width 248 height 40
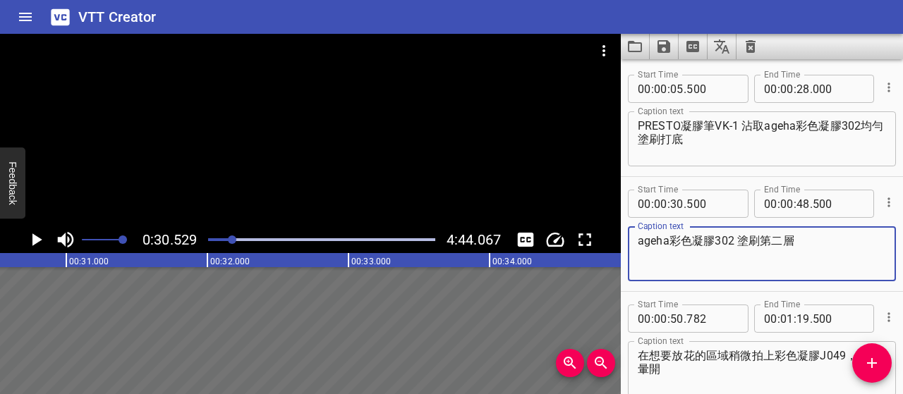
type textarea "ageha彩色凝膠302 塗刷第二層"
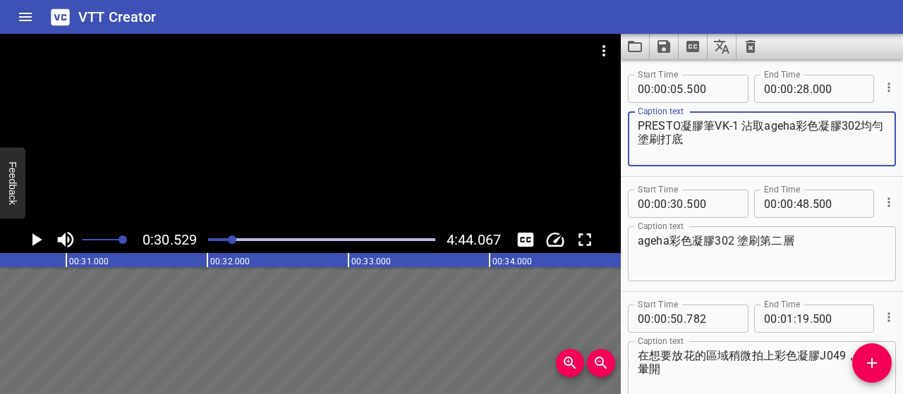
click at [864, 129] on textarea "PRESTO凝膠筆VK-1 沾取ageha彩色凝膠302均勻塗刷打底" at bounding box center [761, 139] width 248 height 40
type textarea "PRESTO凝膠筆VK-1 沾取ageha彩色凝膠302 均勻塗刷打底"
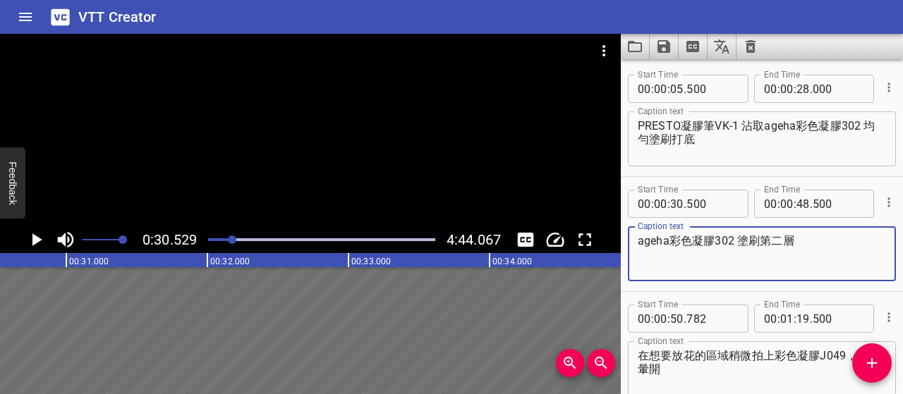
click at [793, 242] on textarea "ageha彩色凝膠302 塗刷第二層" at bounding box center [761, 254] width 248 height 40
type textarea "ageha彩色凝膠302 塗刷第二層，讓顏色更飽和"
click at [39, 239] on icon "Play/Pause" at bounding box center [37, 239] width 10 height 13
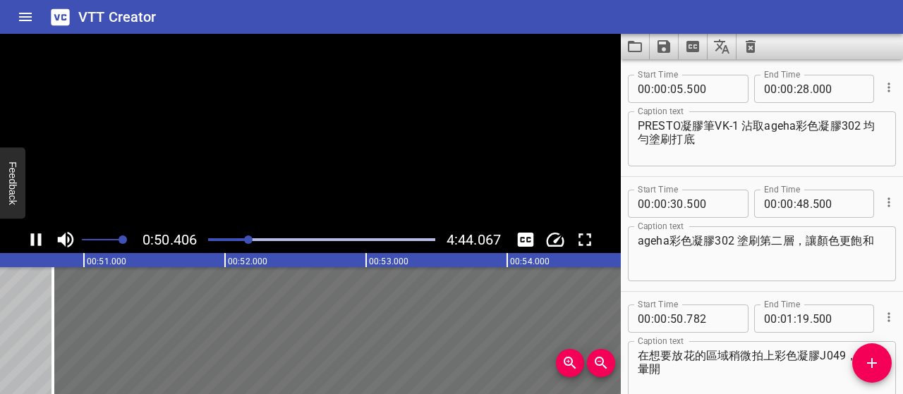
click at [31, 240] on icon "Play/Pause" at bounding box center [36, 239] width 11 height 13
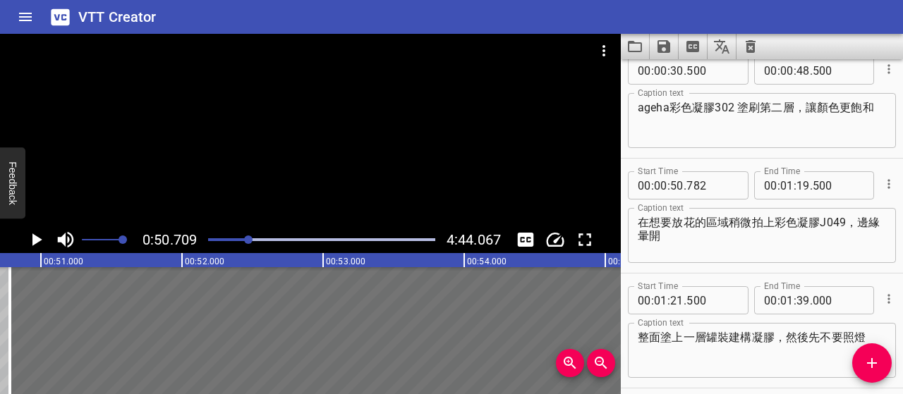
scroll to position [141, 0]
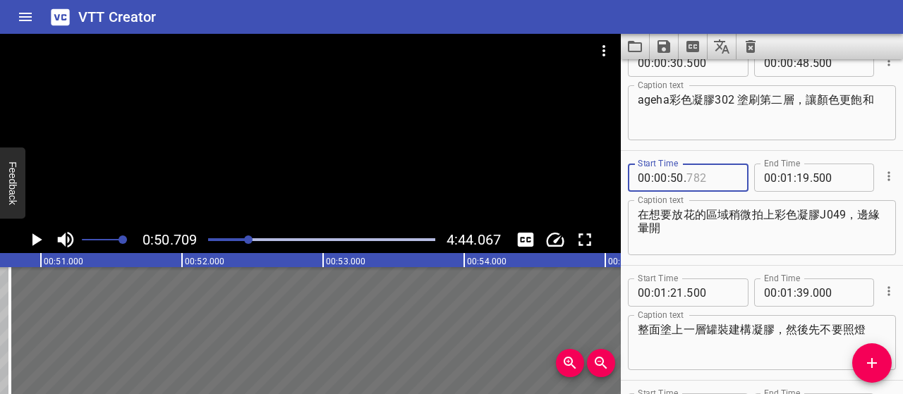
click at [705, 177] on input "number" at bounding box center [711, 178] width 51 height 28
type input "500"
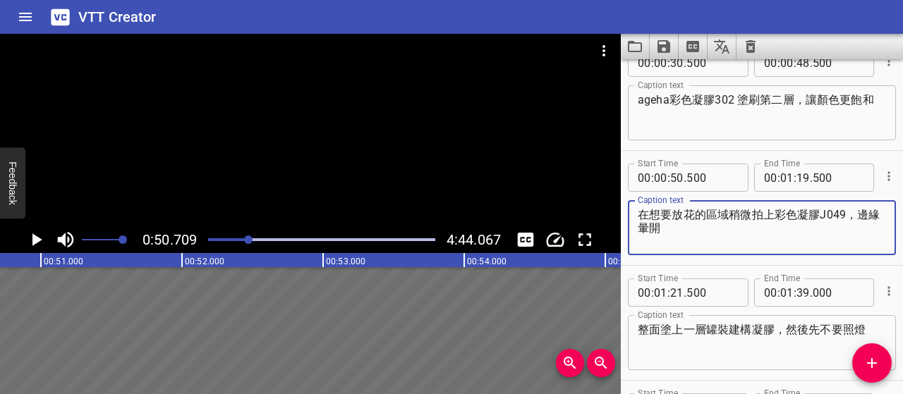
click at [642, 217] on textarea "在想要放花的區域稍微拍上彩色凝膠J049，邊緣暈開" at bounding box center [761, 228] width 248 height 40
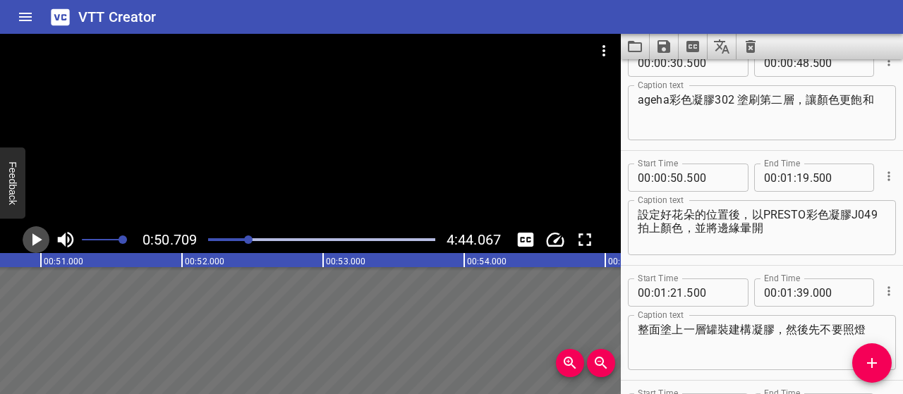
click at [30, 236] on icon "Play/Pause" at bounding box center [35, 239] width 21 height 21
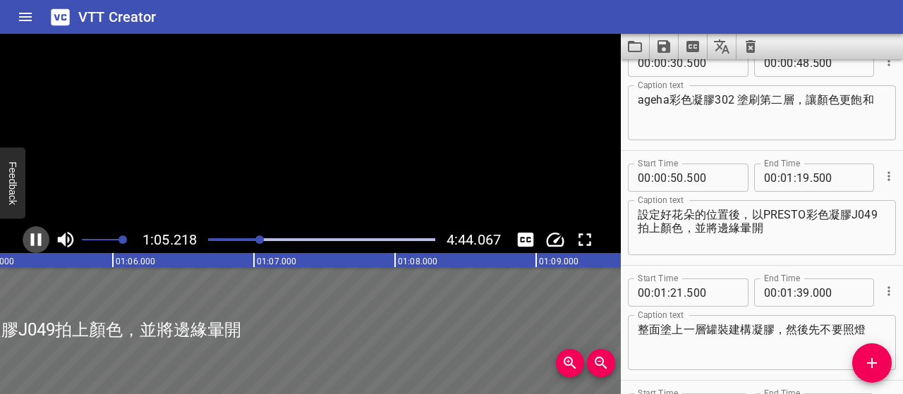
click at [28, 238] on icon "Play/Pause" at bounding box center [35, 239] width 21 height 21
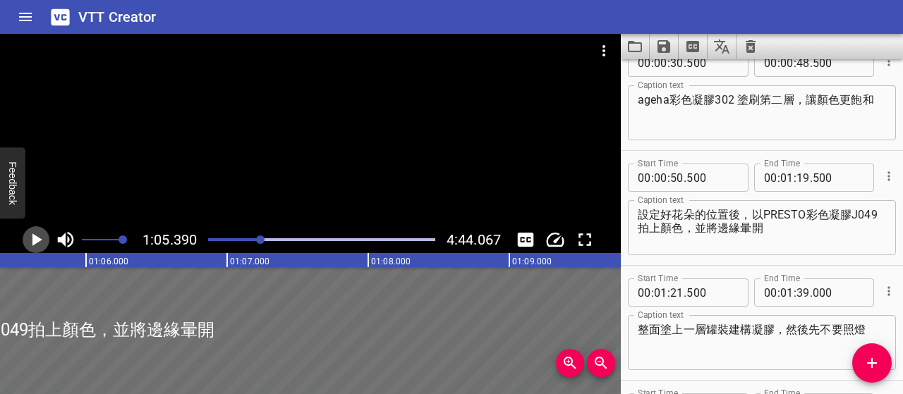
click at [28, 238] on icon "Play/Pause" at bounding box center [35, 239] width 21 height 21
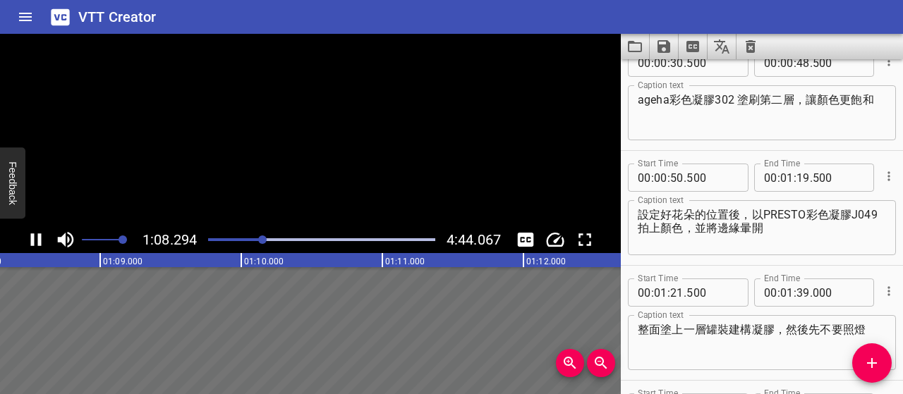
click at [28, 238] on icon "Play/Pause" at bounding box center [35, 239] width 21 height 21
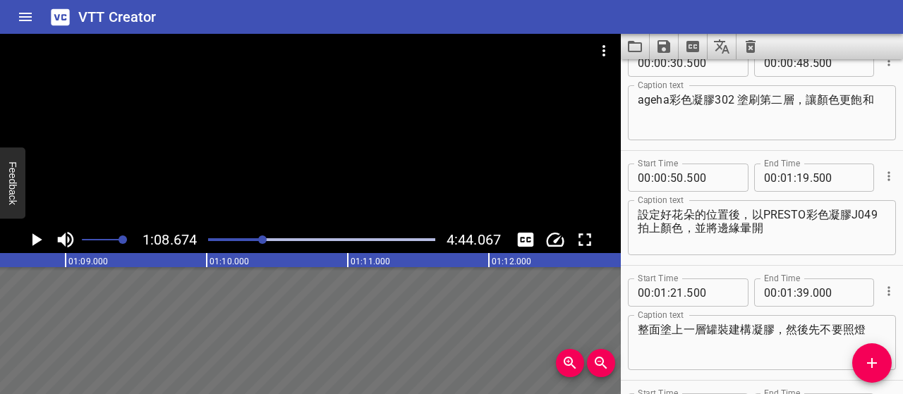
scroll to position [0, 9685]
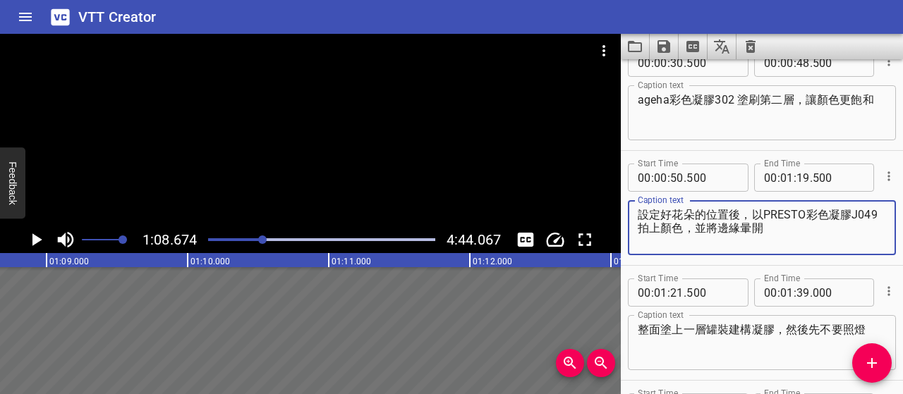
click at [728, 211] on textarea "設定好花朵的位置後，以PRESTO彩色凝膠J049拍上顏色，並將邊緣暈開" at bounding box center [761, 228] width 248 height 40
type textarea "設定好花朵的位置後，以PRESTO彩色凝膠J049拍上顏色，並將邊緣暈開"
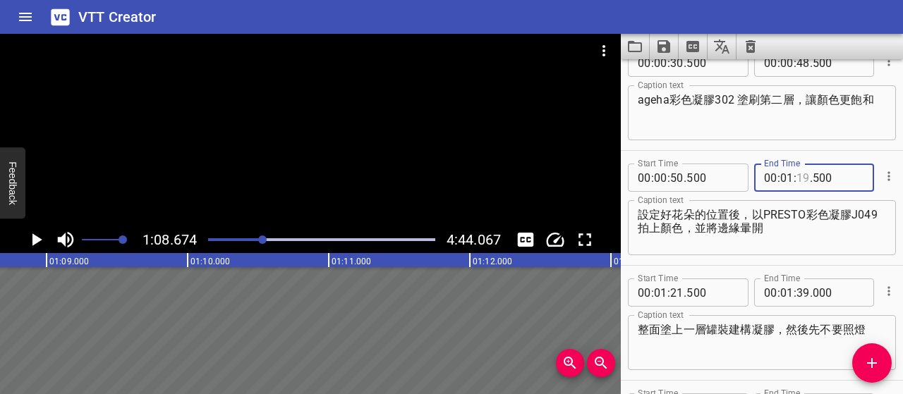
click at [798, 178] on input "number" at bounding box center [802, 178] width 13 height 28
type input "07"
type input "000"
click at [874, 366] on icon "Add Cue" at bounding box center [871, 363] width 17 height 17
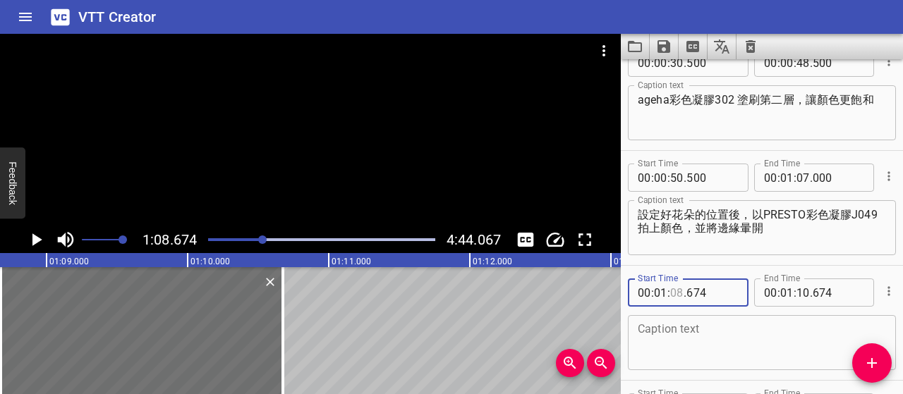
click at [676, 292] on input "number" at bounding box center [676, 293] width 13 height 28
type input "07"
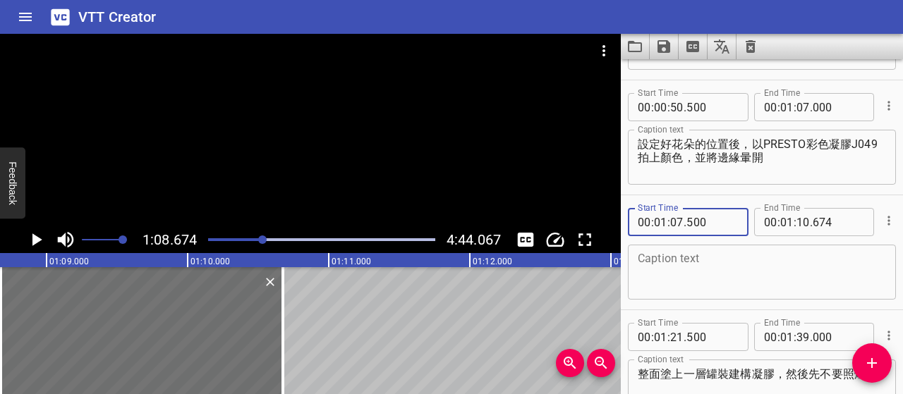
type input "500"
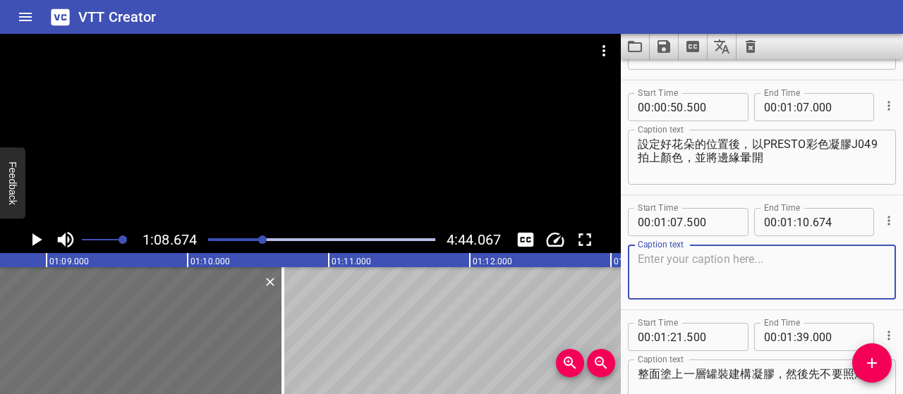
click at [684, 270] on textarea at bounding box center [761, 272] width 248 height 40
type textarea "金"
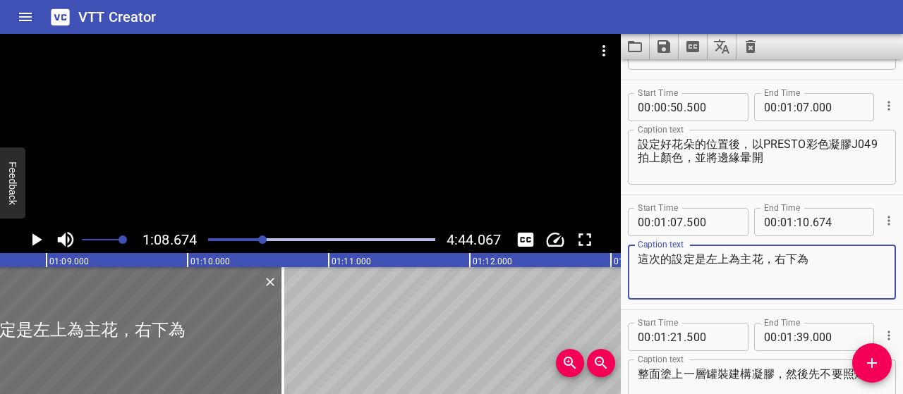
type textarea "這次的設定是左上為主花，右下為"
drag, startPoint x: 830, startPoint y: 263, endPoint x: 614, endPoint y: 258, distance: 215.8
click at [614, 258] on main "1:08.674 4:44.067 00:00.000 00:01.000 00:02.000 00:03.000 00:04.000 00:05.000 0…" at bounding box center [451, 214] width 903 height 360
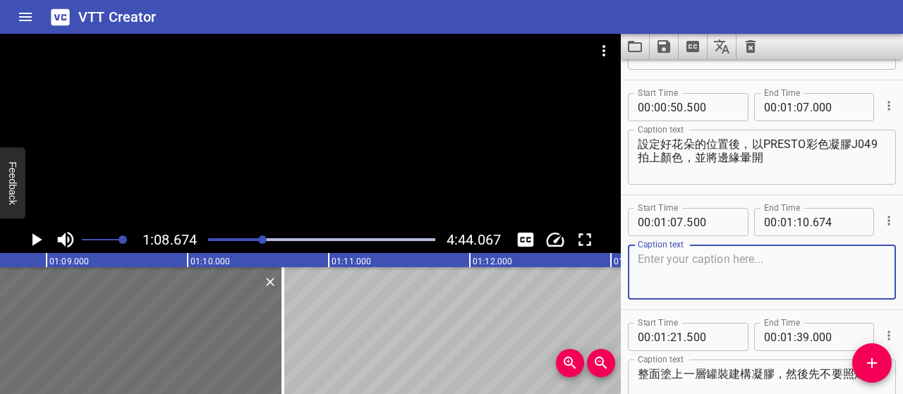
paste textarea "主花擺在左上角，尺寸較大；副花則放在右下角，相對小一點"
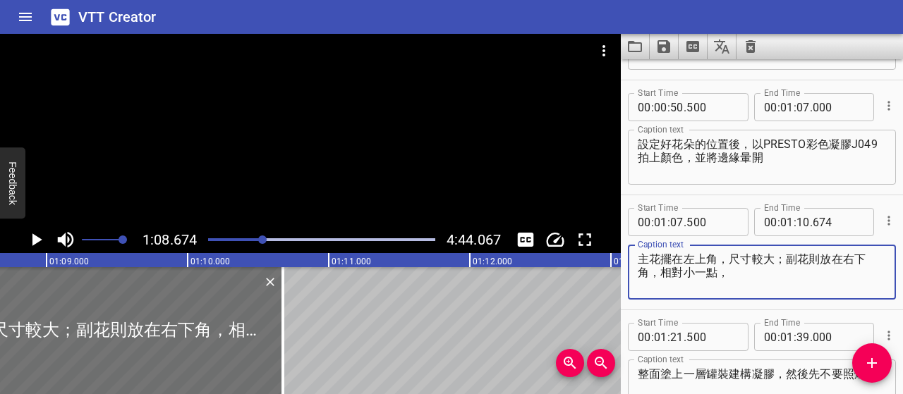
paste textarea "，以突顯主次層次"
type textarea "主花擺在左上角，尺寸較大；副花則放在右下角，相對小一點，以突顯層次"
click at [40, 238] on icon "Play/Pause" at bounding box center [35, 239] width 21 height 21
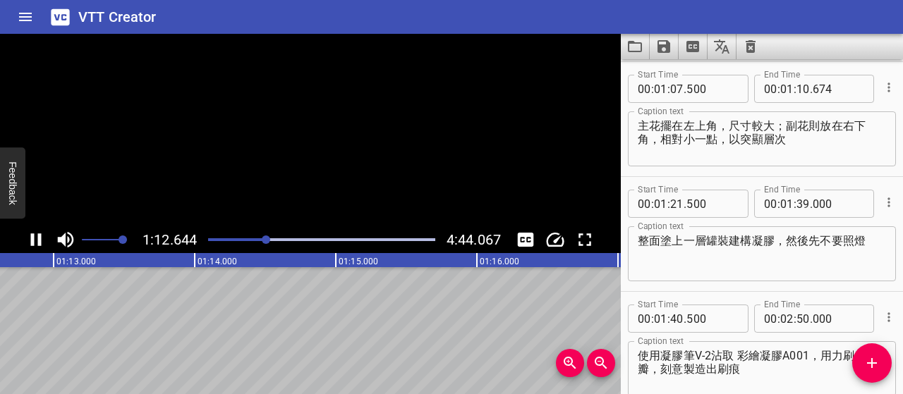
scroll to position [0, 10263]
click at [40, 238] on icon "Play/Pause" at bounding box center [36, 239] width 11 height 13
click at [40, 239] on icon "Play/Pause" at bounding box center [37, 239] width 10 height 13
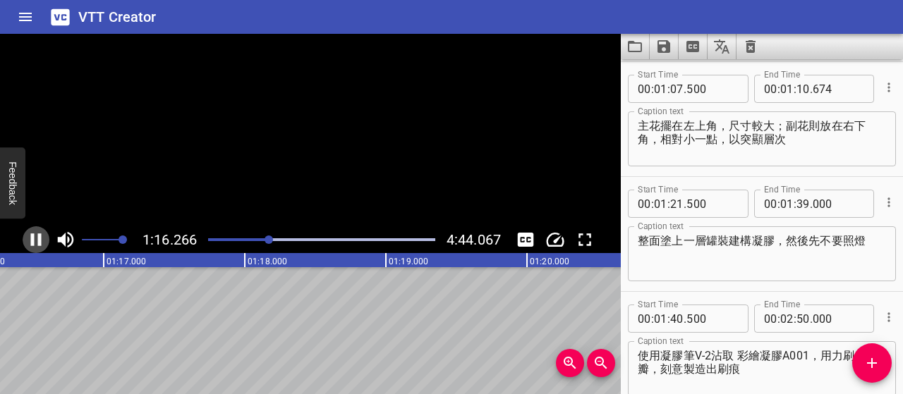
click at [40, 239] on icon "Play/Pause" at bounding box center [36, 239] width 11 height 13
click at [800, 90] on input "number" at bounding box center [802, 89] width 13 height 28
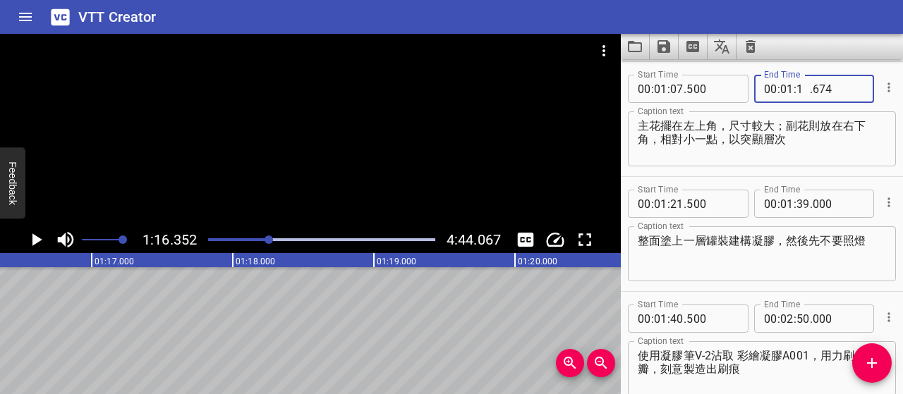
type input "14"
type input "500"
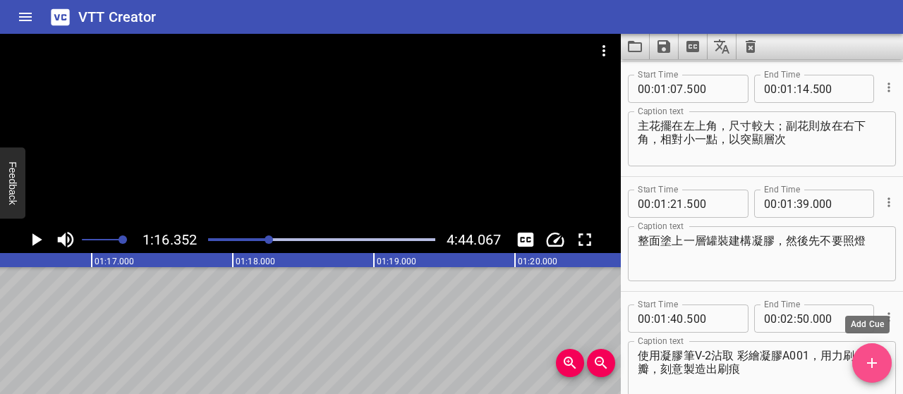
click at [867, 353] on button "Add Cue" at bounding box center [871, 362] width 39 height 39
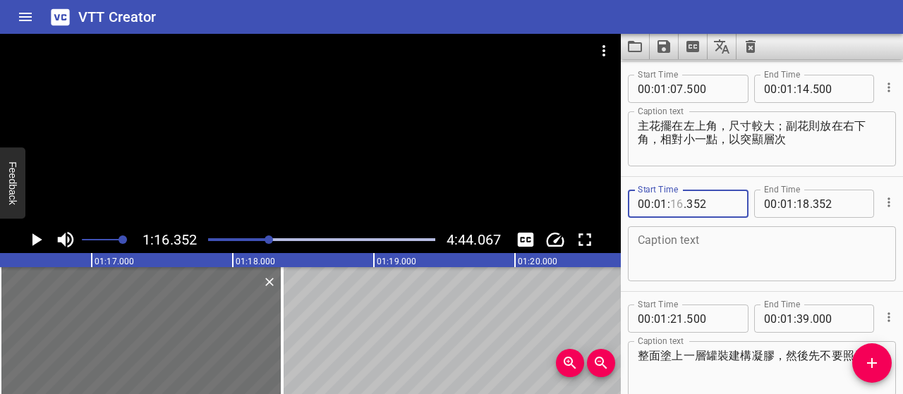
click at [672, 202] on input "number" at bounding box center [676, 204] width 13 height 28
type input "15"
type input "000"
click at [724, 240] on textarea at bounding box center [761, 254] width 248 height 40
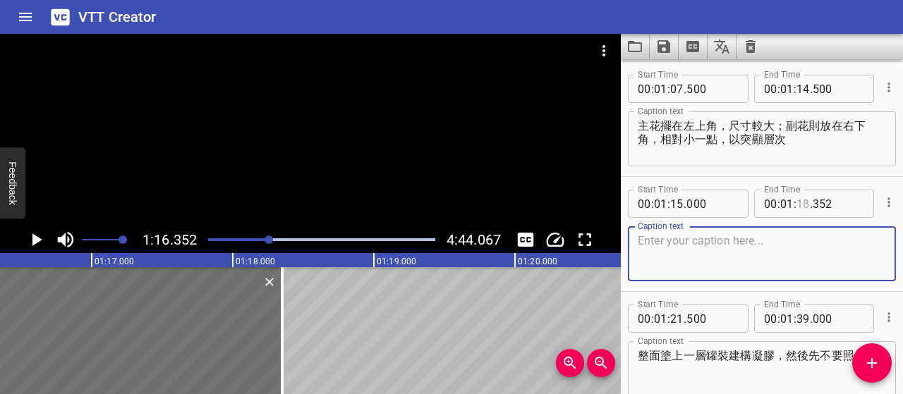
click at [796, 202] on input "number" at bounding box center [802, 204] width 13 height 28
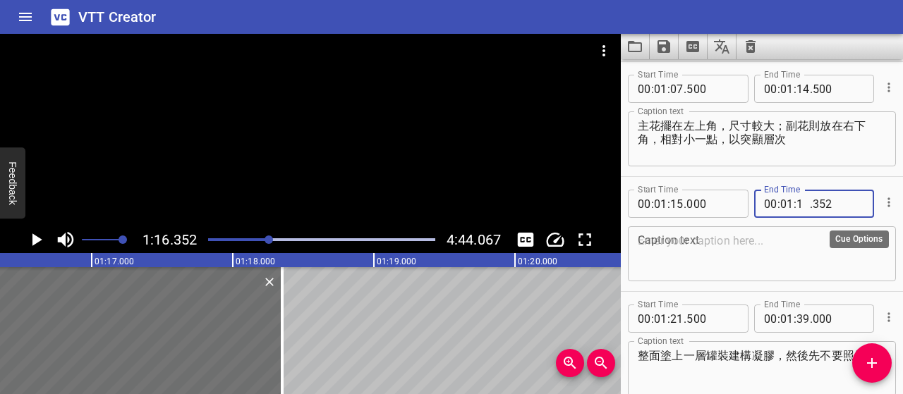
type input "18"
type input "000"
click at [762, 246] on textarea at bounding box center [761, 254] width 248 height 40
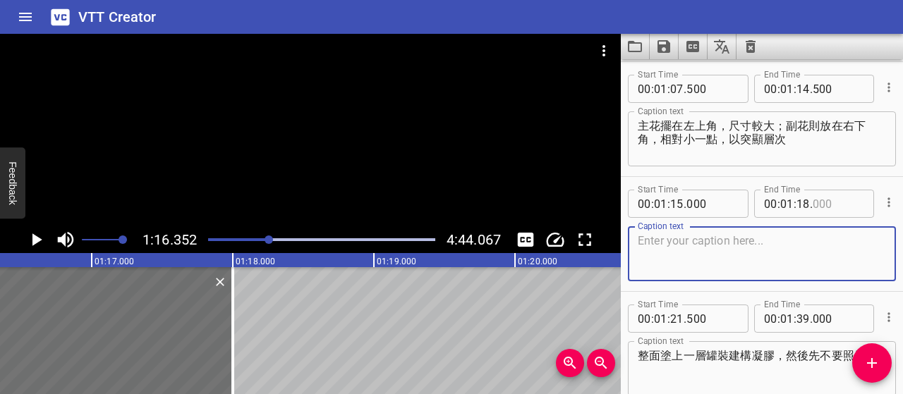
click at [812, 201] on input "number" at bounding box center [837, 204] width 51 height 28
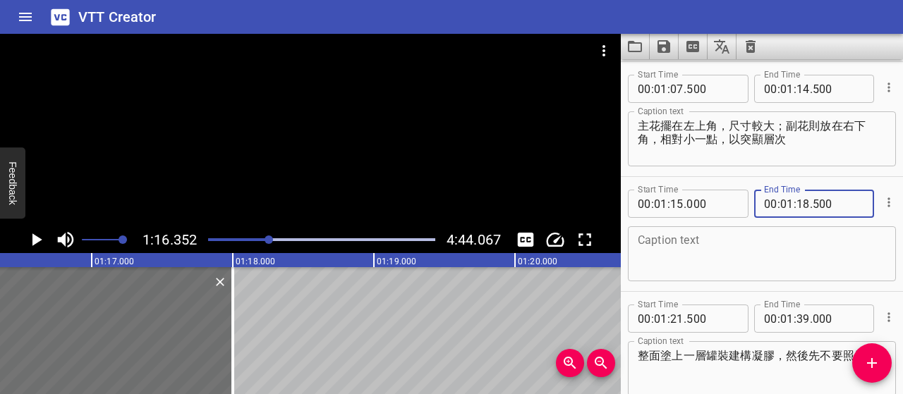
type input "500"
click at [811, 245] on textarea at bounding box center [761, 254] width 248 height 40
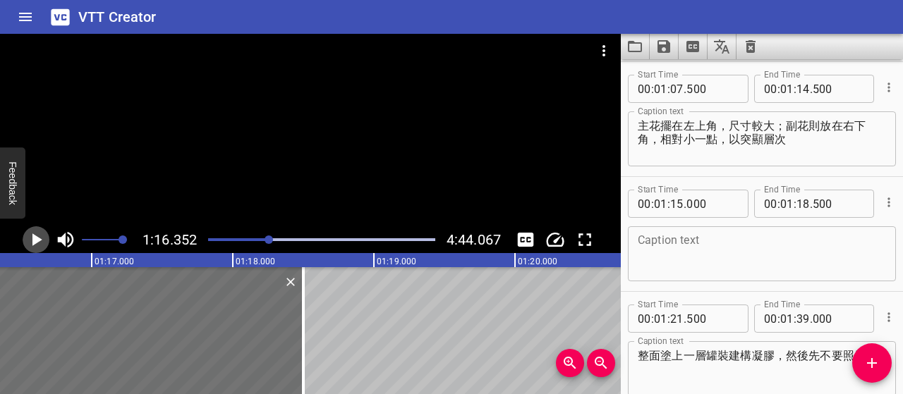
click at [36, 240] on icon "Play/Pause" at bounding box center [37, 239] width 10 height 13
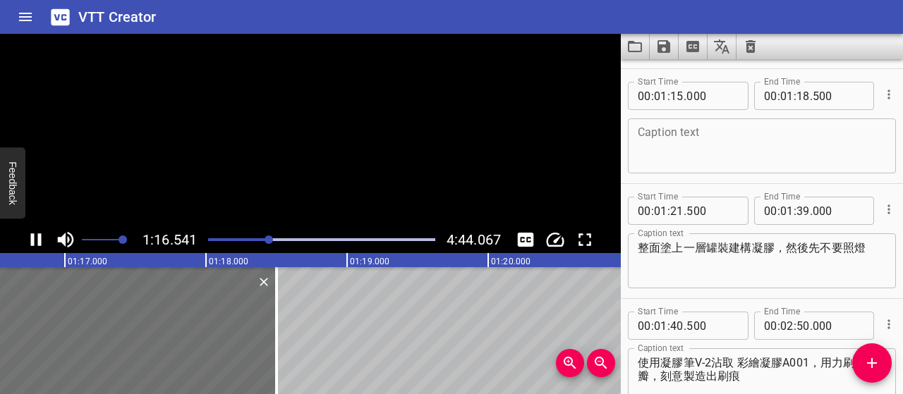
scroll to position [460, 0]
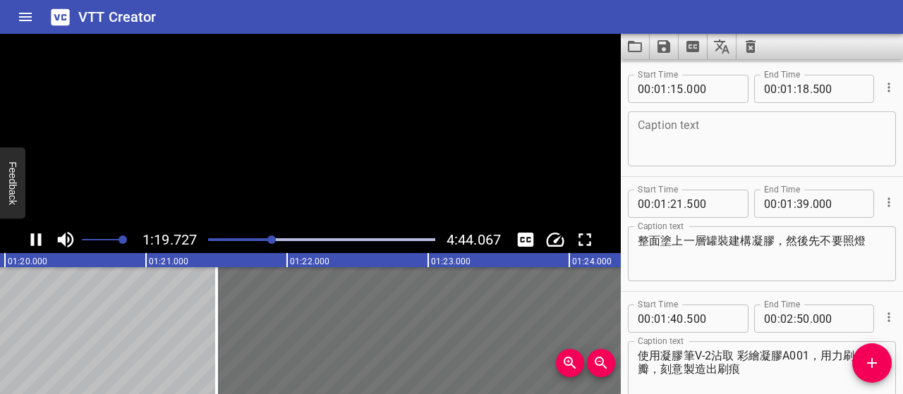
click at [36, 240] on icon "Play/Pause" at bounding box center [35, 239] width 21 height 21
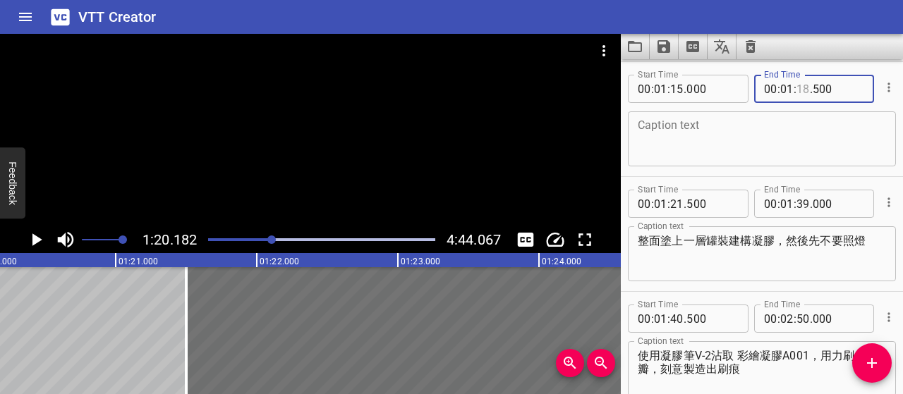
click at [800, 87] on input "number" at bounding box center [802, 89] width 13 height 28
type input "19"
type input "000"
click at [779, 142] on textarea at bounding box center [761, 139] width 248 height 40
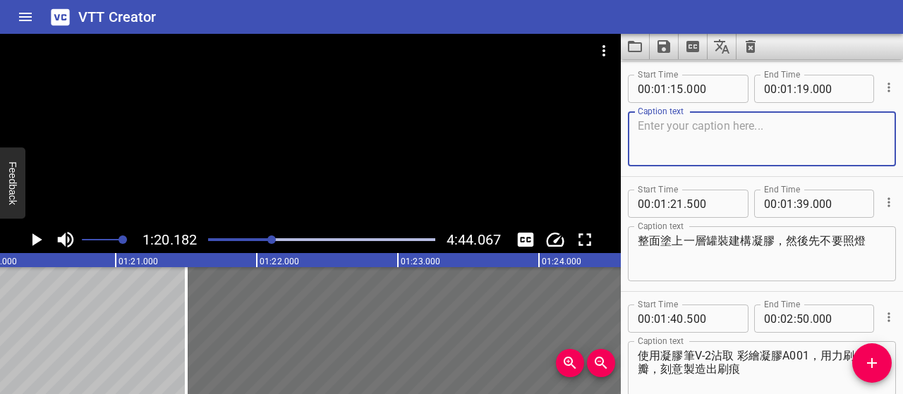
click at [42, 242] on icon "Play/Pause" at bounding box center [35, 239] width 21 height 21
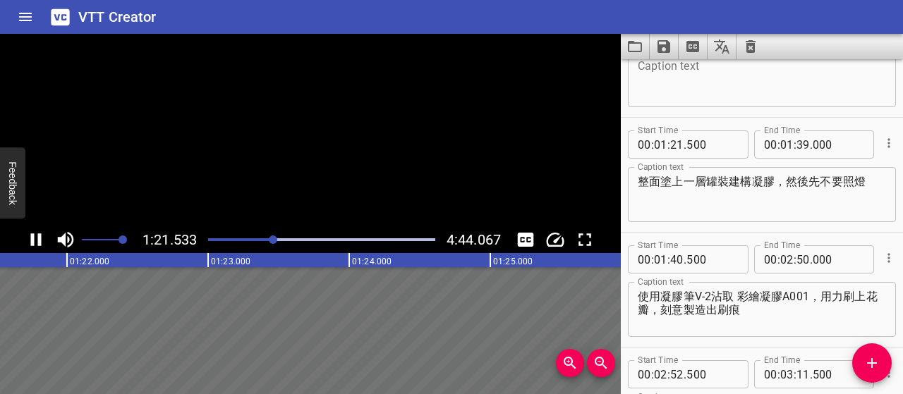
scroll to position [0, 11498]
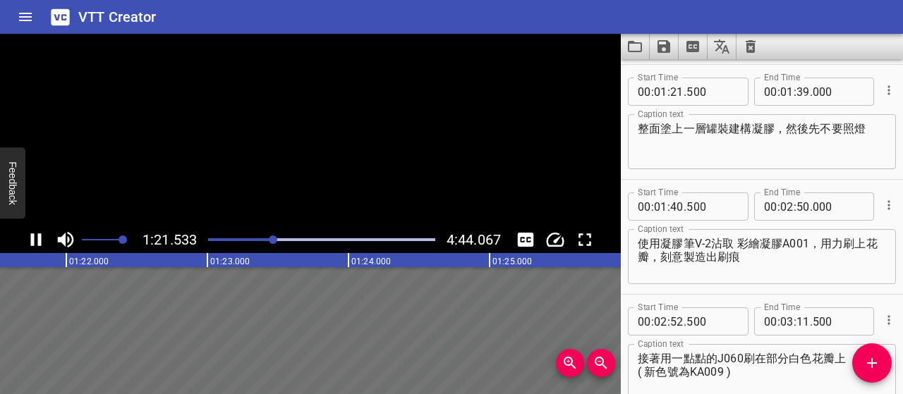
click at [42, 242] on icon "Play/Pause" at bounding box center [35, 239] width 21 height 21
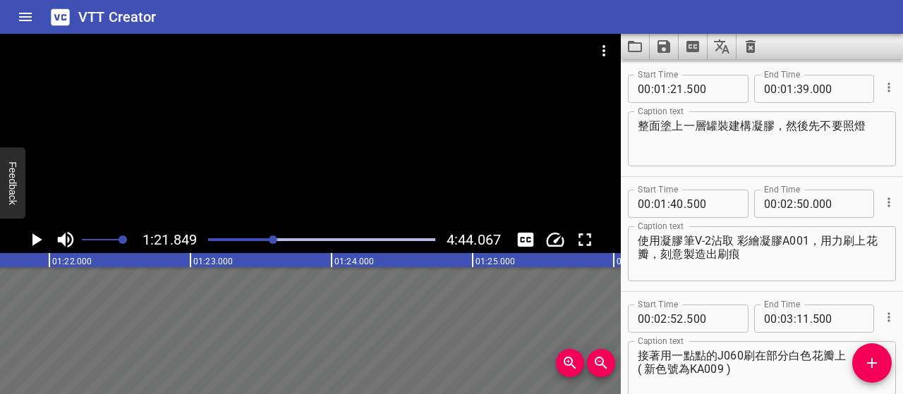
scroll to position [0, 11543]
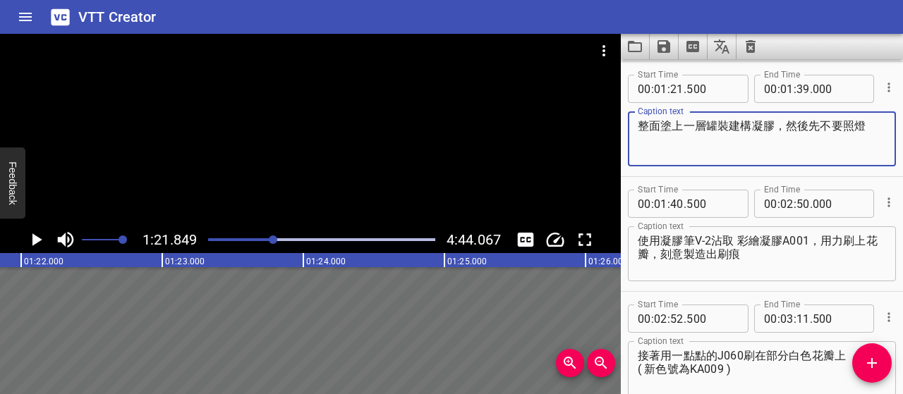
drag, startPoint x: 704, startPoint y: 126, endPoint x: 726, endPoint y: 118, distance: 23.2
click at [704, 126] on textarea "整面塗上一層罐裝建構凝膠，然後先不要照燈" at bounding box center [761, 139] width 248 height 40
click at [728, 122] on textarea "整面塗上一層罐裝建構凝膠，然後先不要照燈" at bounding box center [761, 139] width 248 height 40
type textarea "整面塗上一層建構凝膠，然後先不要照燈"
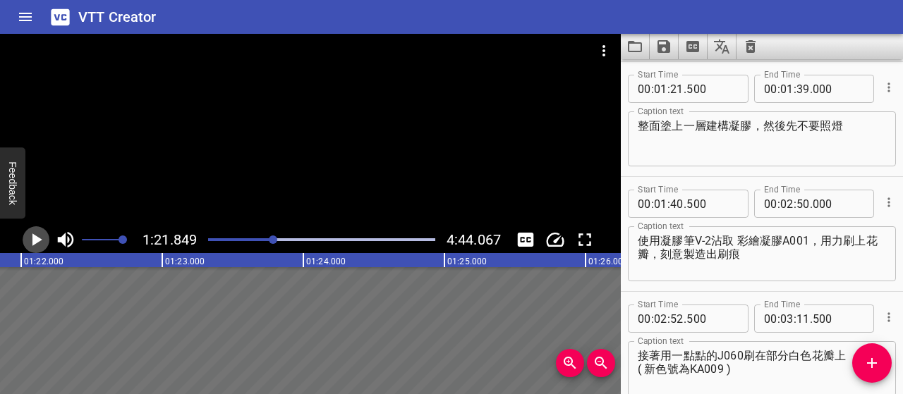
click at [41, 239] on icon "Play/Pause" at bounding box center [35, 239] width 21 height 21
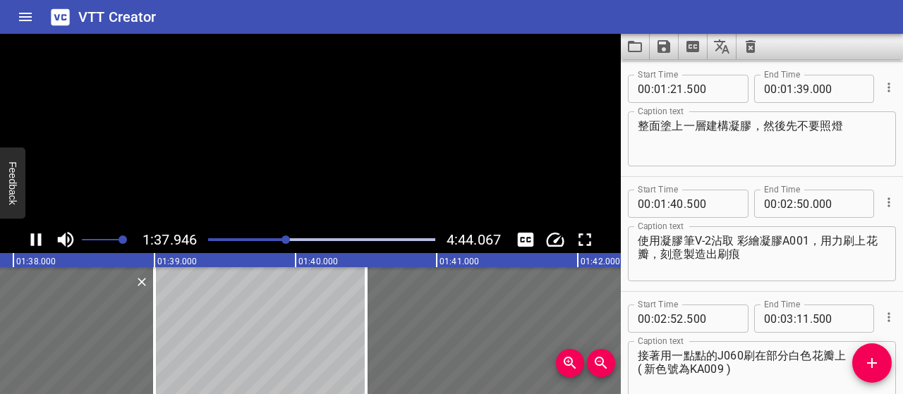
scroll to position [0, 13813]
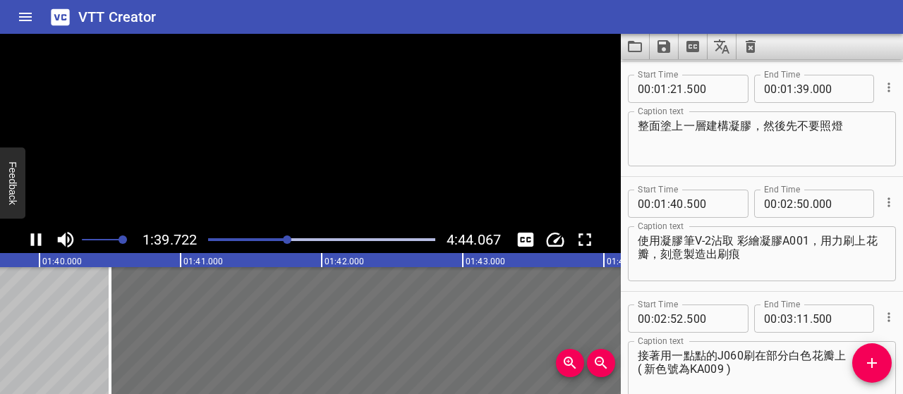
click at [34, 239] on icon "Play/Pause" at bounding box center [36, 239] width 11 height 13
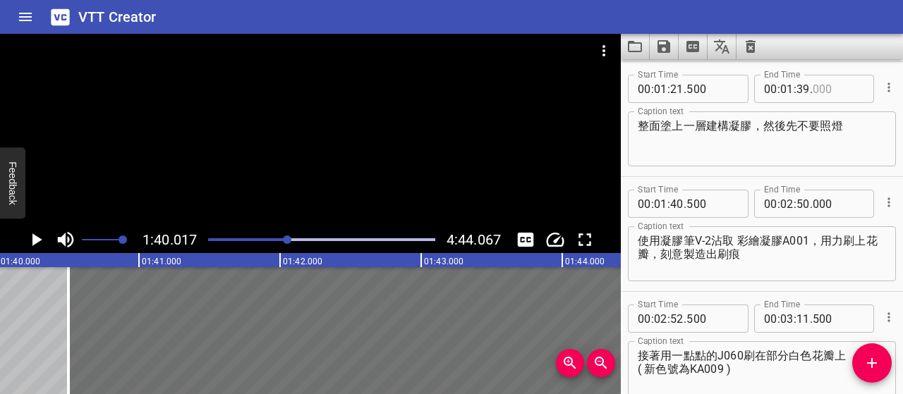
click at [812, 89] on input "number" at bounding box center [837, 89] width 51 height 28
type input "500"
click at [698, 207] on input "number" at bounding box center [711, 204] width 51 height 28
type input "000"
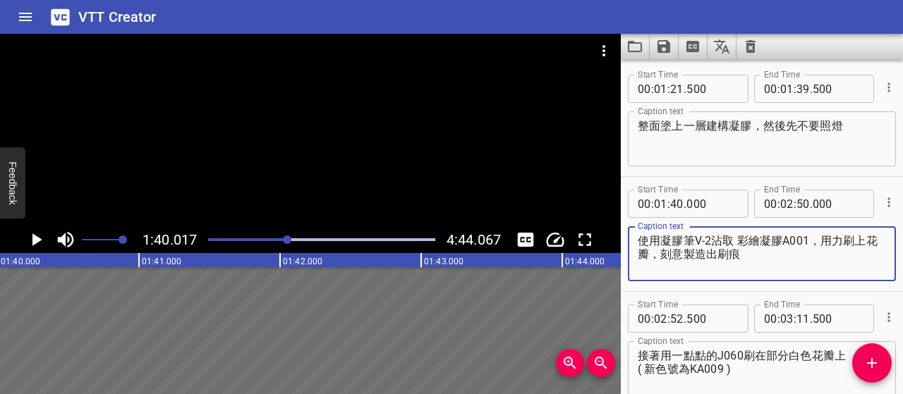
click at [701, 240] on textarea "使用凝膠筆V-2沾取 彩繪凝膠A001，用力刷上花瓣，刻意製造出刷痕" at bounding box center [761, 254] width 248 height 40
type textarea "凝膠筆VK-2 沾取彩繪凝膠A001，用力刷上花瓣，刻意製造出刷痕"
click at [32, 237] on icon "Play/Pause" at bounding box center [35, 239] width 21 height 21
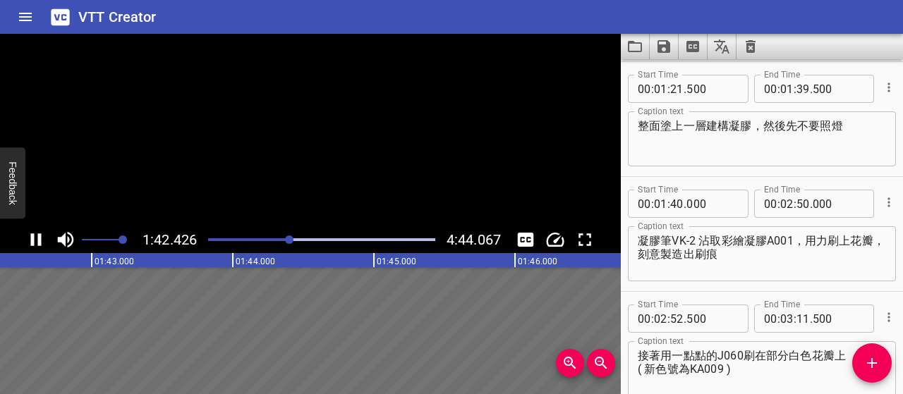
scroll to position [0, 14445]
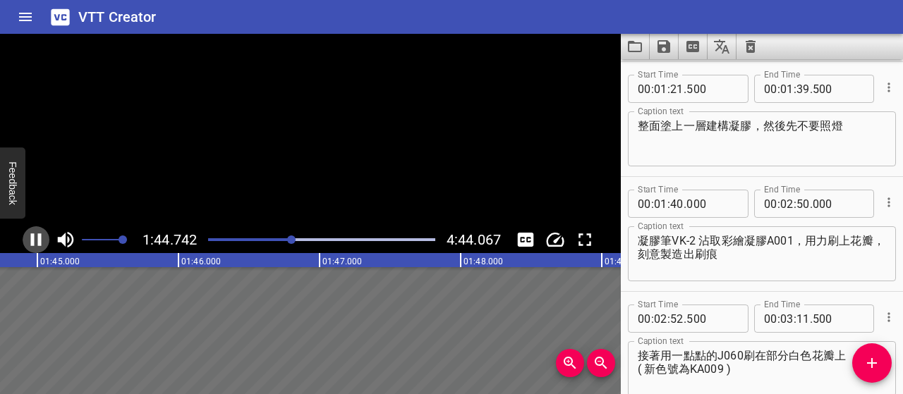
click at [35, 237] on icon "Play/Pause" at bounding box center [35, 239] width 21 height 21
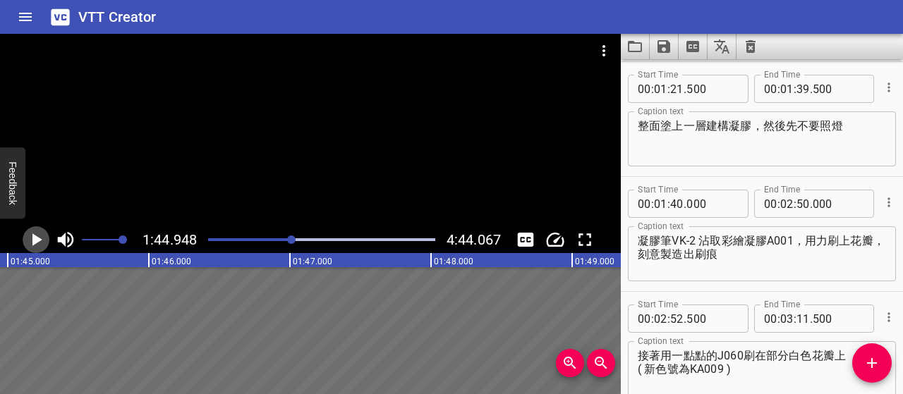
click at [35, 237] on icon "Play/Pause" at bounding box center [37, 239] width 10 height 13
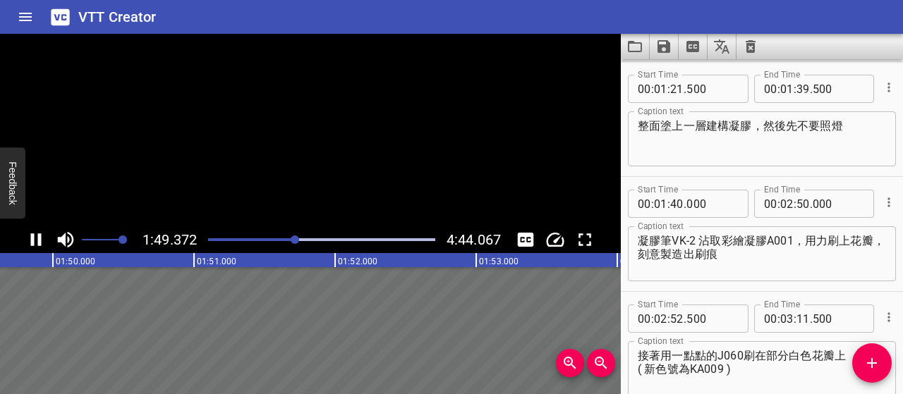
click at [35, 237] on icon "Play/Pause" at bounding box center [35, 239] width 21 height 21
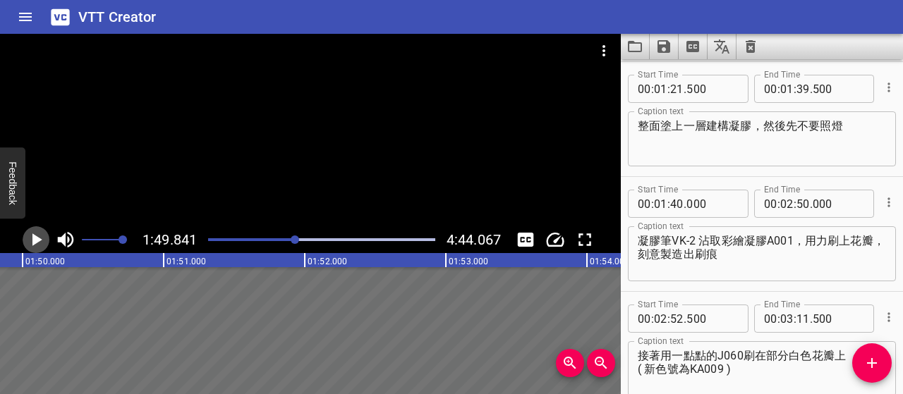
click at [35, 237] on icon "Play/Pause" at bounding box center [37, 239] width 10 height 13
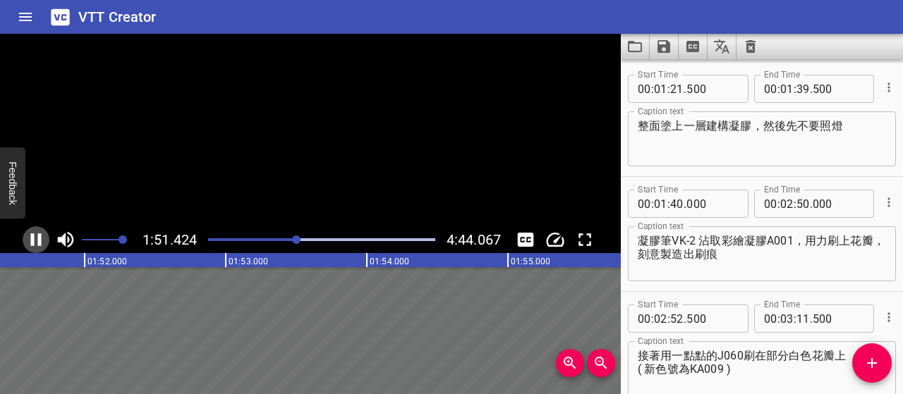
click at [35, 237] on icon "Play/Pause" at bounding box center [35, 239] width 21 height 21
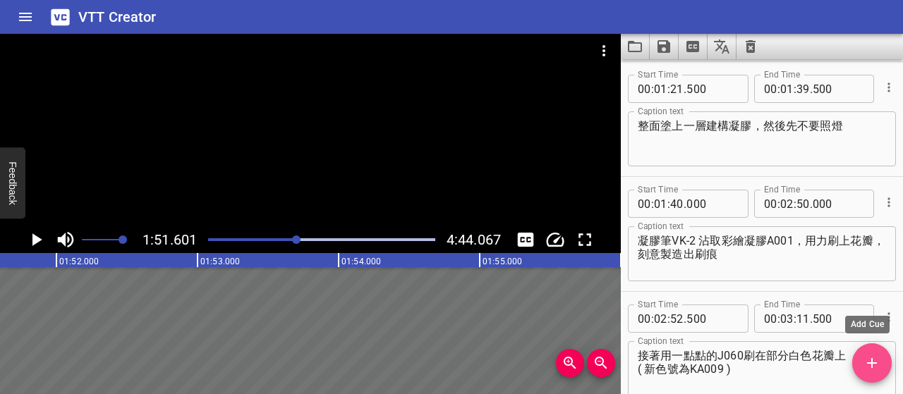
click at [874, 356] on icon "Add Cue" at bounding box center [871, 363] width 17 height 17
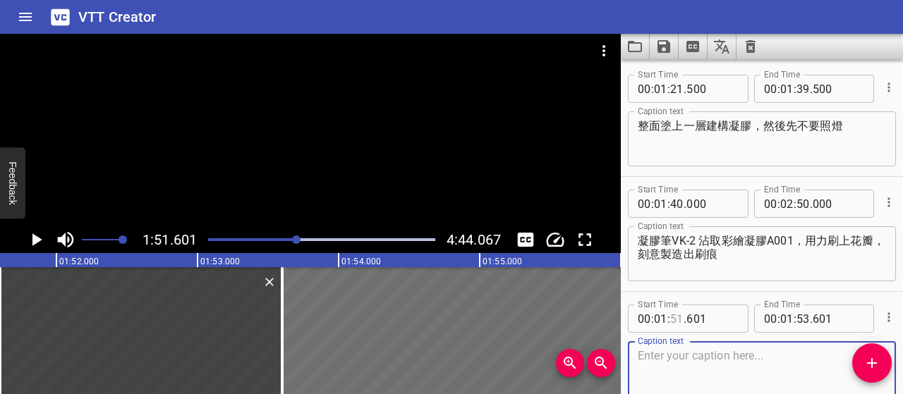
click at [676, 318] on input "number" at bounding box center [676, 319] width 13 height 28
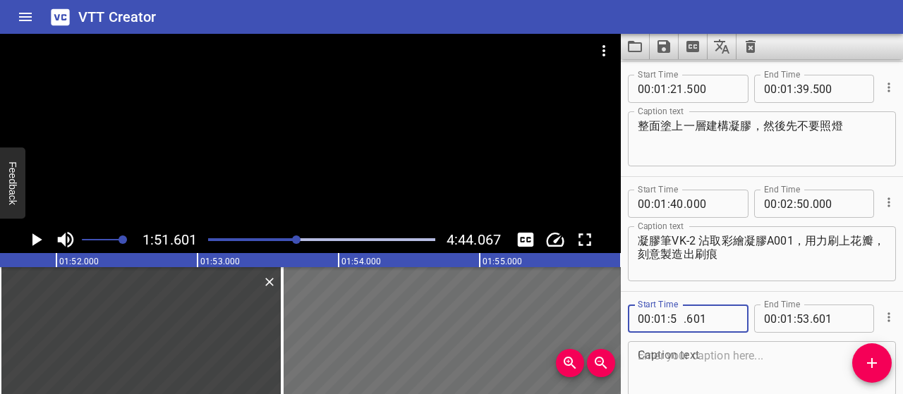
type input "50"
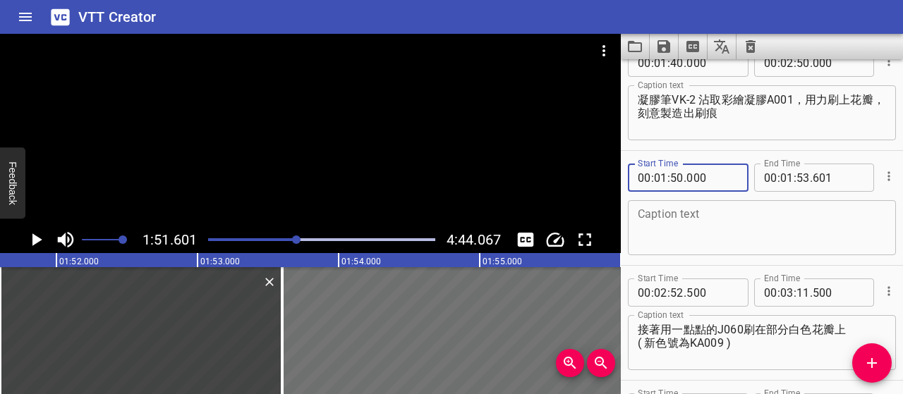
scroll to position [645, 0]
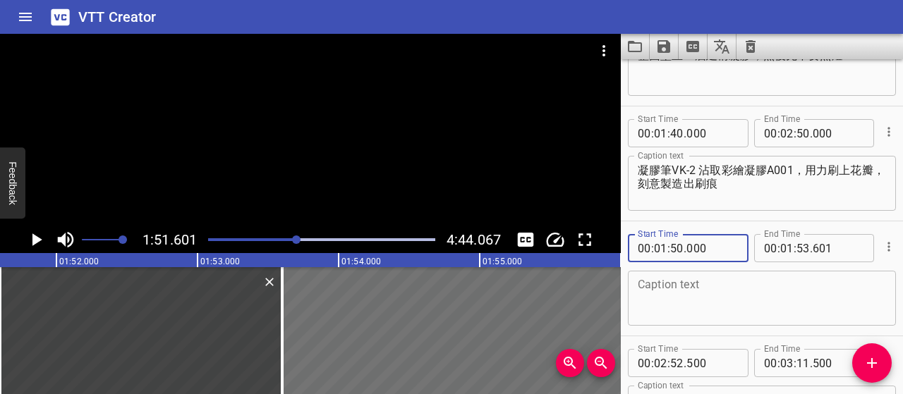
type input "000"
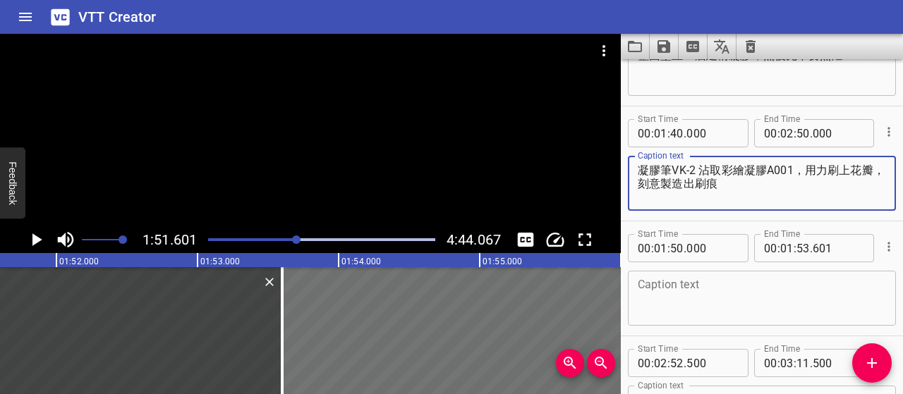
drag, startPoint x: 795, startPoint y: 166, endPoint x: 815, endPoint y: 195, distance: 35.6
click at [815, 195] on textarea "凝膠筆VK-2 沾取彩繪凝膠A001，用力刷上花瓣，刻意製造出刷痕" at bounding box center [761, 184] width 248 height 40
type textarea "凝膠筆VK-2 沾取彩繪凝膠A001"
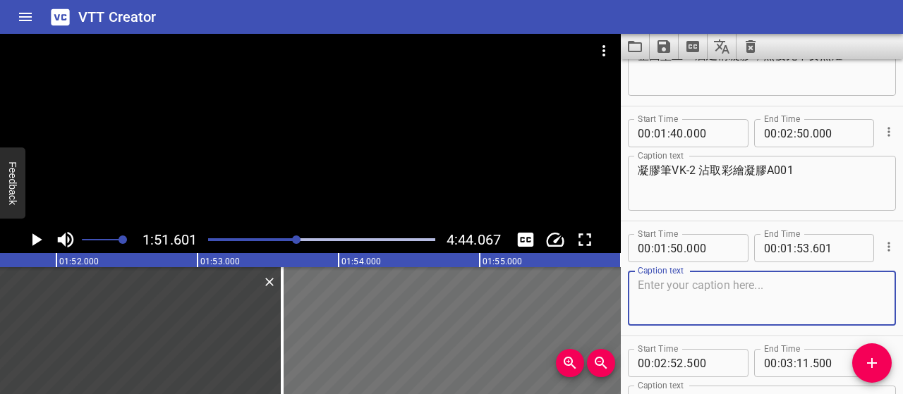
click at [691, 284] on textarea at bounding box center [761, 299] width 248 height 40
paste textarea "，用力刷上花瓣，刻意製造出刷痕"
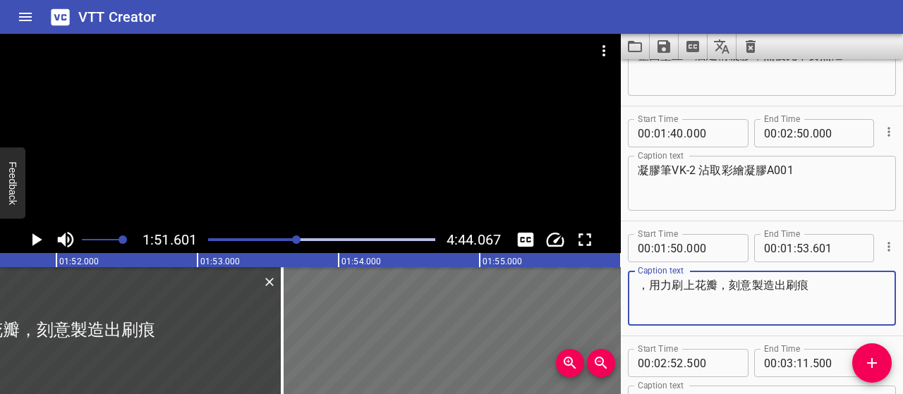
type textarea "，用力刷上花瓣，刻意製造出刷痕"
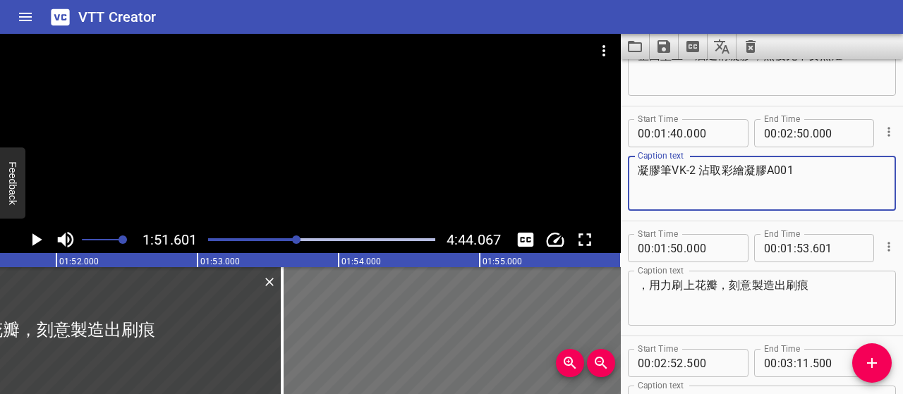
drag, startPoint x: 638, startPoint y: 169, endPoint x: 835, endPoint y: 168, distance: 196.7
click at [835, 168] on textarea "凝膠筆VK-2 沾取彩繪凝膠A001" at bounding box center [761, 184] width 248 height 40
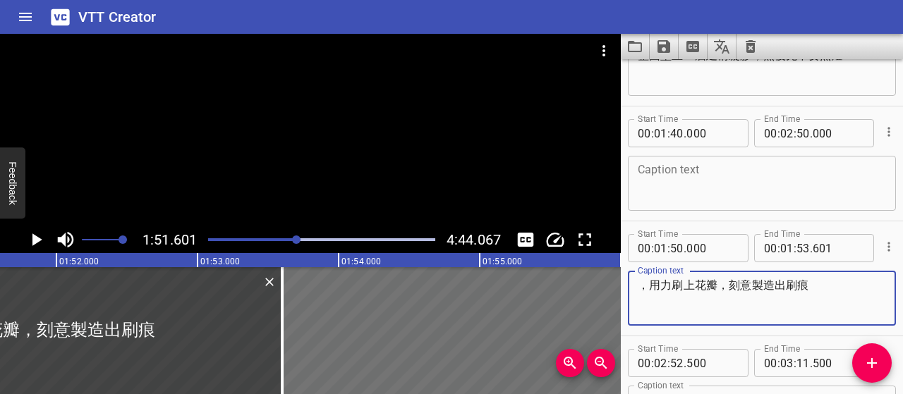
click at [639, 281] on textarea "，用力刷上花瓣，刻意製造出刷痕" at bounding box center [761, 299] width 248 height 40
paste textarea "凝膠筆VK-2 沾取彩繪凝膠A001"
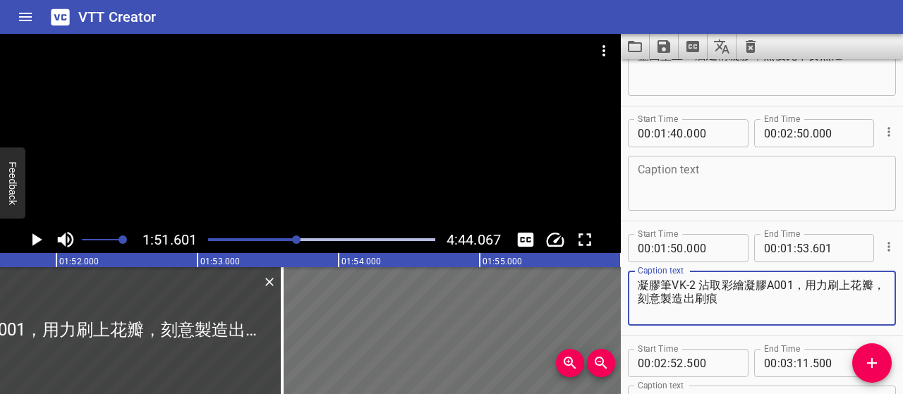
type textarea "凝膠筆VK-2 沾取彩繪凝膠A001，用力刷上花瓣，刻意製造出刷痕"
click at [785, 136] on input "number" at bounding box center [786, 133] width 13 height 28
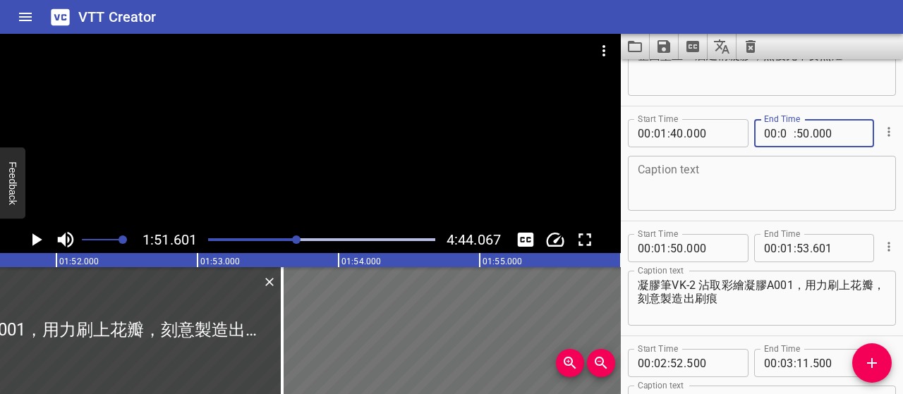
type input "01"
type input "49"
type input "500"
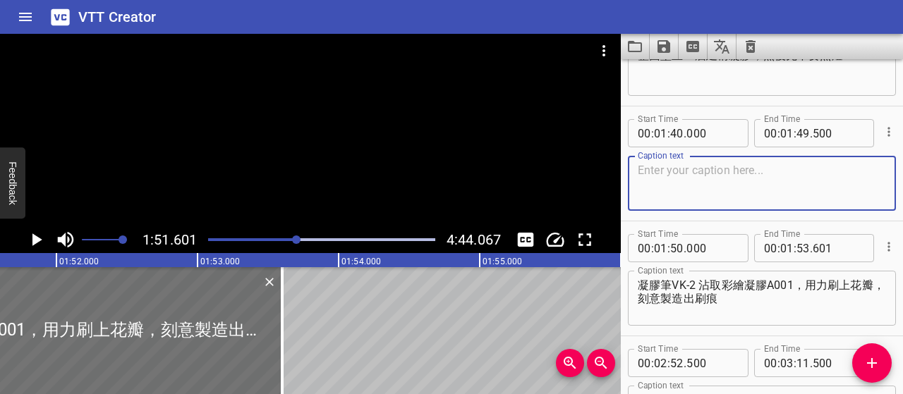
click at [793, 176] on textarea at bounding box center [761, 184] width 248 height 40
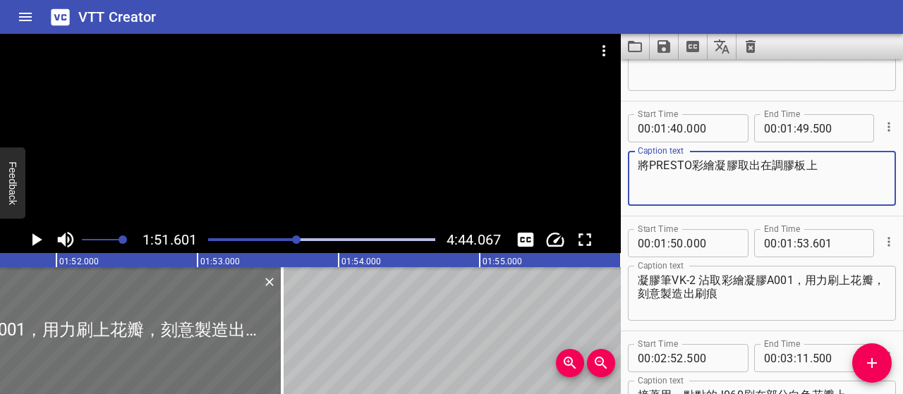
scroll to position [716, 0]
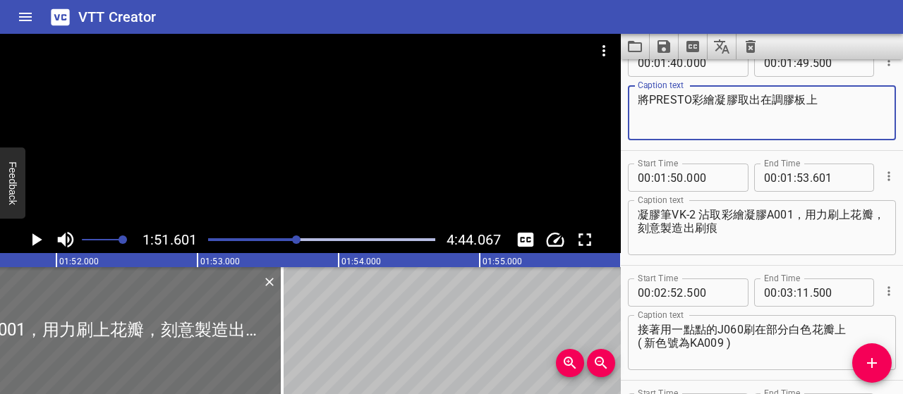
click at [649, 101] on textarea "將PRESTO彩繪凝膠取出在調膠板上" at bounding box center [761, 113] width 248 height 40
type textarea "將 PRESTO彩繪凝膠取出在調膠板上"
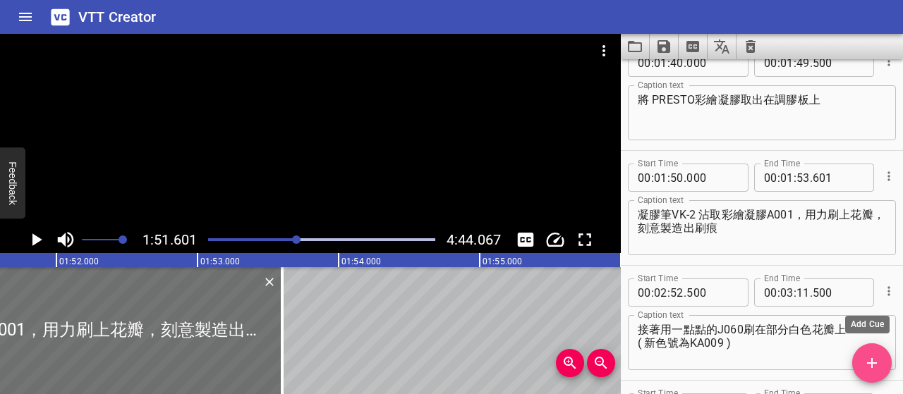
click at [877, 369] on icon "Add Cue" at bounding box center [871, 363] width 17 height 17
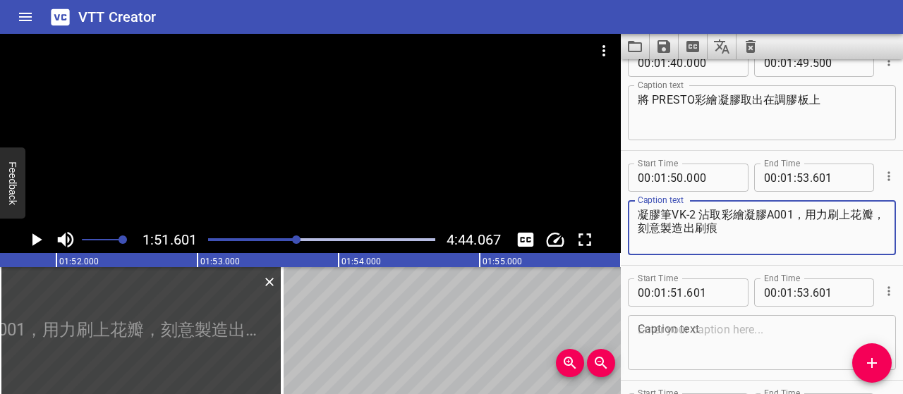
drag, startPoint x: 750, startPoint y: 224, endPoint x: 629, endPoint y: 212, distance: 121.8
click at [629, 212] on div "凝膠筆VK-2 沾取彩繪凝膠A001，用力刷上花瓣，刻意製造出刷痕 Caption text" at bounding box center [762, 227] width 268 height 55
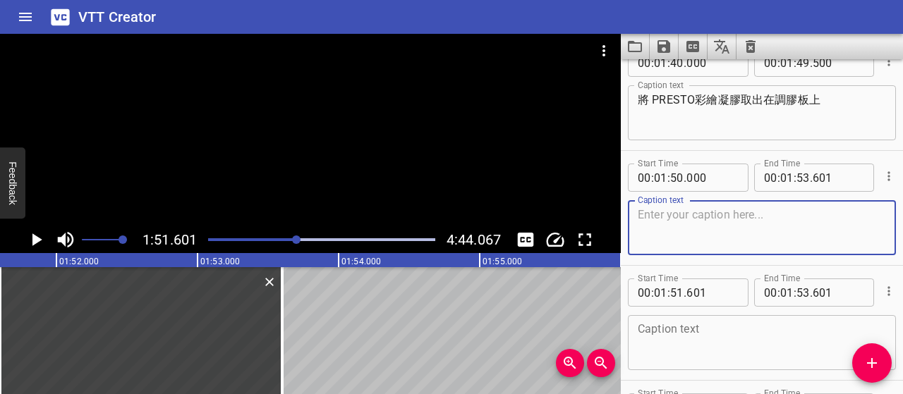
click at [732, 333] on textarea at bounding box center [761, 343] width 248 height 40
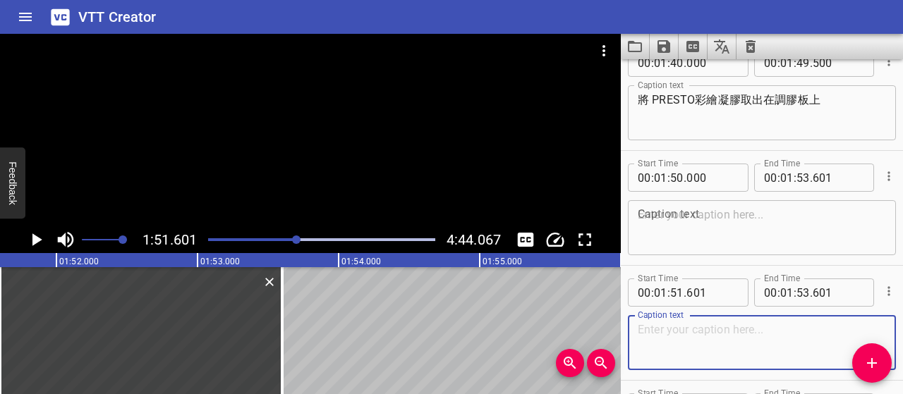
paste textarea "凝膠筆VK-2 沾取彩繪凝膠A001，用力刷上花瓣，刻意製造出刷痕"
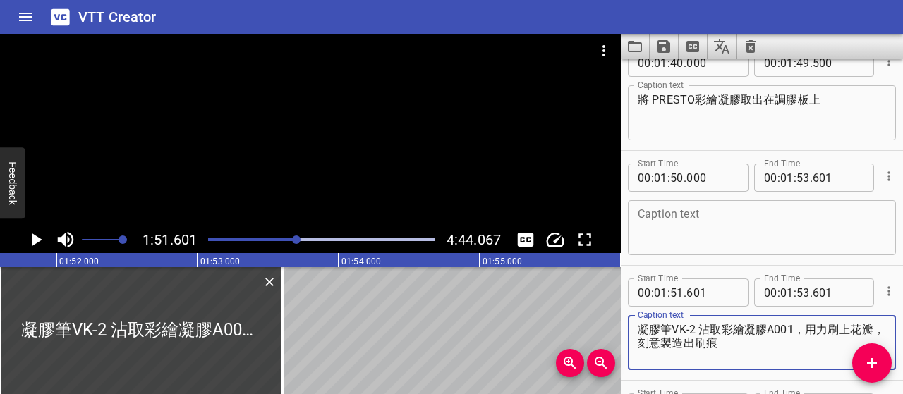
type textarea "凝膠筆VK-2 沾取彩繪凝膠A001，用力刷上花瓣，刻意製造出刷痕"
click at [705, 217] on textarea at bounding box center [761, 228] width 248 height 40
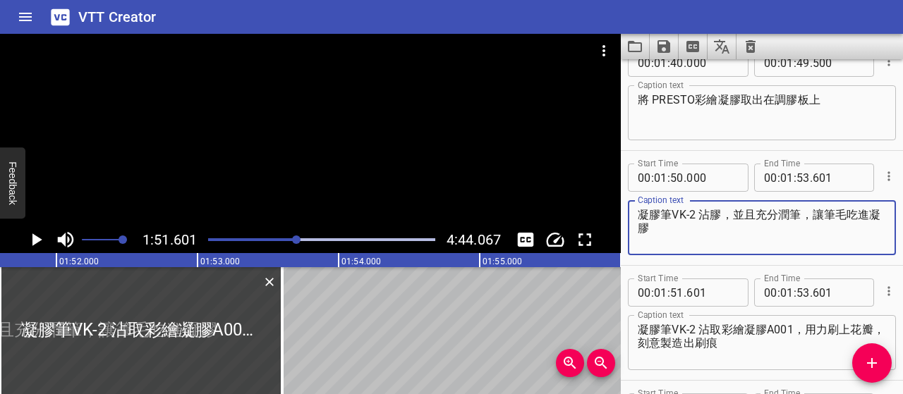
drag, startPoint x: 661, startPoint y: 233, endPoint x: 629, endPoint y: 208, distance: 41.2
click at [629, 208] on div "凝膠筆VK-2 沾膠，並且充分潤筆，讓筆毛吃進凝膠 Caption text" at bounding box center [762, 227] width 268 height 55
click at [750, 236] on textarea "凝膠筆VK-2 沾膠，並且充分潤筆，讓筆毛吃進凝膠" at bounding box center [761, 228] width 248 height 40
drag, startPoint x: 812, startPoint y: 214, endPoint x: 814, endPoint y: 224, distance: 10.1
click at [814, 224] on textarea "凝膠筆VK-2 沾膠，並且充分潤筆，讓筆毛吃進凝膠" at bounding box center [761, 228] width 248 height 40
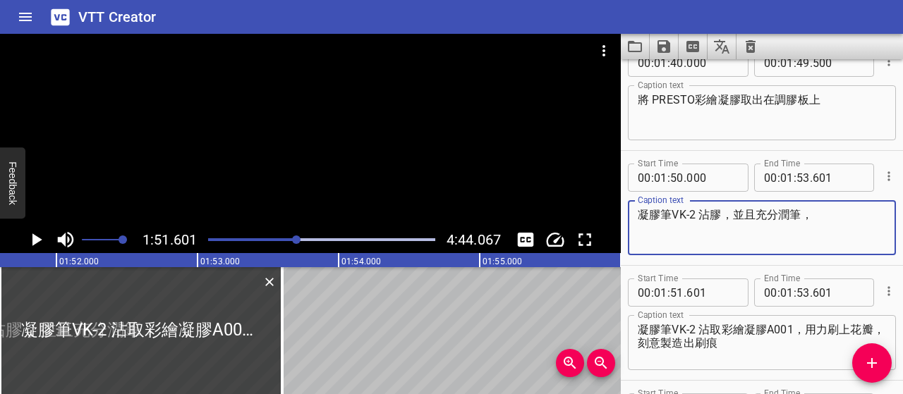
paste textarea "並充分潤筆，讓筆毛均勻吸附凝膠"
drag, startPoint x: 808, startPoint y: 211, endPoint x: 655, endPoint y: 238, distance: 155.3
click at [655, 238] on textarea "凝膠筆VK-2 沾膠，並且充分潤筆，並充分潤筆，讓筆毛均勻吸附凝膠" at bounding box center [761, 228] width 248 height 40
type textarea "凝膠筆VK-2 沾膠，並且充分潤筆，讓筆毛均勻吸附凝膠"
click at [678, 293] on input "number" at bounding box center [676, 293] width 13 height 28
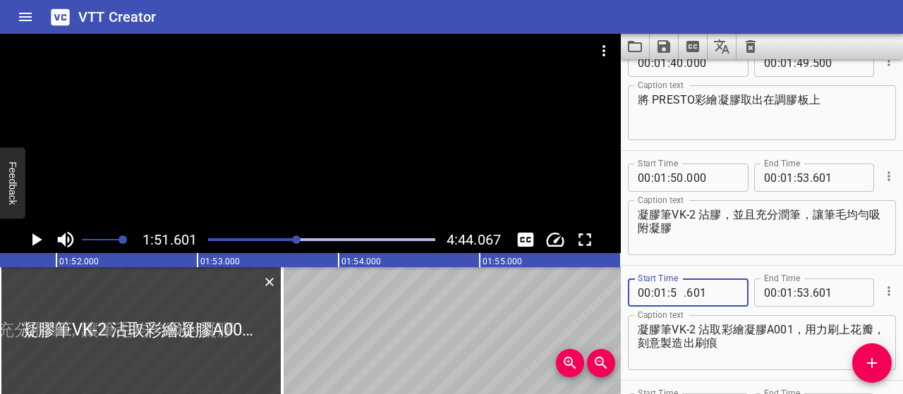
type input "55"
type input "000"
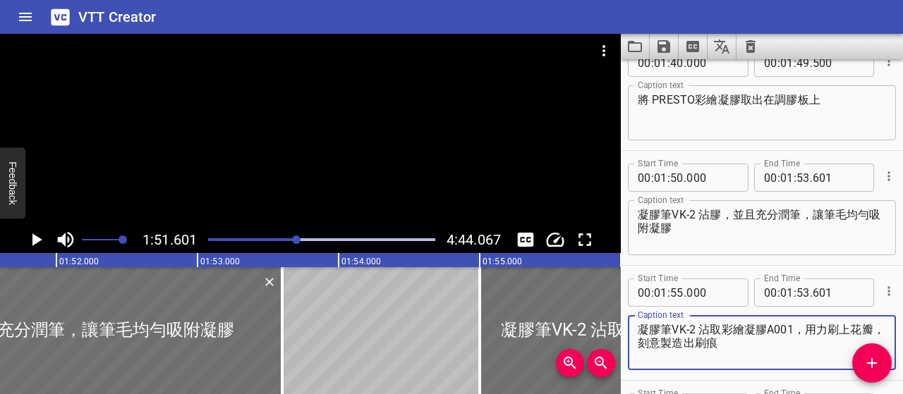
click at [794, 350] on textarea "凝膠筆VK-2 沾取彩繪凝膠A001，用力刷上花瓣，刻意製造出刷痕" at bounding box center [761, 343] width 248 height 40
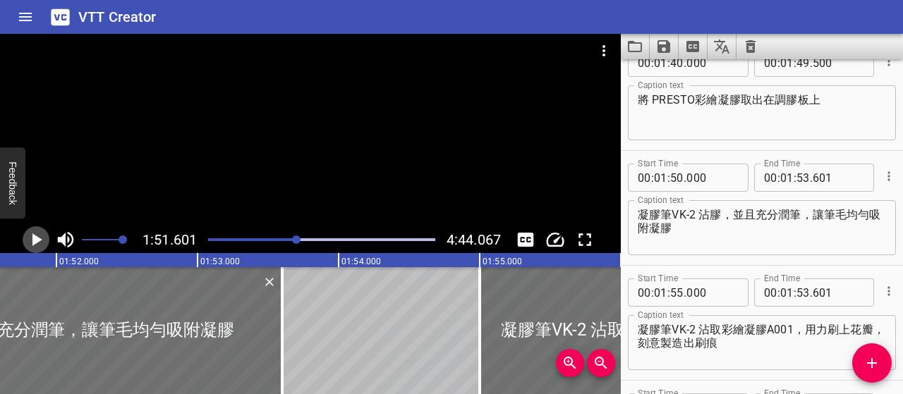
click at [37, 238] on icon "Play/Pause" at bounding box center [37, 239] width 10 height 13
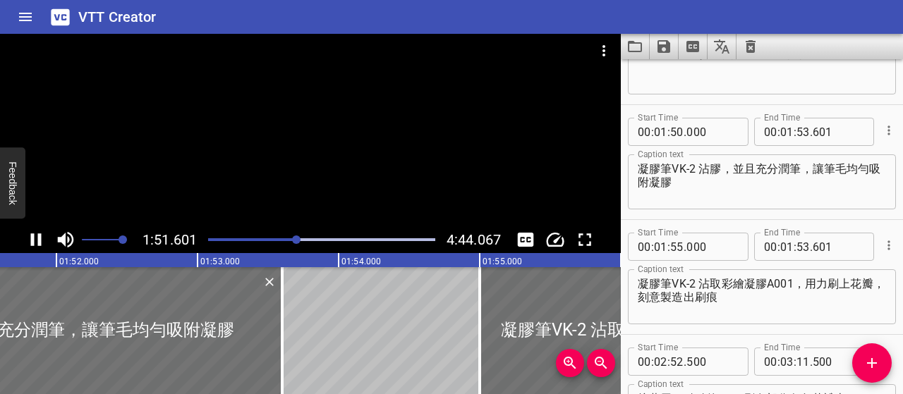
scroll to position [805, 0]
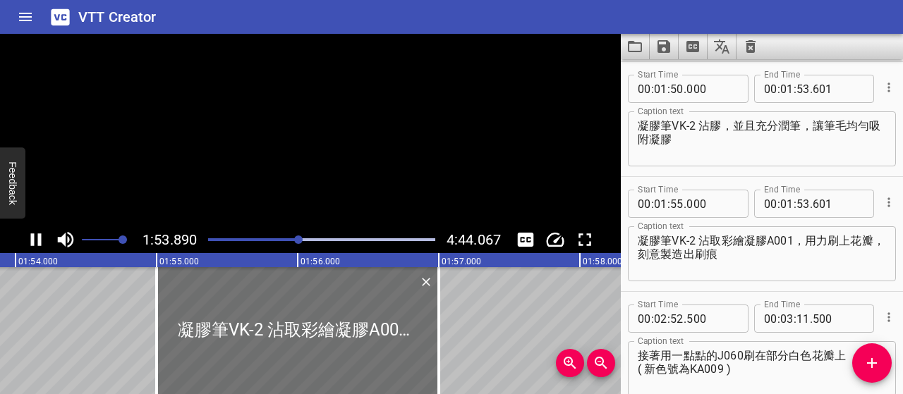
click at [37, 238] on icon "Play/Pause" at bounding box center [35, 239] width 21 height 21
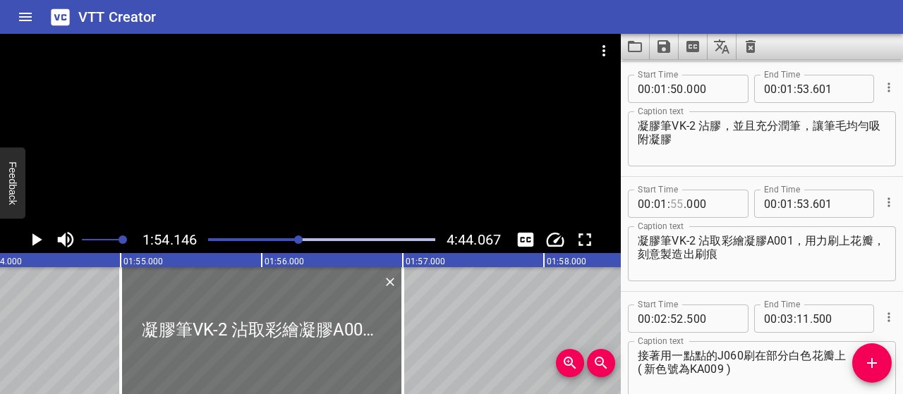
click at [680, 204] on input "number" at bounding box center [676, 204] width 13 height 28
type input "54"
type input "500"
click at [796, 91] on input "number" at bounding box center [802, 89] width 13 height 28
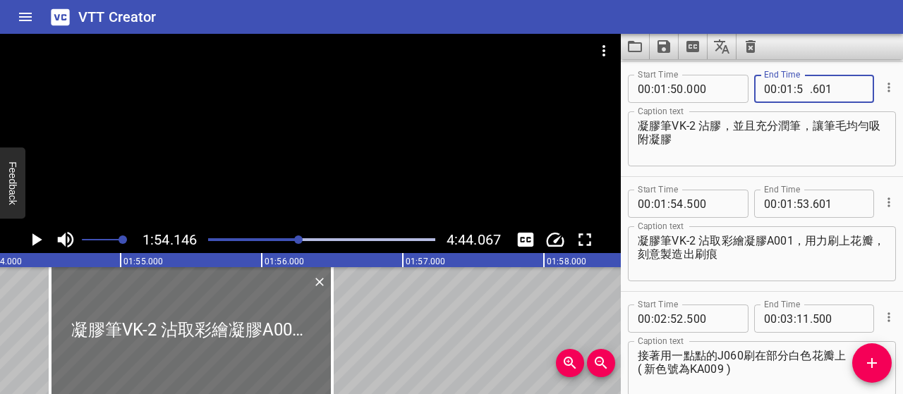
type input "54"
type input "000"
click at [817, 262] on textarea "凝膠筆VK-2 沾取彩繪凝膠A001，用力刷上花瓣，刻意製造出刷痕" at bounding box center [761, 254] width 248 height 40
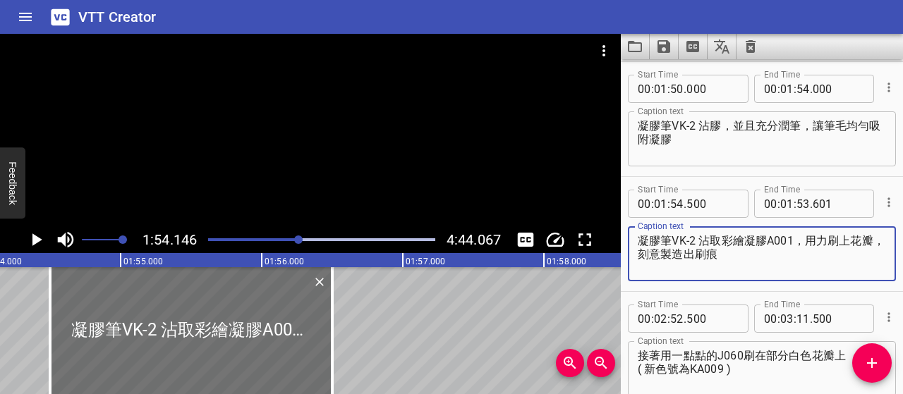
drag, startPoint x: 804, startPoint y: 242, endPoint x: 810, endPoint y: 257, distance: 16.5
click at [810, 257] on textarea "凝膠筆VK-2 沾取彩繪凝膠A001，用力刷上花瓣，刻意製造出刷痕" at bounding box center [761, 254] width 248 height 40
type textarea "凝膠筆VK-2 沾取彩繪凝膠A001，"
drag, startPoint x: 811, startPoint y: 237, endPoint x: 621, endPoint y: 245, distance: 190.6
click at [621, 245] on div "Start Time 00 : 01 : 54 . 500 Start Time End Time 00 : 01 : 53 . 601 End Time C…" at bounding box center [762, 234] width 282 height 114
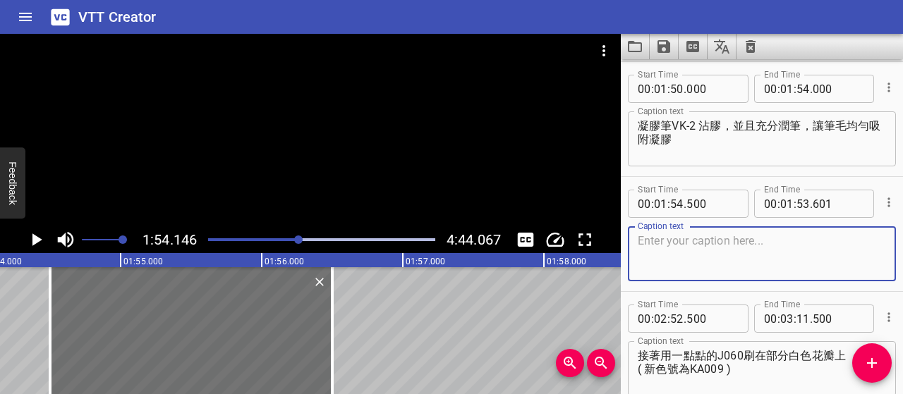
paste textarea "以較大的力道刷塗花瓣，刻意營造可見刷痕"
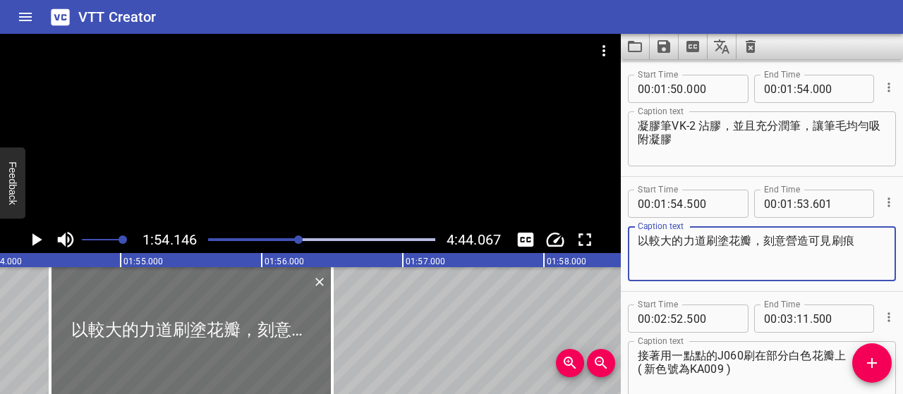
type textarea "以較大的力道刷塗花瓣，刻意營造可見刷痕"
click at [28, 238] on icon "Play/Pause" at bounding box center [35, 239] width 21 height 21
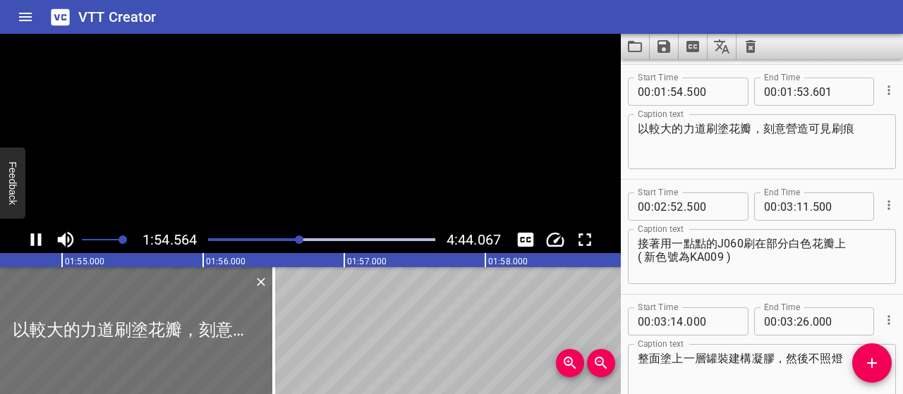
scroll to position [920, 0]
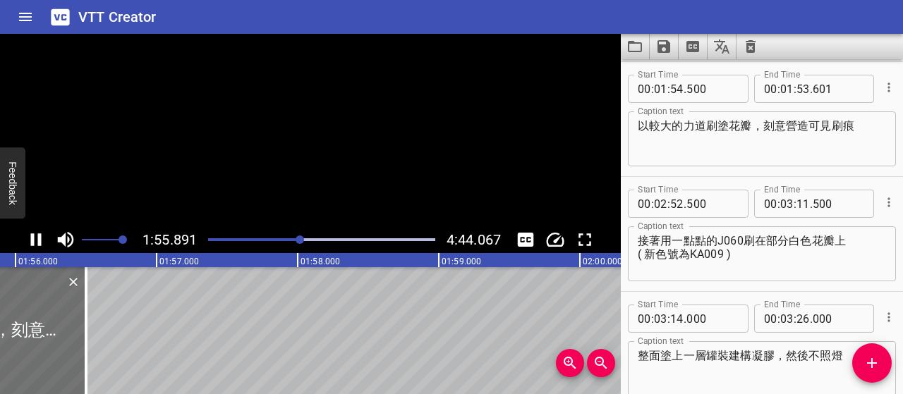
click at [28, 238] on icon "Play/Pause" at bounding box center [35, 239] width 21 height 21
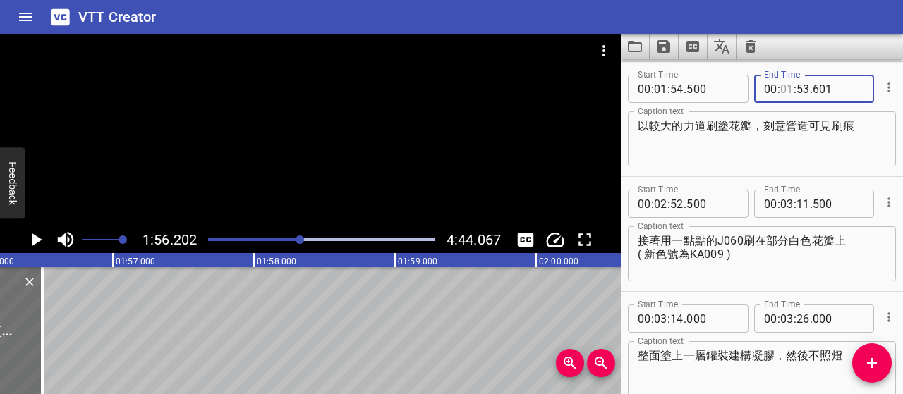
click at [782, 85] on input "number" at bounding box center [786, 89] width 13 height 28
type input "02"
type input "00"
type input "000"
click at [726, 139] on textarea "以較大的力道刷塗花瓣，刻意營造可見刷痕" at bounding box center [761, 139] width 248 height 40
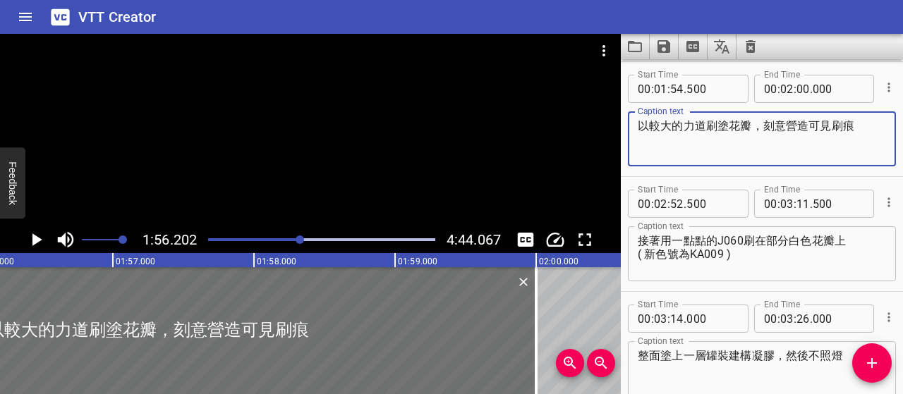
click at [34, 233] on icon "Play/Pause" at bounding box center [35, 239] width 21 height 21
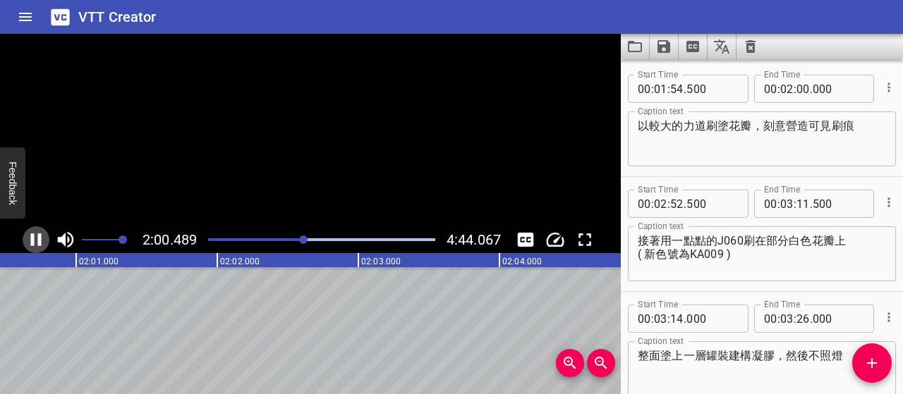
click at [34, 233] on icon "Play/Pause" at bounding box center [35, 239] width 21 height 21
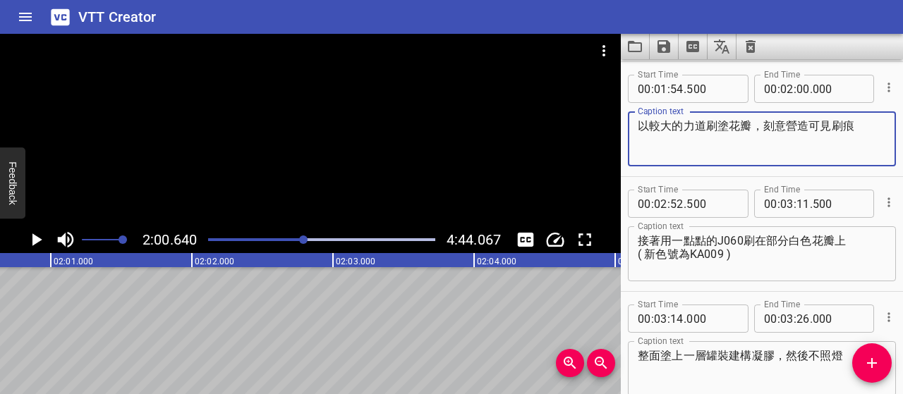
click at [729, 123] on textarea "以較大的力道刷塗花瓣，刻意營造可見刷痕" at bounding box center [761, 139] width 248 height 40
type textarea "以較大的力道刷出花瓣，刻意營造可見刷痕"
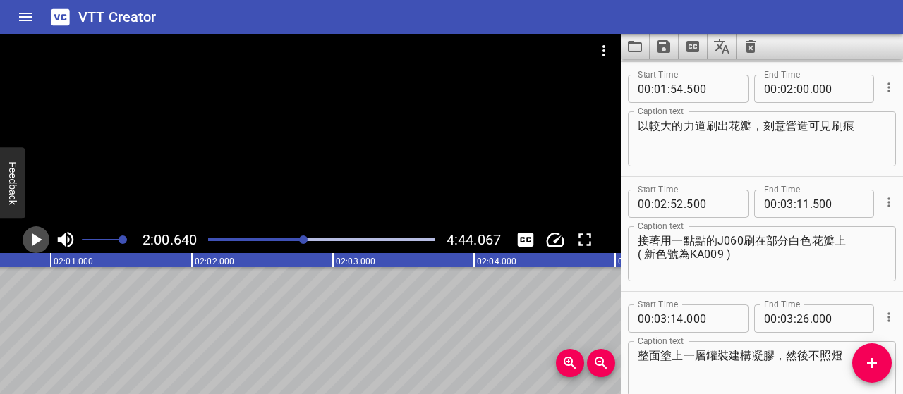
click at [41, 237] on icon "Play/Pause" at bounding box center [35, 239] width 21 height 21
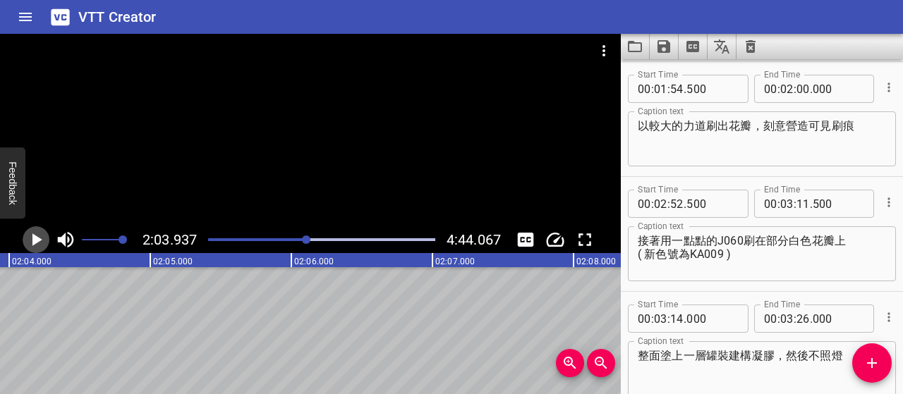
click at [41, 237] on icon "Play/Pause" at bounding box center [35, 239] width 21 height 21
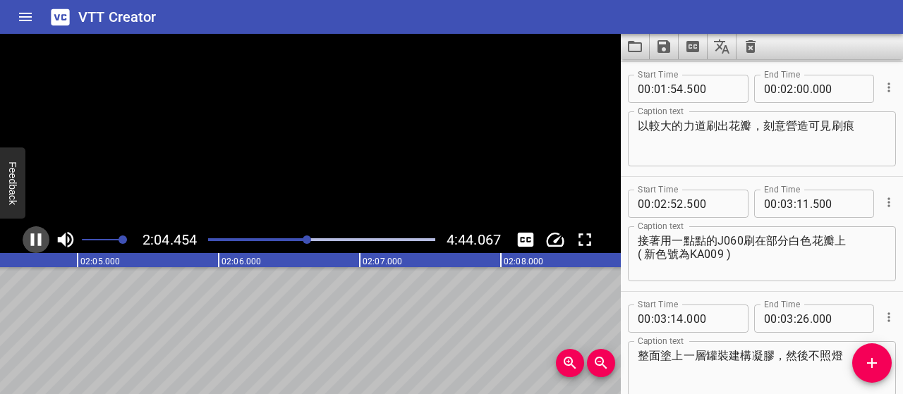
click at [41, 237] on icon "Play/Pause" at bounding box center [35, 239] width 21 height 21
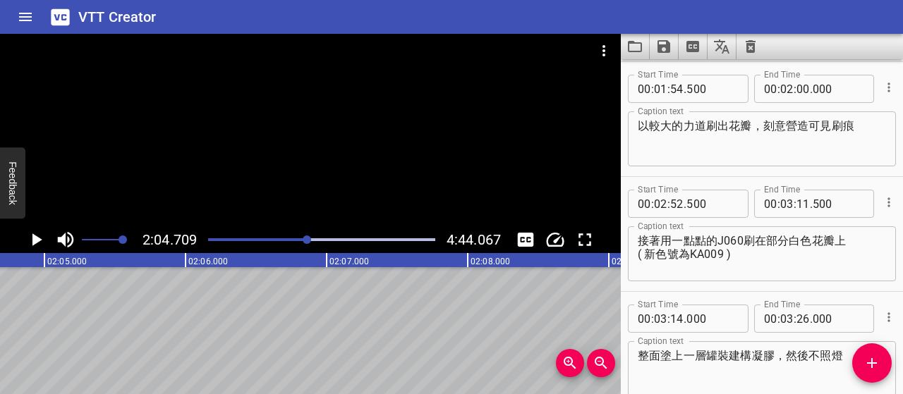
scroll to position [0, 17588]
click at [796, 91] on input "number" at bounding box center [802, 89] width 13 height 28
type input "03"
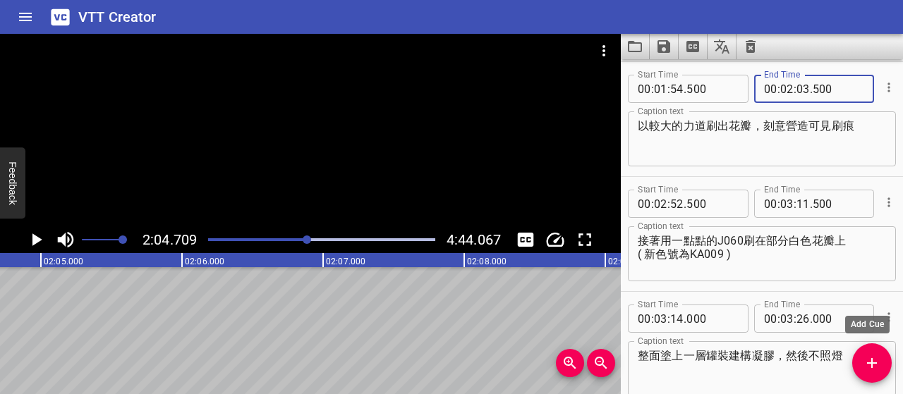
type input "500"
click at [867, 366] on icon "Add Cue" at bounding box center [871, 363] width 17 height 17
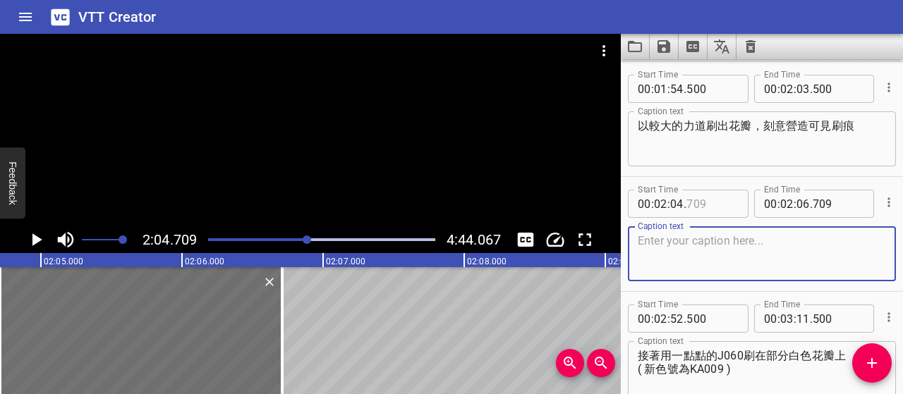
click at [691, 207] on input "number" at bounding box center [711, 204] width 51 height 28
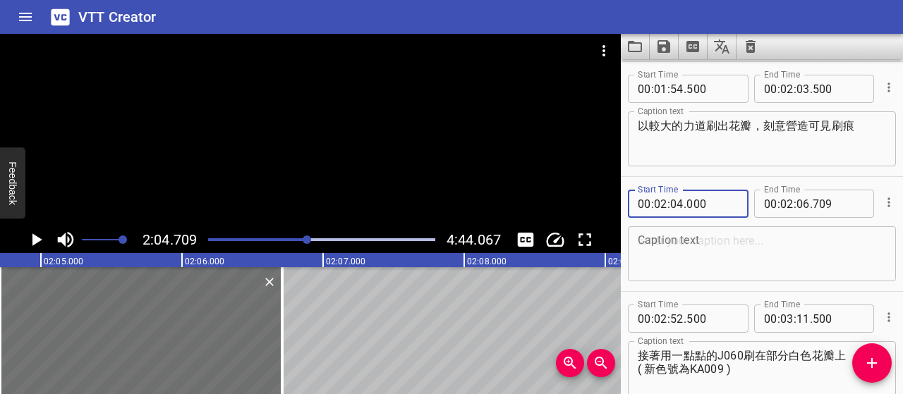
type input "000"
click at [733, 251] on textarea at bounding box center [761, 254] width 248 height 40
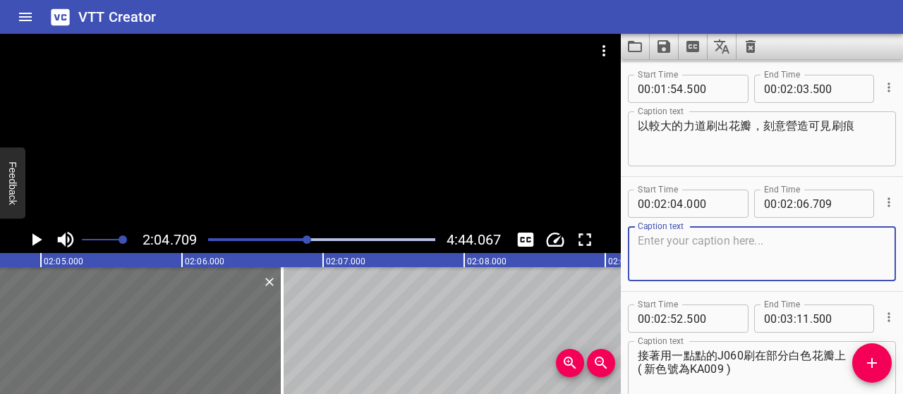
paste textarea "一筆可畫 2～3 瓣。補膠前請先清筆，避免畫面髒污"
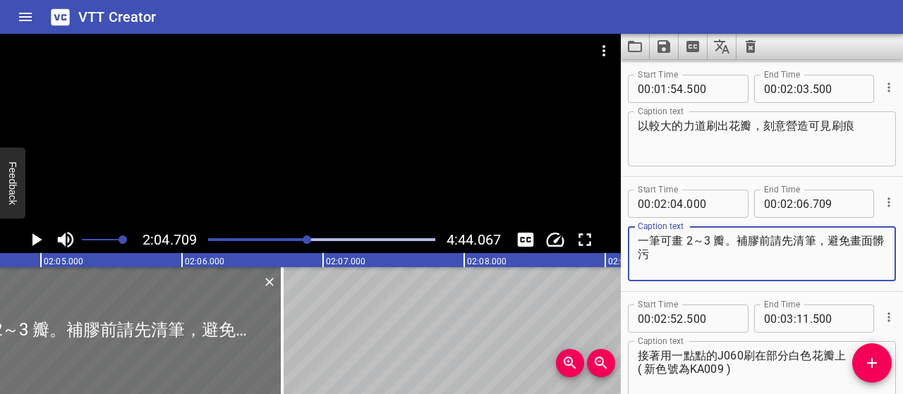
click at [702, 242] on textarea "一筆可畫 2～3 瓣。補膠前請先清筆，避免畫面髒污" at bounding box center [761, 254] width 248 height 40
click at [841, 240] on textarea "一筆可畫2~3瓣，補膠前請先清筆，避免畫面髒污" at bounding box center [761, 254] width 248 height 40
paste textarea "以防色彩混濁"
type textarea "一筆可畫2~3瓣，補膠前請先清筆，以防色彩混濁"
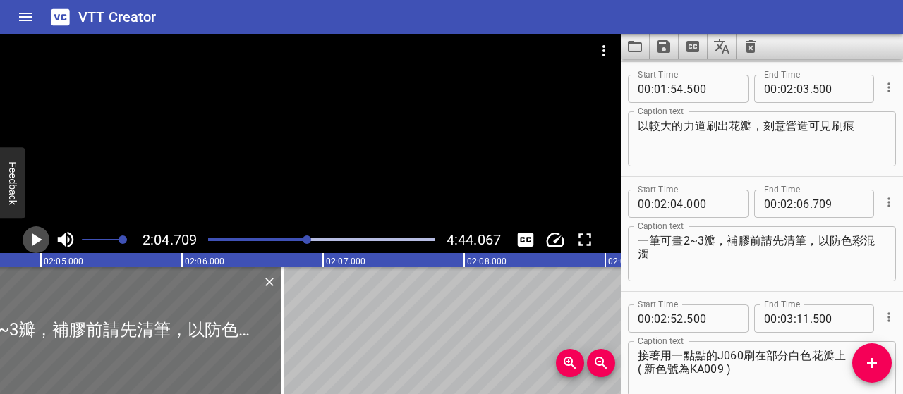
click at [32, 243] on icon "Play/Pause" at bounding box center [37, 239] width 10 height 13
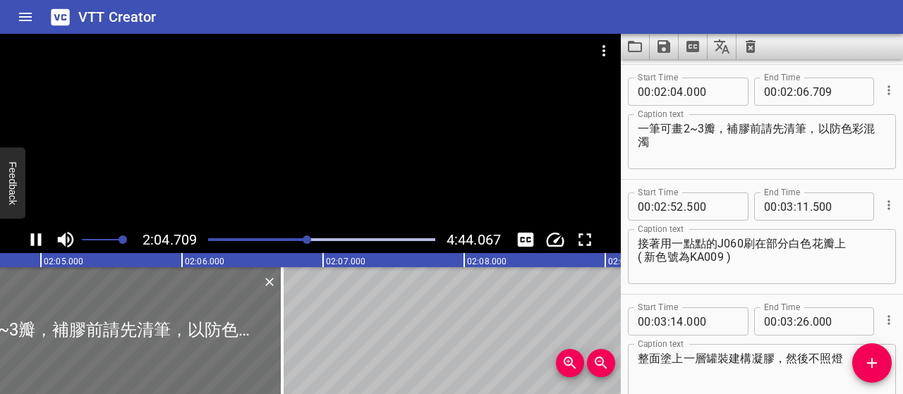
scroll to position [1034, 0]
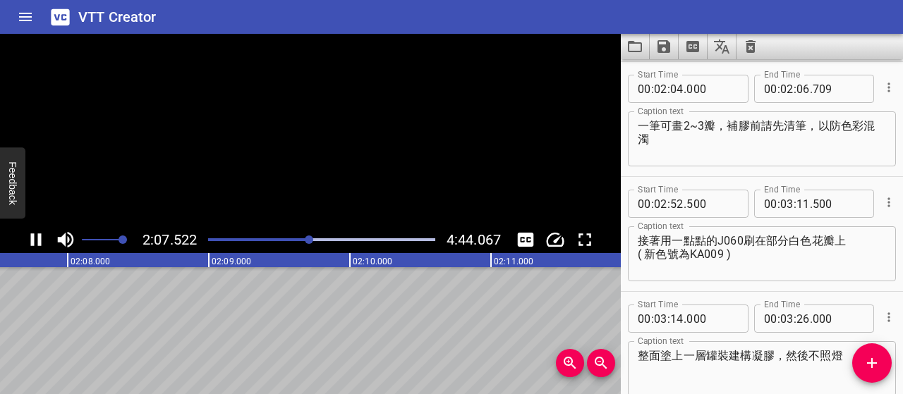
click at [32, 243] on icon "Play/Pause" at bounding box center [36, 239] width 11 height 13
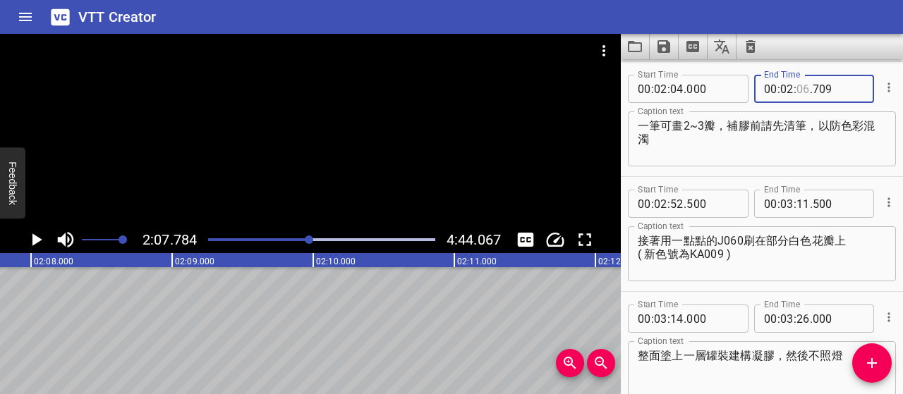
click at [798, 88] on input "number" at bounding box center [802, 89] width 13 height 28
type input "07"
type input "000"
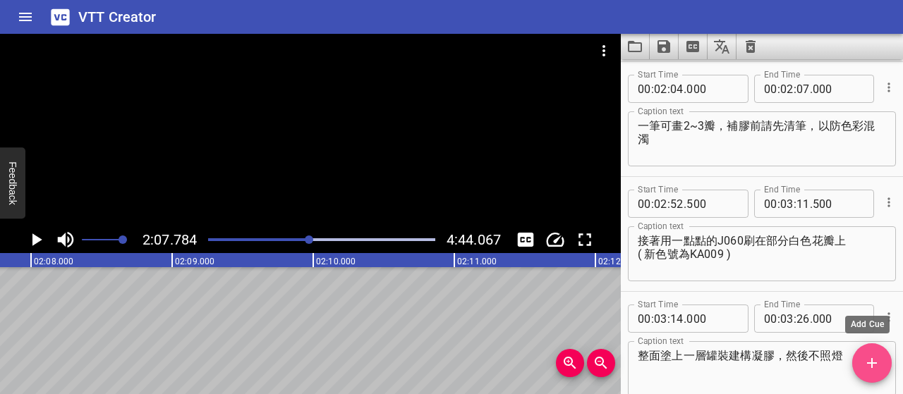
click at [861, 359] on span "Add Cue" at bounding box center [871, 363] width 39 height 17
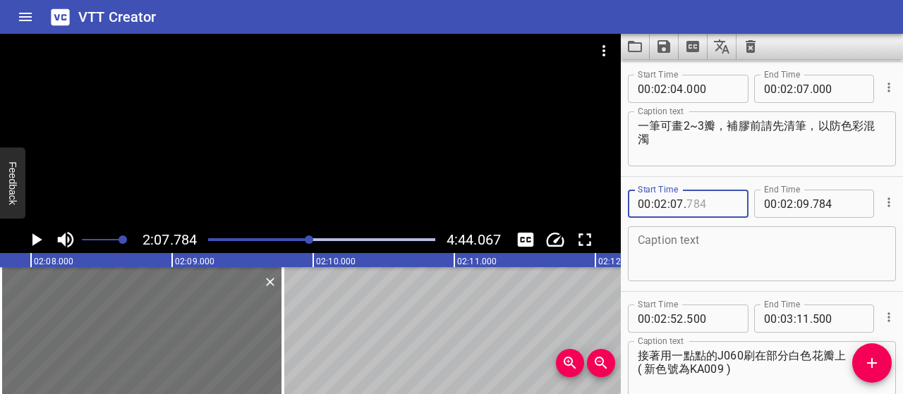
click at [719, 204] on input "number" at bounding box center [711, 204] width 51 height 28
type input "500"
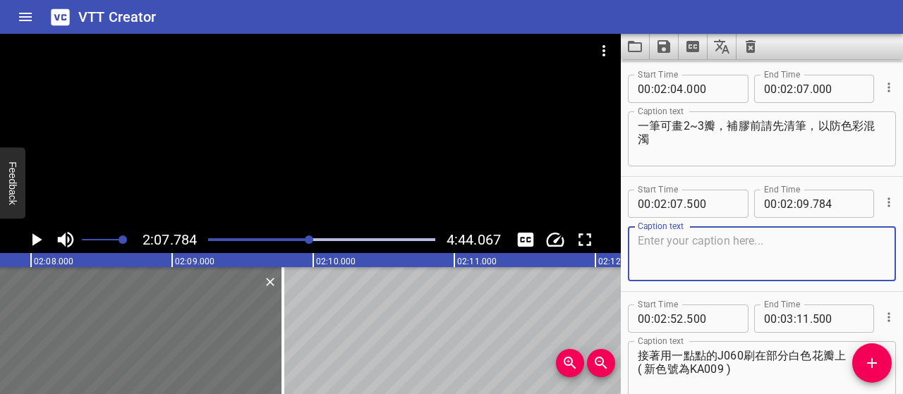
click at [740, 250] on textarea at bounding box center [761, 254] width 248 height 40
paste textarea "筆刷清潔乾淨後，就可以繼續繪製花瓣"
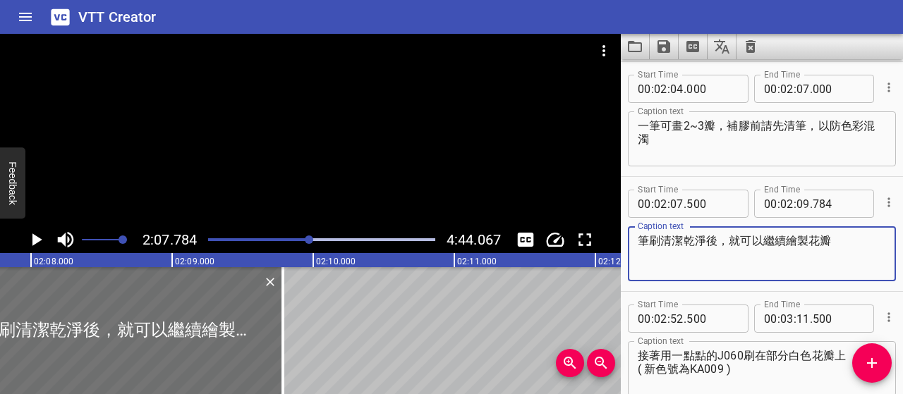
type textarea "筆刷清潔乾淨後，就可以繼續繪製花瓣"
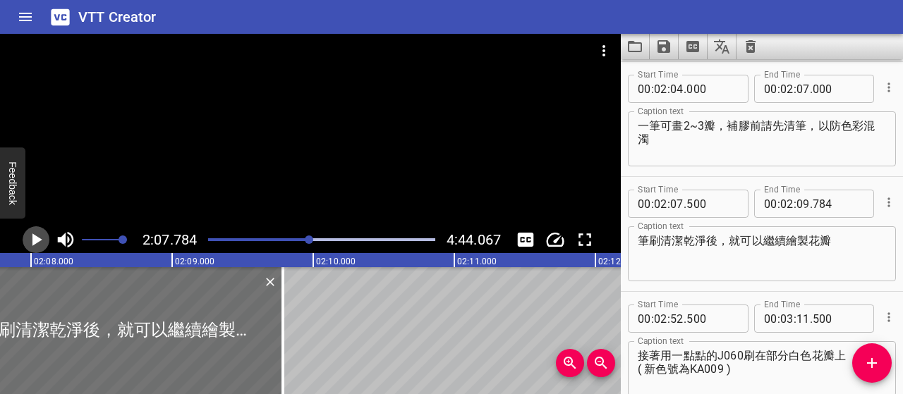
click at [30, 239] on icon "Play/Pause" at bounding box center [35, 239] width 21 height 21
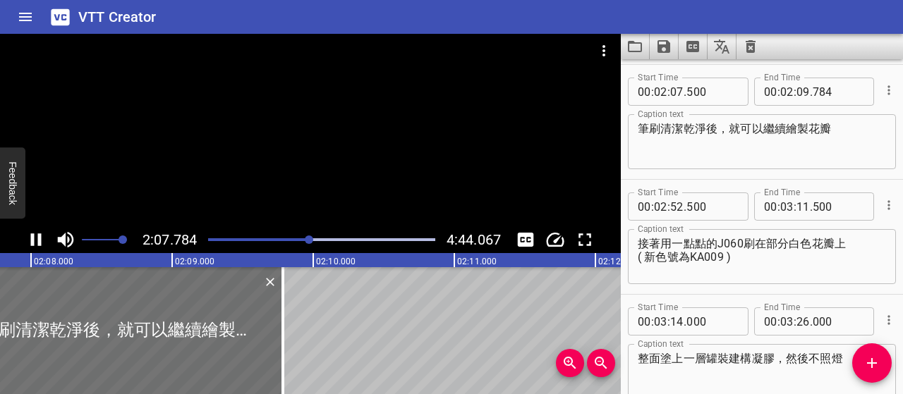
scroll to position [1149, 0]
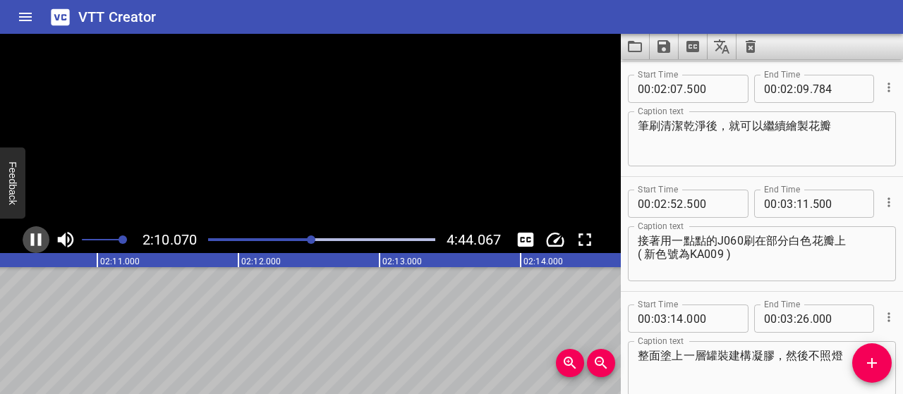
click at [30, 239] on icon "Play/Pause" at bounding box center [35, 239] width 21 height 21
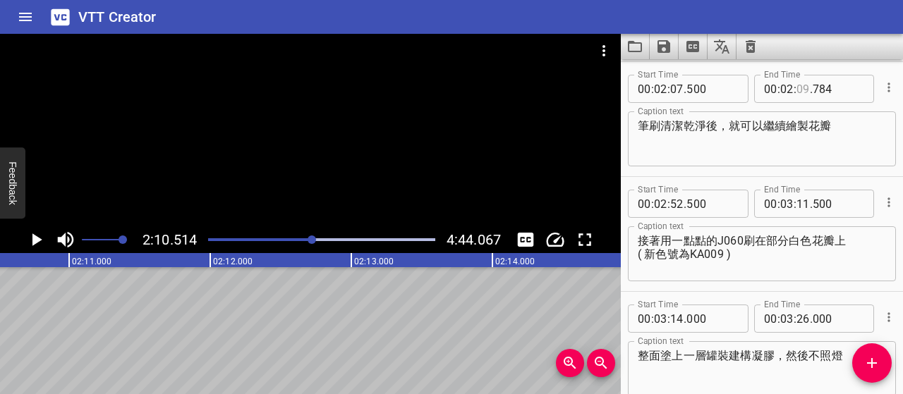
click at [796, 83] on input "number" at bounding box center [802, 89] width 13 height 28
type input "10"
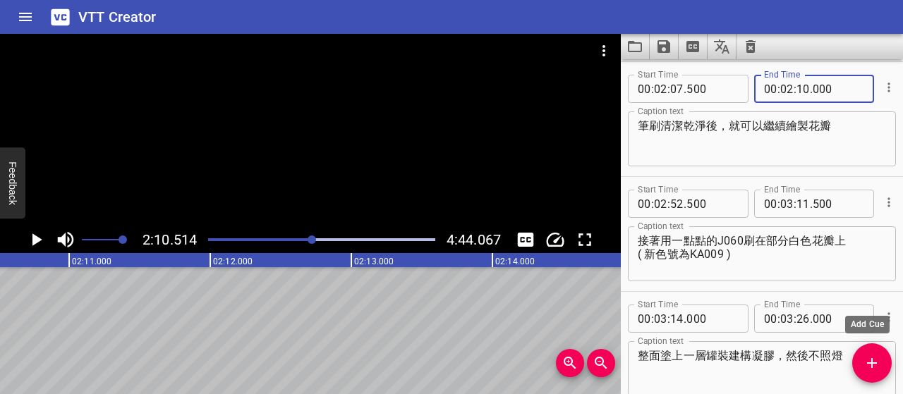
type input "000"
click at [869, 368] on icon "Add Cue" at bounding box center [871, 363] width 17 height 17
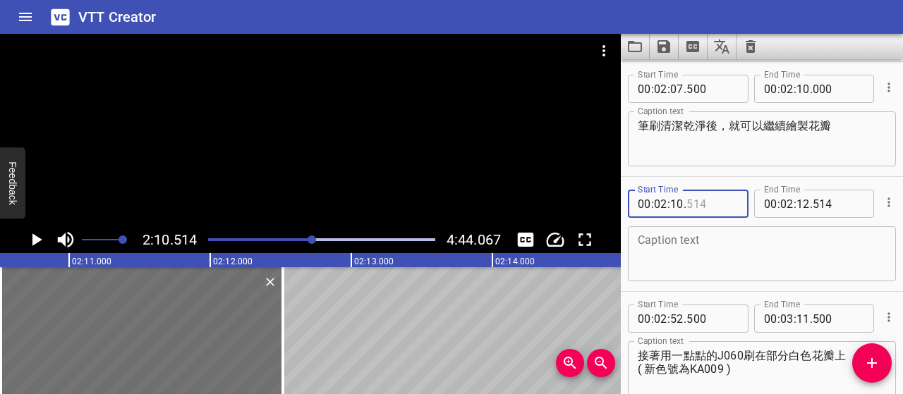
click at [690, 204] on input "number" at bounding box center [711, 204] width 51 height 28
type input "500"
click at [727, 251] on textarea at bounding box center [761, 254] width 248 height 40
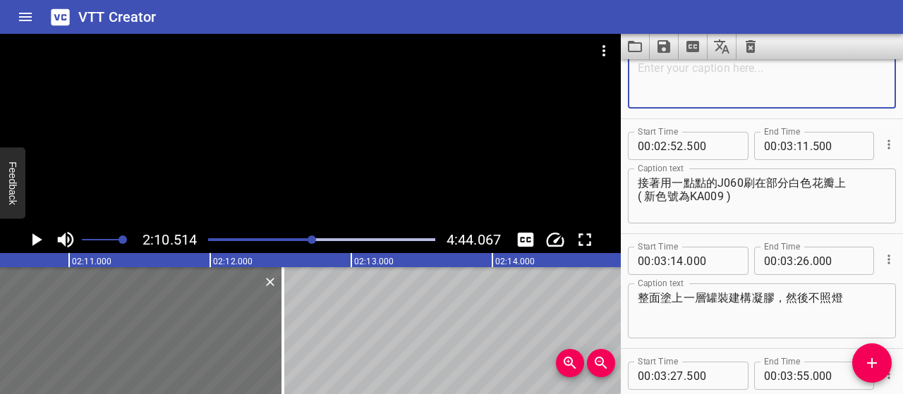
scroll to position [1290, 0]
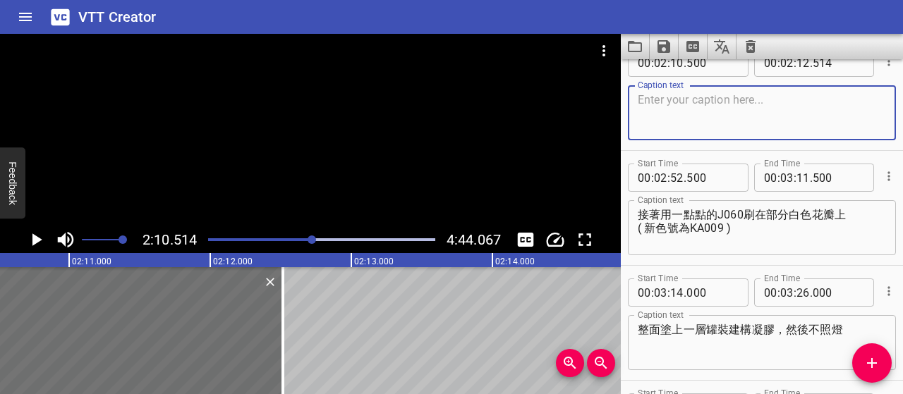
click at [810, 105] on textarea at bounding box center [761, 113] width 248 height 40
paste textarea "運筆的時候力道記得大一點，這樣花瓣的紋路才會明顯漂亮"
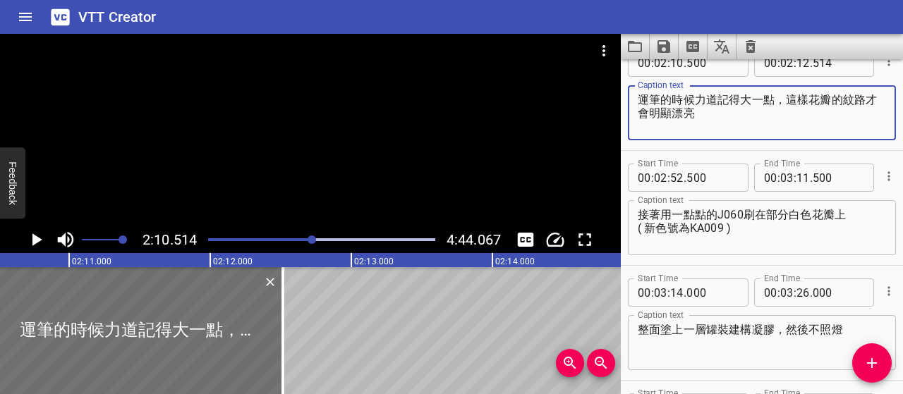
type textarea "運筆的時候力道記得大一點，這樣花瓣的紋路才會明顯漂亮"
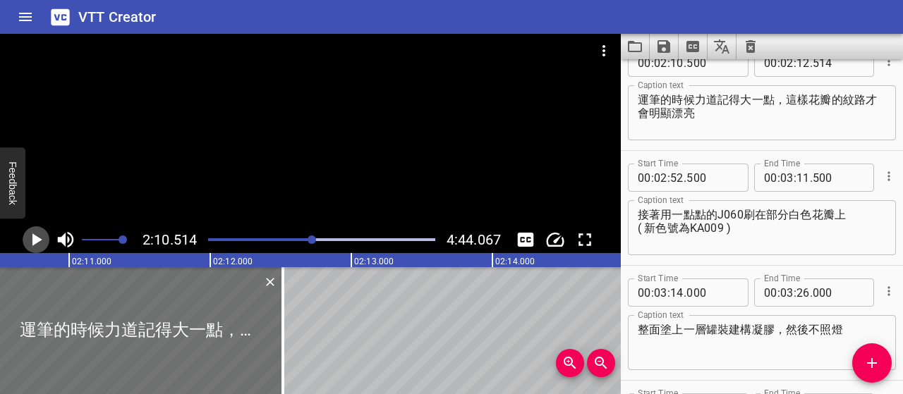
click at [36, 240] on icon "Play/Pause" at bounding box center [37, 239] width 10 height 13
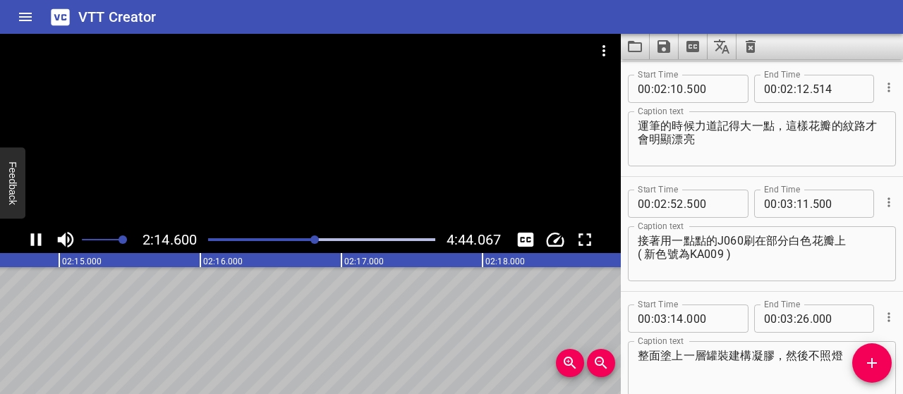
scroll to position [0, 18983]
click at [35, 240] on icon "Play/Pause" at bounding box center [35, 239] width 21 height 21
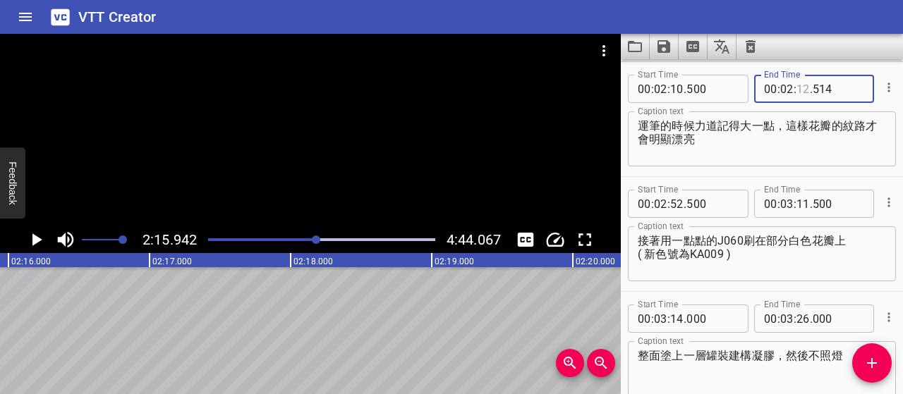
click at [796, 87] on input "number" at bounding box center [802, 89] width 13 height 28
type input "15"
type input "000"
click at [883, 364] on span "Add Cue" at bounding box center [871, 363] width 39 height 17
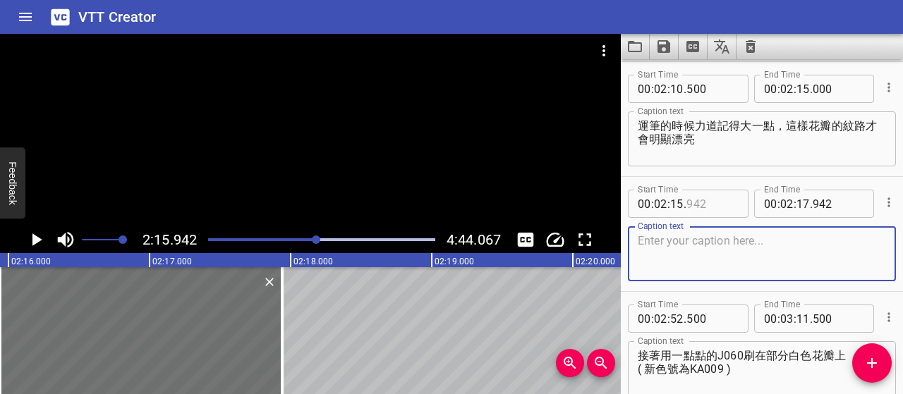
click at [696, 205] on input "number" at bounding box center [711, 204] width 51 height 28
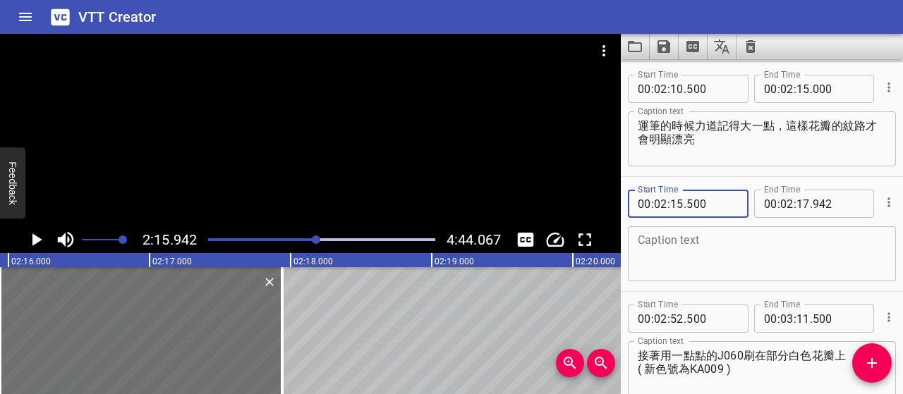
type input "500"
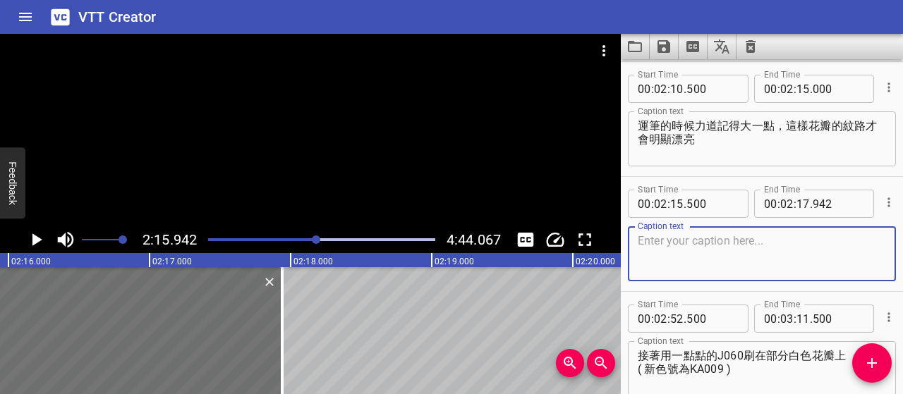
click at [745, 253] on textarea at bounding box center [761, 254] width 248 height 40
paste textarea "透過較重的筆觸，可讓花瓣紋理更清晰、層次更立體"
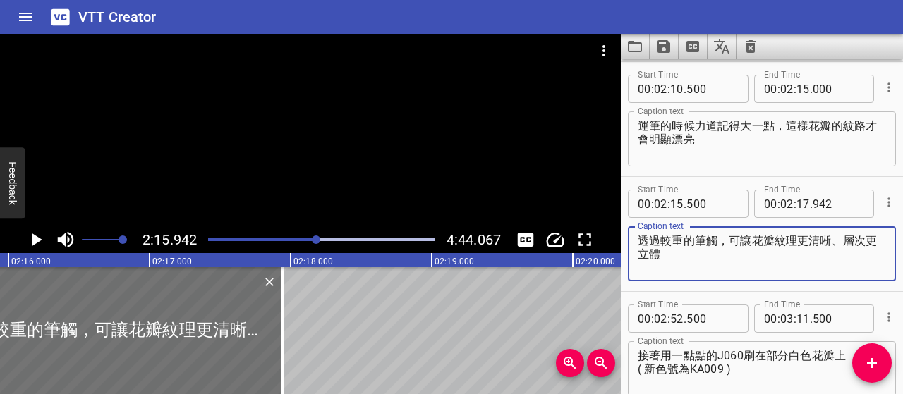
click at [744, 238] on textarea "透過較重的筆觸，可讓花瓣紋理更清晰、層次更立體" at bounding box center [761, 254] width 248 height 40
click at [855, 238] on textarea "透過較重的筆觸，讓花瓣紋理更清晰、層次更立體" at bounding box center [761, 254] width 248 height 40
type textarea "透過較重的筆觸，讓花瓣紋理更清晰立體"
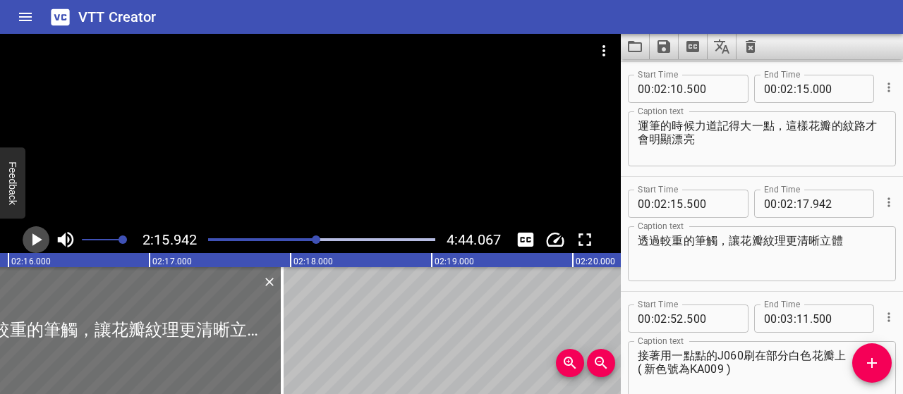
click at [35, 242] on icon "Play/Pause" at bounding box center [37, 239] width 10 height 13
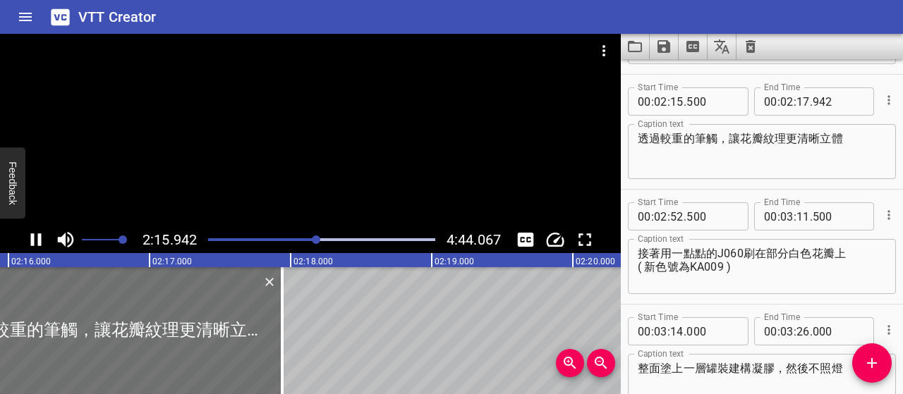
scroll to position [1379, 0]
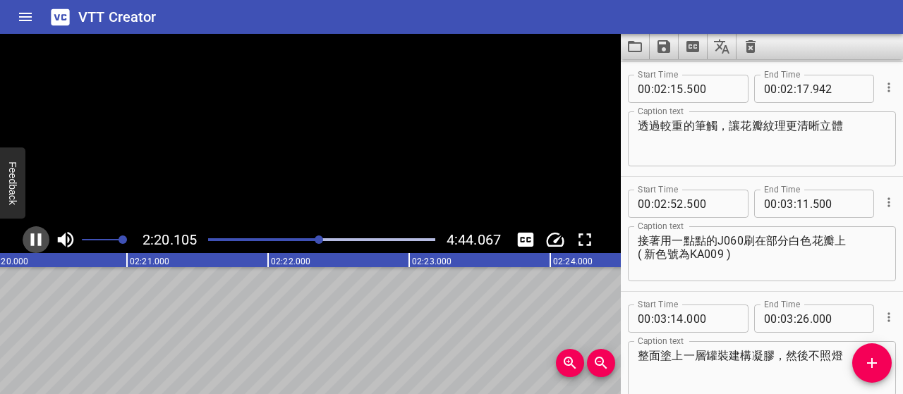
click at [35, 243] on icon "Play/Pause" at bounding box center [35, 239] width 21 height 21
click at [800, 90] on input "number" at bounding box center [802, 89] width 13 height 28
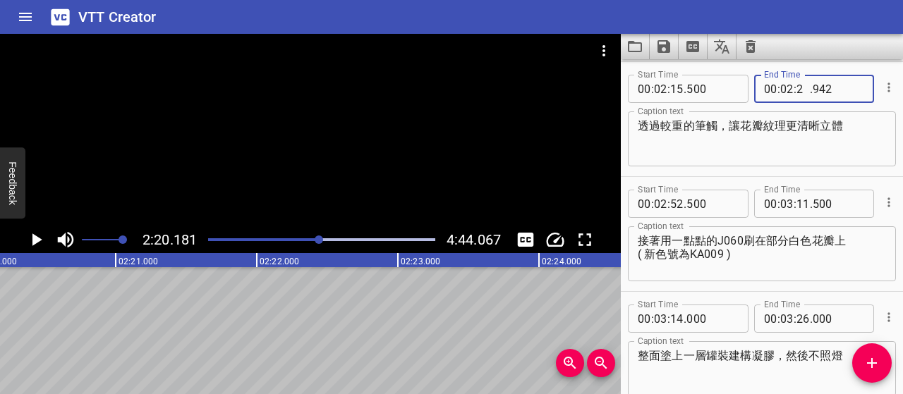
type input "20"
type input "000"
click at [869, 365] on icon "Add Cue" at bounding box center [871, 363] width 17 height 17
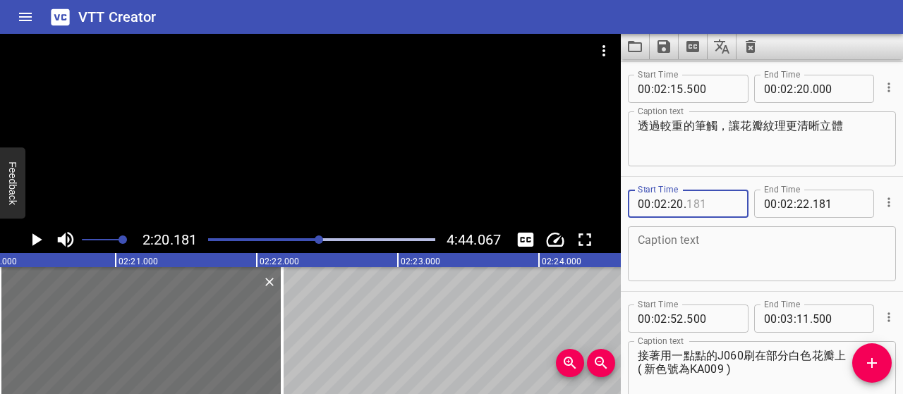
click at [695, 208] on input "number" at bounding box center [711, 204] width 51 height 28
type input "500"
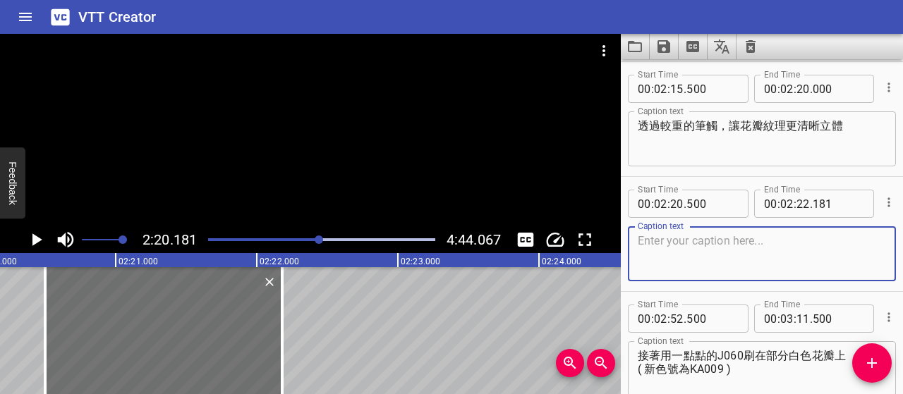
click at [717, 246] on textarea at bounding box center [761, 254] width 248 height 40
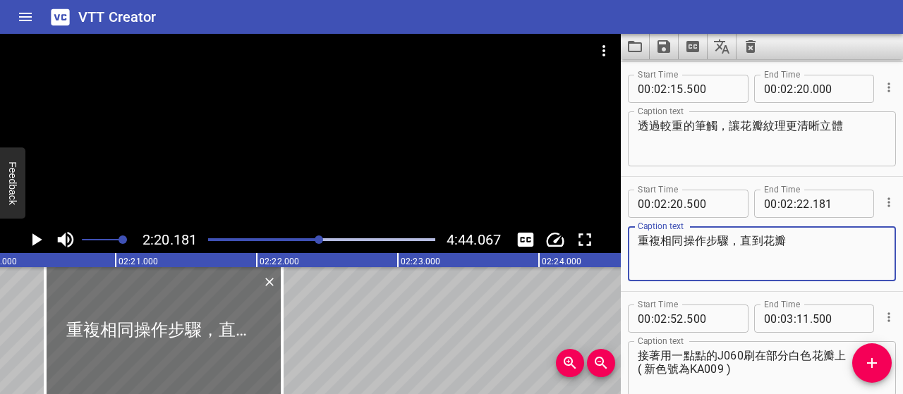
type textarea "重複相同操作步驟，直到花瓣"
drag, startPoint x: 818, startPoint y: 246, endPoint x: 629, endPoint y: 243, distance: 189.0
click at [629, 243] on div "重複相同操作步驟，直到花瓣 Caption text" at bounding box center [762, 253] width 268 height 55
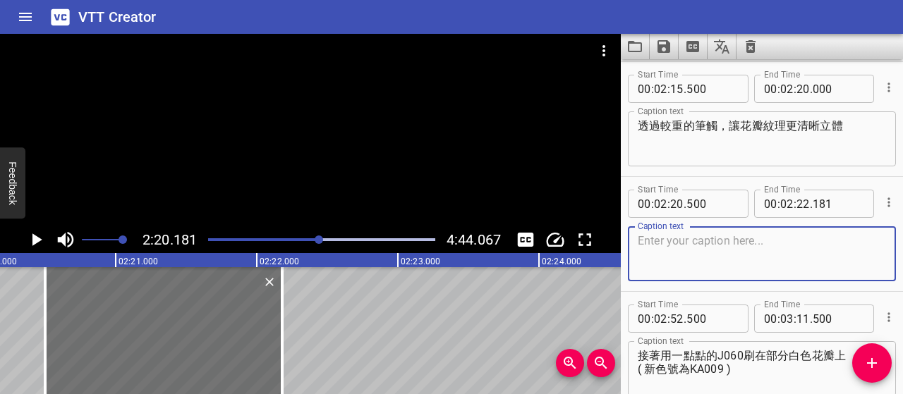
paste textarea "依照相同步驟進行，每次清潔筆刷並重新取膠，直到花瓣全部繪製完成"
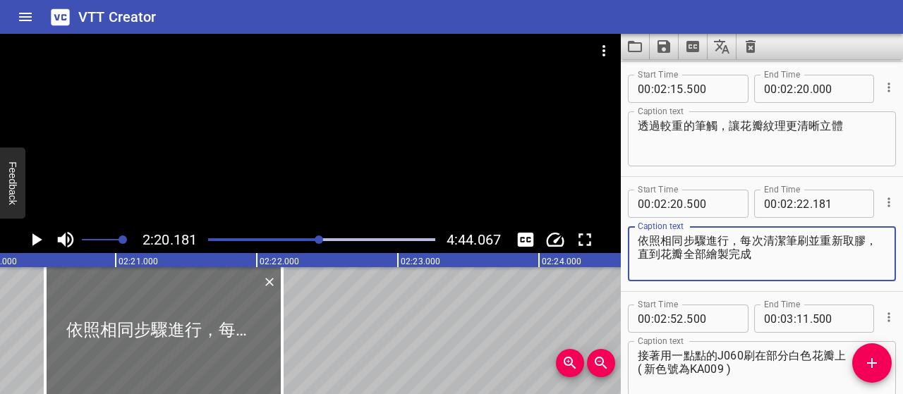
type textarea "依照相同步驟進行，每次清潔筆刷並重新取膠，直到花瓣全部繪製完成"
click at [32, 238] on icon "Play/Pause" at bounding box center [35, 239] width 21 height 21
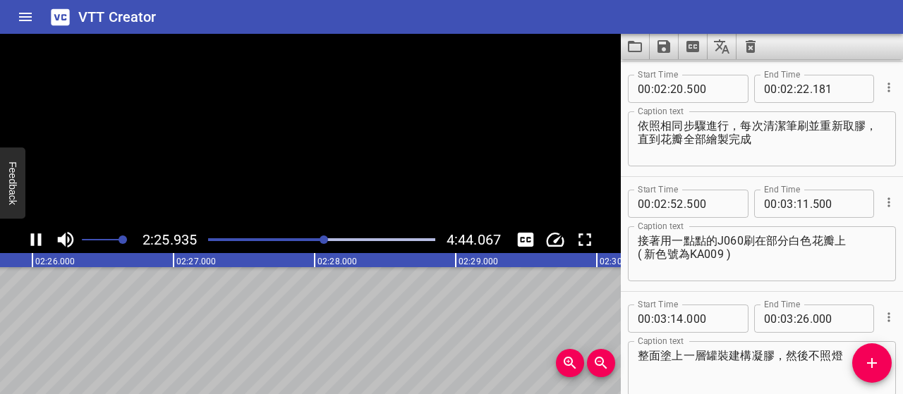
scroll to position [0, 20582]
click at [37, 239] on icon "Play/Pause" at bounding box center [35, 239] width 21 height 21
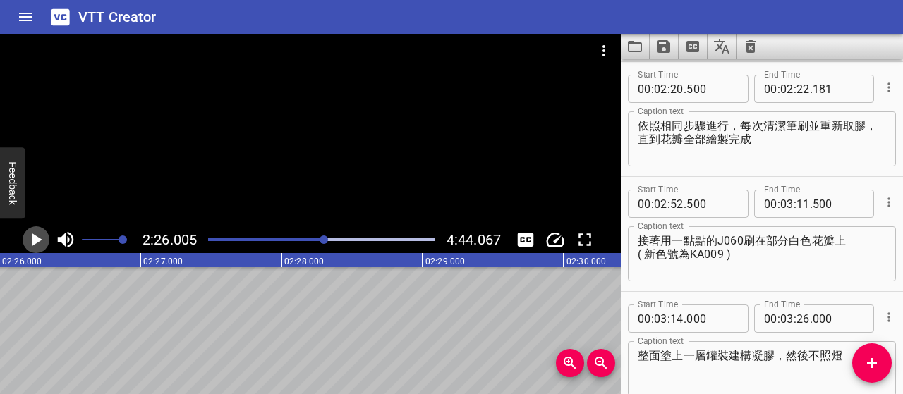
click at [37, 243] on icon "Play/Pause" at bounding box center [35, 239] width 21 height 21
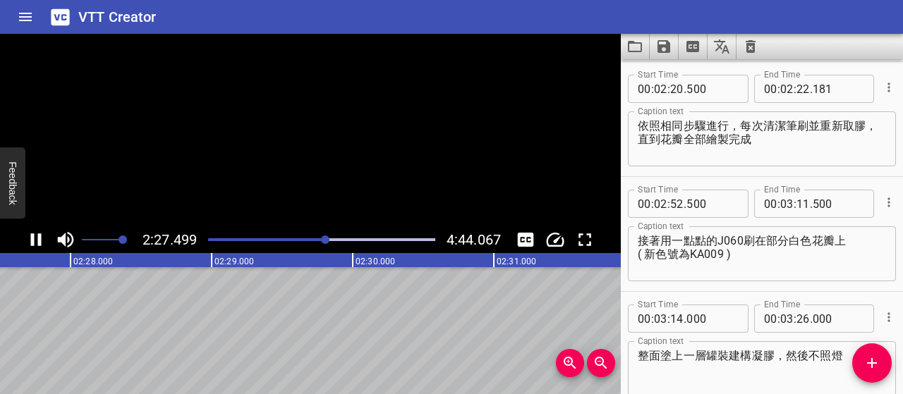
click at [37, 243] on icon "Play/Pause" at bounding box center [35, 239] width 21 height 21
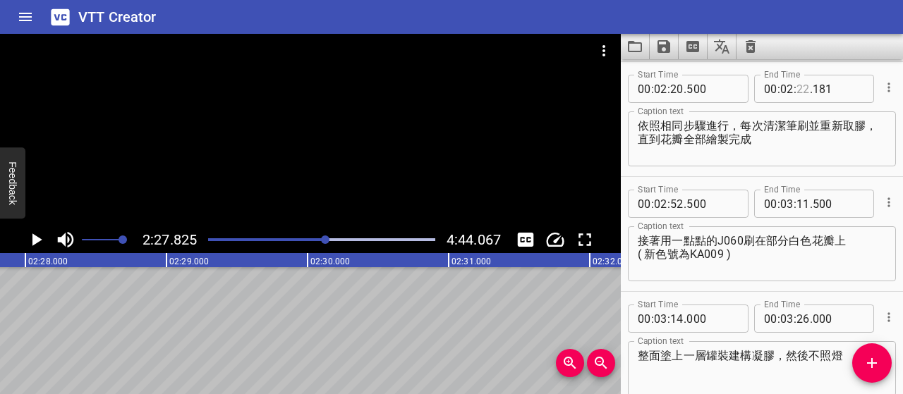
click at [800, 93] on input "number" at bounding box center [802, 89] width 13 height 28
type input "26"
type input "000"
click at [873, 355] on icon "Add Cue" at bounding box center [871, 363] width 17 height 17
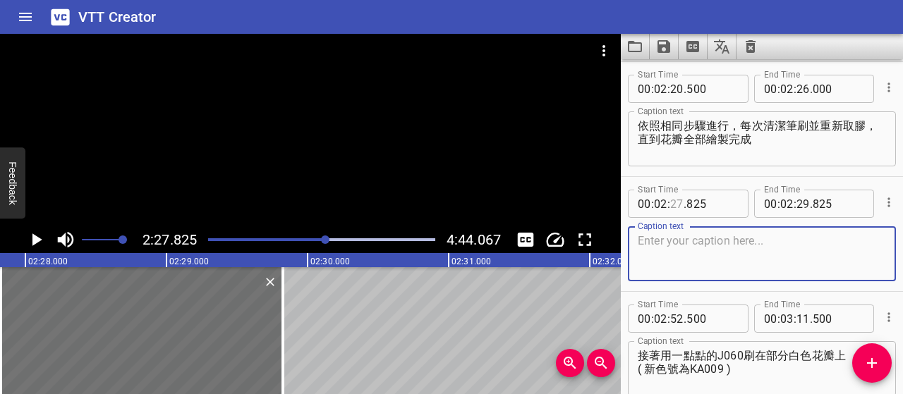
click at [673, 205] on input "number" at bounding box center [676, 204] width 13 height 28
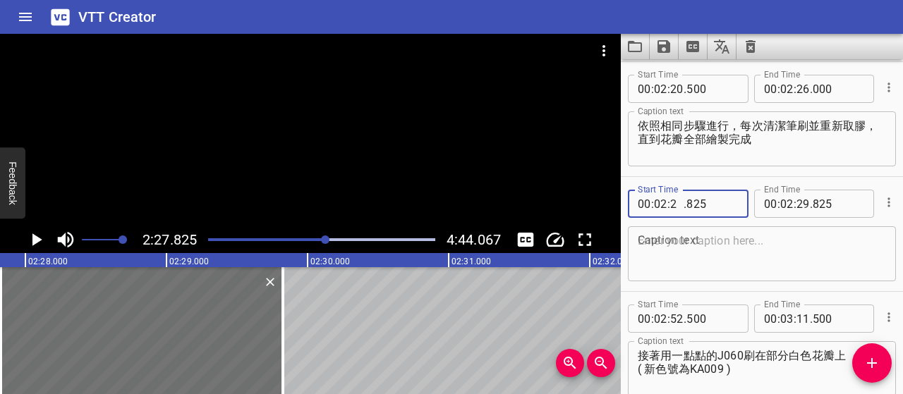
type input "26"
type input "500"
click at [722, 242] on textarea at bounding box center [761, 254] width 248 height 40
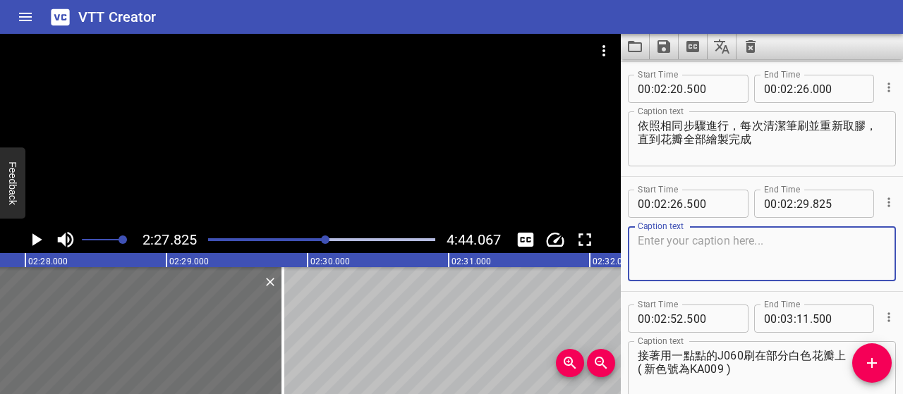
paste textarea "花瓣的大小與角度可自由變化，更貼近自然花朵的樣貌"
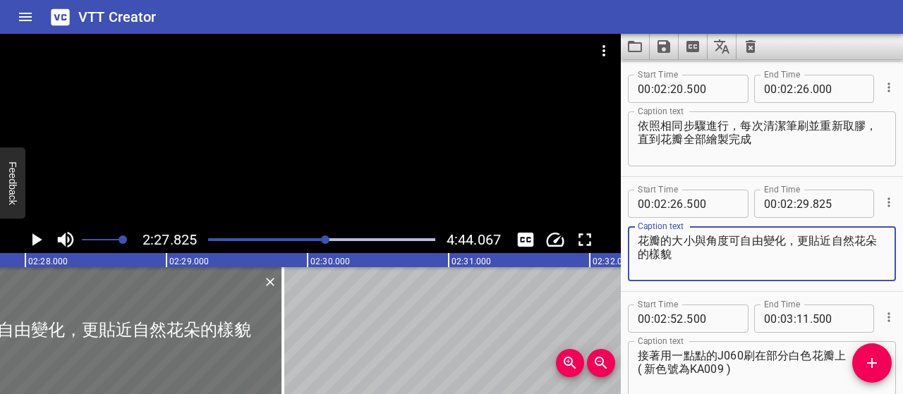
type textarea "花瓣的大小與角度可自由變化，更貼近自然花朵的樣貌"
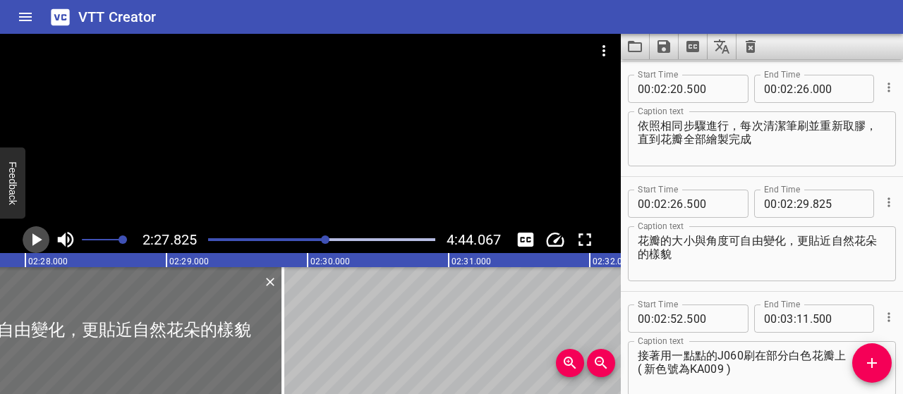
click at [42, 238] on icon "Play/Pause" at bounding box center [35, 239] width 21 height 21
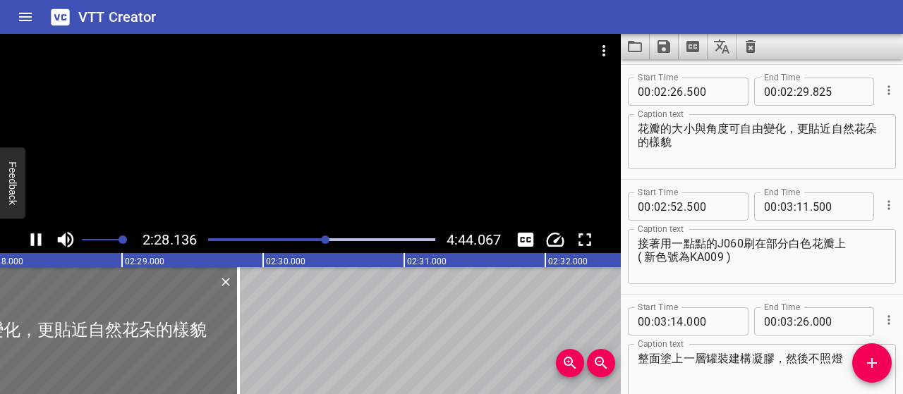
scroll to position [1609, 0]
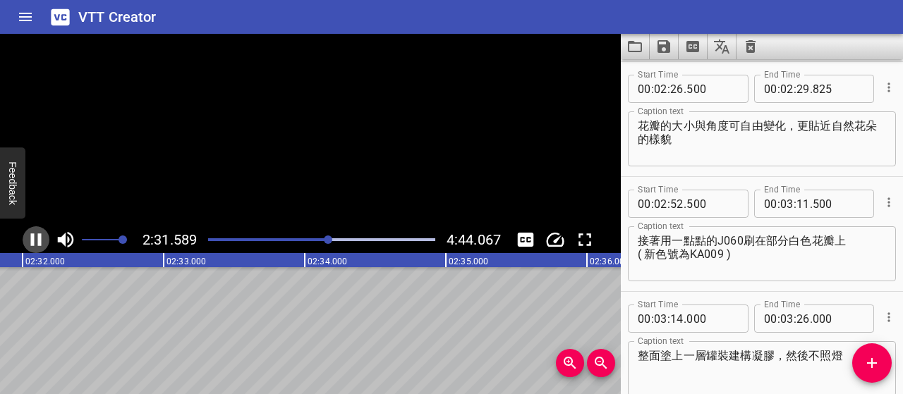
click at [42, 238] on icon "Play/Pause" at bounding box center [35, 239] width 21 height 21
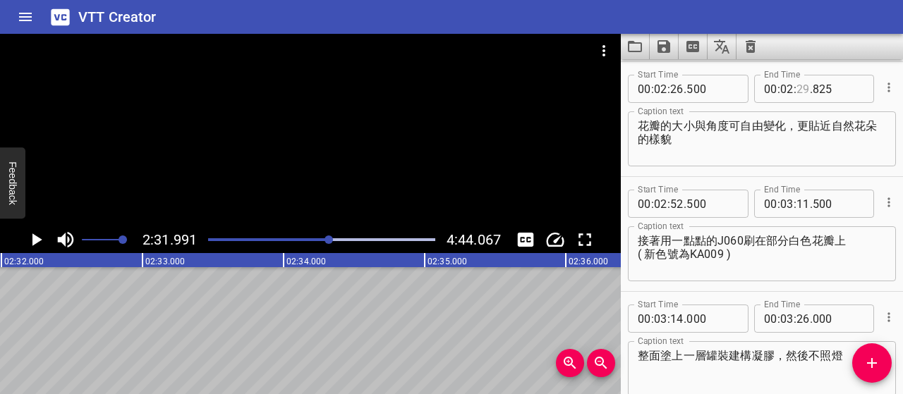
click at [798, 92] on input "number" at bounding box center [802, 89] width 13 height 28
type input "31"
type input "825"
click at [798, 92] on input "number" at bounding box center [802, 89] width 13 height 28
type input "32"
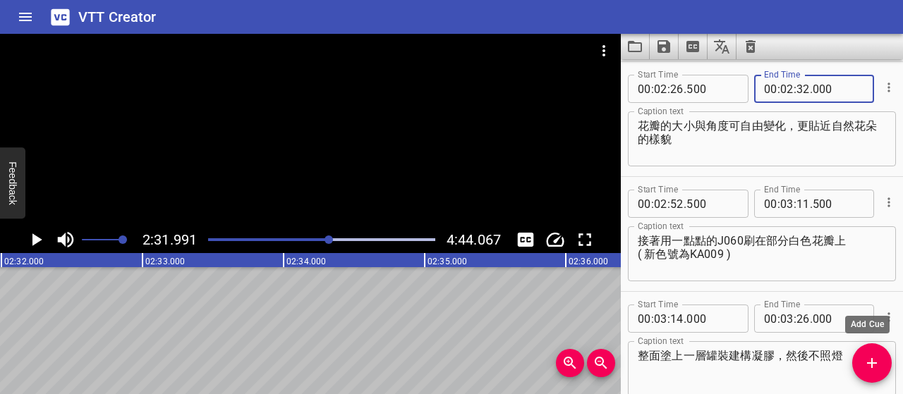
type input "000"
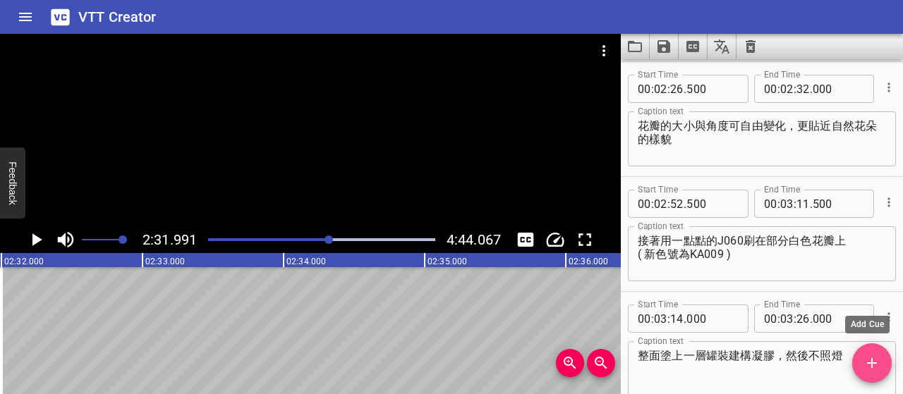
click at [863, 364] on icon "Add Cue" at bounding box center [871, 363] width 17 height 17
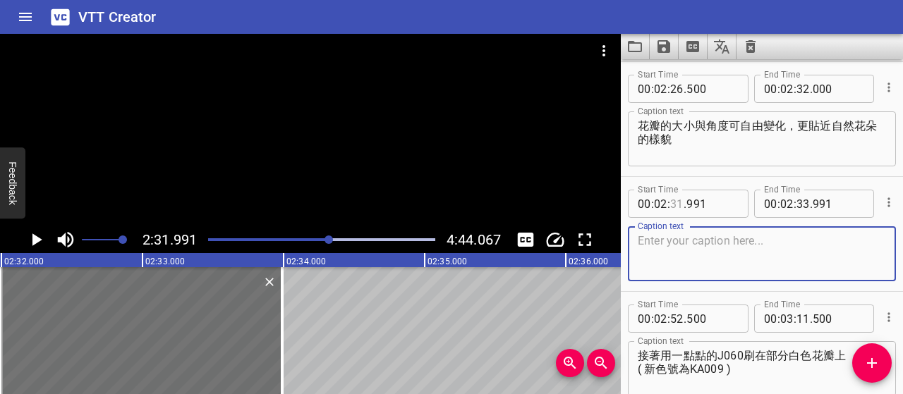
click at [676, 204] on input "number" at bounding box center [676, 204] width 13 height 28
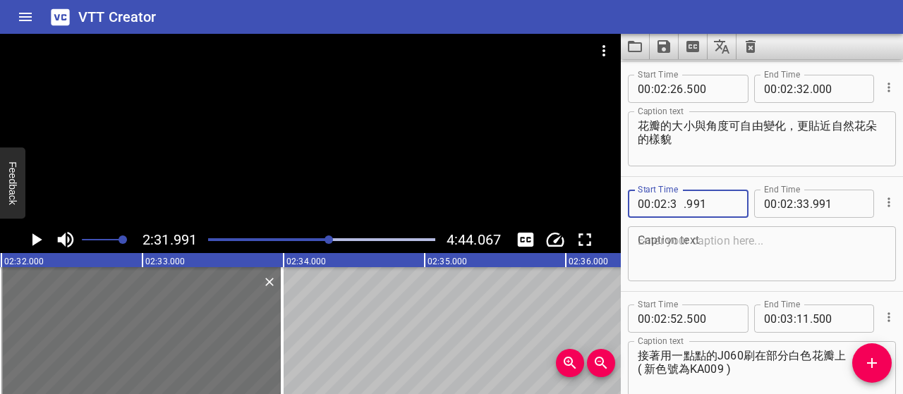
type input "32"
type input "500"
click at [715, 259] on textarea at bounding box center [761, 254] width 248 height 40
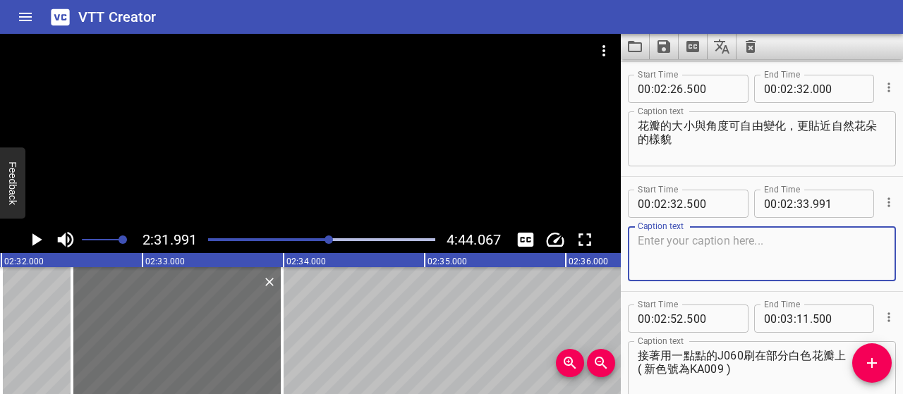
click at [35, 239] on icon "Play/Pause" at bounding box center [37, 239] width 10 height 13
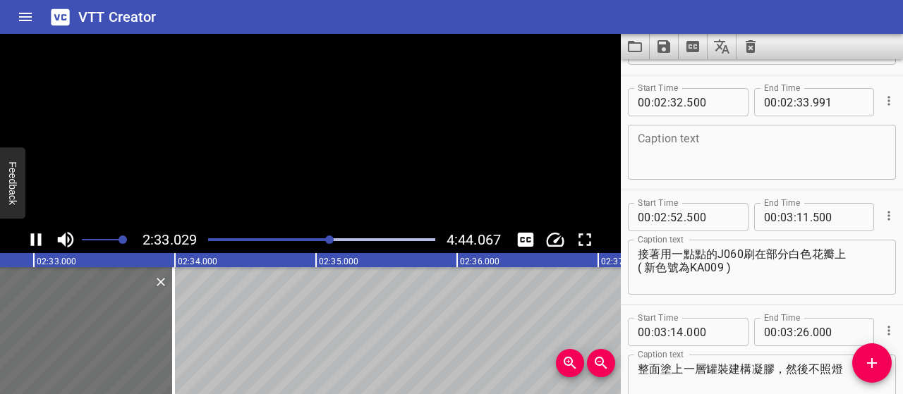
scroll to position [1724, 0]
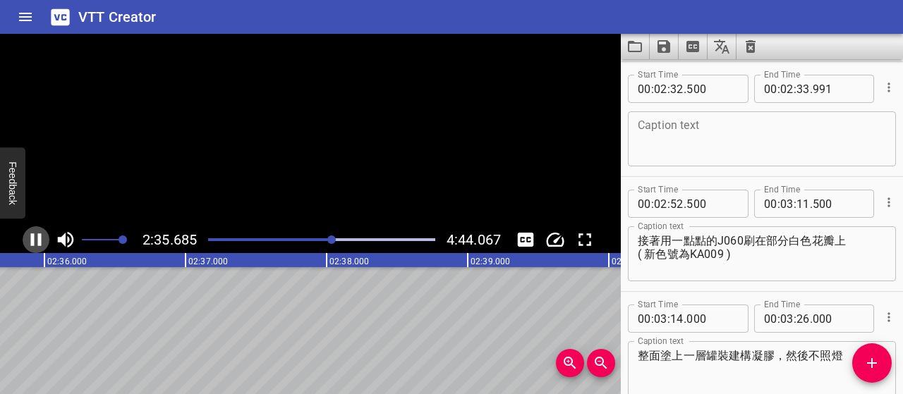
click at [35, 239] on icon "Play/Pause" at bounding box center [35, 239] width 21 height 21
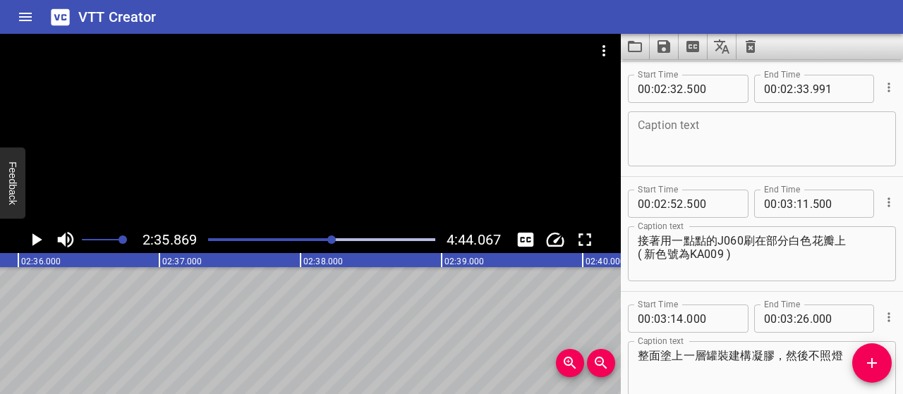
click at [695, 125] on textarea at bounding box center [761, 139] width 248 height 40
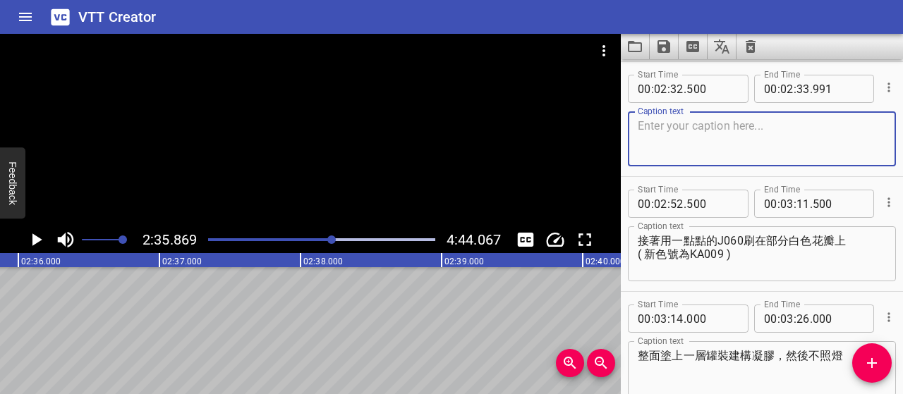
paste textarea "兩朵花畫好之後，記得檢查一下色彩的濃淡，"
paste textarea "顏色太淡的部分可適度補強"
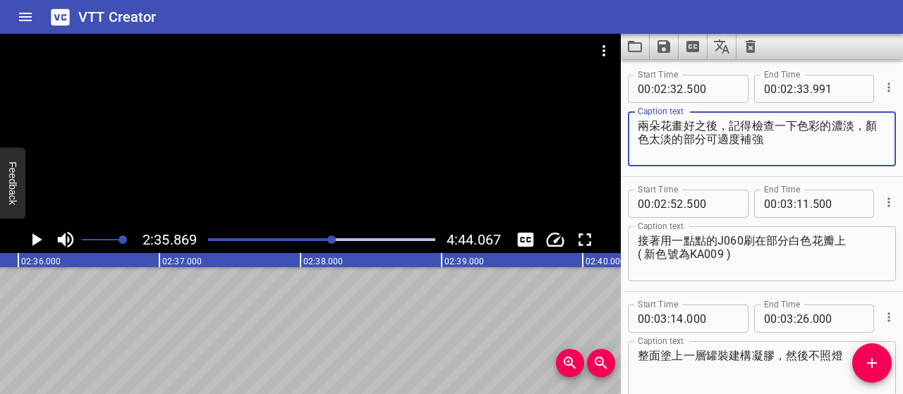
type textarea "兩朵花畫好之後，記得檢查一下色彩的濃淡，顏色太淡的部分可適度補強"
click at [35, 243] on icon "Play/Pause" at bounding box center [37, 239] width 10 height 13
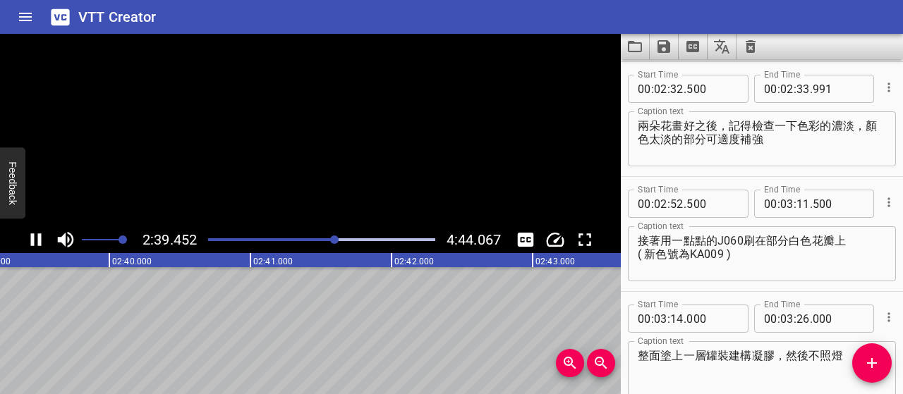
scroll to position [0, 22488]
click at [35, 243] on icon "Play/Pause" at bounding box center [35, 239] width 21 height 21
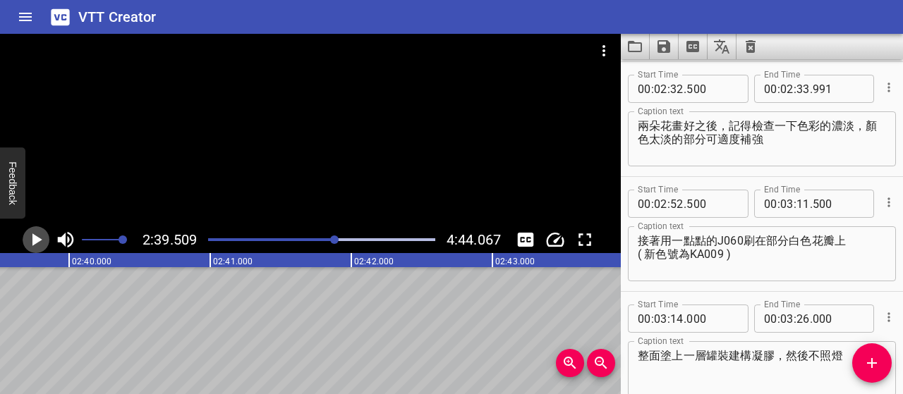
click at [35, 243] on icon "Play/Pause" at bounding box center [37, 239] width 10 height 13
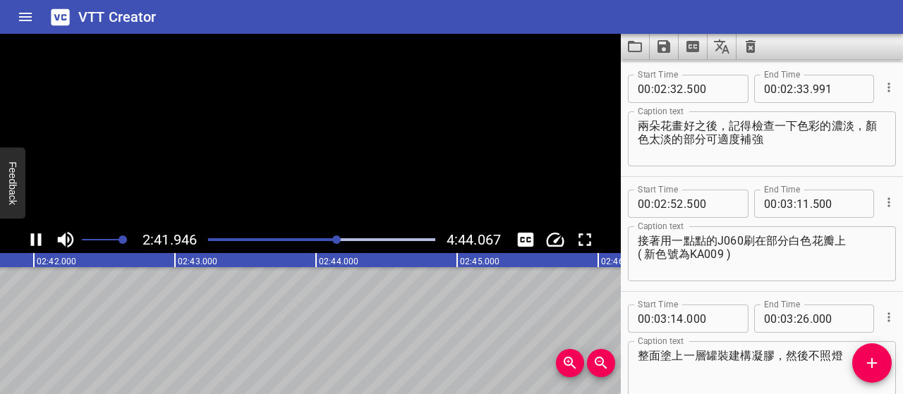
scroll to position [0, 22839]
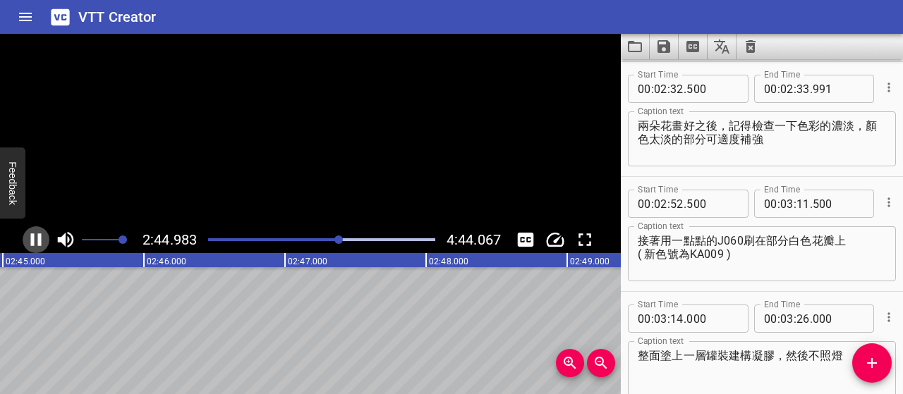
click at [35, 243] on icon "Play/Pause" at bounding box center [35, 239] width 21 height 21
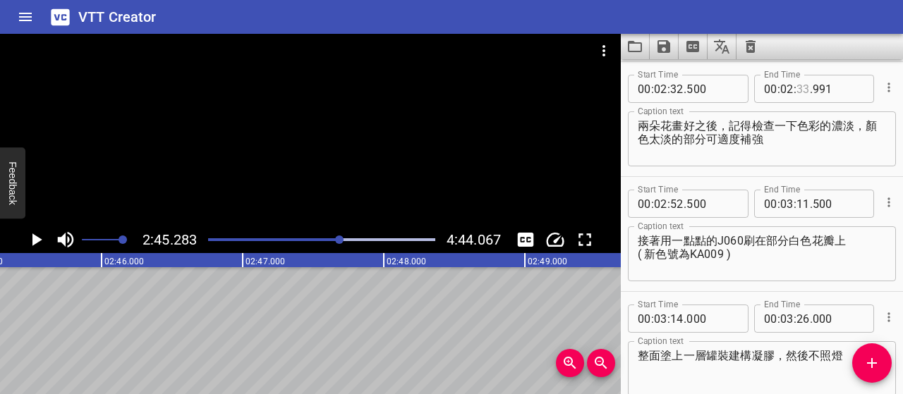
click at [798, 88] on input "number" at bounding box center [802, 89] width 13 height 28
type input "43"
type input "500"
click at [873, 363] on icon "Add Cue" at bounding box center [872, 363] width 10 height 10
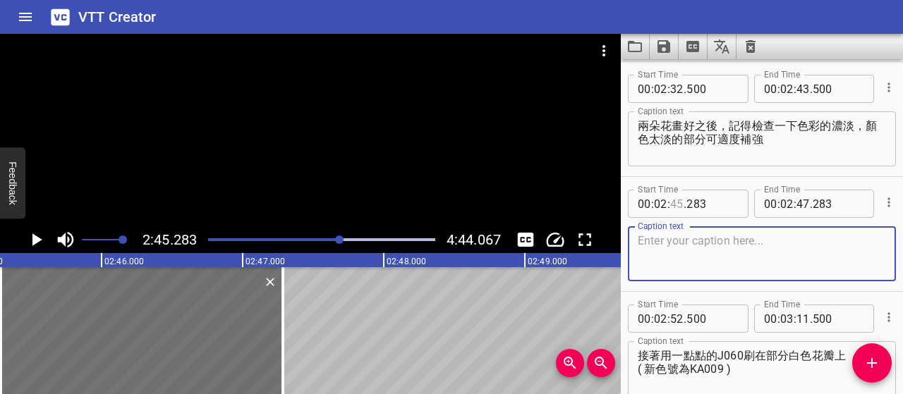
click at [675, 205] on input "number" at bounding box center [676, 204] width 13 height 28
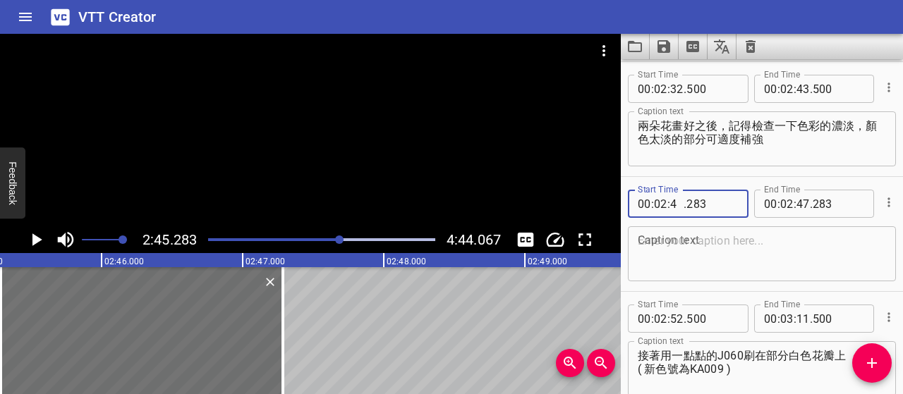
type input "44"
type input "000"
click at [718, 250] on textarea at bounding box center [761, 254] width 248 height 40
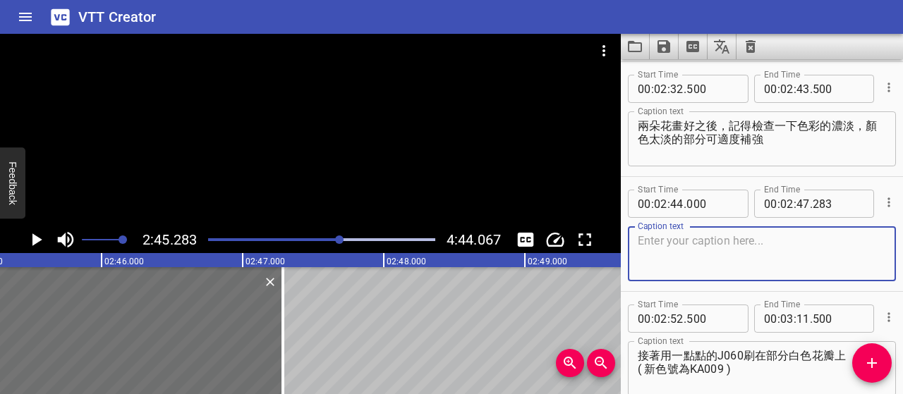
click at [741, 249] on textarea at bounding box center [761, 254] width 248 height 40
paste textarea "右上角看起來有些空洞，因此加上幾片小花瓣來填補空間"
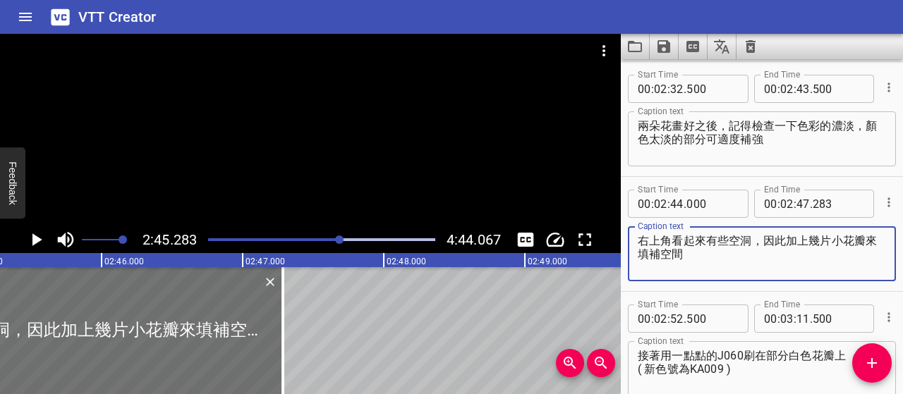
type textarea "右上角看起來有些空洞，因此加上幾片小花瓣來填補空間"
click at [798, 201] on input "number" at bounding box center [802, 204] width 13 height 28
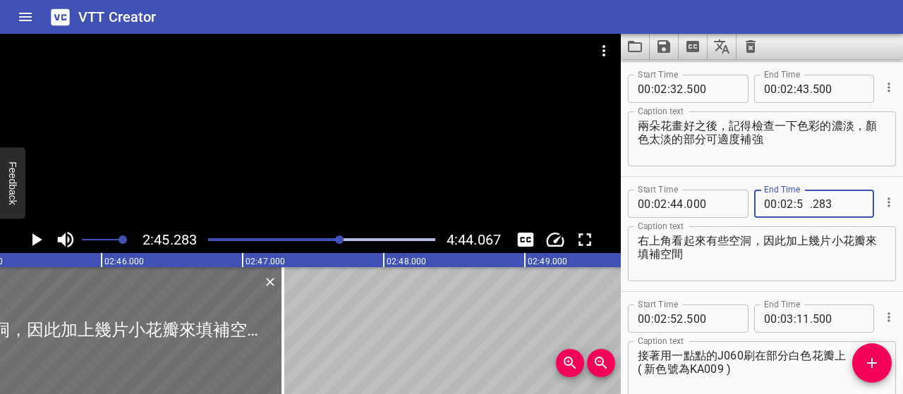
type input "50"
type input "000"
click at [774, 260] on textarea "右上角看起來有些空洞，因此加上幾片小花瓣來填補空間" at bounding box center [761, 254] width 248 height 40
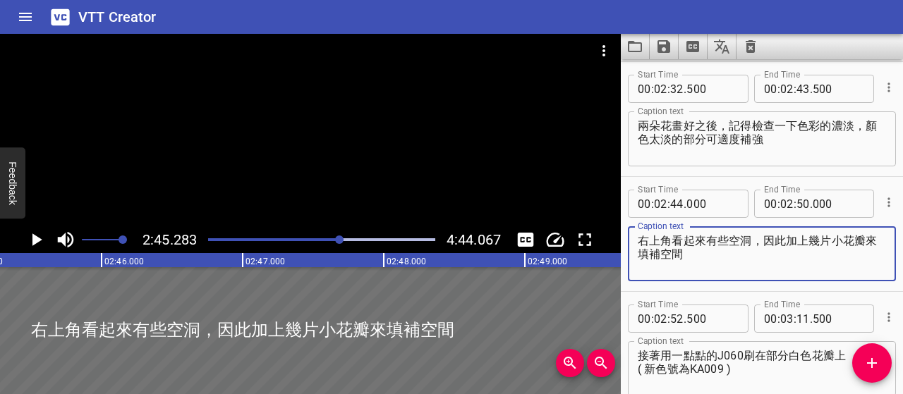
click at [44, 241] on icon "Play/Pause" at bounding box center [35, 239] width 21 height 21
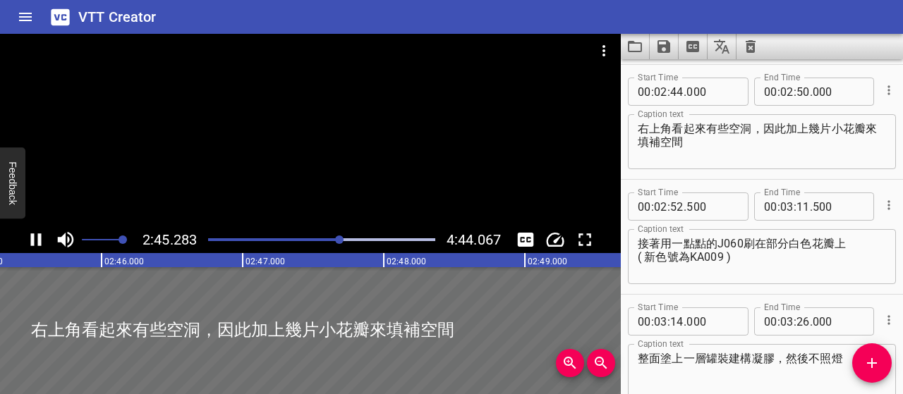
scroll to position [1839, 0]
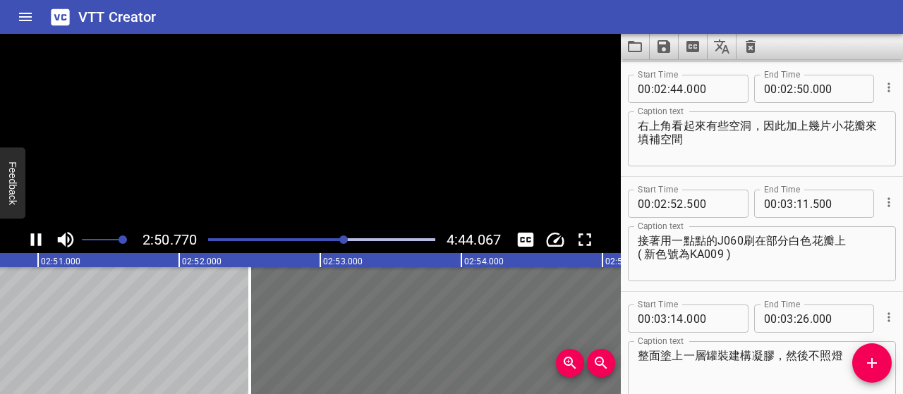
click at [44, 241] on icon "Play/Pause" at bounding box center [35, 239] width 21 height 21
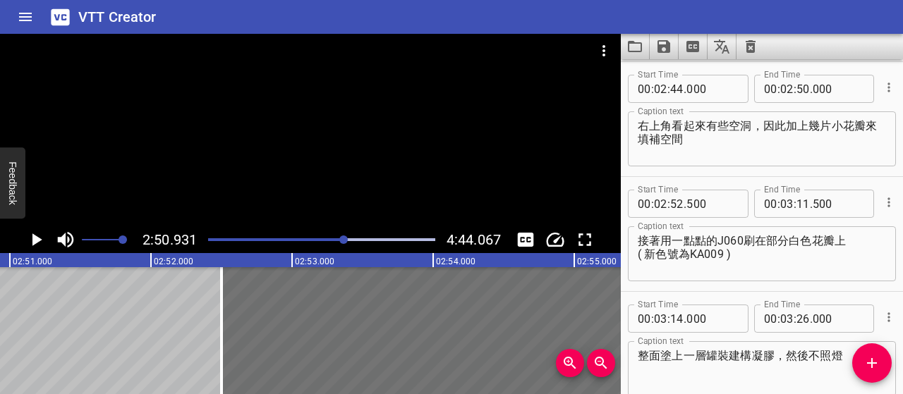
click at [831, 125] on textarea "右上角看起來有些空洞，因此加上幾片小花瓣來填補空間" at bounding box center [761, 139] width 248 height 40
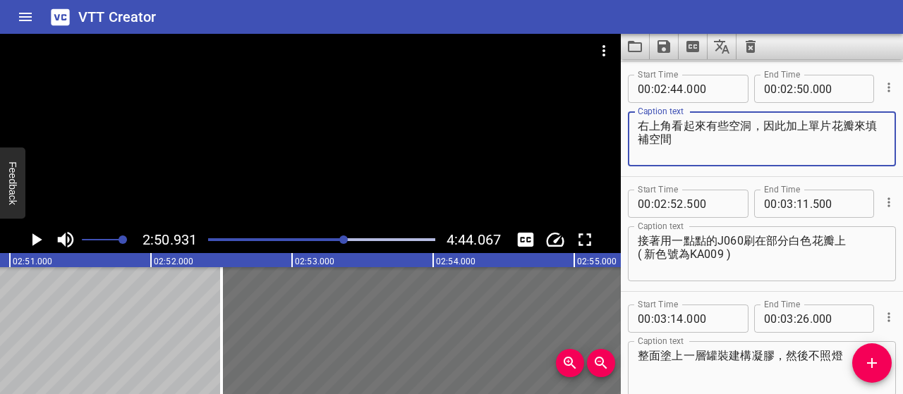
type textarea "右上角看起來有些空洞，因此加上單片花瓣來填補空間"
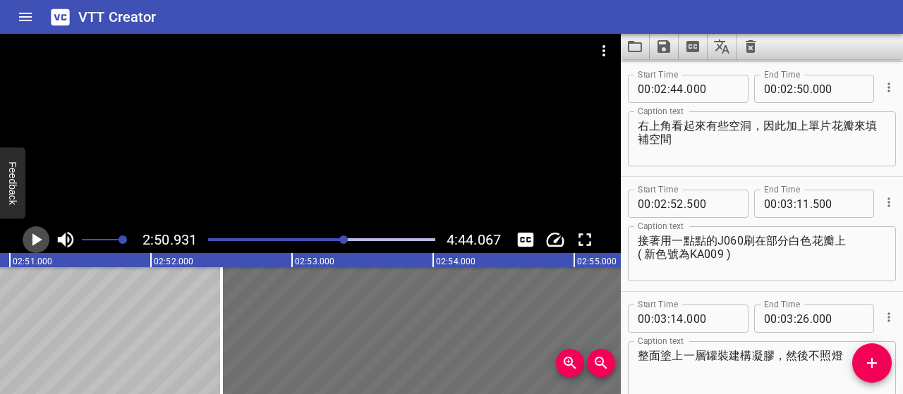
click at [33, 242] on icon "Play/Pause" at bounding box center [37, 239] width 10 height 13
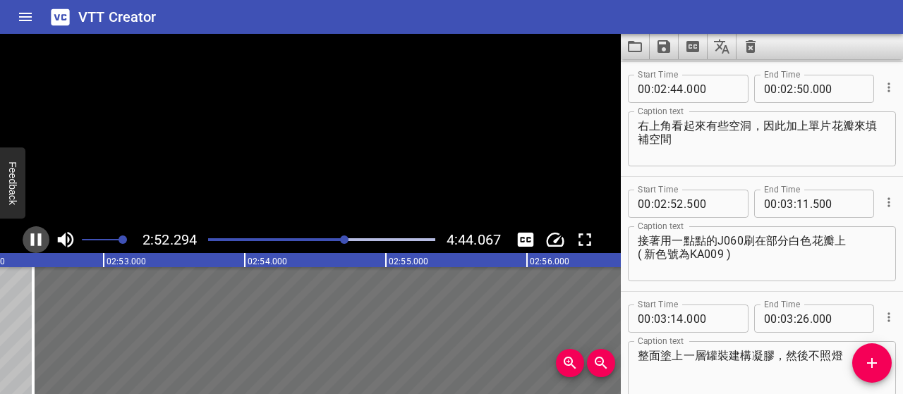
click at [33, 242] on icon "Play/Pause" at bounding box center [36, 239] width 11 height 13
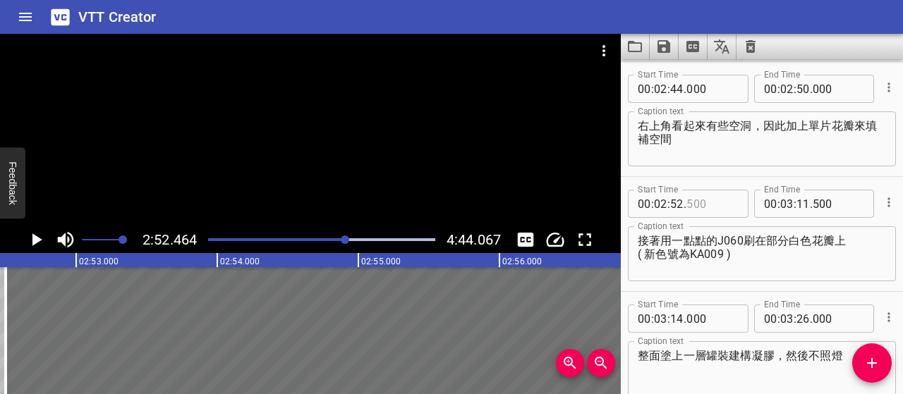
click at [694, 203] on input "number" at bounding box center [711, 204] width 51 height 28
type input "000"
click at [719, 242] on textarea "接著用一點點的J060刷在部分白色花瓣上 ( 新色號為KA009 )" at bounding box center [761, 254] width 248 height 40
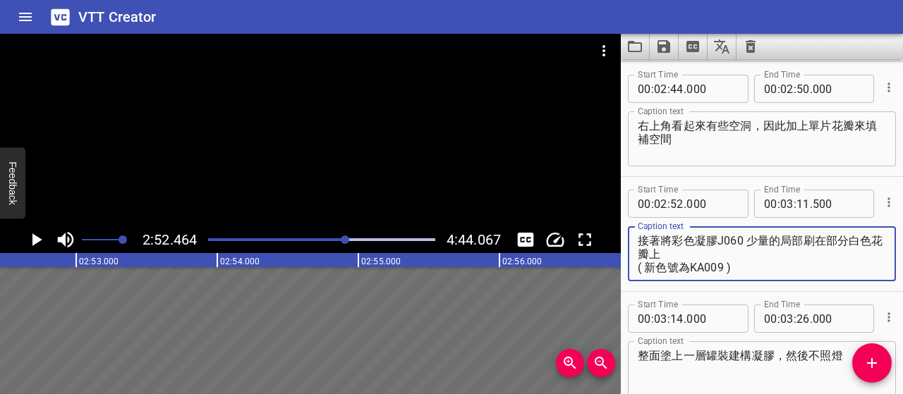
drag, startPoint x: 678, startPoint y: 256, endPoint x: 636, endPoint y: 239, distance: 45.6
click at [636, 239] on div "接著將彩色凝膠J060 少量的局部刷在部分白色花瓣上 ( 新色號為KA009 ) Caption text" at bounding box center [762, 253] width 268 height 55
click at [695, 255] on textarea "接著將彩色凝膠J060 少量的局部刷在部分白色花瓣上 ( 新色號為KA009 )" at bounding box center [761, 254] width 248 height 40
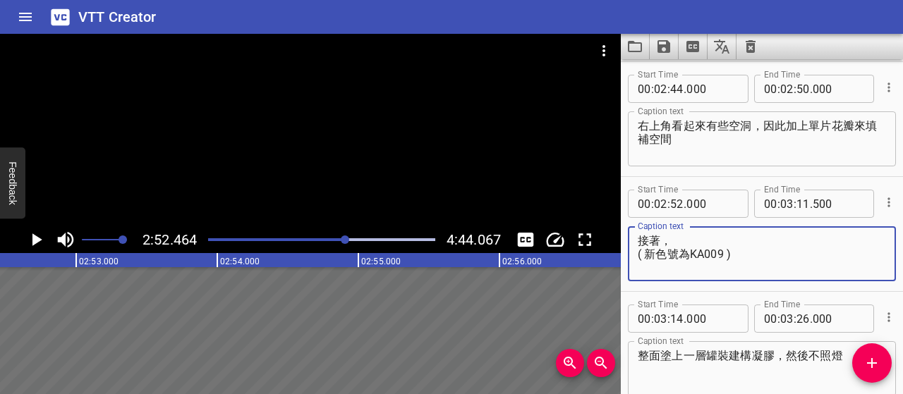
paste textarea "使用少量 J060 彩色凝膠，局部刷在白色花瓣上"
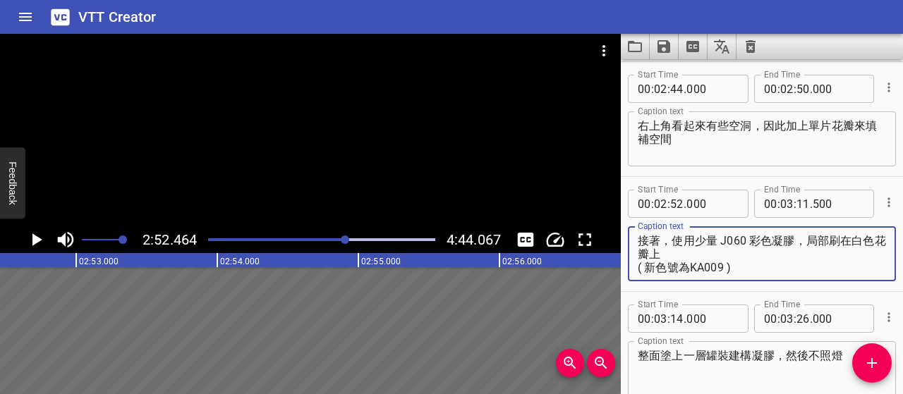
click at [721, 240] on textarea "接著，使用少量 J060 彩色凝膠，局部刷在白色花瓣上 ( 新色號為KA009 )" at bounding box center [761, 254] width 248 height 40
drag, startPoint x: 757, startPoint y: 270, endPoint x: 621, endPoint y: 275, distance: 136.2
click at [621, 275] on div "Start Time 00 : 02 : 52 . 000 Start Time End Time 00 : 03 : 11 . 500 End Time C…" at bounding box center [762, 234] width 282 height 114
type textarea "接著，使用少量彩色凝膠J060，局部刷在白色花瓣上"
click at [42, 238] on icon "Play/Pause" at bounding box center [35, 239] width 21 height 21
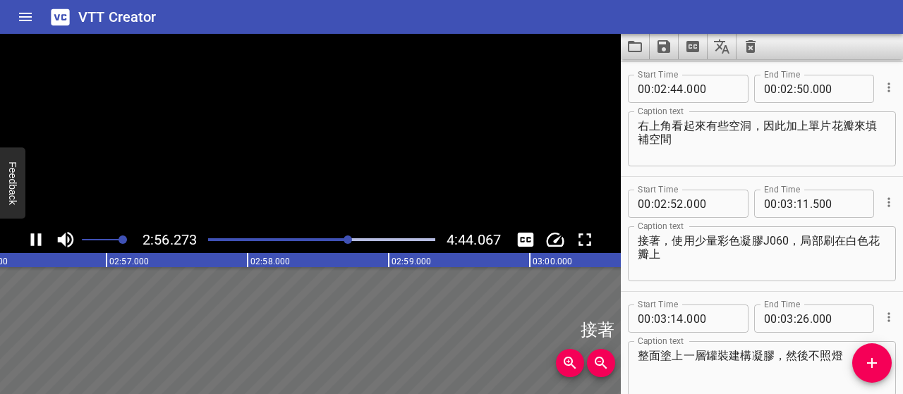
scroll to position [0, 24860]
click at [42, 237] on icon "Play/Pause" at bounding box center [35, 239] width 21 height 21
click at [728, 267] on textarea "接著，使用少量彩色凝膠J060，局部刷在白色花瓣上" at bounding box center [761, 254] width 248 height 40
click at [35, 236] on icon "Play/Pause" at bounding box center [35, 239] width 21 height 21
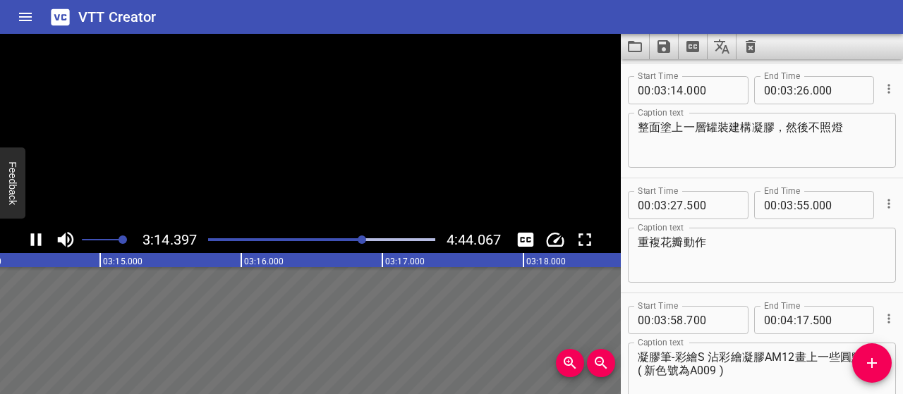
scroll to position [2069, 0]
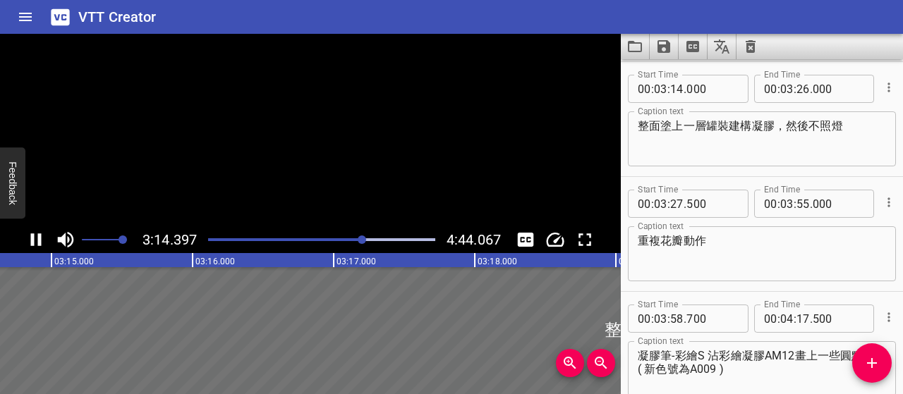
click at [35, 236] on icon "Play/Pause" at bounding box center [35, 239] width 21 height 21
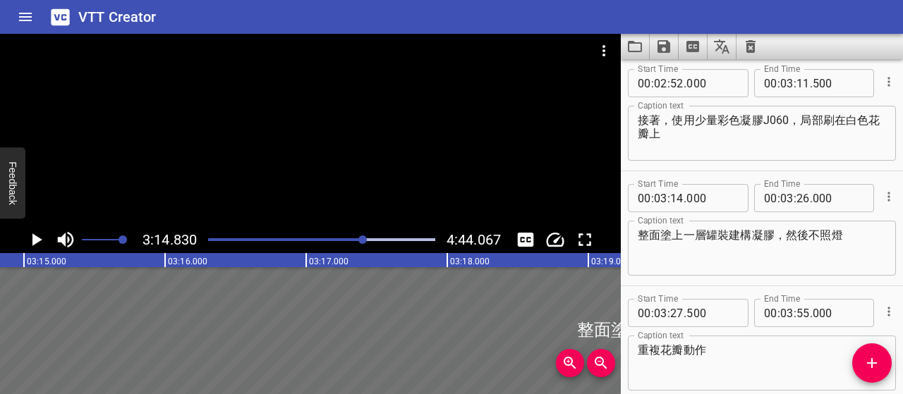
scroll to position [1928, 0]
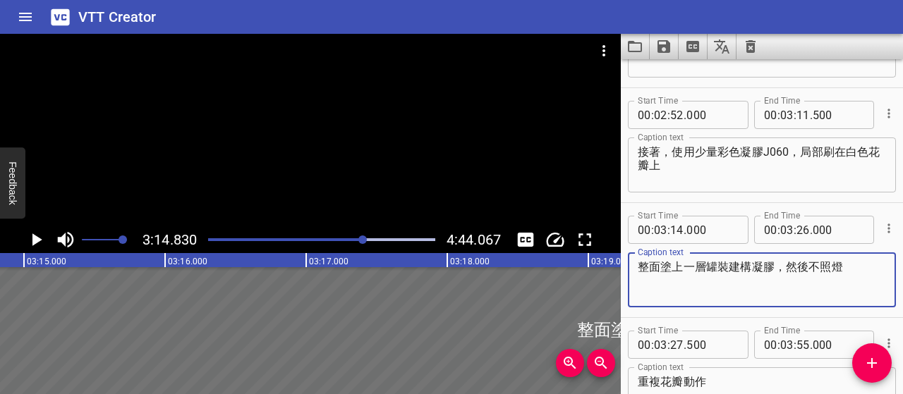
click at [704, 263] on textarea "整面塗上一層罐裝建構凝膠，然後不照燈" at bounding box center [761, 280] width 248 height 40
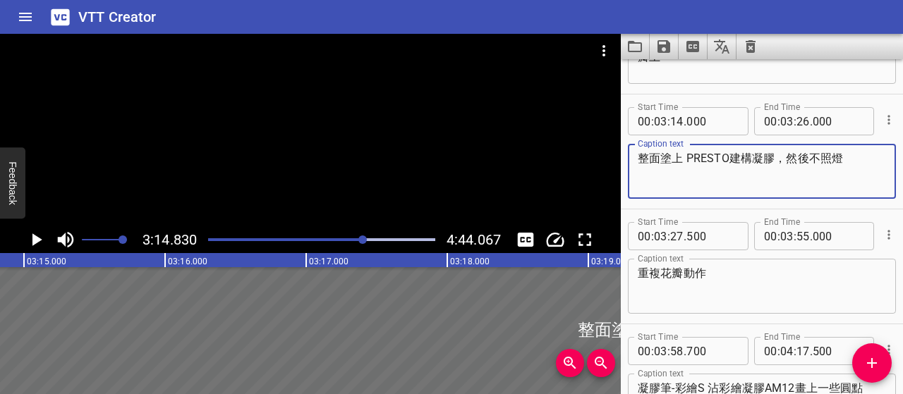
scroll to position [2069, 0]
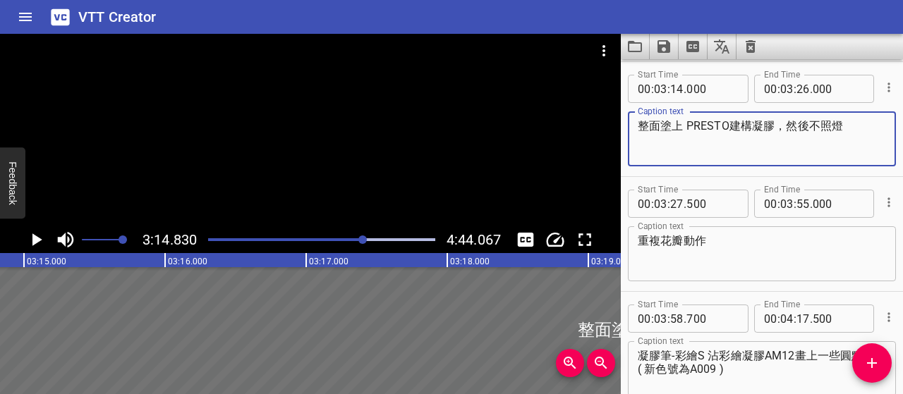
type textarea "整面塗上 PRESTO建構凝膠，然後不照燈"
click at [39, 236] on icon "Play/Pause" at bounding box center [35, 239] width 21 height 21
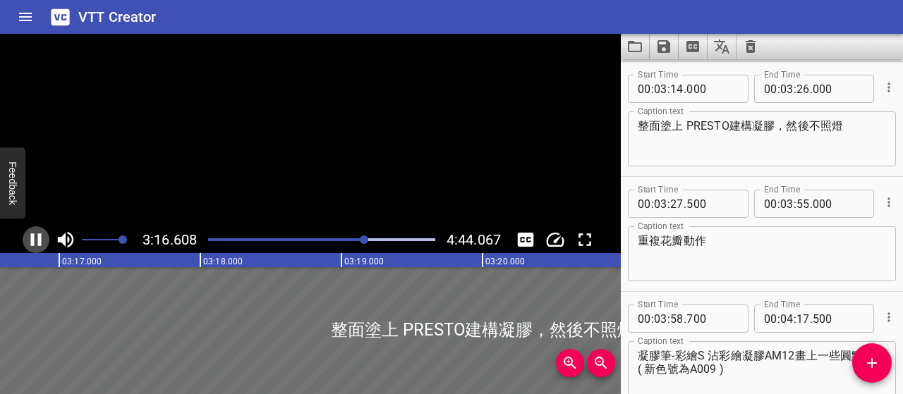
click at [39, 236] on icon "Play/Pause" at bounding box center [36, 239] width 11 height 13
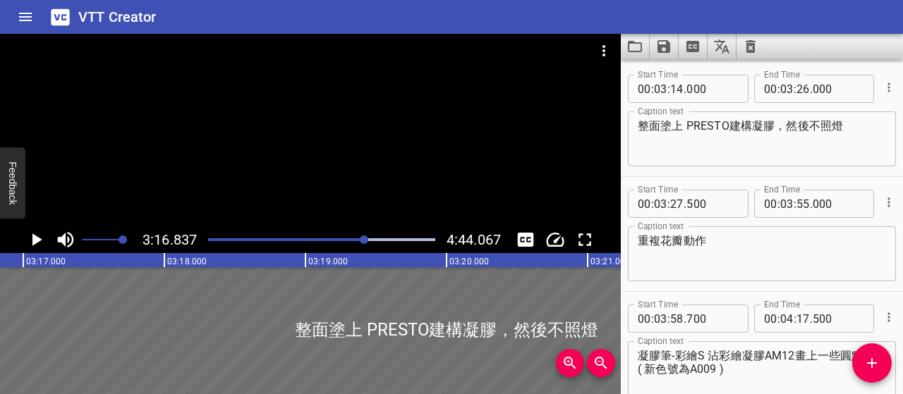
click at [39, 236] on icon "Play/Pause" at bounding box center [35, 239] width 21 height 21
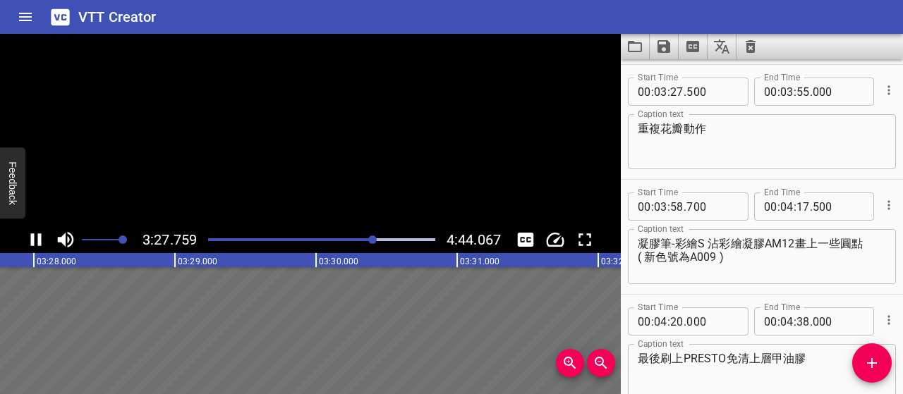
scroll to position [2184, 0]
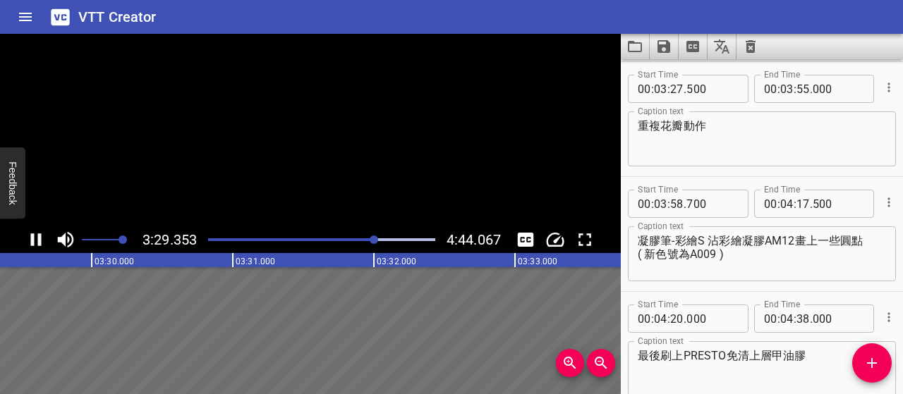
click at [39, 236] on icon "Play/Pause" at bounding box center [36, 239] width 11 height 13
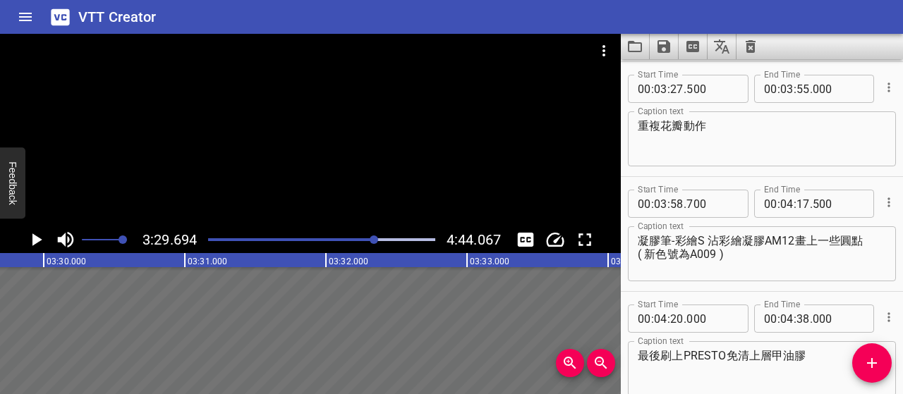
click at [39, 236] on icon "Play/Pause" at bounding box center [35, 239] width 21 height 21
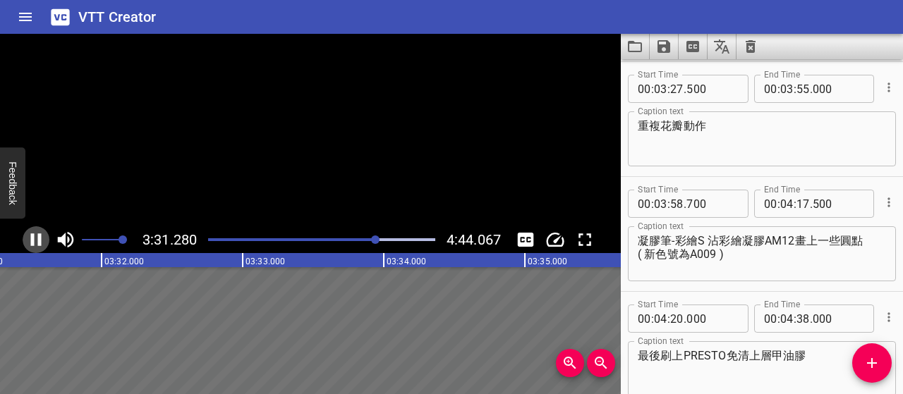
click at [39, 236] on icon "Play/Pause" at bounding box center [36, 239] width 11 height 13
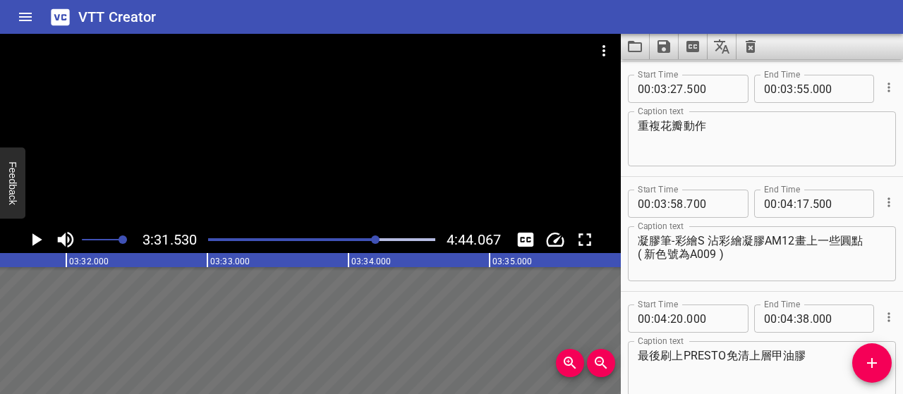
scroll to position [2113, 0]
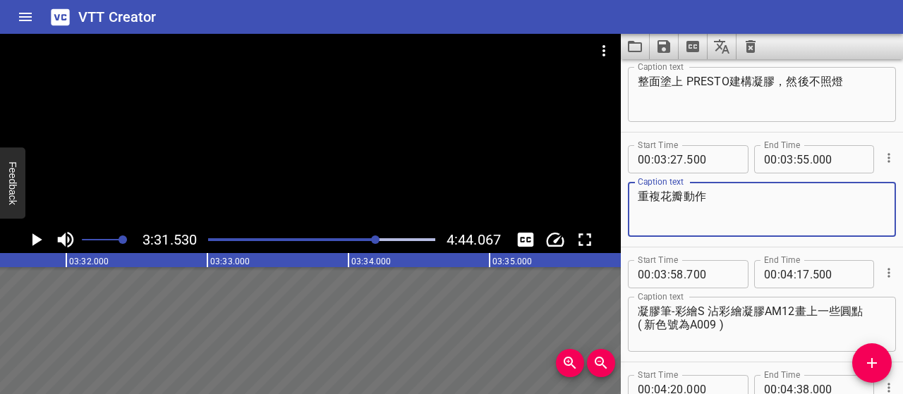
click at [640, 198] on textarea "重複花瓣動作" at bounding box center [761, 210] width 248 height 40
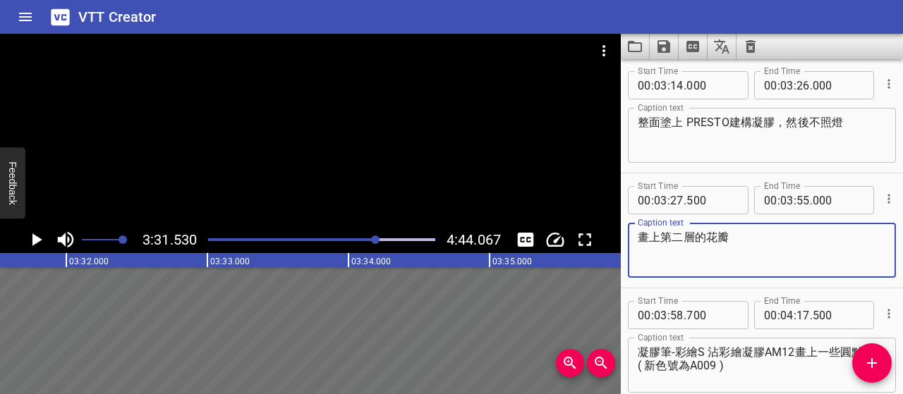
scroll to position [2043, 0]
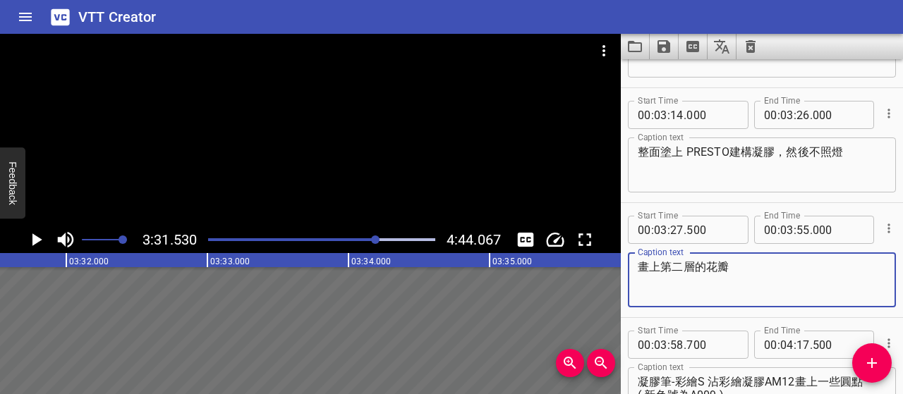
type textarea "畫上第二層的花瓣"
click at [32, 237] on icon "Play/Pause" at bounding box center [37, 239] width 10 height 13
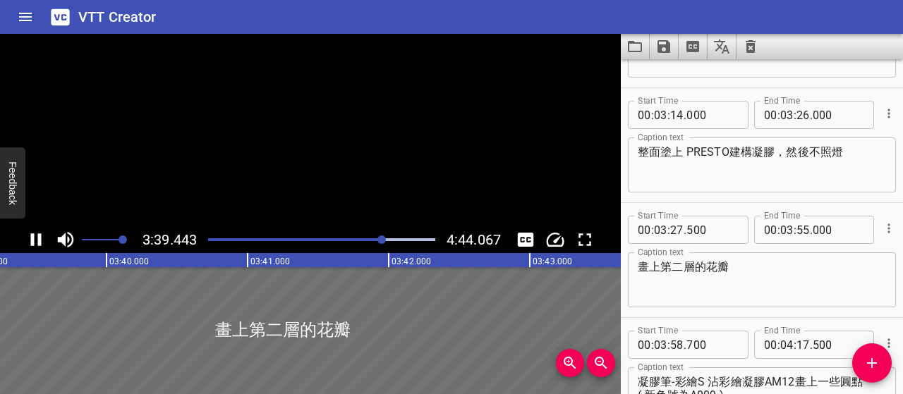
scroll to position [0, 30948]
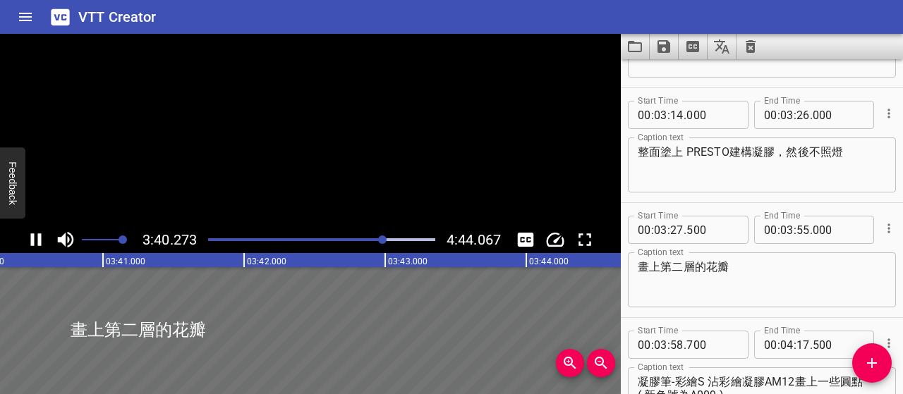
click at [32, 237] on icon "Play/Pause" at bounding box center [36, 239] width 11 height 13
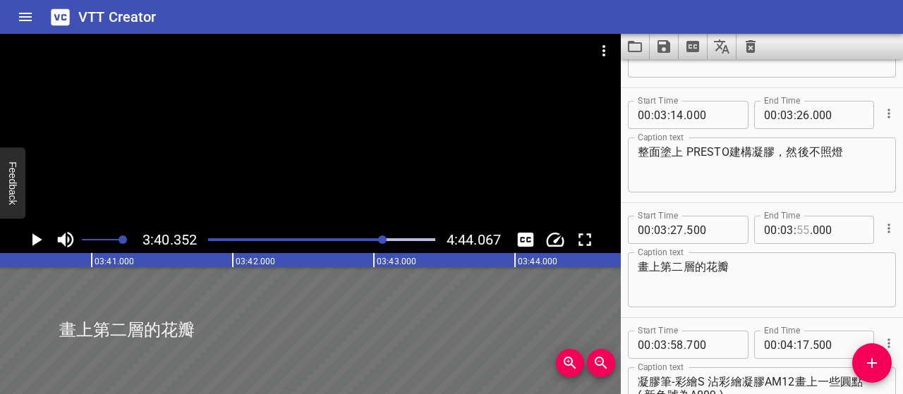
click at [796, 229] on input "number" at bounding box center [802, 230] width 13 height 28
type input "33"
type input "000"
click at [865, 370] on icon "Add Cue" at bounding box center [871, 363] width 17 height 17
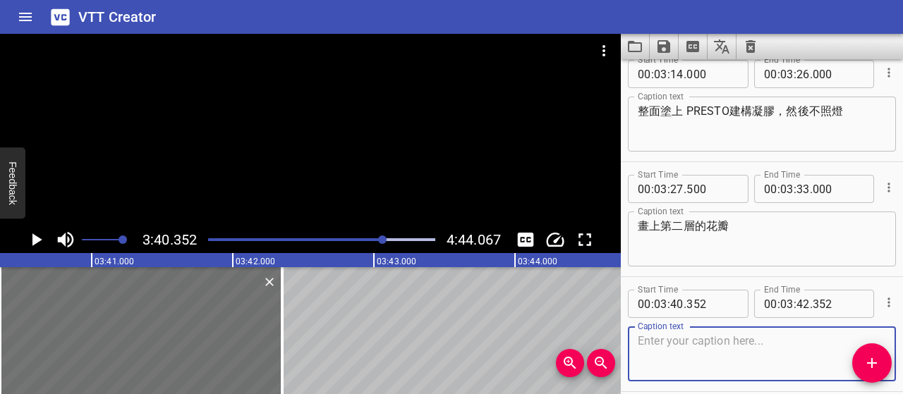
scroll to position [2113, 0]
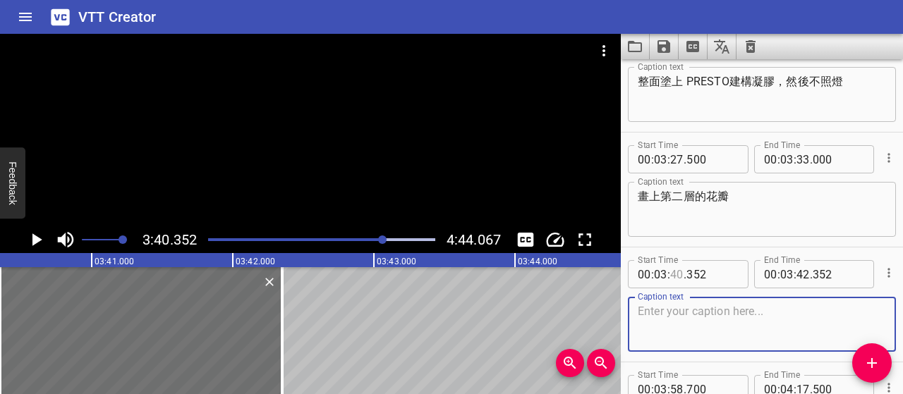
click at [676, 271] on input "number" at bounding box center [676, 274] width 13 height 28
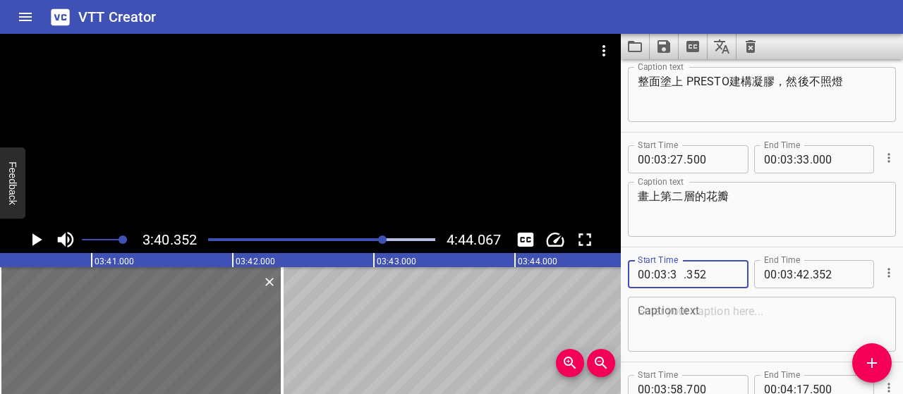
type input "33"
type input "500"
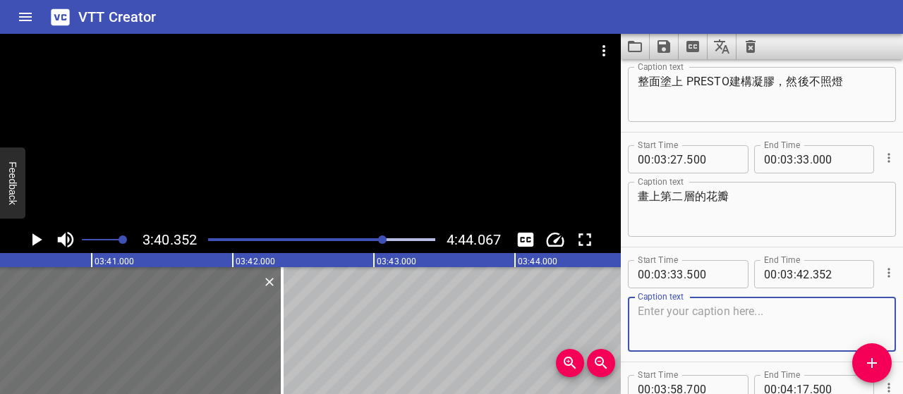
click at [715, 321] on textarea at bounding box center [761, 325] width 248 height 40
paste textarea "第二層花瓣與第一層位置重疊，"
paste textarea "但要讓底下的顏色微微透出來"
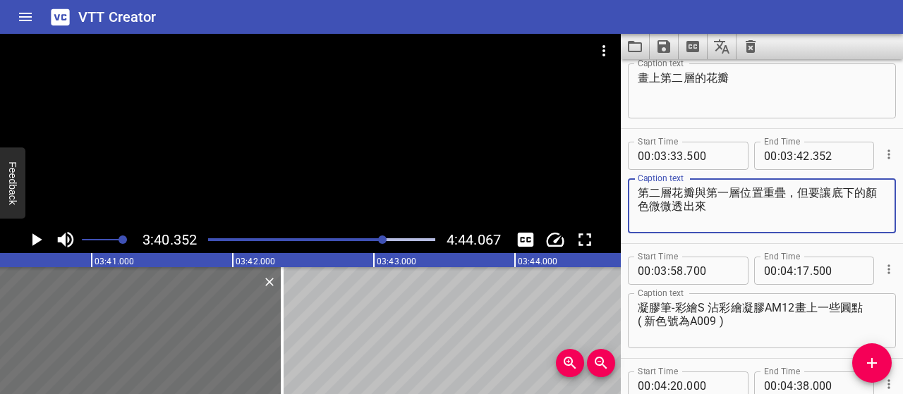
scroll to position [2254, 0]
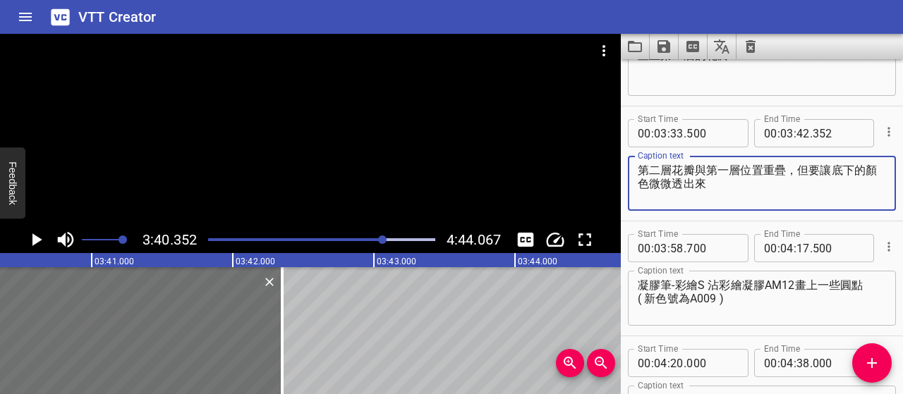
type textarea "第二層花瓣與第一層位置重疊，但要讓底下的顏色微微透出來"
click at [31, 240] on icon "Play/Pause" at bounding box center [35, 239] width 21 height 21
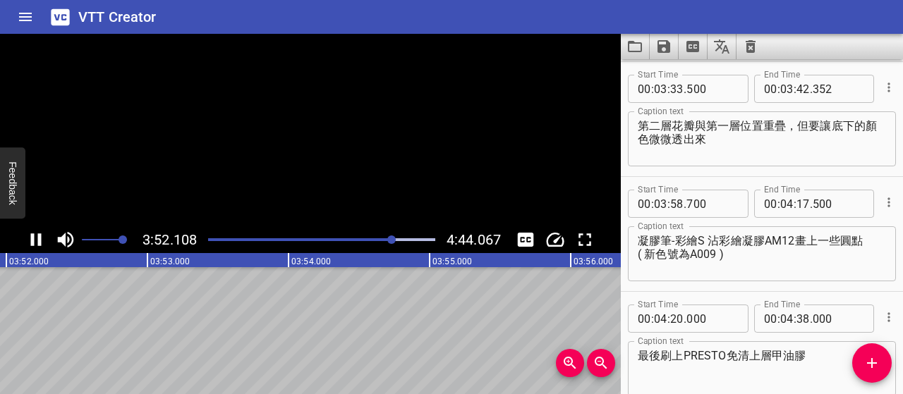
scroll to position [0, 32734]
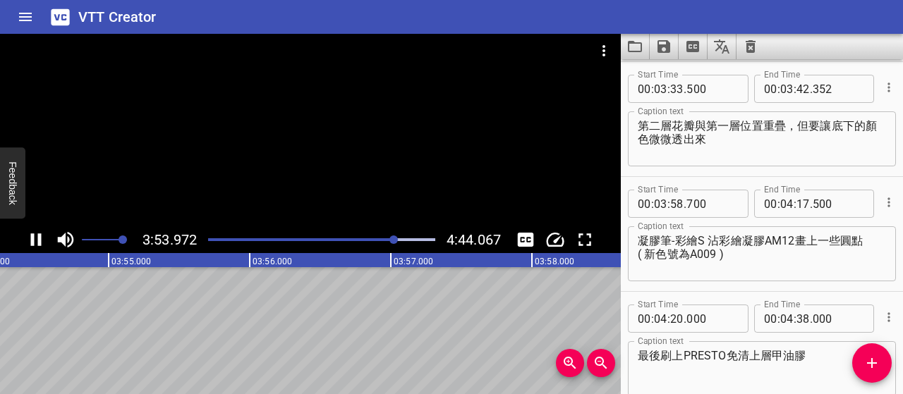
click at [38, 236] on icon "Play/Pause" at bounding box center [36, 239] width 11 height 13
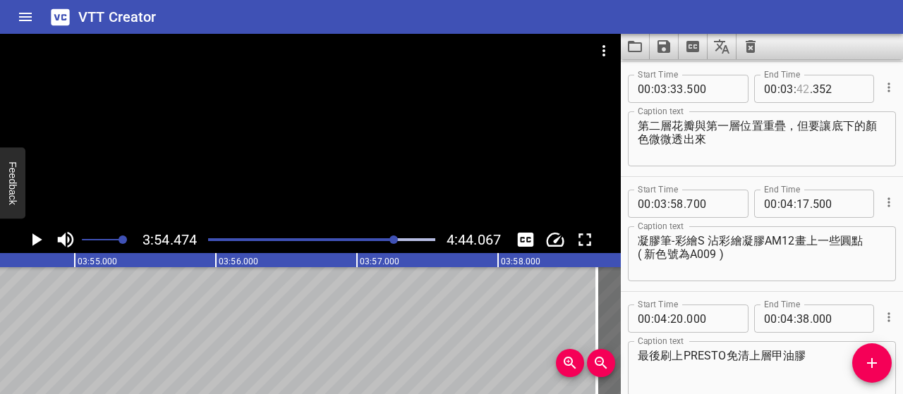
click at [797, 87] on input "number" at bounding box center [802, 89] width 13 height 28
type input "39"
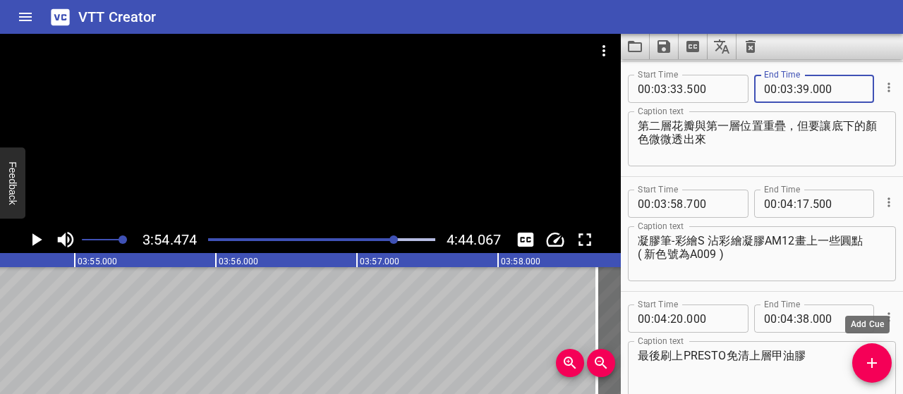
type input "000"
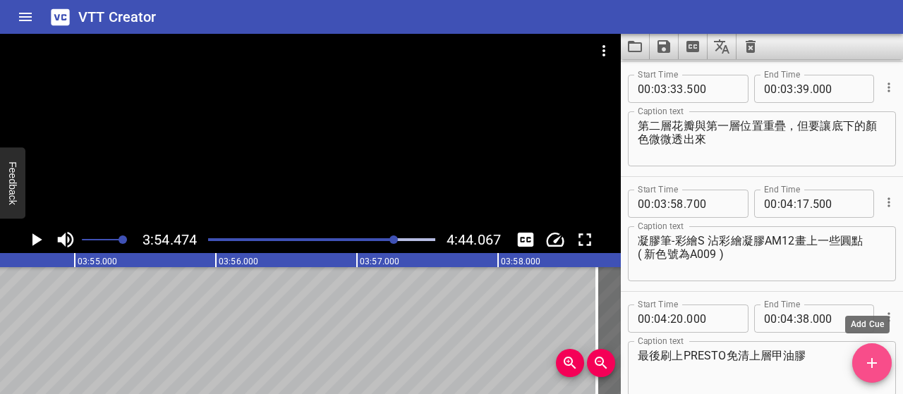
click at [866, 359] on icon "Add Cue" at bounding box center [871, 363] width 17 height 17
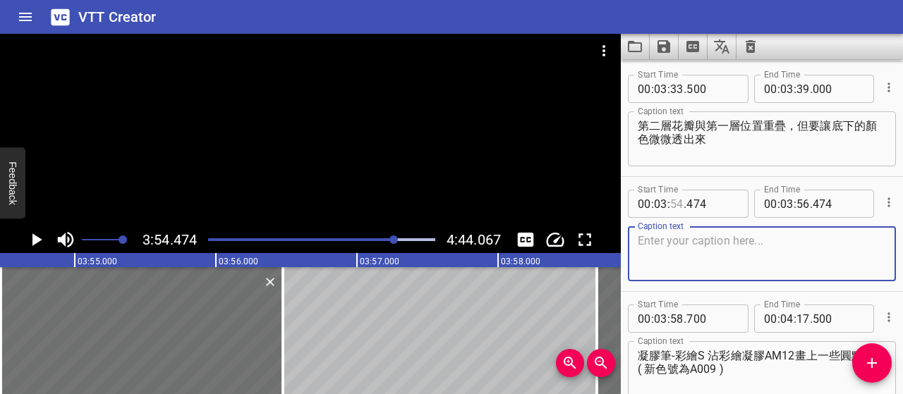
click at [675, 200] on input "number" at bounding box center [676, 204] width 13 height 28
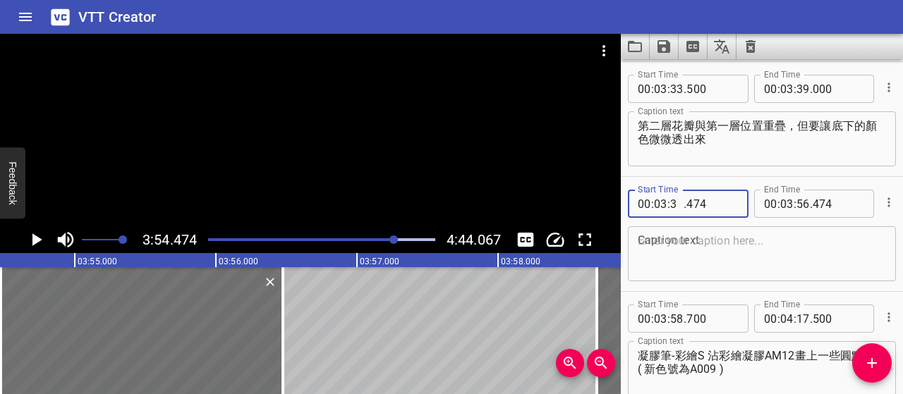
type input "39"
type input "500"
click at [698, 240] on textarea at bounding box center [761, 254] width 248 height 40
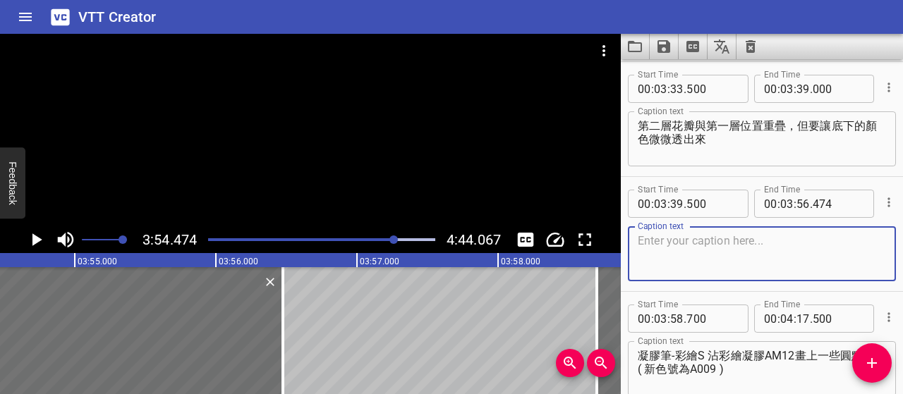
paste textarea "透過疊色，是希望能讓花瓣的顏色更豐富、有層次感"
type textarea "透過疊色，是希望能讓花瓣的顏色更豐富、有層次感"
click at [798, 89] on input "number" at bounding box center [802, 89] width 13 height 28
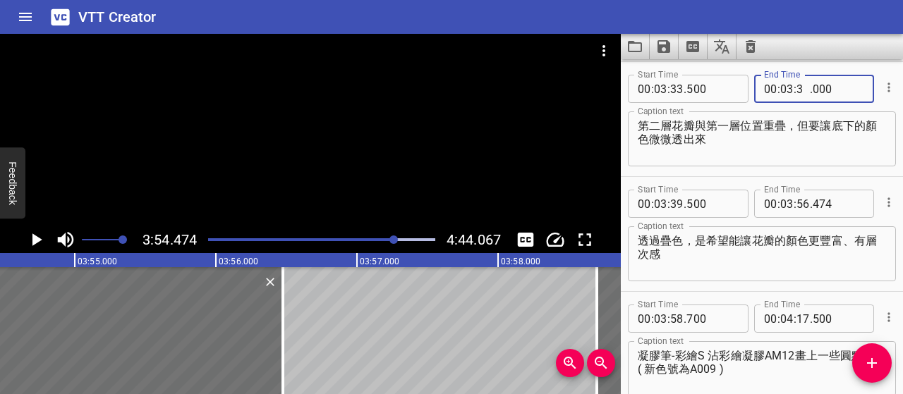
type input "38"
type input "500"
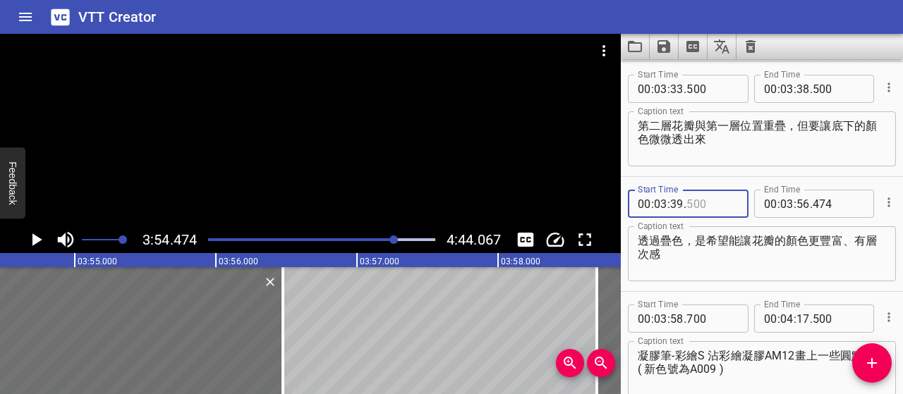
click at [690, 201] on input "number" at bounding box center [711, 204] width 51 height 28
type input "000"
click at [797, 202] on input "number" at bounding box center [802, 204] width 13 height 28
type input "45"
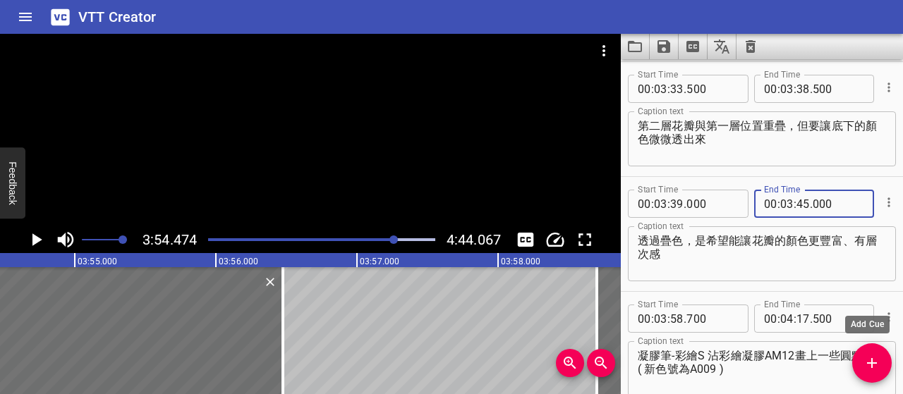
type input "000"
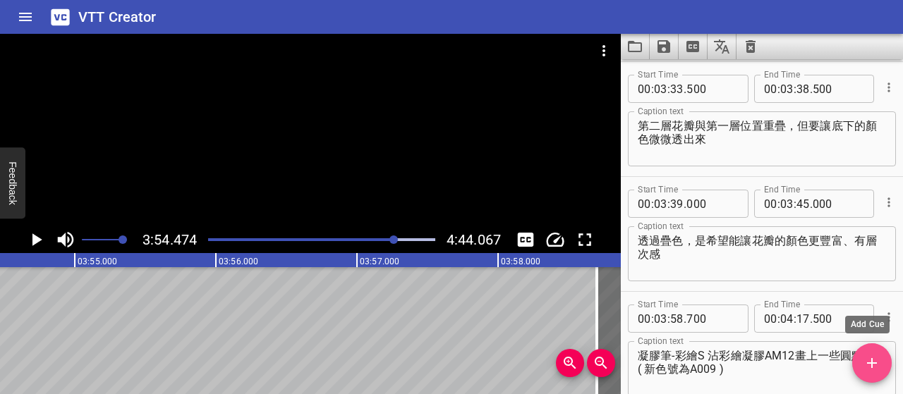
click at [880, 370] on span "Add Cue" at bounding box center [871, 363] width 39 height 17
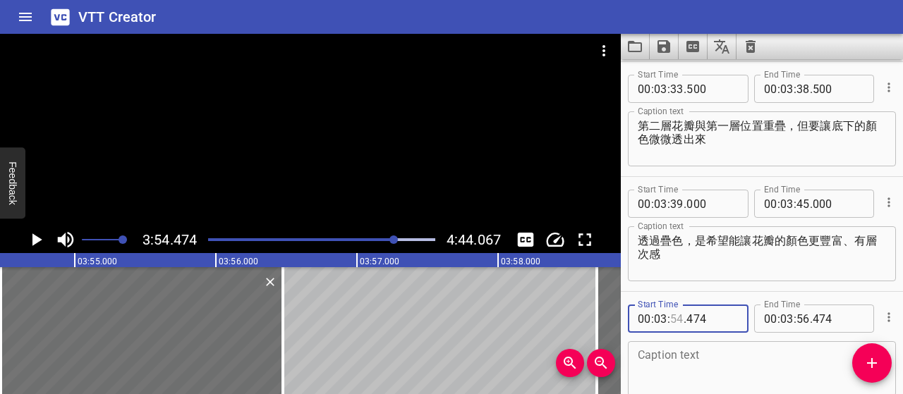
click at [672, 318] on input "number" at bounding box center [676, 319] width 13 height 28
type input "45"
type input "500"
click at [695, 362] on textarea at bounding box center [761, 369] width 248 height 40
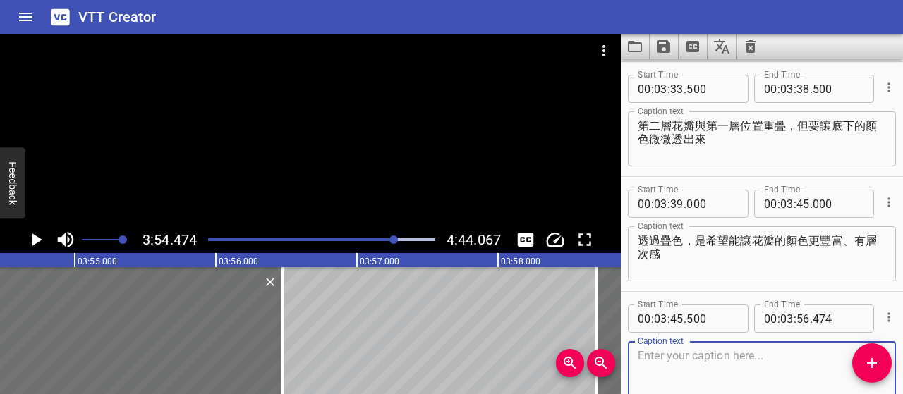
click at [715, 364] on textarea at bounding box center [761, 369] width 248 height 40
paste textarea "單一顏色看起來比較平坦，疊上不同透明度的顏色後"
type textarea "單一顏色看起來比較平坦，疊上不同透明度的顏色後"
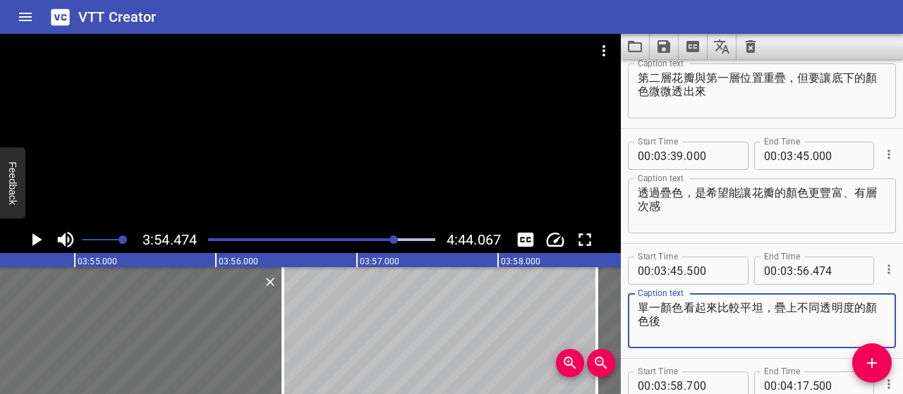
scroll to position [2369, 0]
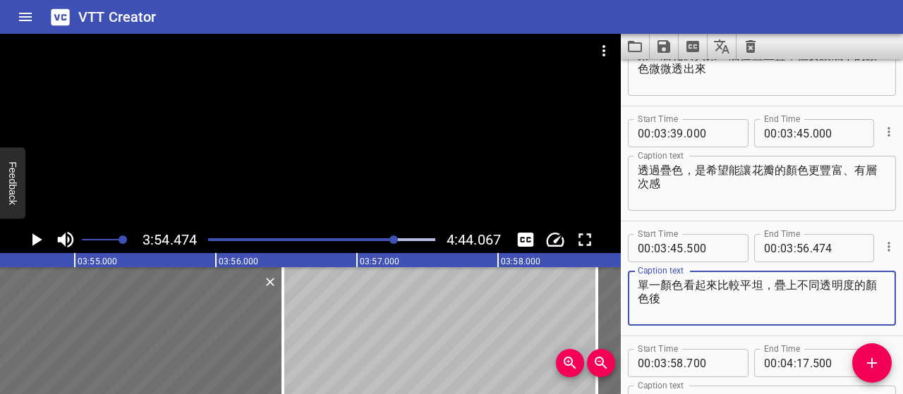
drag, startPoint x: 673, startPoint y: 295, endPoint x: 632, endPoint y: 281, distance: 43.3
click at [632, 281] on div "單一顏色看起來比較平坦，疊上不同透明度的顏色後 Caption text" at bounding box center [762, 298] width 268 height 55
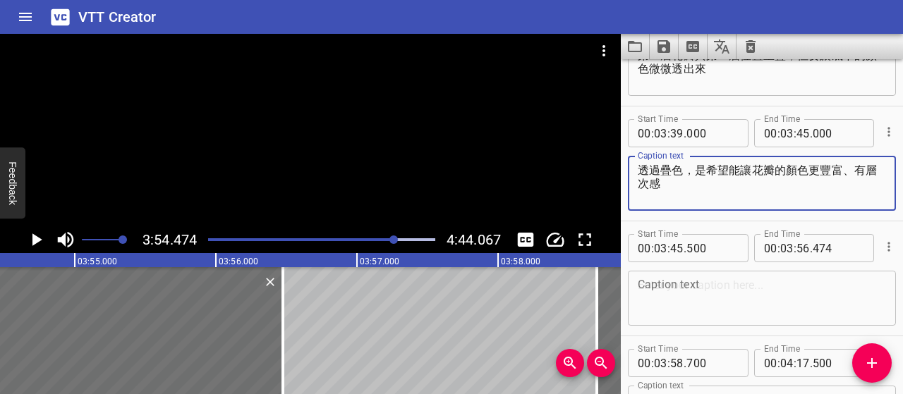
drag, startPoint x: 674, startPoint y: 184, endPoint x: 638, endPoint y: 166, distance: 40.4
click at [638, 166] on textarea "透過疊色，是希望能讓花瓣的顏色更豐富、有層次感" at bounding box center [761, 184] width 248 height 40
paste textarea "單一顏色看起來比較平坦，疊上不同透明度的顏色後"
click at [726, 180] on textarea "單一顏色看起來比較平坦，疊上不同透明度的顏色後，" at bounding box center [761, 184] width 248 height 40
paste textarea "，花瓣會更立體、生動"
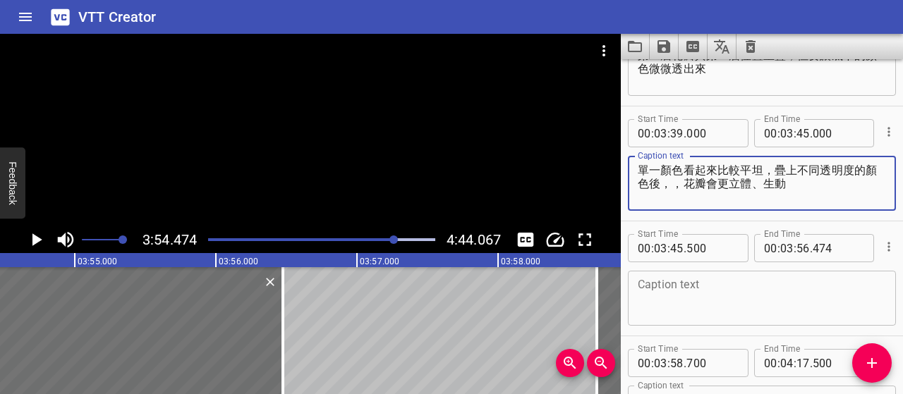
click at [697, 190] on textarea "單一顏色看起來比較平坦，疊上不同透明度的顏色後，，花瓣會更立體、生動" at bounding box center [761, 184] width 248 height 40
type textarea "單一顏色看起來比較平坦，疊上不同透明度的顏色後，花瓣會更立體、生動"
click at [712, 284] on textarea at bounding box center [761, 299] width 248 height 40
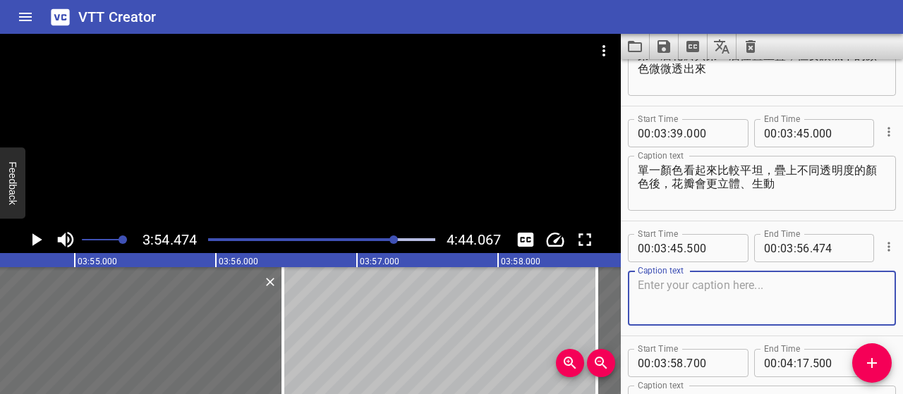
paste textarea "顏色互相融合、漸變，讓整體畫面更有深度和變化"
click at [663, 285] on textarea "顏色互相融合、漸變，讓整體畫面更有深度和變化" at bounding box center [761, 299] width 248 height 40
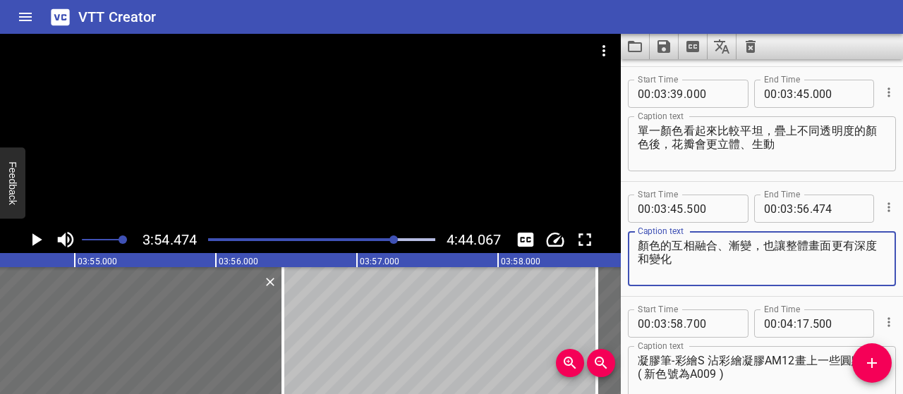
scroll to position [2440, 0]
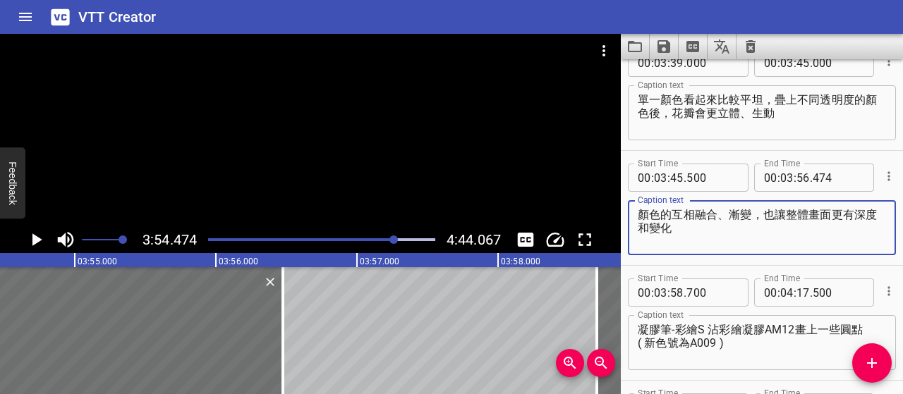
type textarea "顏色的互相融合、漸變，也讓整體畫面更有深度和變化"
click at [831, 177] on input "number" at bounding box center [837, 178] width 51 height 28
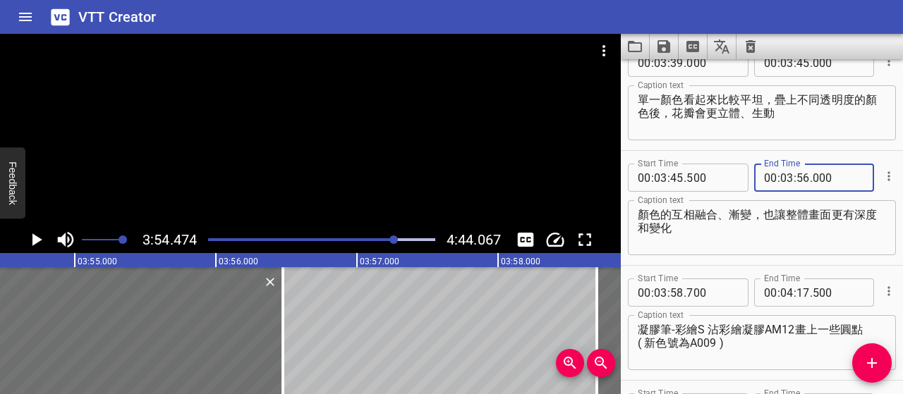
type input "000"
click at [836, 233] on textarea "顏色的互相融合、漸變，也讓整體畫面更有深度和變化" at bounding box center [761, 228] width 248 height 40
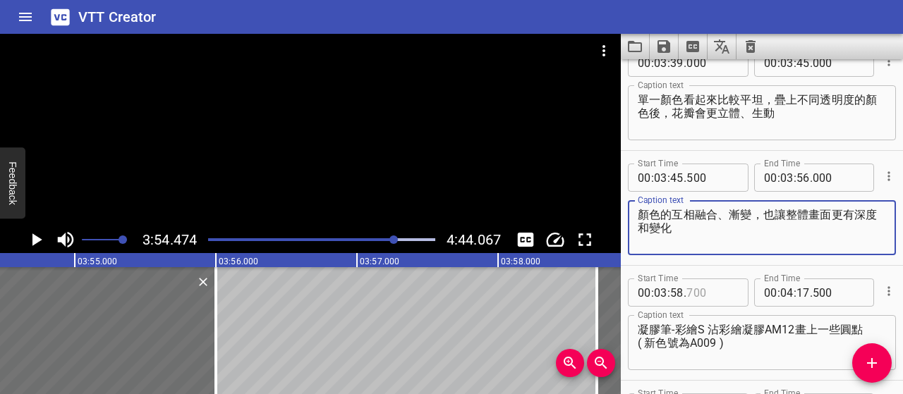
click at [699, 291] on input "number" at bounding box center [711, 293] width 51 height 28
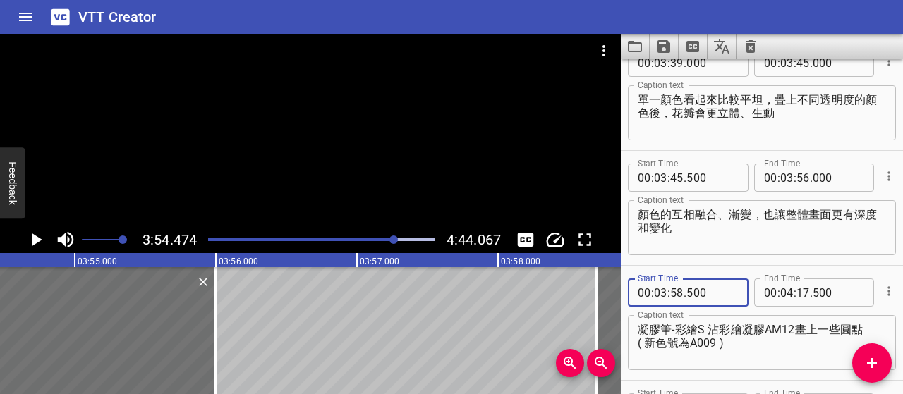
type input "500"
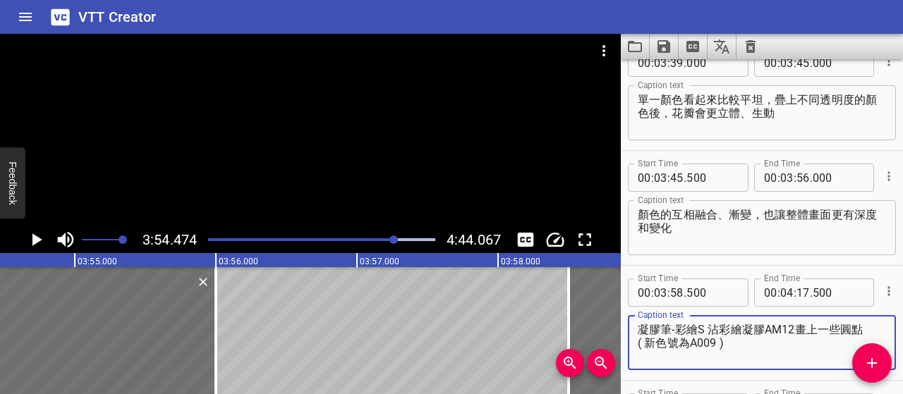
click at [747, 350] on textarea "凝膠筆-彩繪S 沾彩繪凝膠AM12畫上一些圓點 ( 新色號為A009 )" at bounding box center [761, 343] width 248 height 40
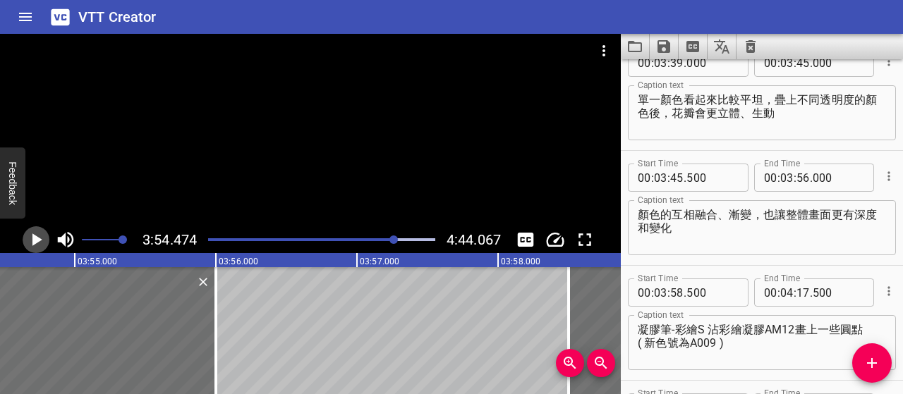
click at [41, 242] on icon "Play/Pause" at bounding box center [35, 239] width 21 height 21
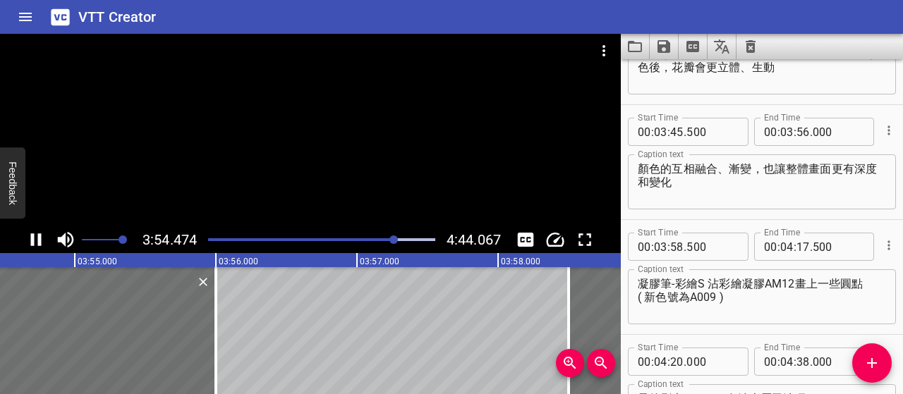
scroll to position [2529, 0]
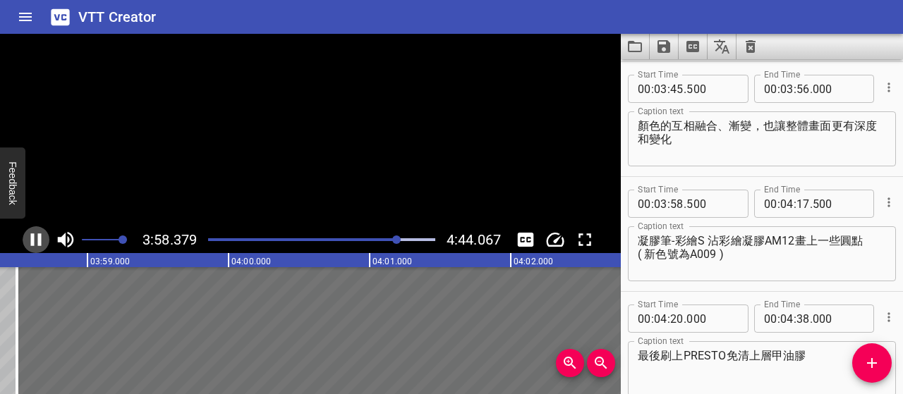
click at [40, 243] on icon "Play/Pause" at bounding box center [36, 239] width 11 height 13
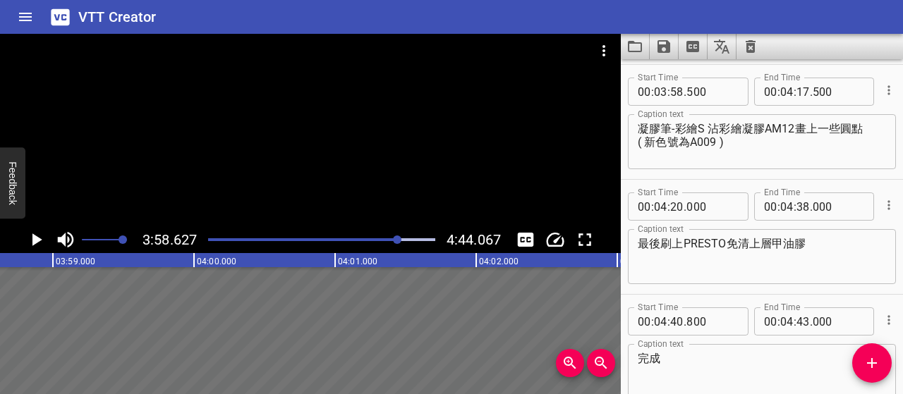
scroll to position [2644, 0]
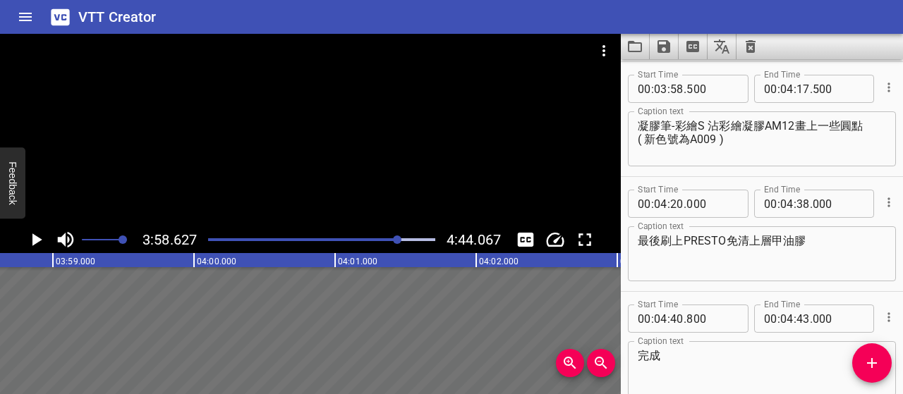
click at [41, 239] on icon "Play/Pause" at bounding box center [35, 239] width 21 height 21
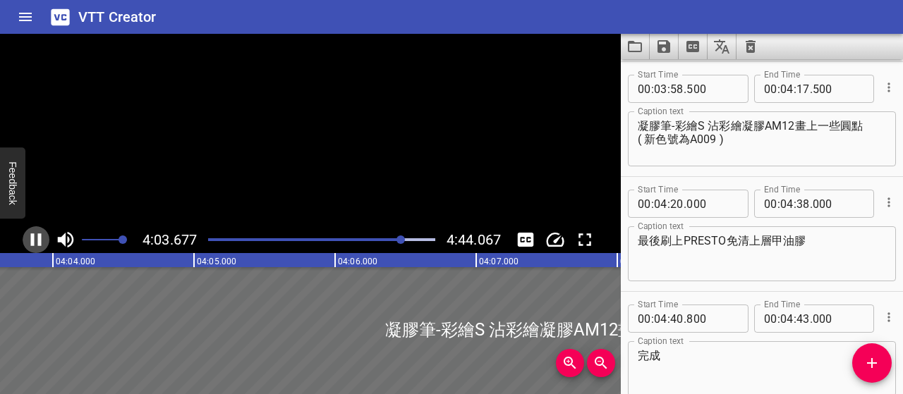
click at [41, 239] on icon "Play/Pause" at bounding box center [35, 239] width 21 height 21
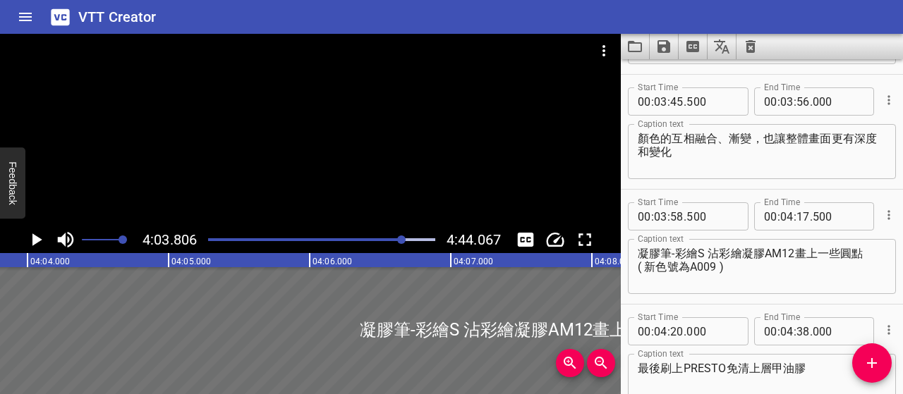
scroll to position [2503, 0]
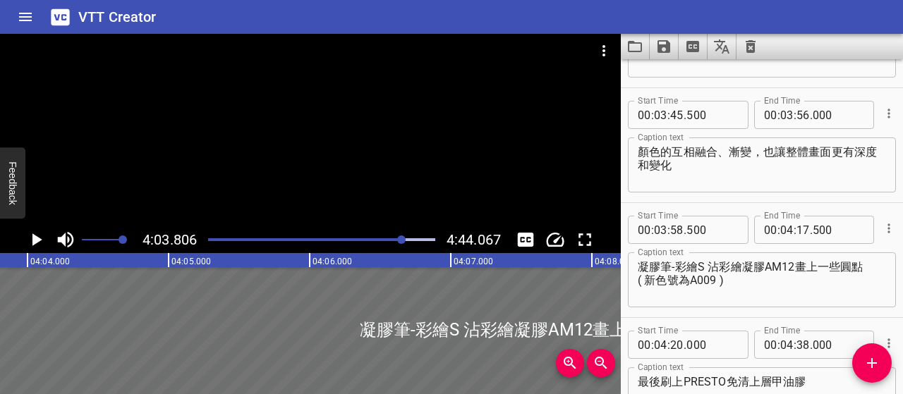
click at [396, 240] on div "Play progress" at bounding box center [289, 239] width 227 height 3
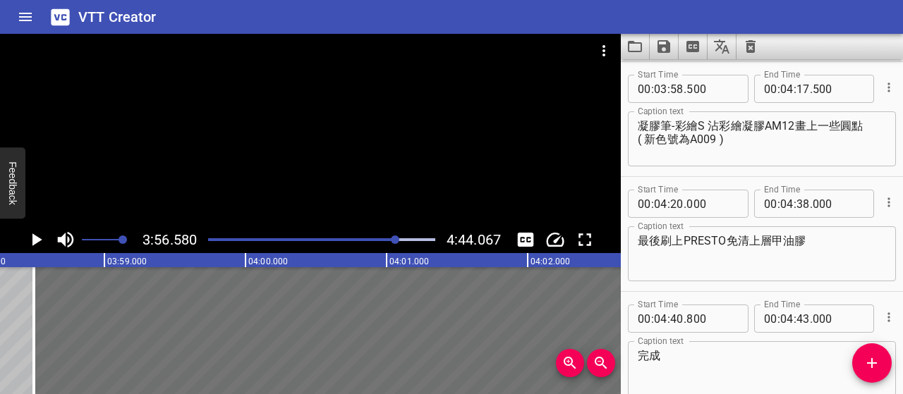
scroll to position [0, 33365]
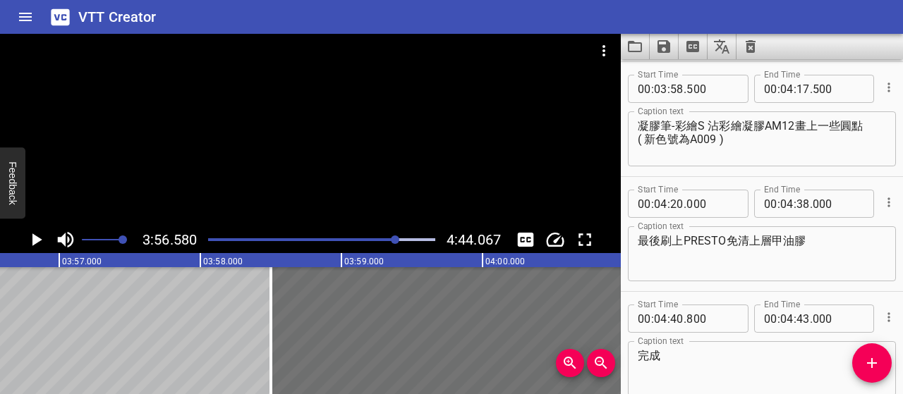
click at [389, 240] on div "Play progress" at bounding box center [283, 239] width 227 height 3
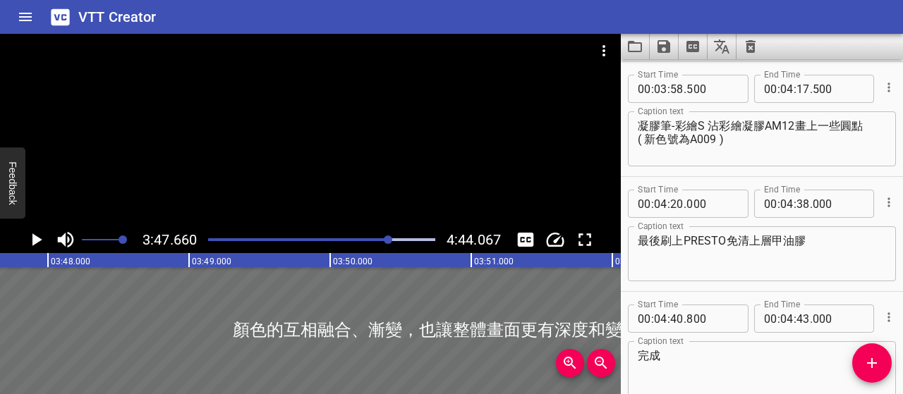
click at [37, 240] on icon "Play/Pause" at bounding box center [37, 239] width 10 height 13
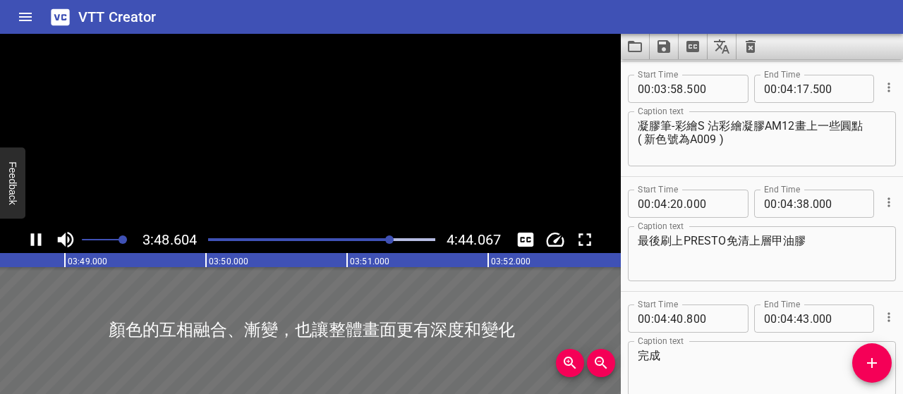
scroll to position [0, 32240]
click at [37, 240] on icon "Play/Pause" at bounding box center [35, 239] width 21 height 21
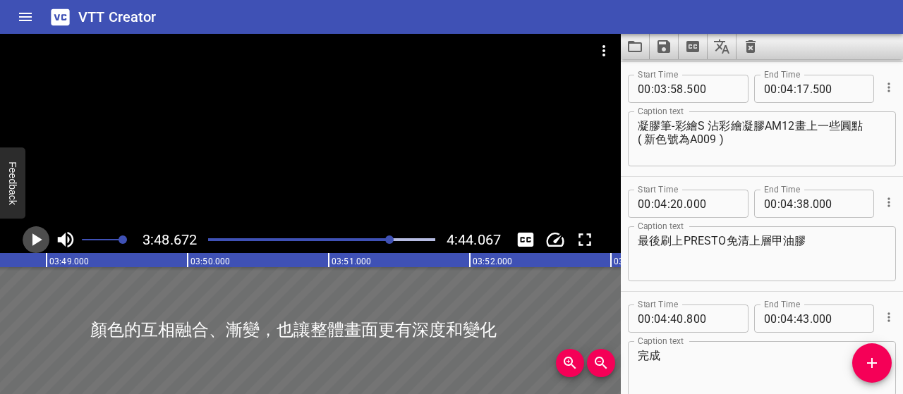
click at [39, 236] on icon "Play/Pause" at bounding box center [35, 239] width 21 height 21
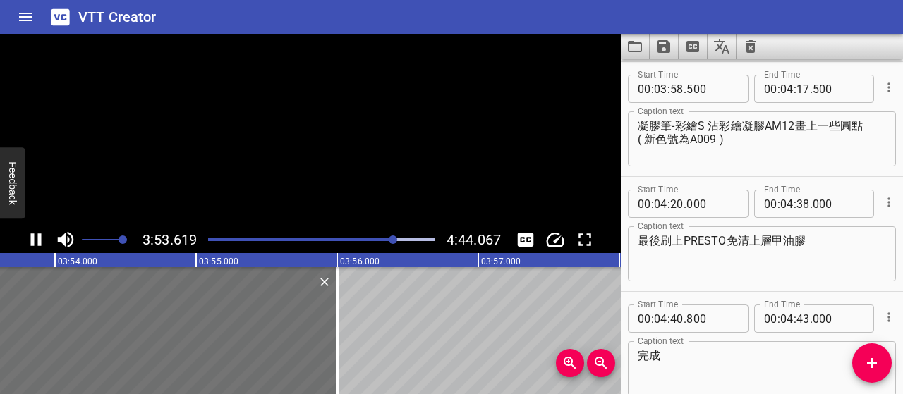
scroll to position [0, 32948]
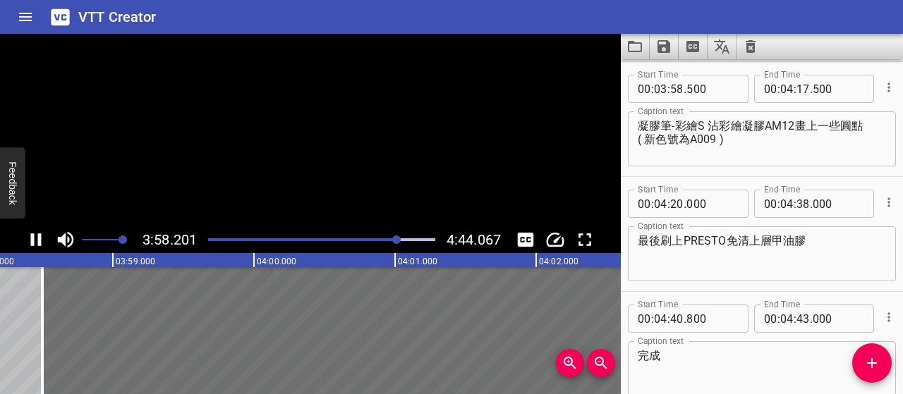
click at [39, 236] on icon "Play/Pause" at bounding box center [36, 239] width 11 height 13
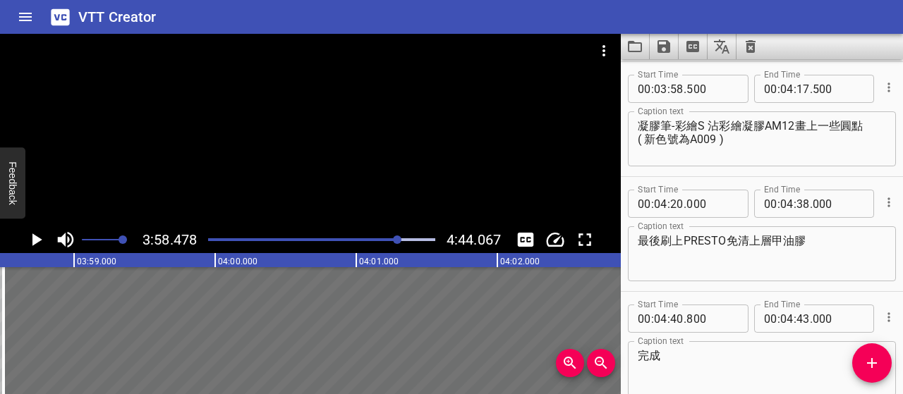
click at [566, 18] on div "VTT Creator" at bounding box center [451, 17] width 903 height 34
click at [666, 46] on icon "Save captions to file" at bounding box center [663, 46] width 13 height 13
click at [698, 75] on li "Save to VTT file" at bounding box center [701, 77] width 104 height 25
click at [666, 48] on icon "Save captions to file" at bounding box center [663, 46] width 13 height 13
click at [704, 98] on li "Save to SRT file" at bounding box center [701, 102] width 104 height 25
